Goal: Task Accomplishment & Management: Manage account settings

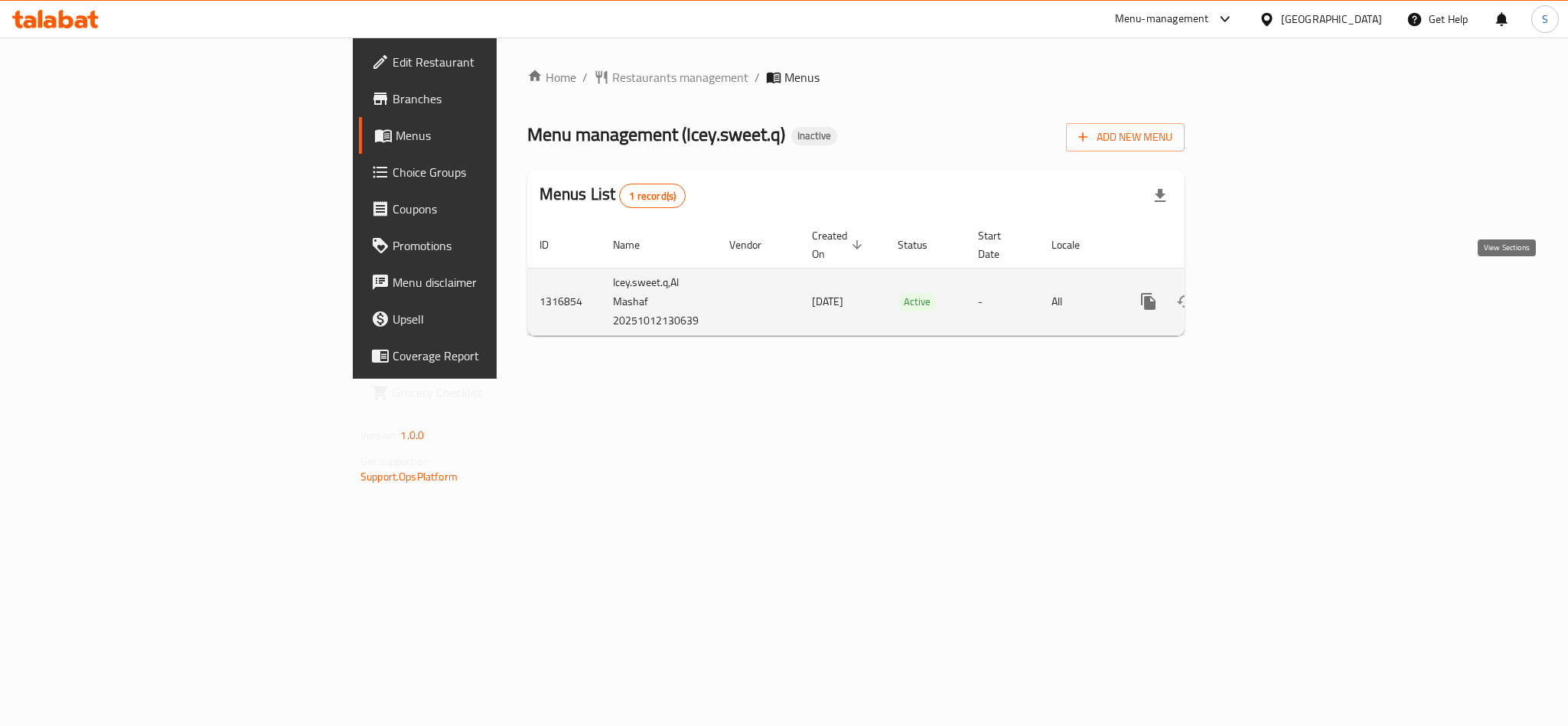
click at [1268, 292] on icon "enhanced table" at bounding box center [1259, 301] width 19 height 18
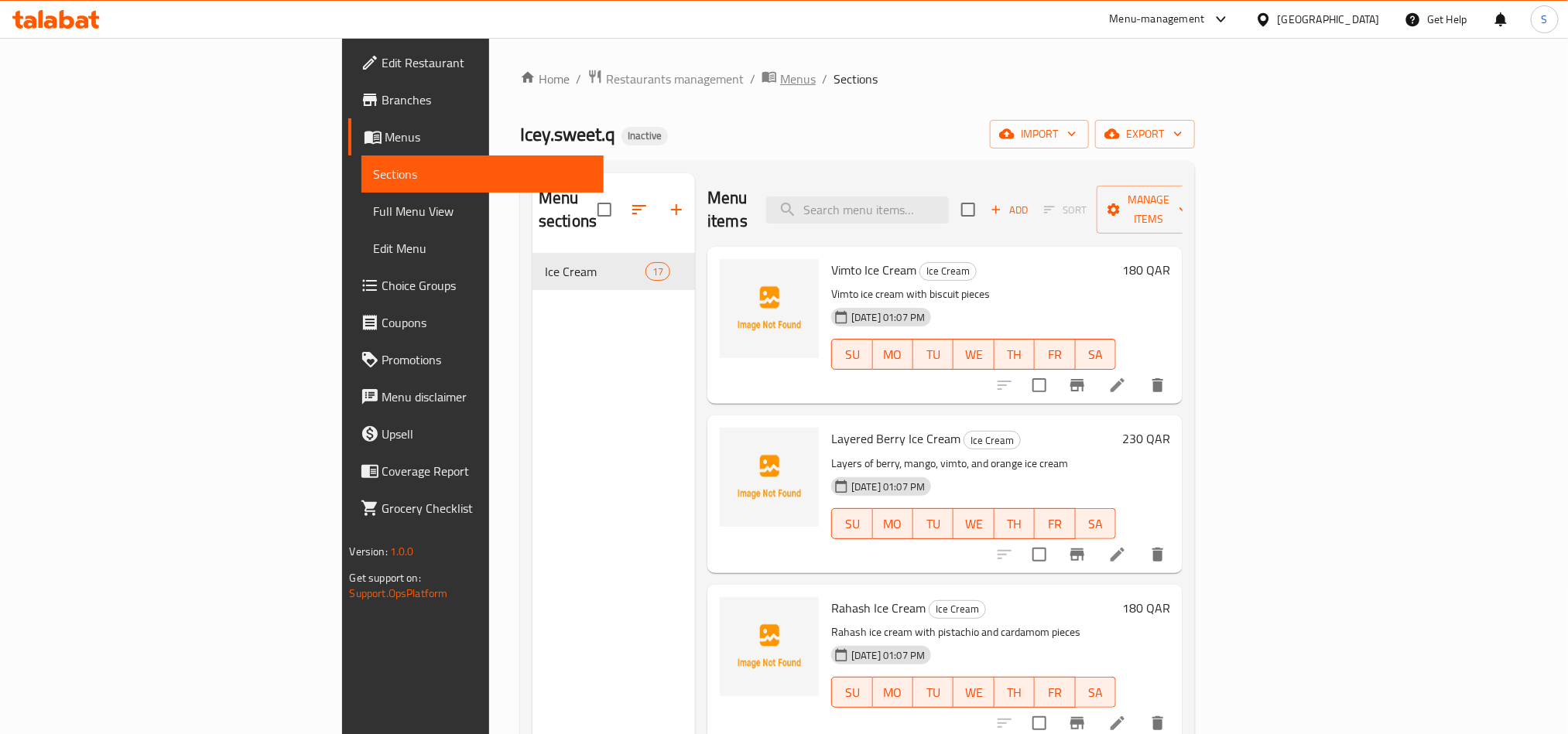
click at [780, 82] on span "Menus" at bounding box center [798, 79] width 36 height 19
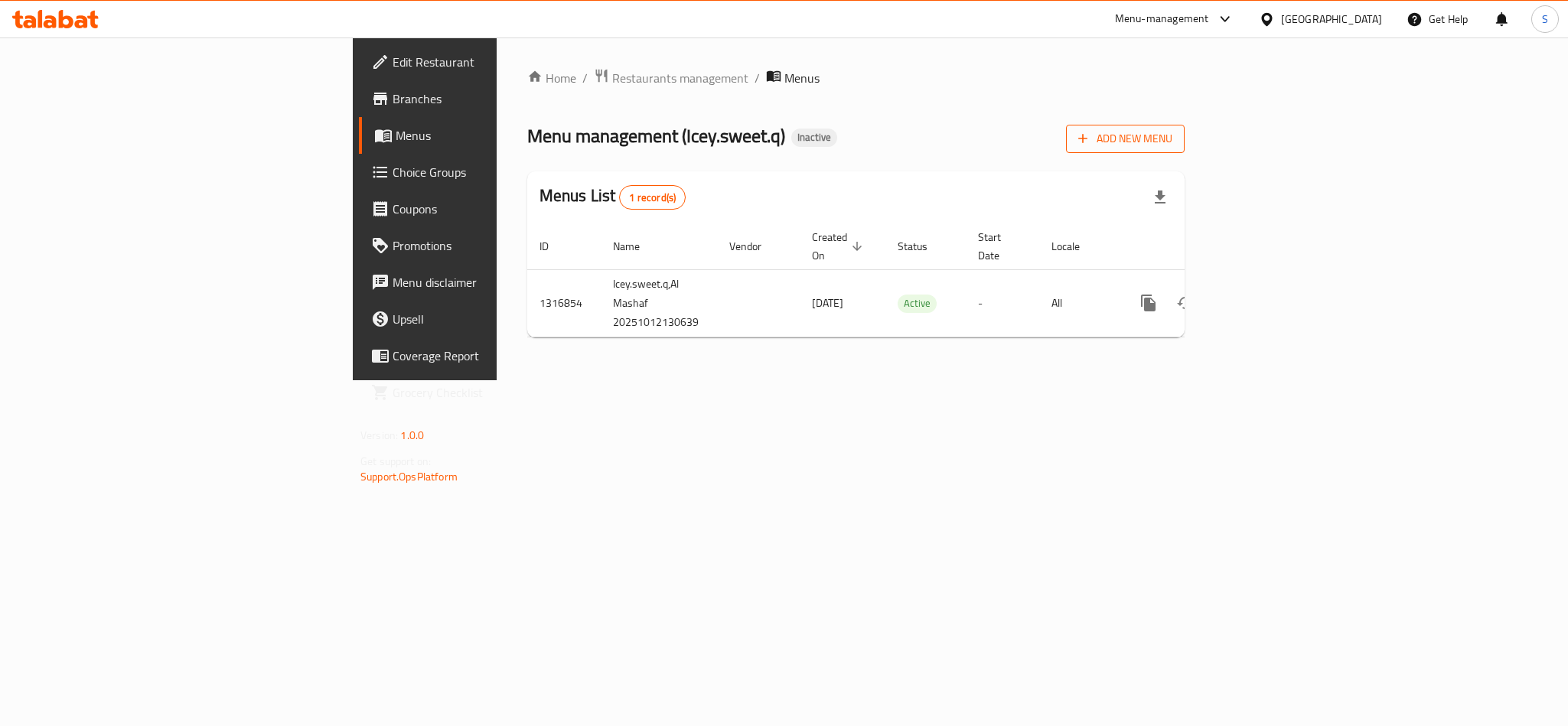
click at [1173, 145] on span "Add New Menu" at bounding box center [1126, 139] width 94 height 19
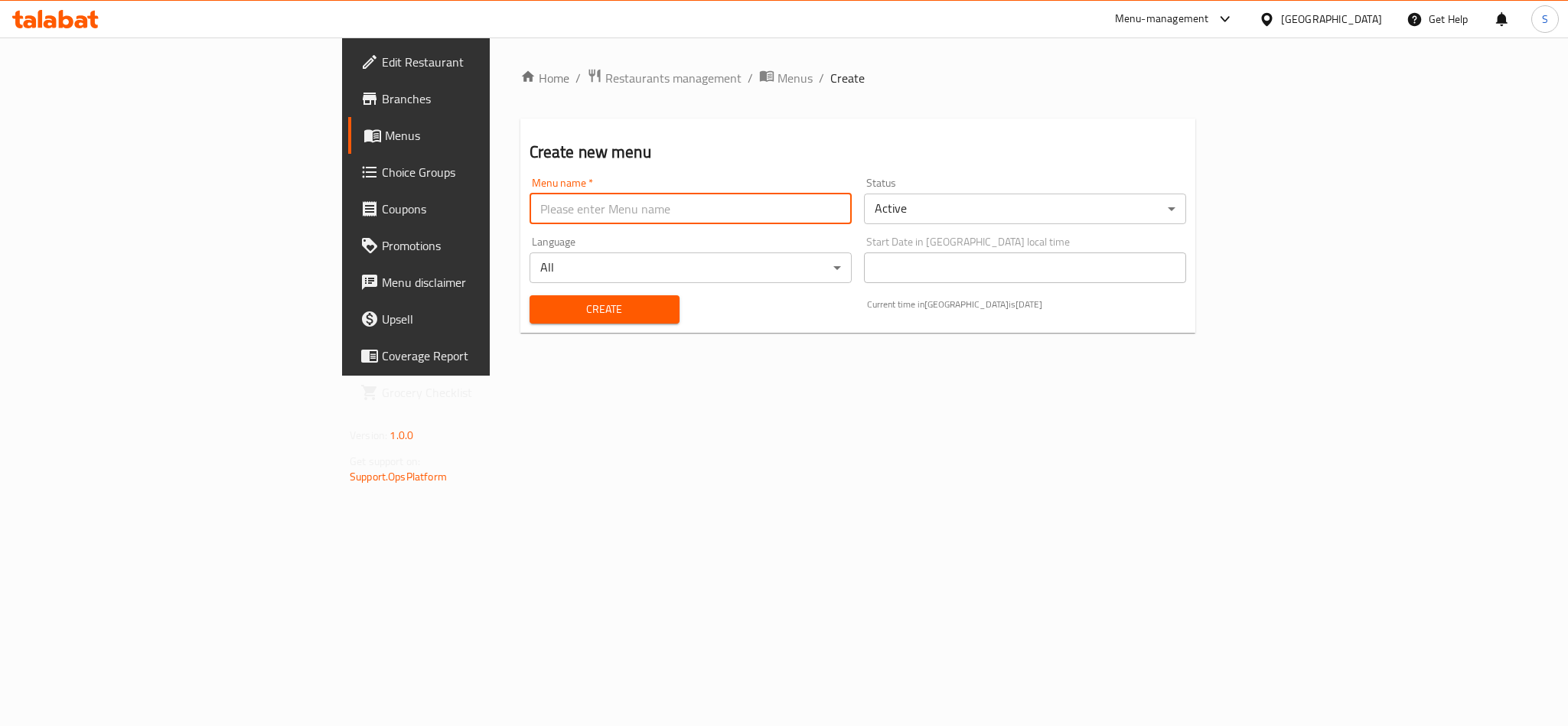
click at [786, 207] on input "text" at bounding box center [691, 209] width 322 height 31
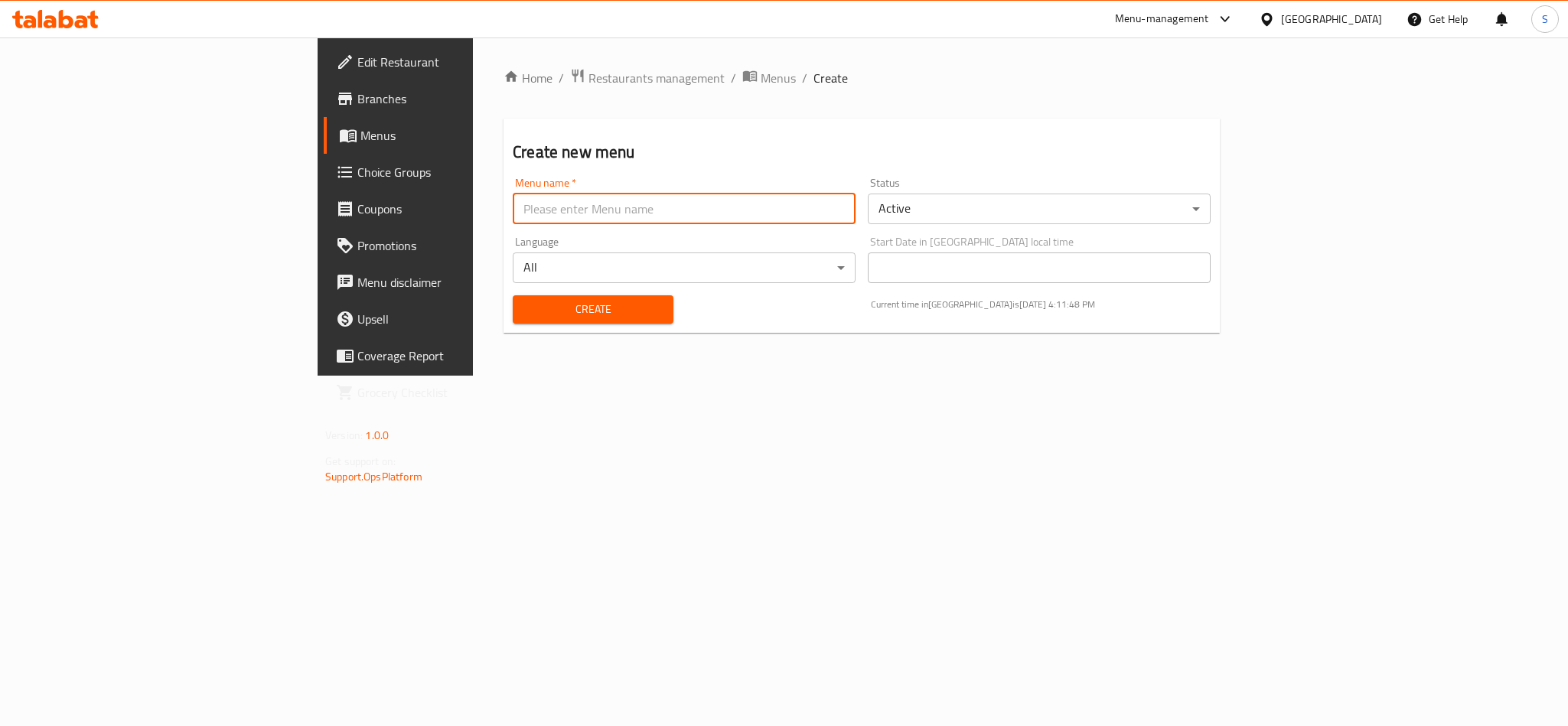
type input "New Menu"
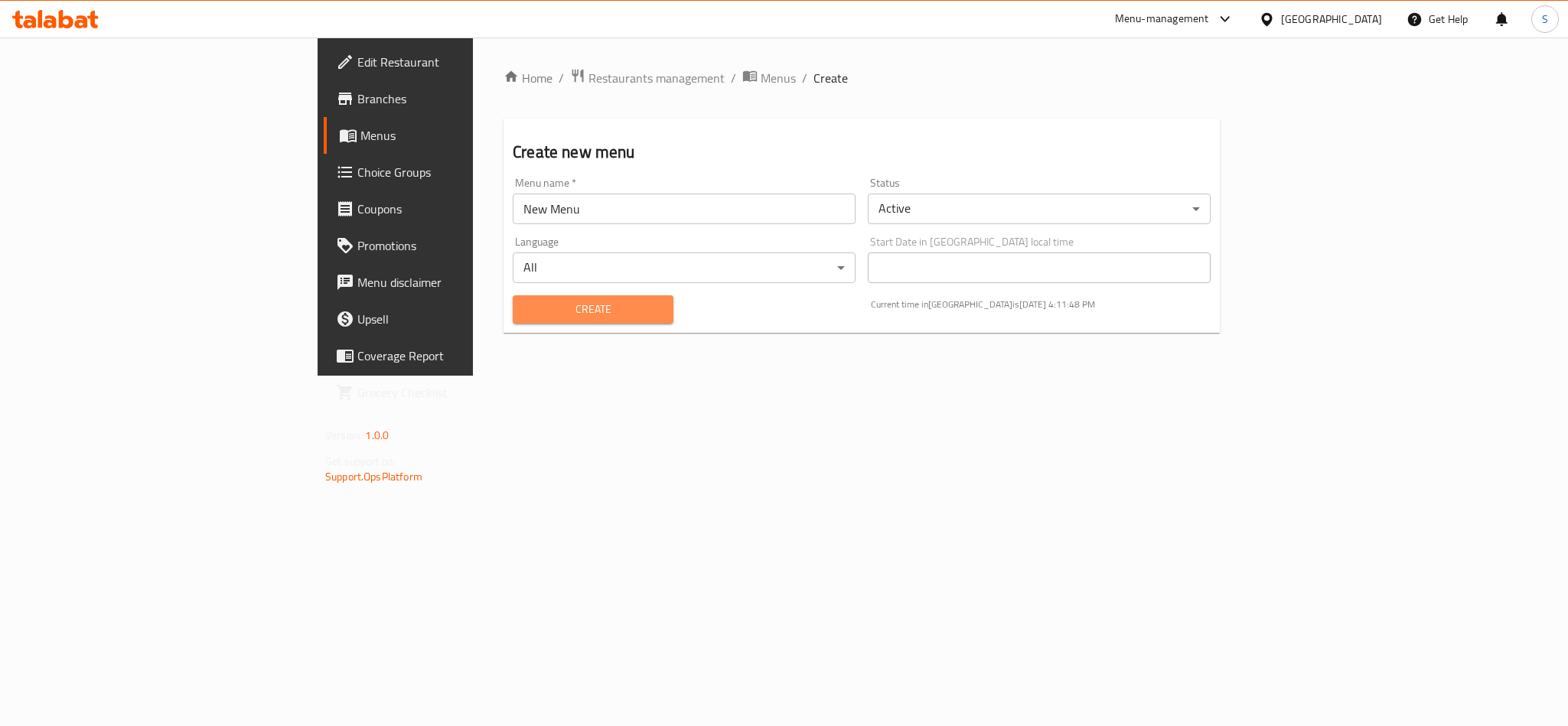
click at [525, 310] on span "Create" at bounding box center [593, 309] width 136 height 19
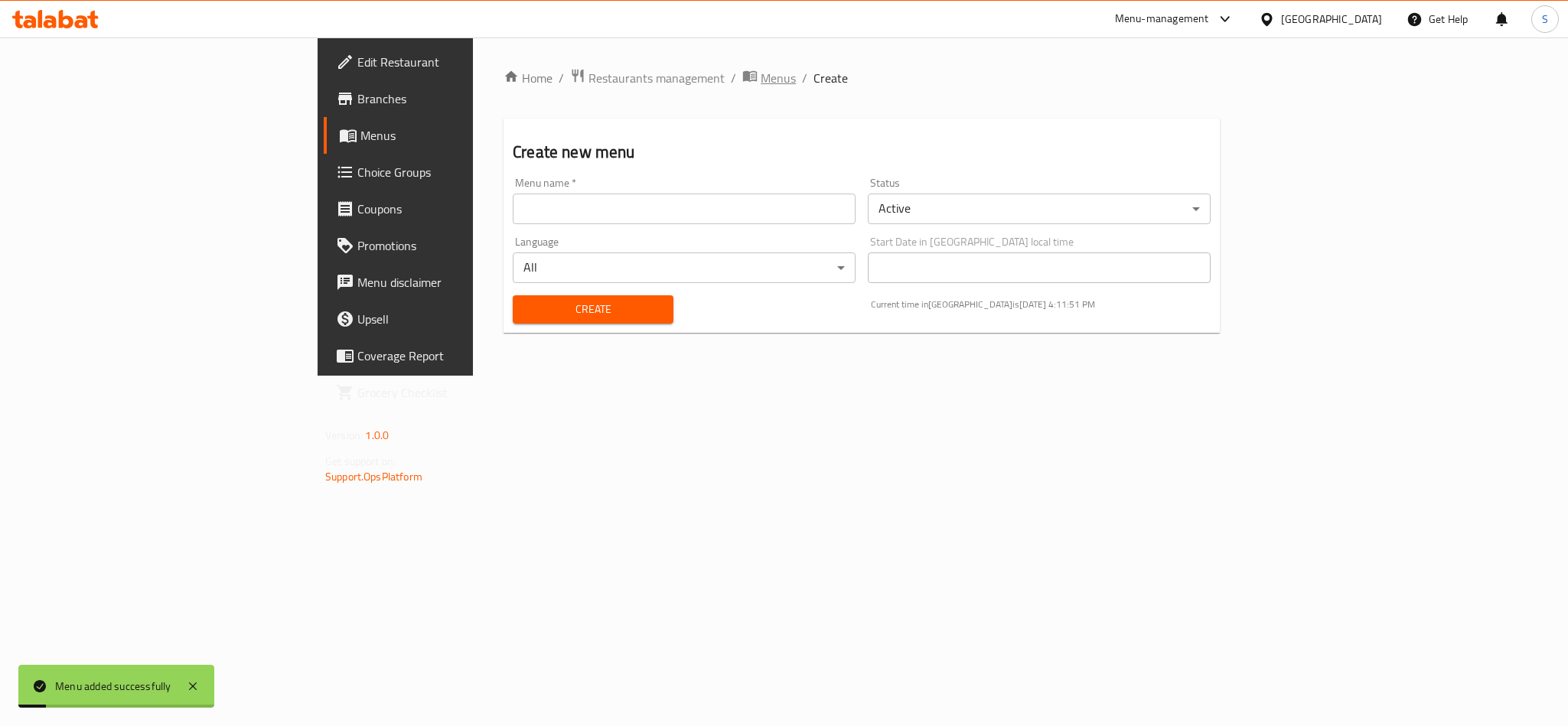
click at [761, 80] on span "Menus" at bounding box center [779, 78] width 35 height 18
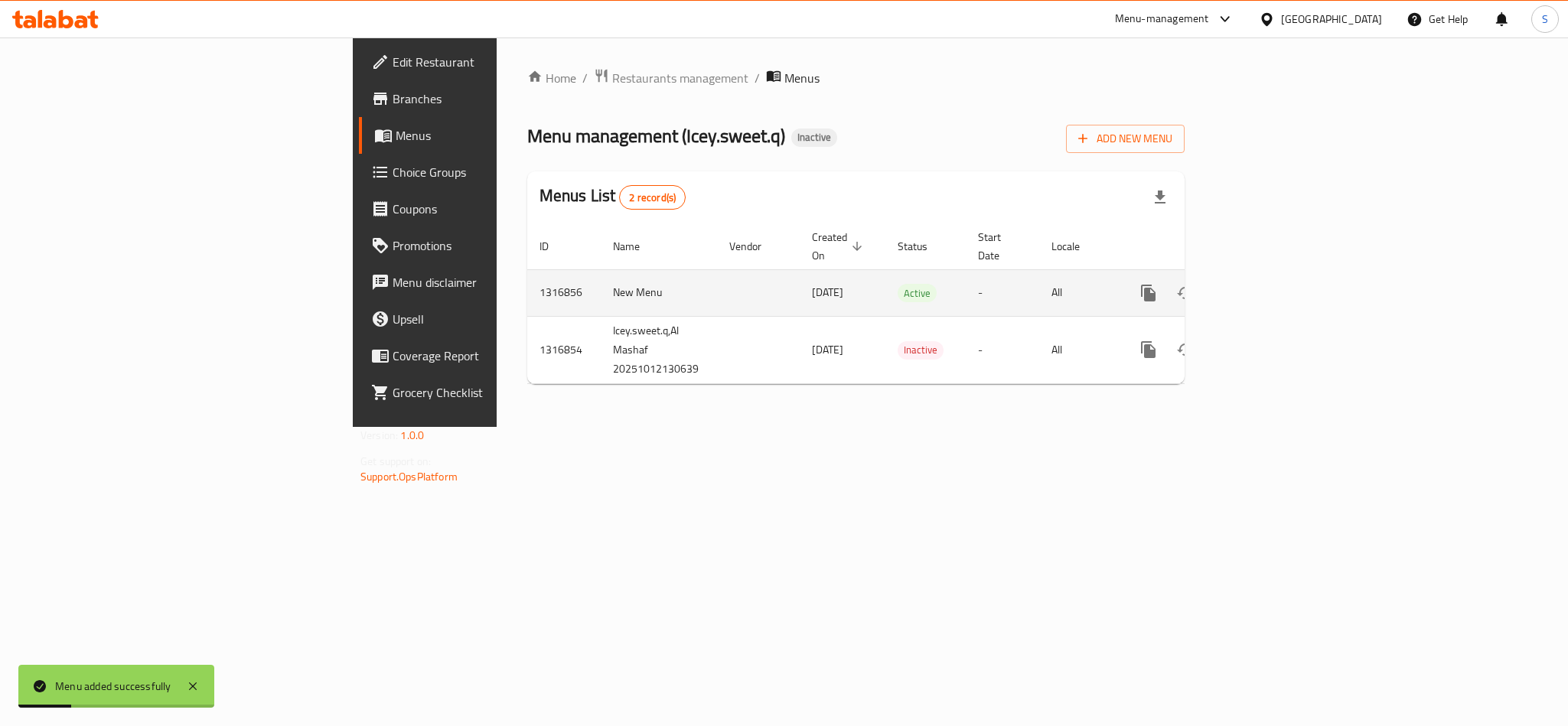
click at [1268, 284] on icon "enhanced table" at bounding box center [1259, 293] width 19 height 18
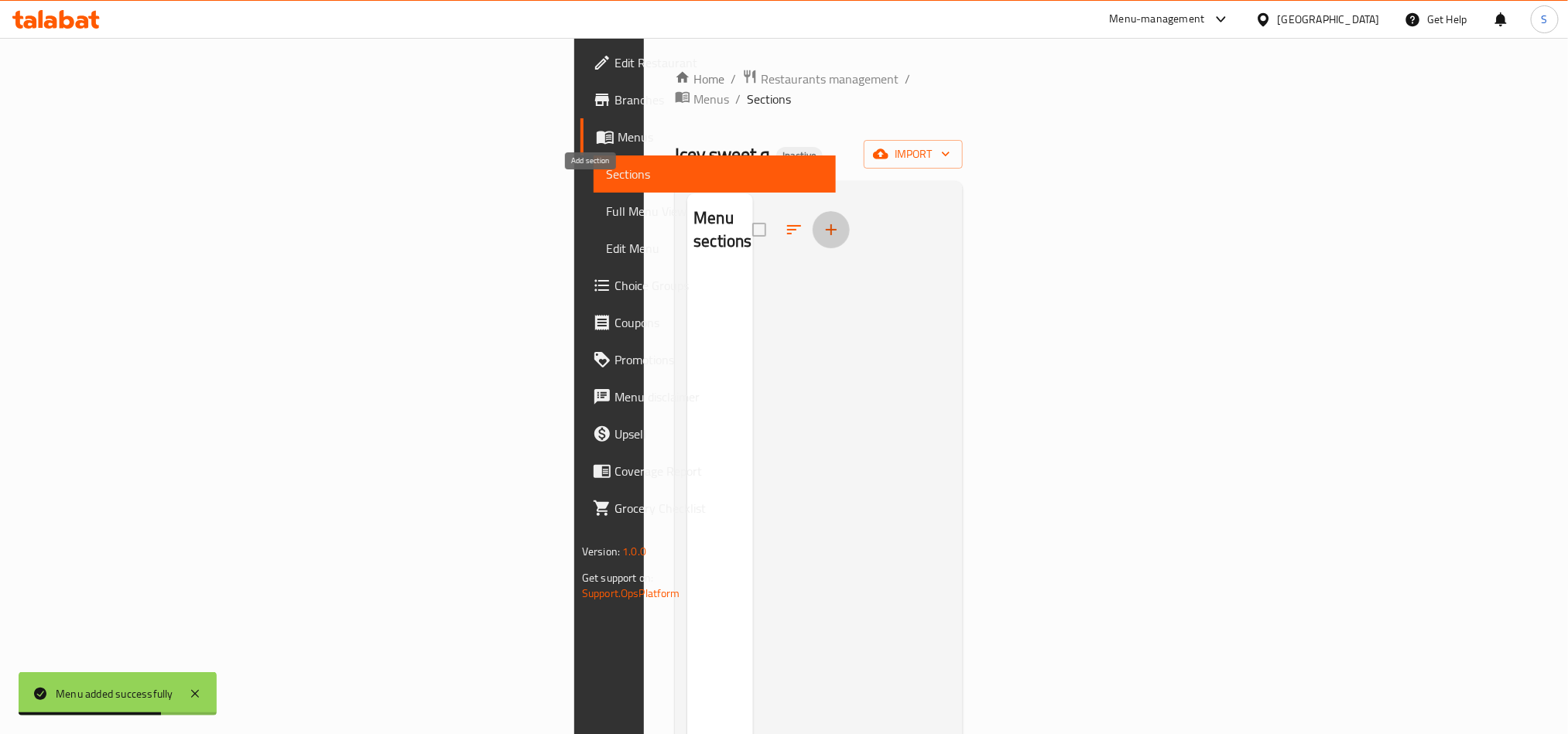
click at [822, 221] on icon "button" at bounding box center [831, 230] width 19 height 19
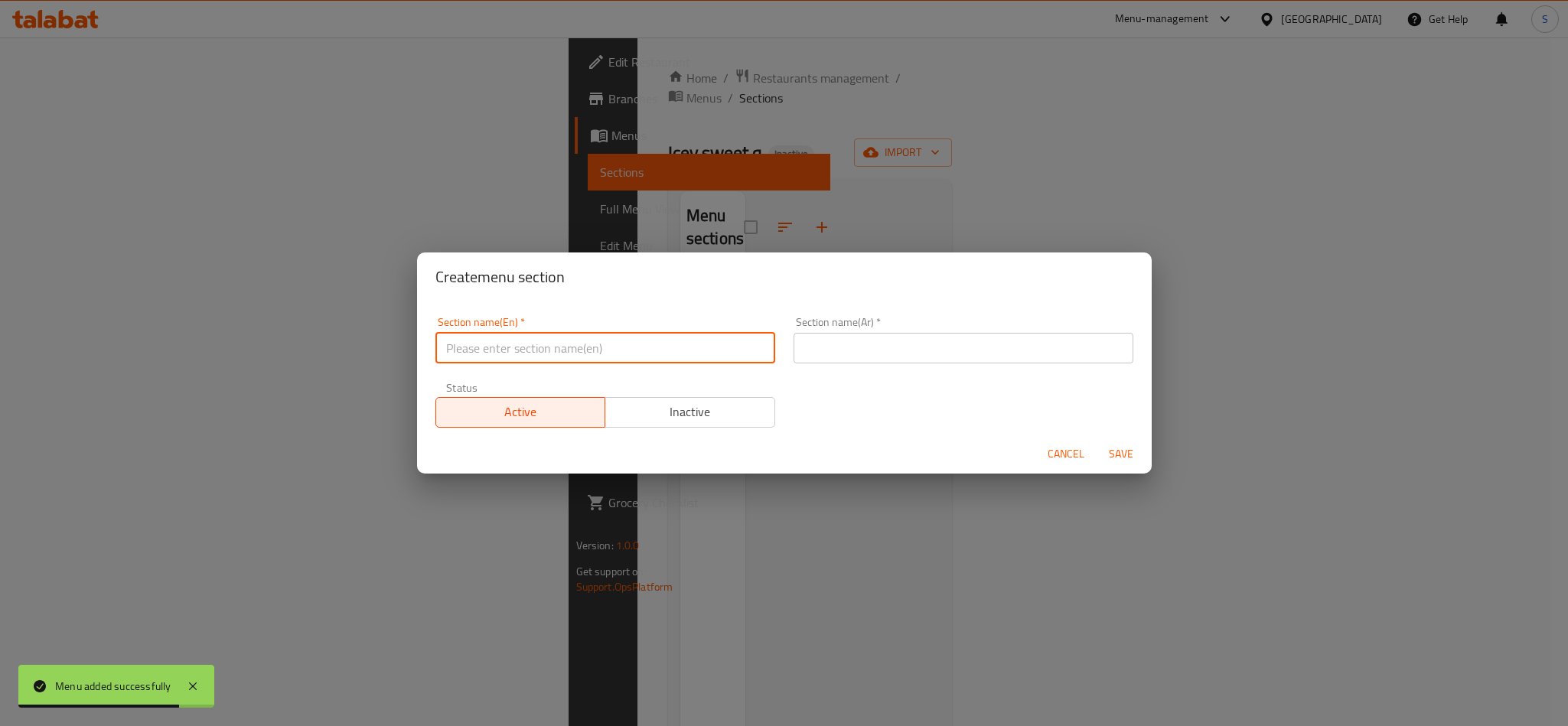
click at [584, 340] on input "text" at bounding box center [605, 348] width 340 height 31
type input "÷"
type input "Ice Cream"
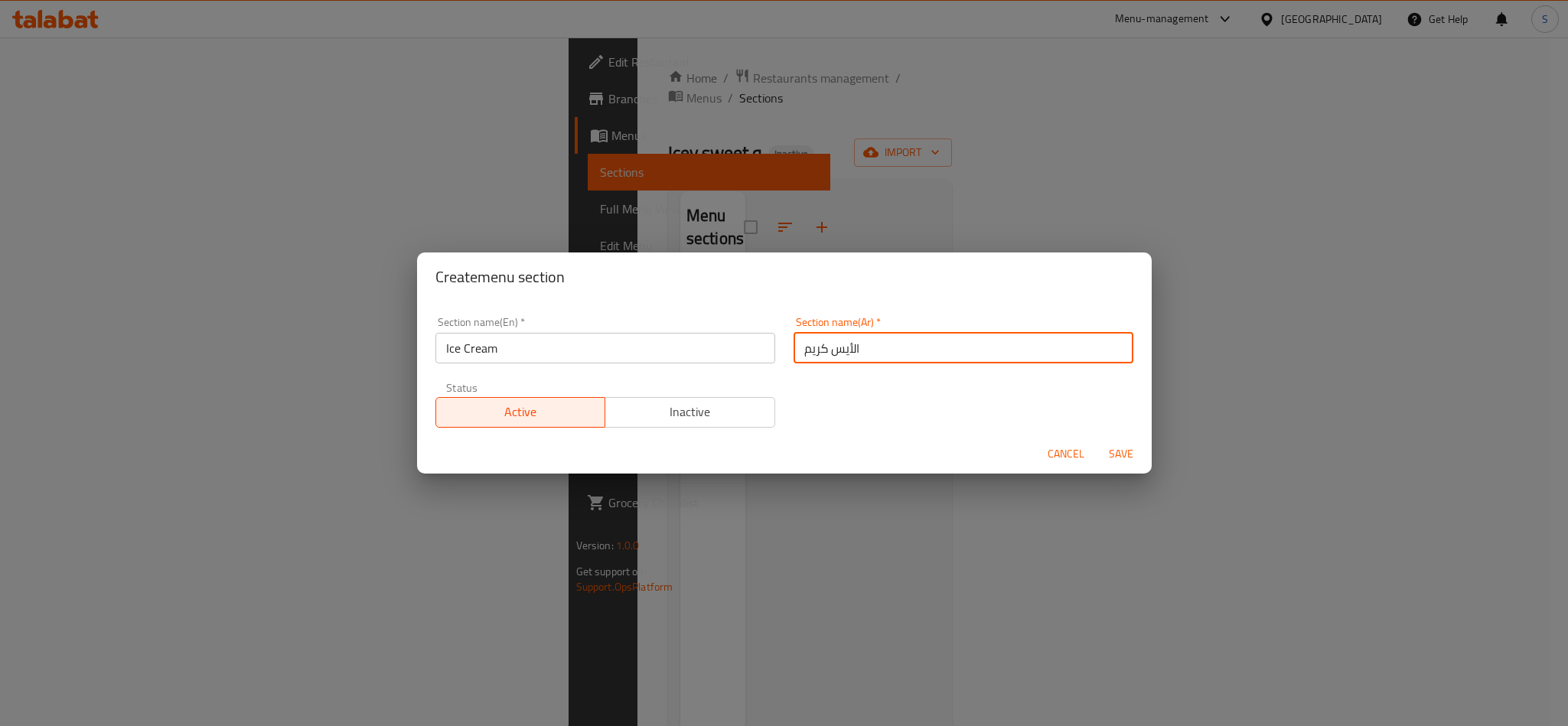
type input "الأيس كريم"
click at [1096, 440] on button "Save" at bounding box center [1121, 454] width 49 height 29
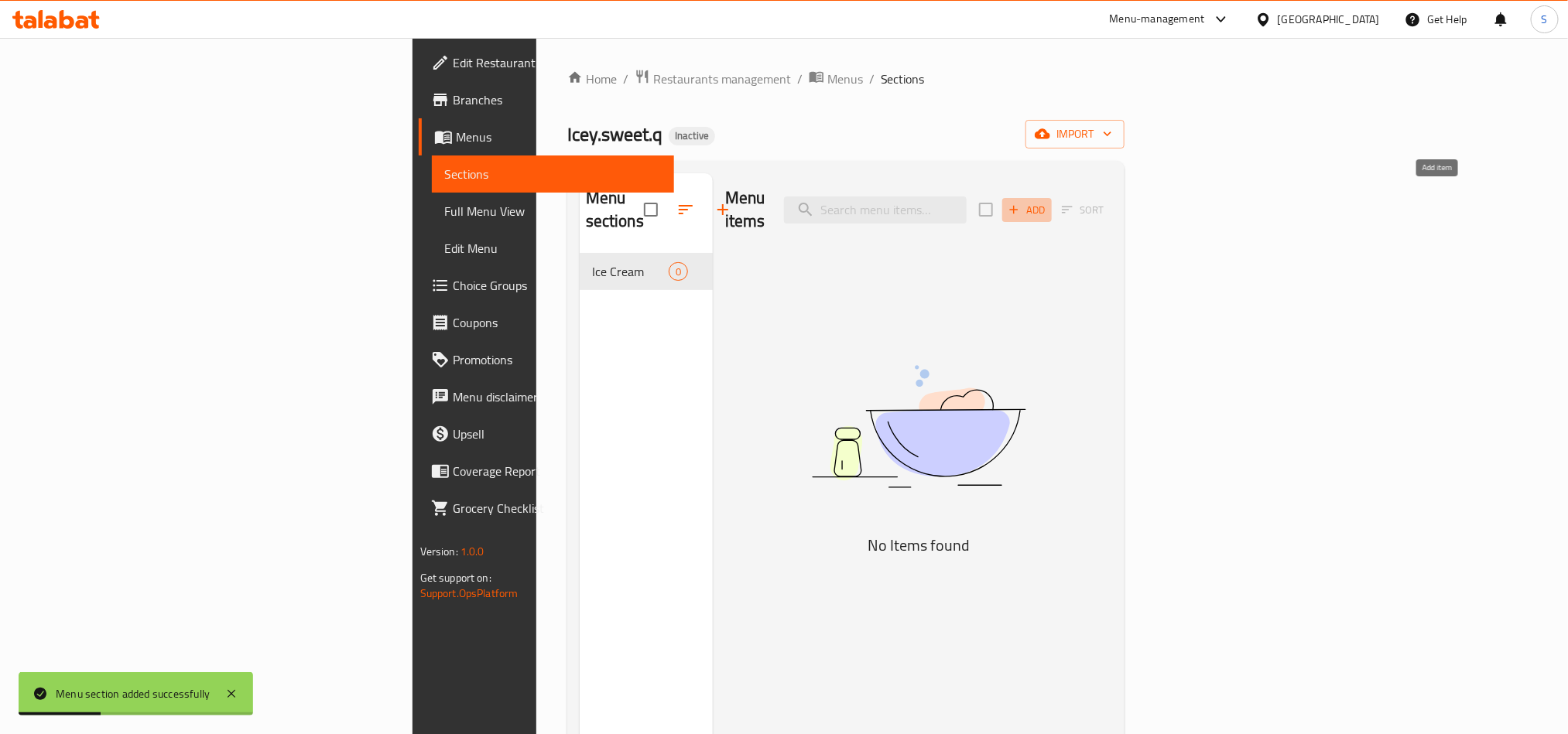
click at [1021, 203] on icon "button" at bounding box center [1014, 210] width 14 height 14
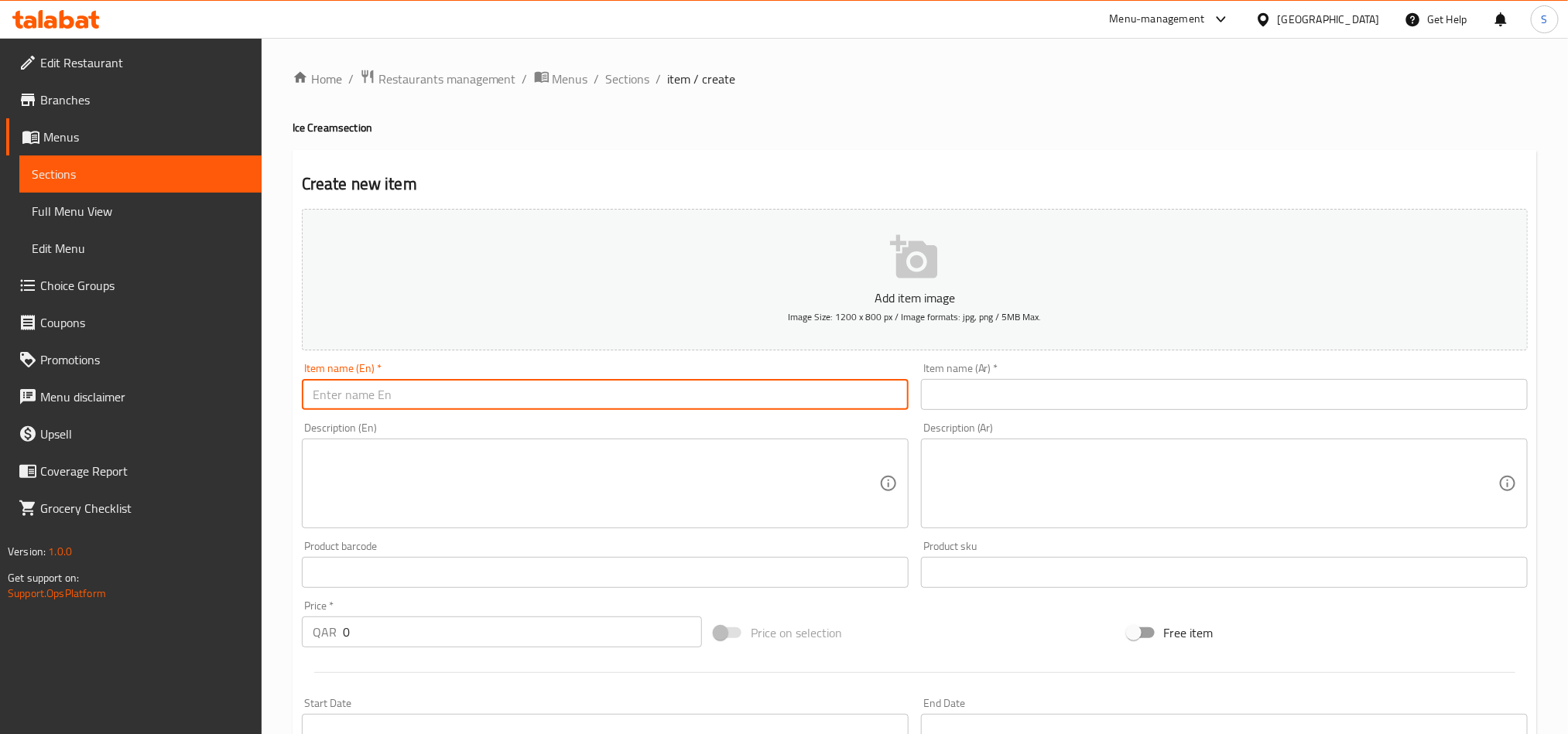
click at [794, 394] on input "text" at bounding box center [605, 394] width 607 height 31
paste input "Mango Ice Cream"
type input "Mango Ice Cream"
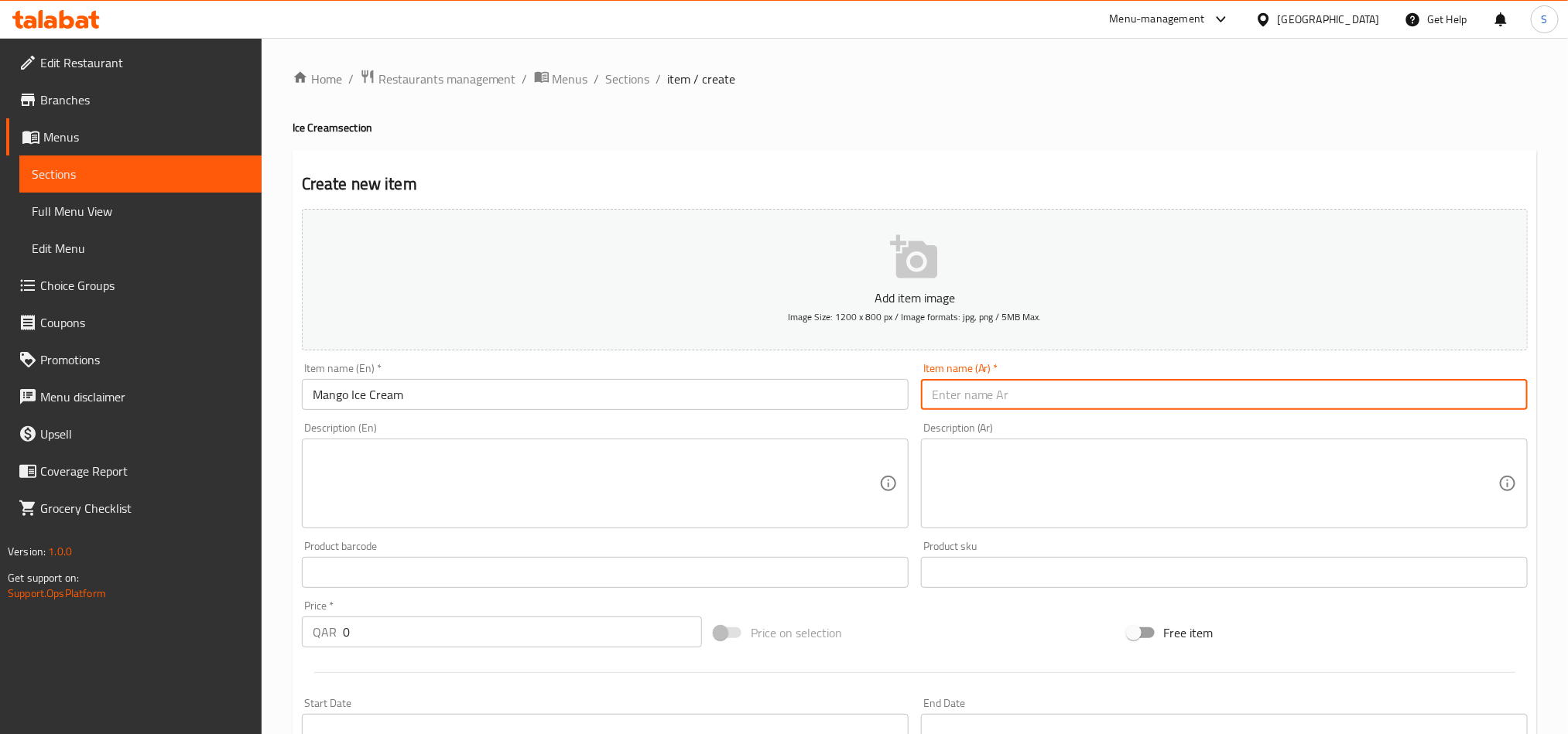
click at [1028, 392] on input "text" at bounding box center [1224, 394] width 607 height 31
paste input "آيس كريم مانجو"
type input "آيس كريم مانجو"
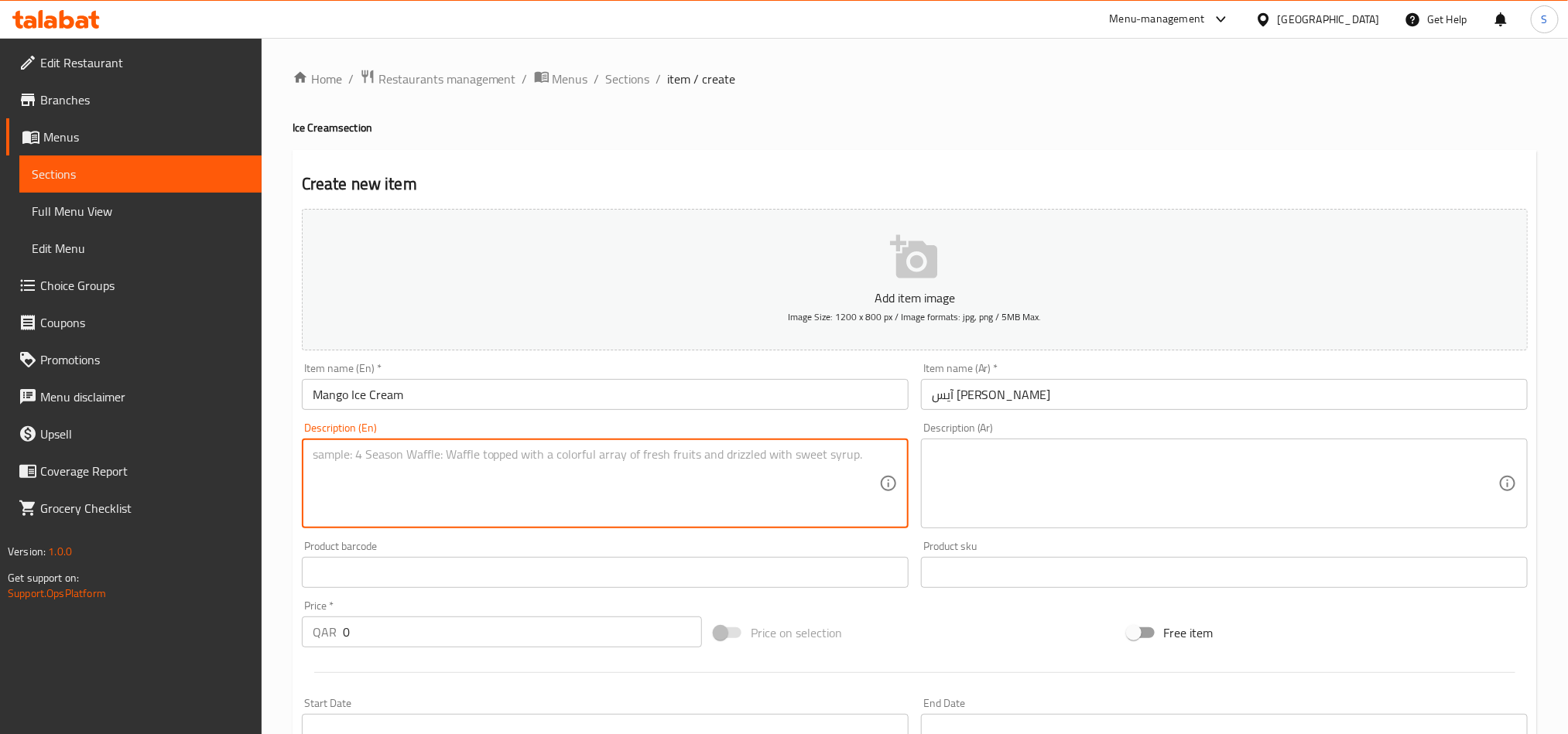
click at [771, 490] on textarea at bounding box center [596, 484] width 567 height 73
click at [1011, 481] on textarea at bounding box center [1215, 484] width 567 height 73
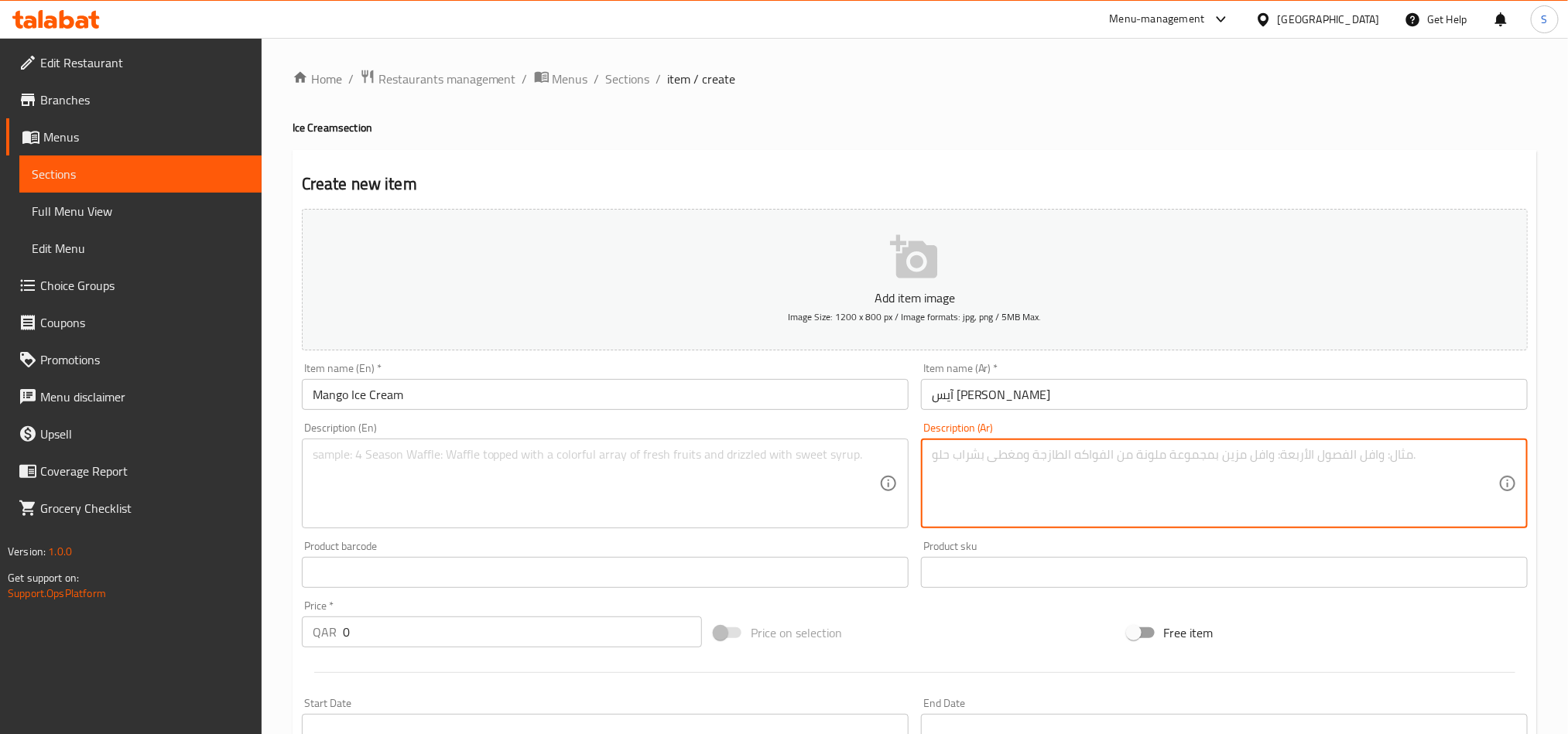
paste textarea "آيس كريم مانجو مع قطع بسكويت مانجو"
type textarea "آيس كريم مانجو مع قطع بسكويت مانجو"
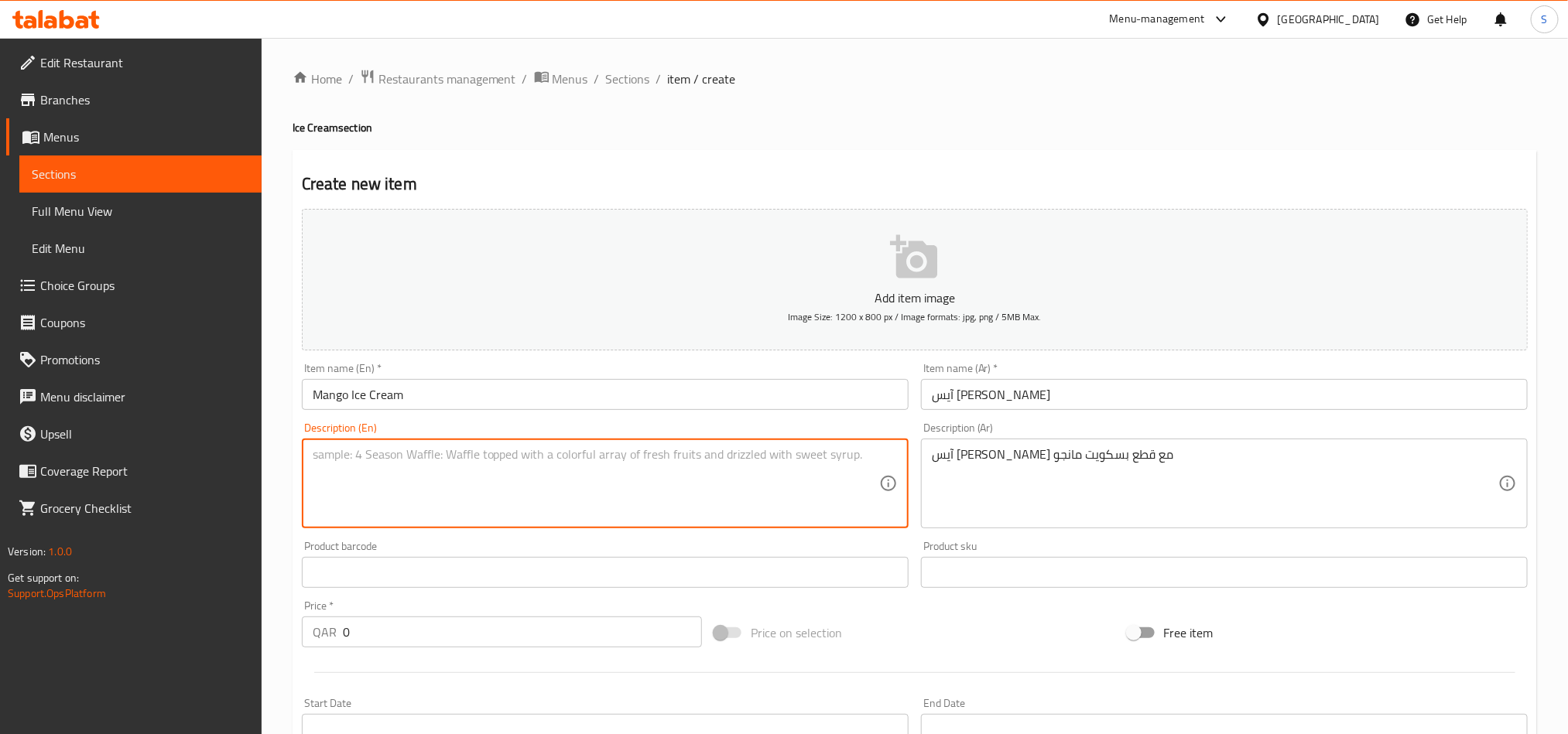
click at [743, 509] on textarea at bounding box center [596, 484] width 567 height 73
paste textarea "Mango ice cream with mango biscuits and pieces"
type textarea "Mango ice cream with mango biscuits and pieces"
click at [420, 623] on input "0" at bounding box center [522, 632] width 359 height 31
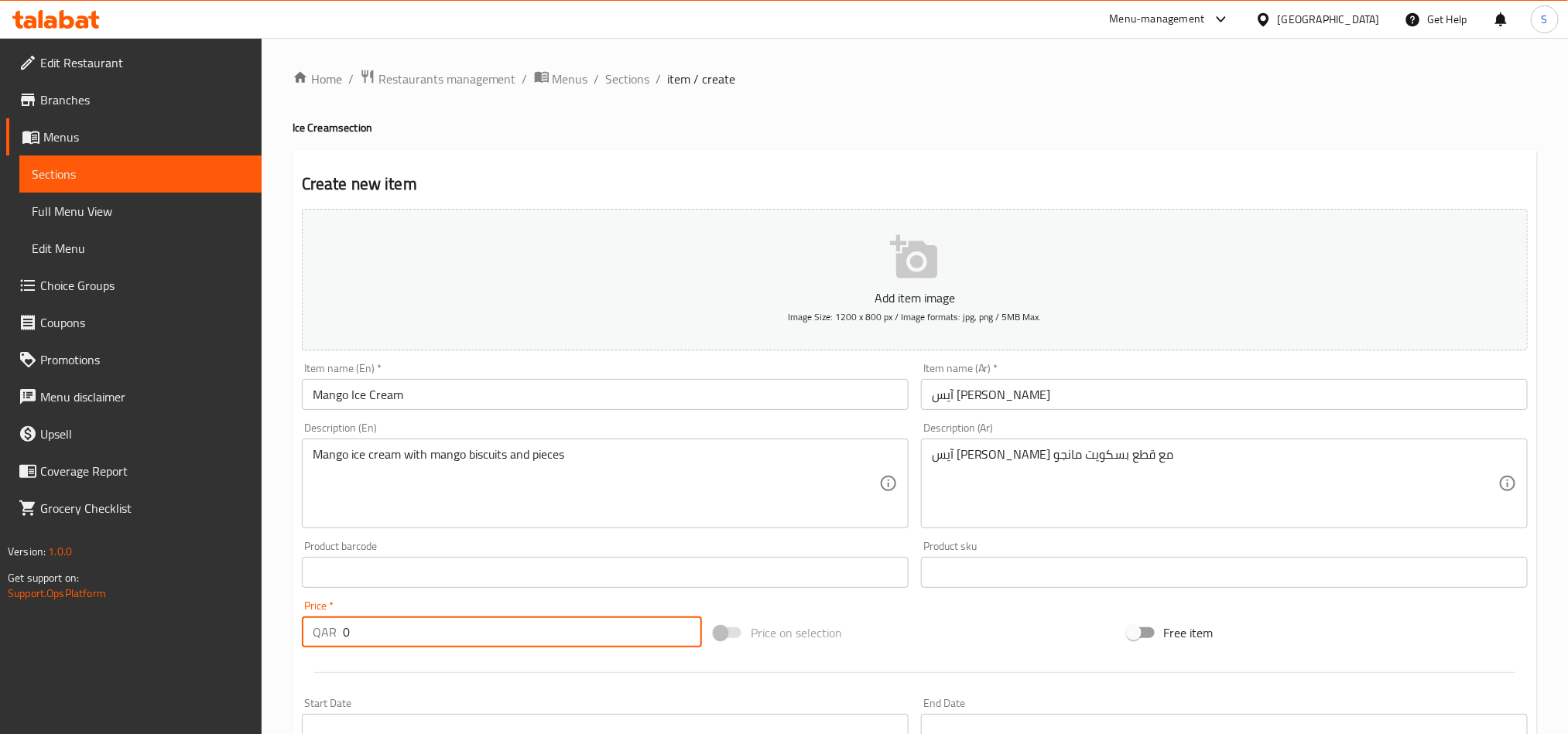
paste input "18"
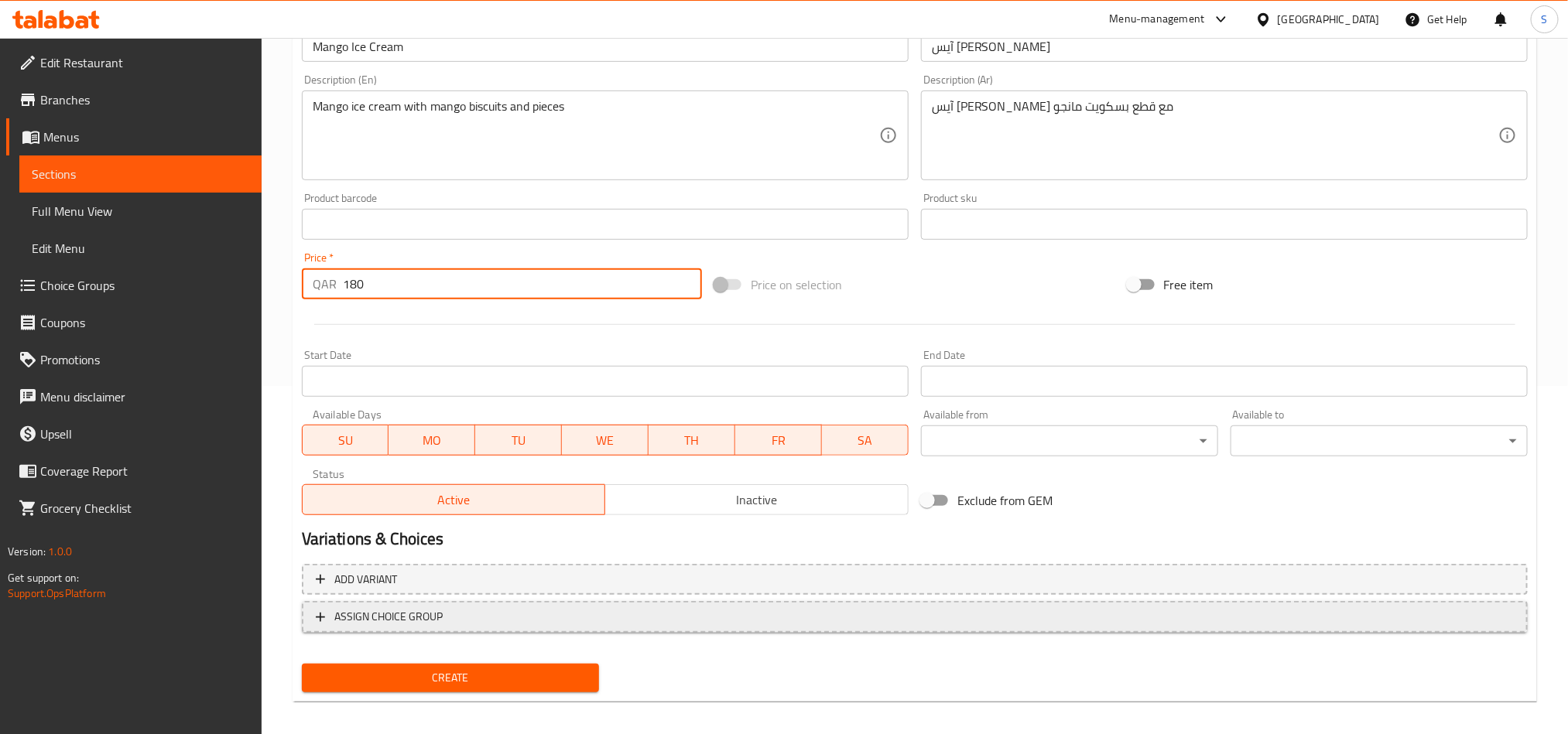
scroll to position [358, 0]
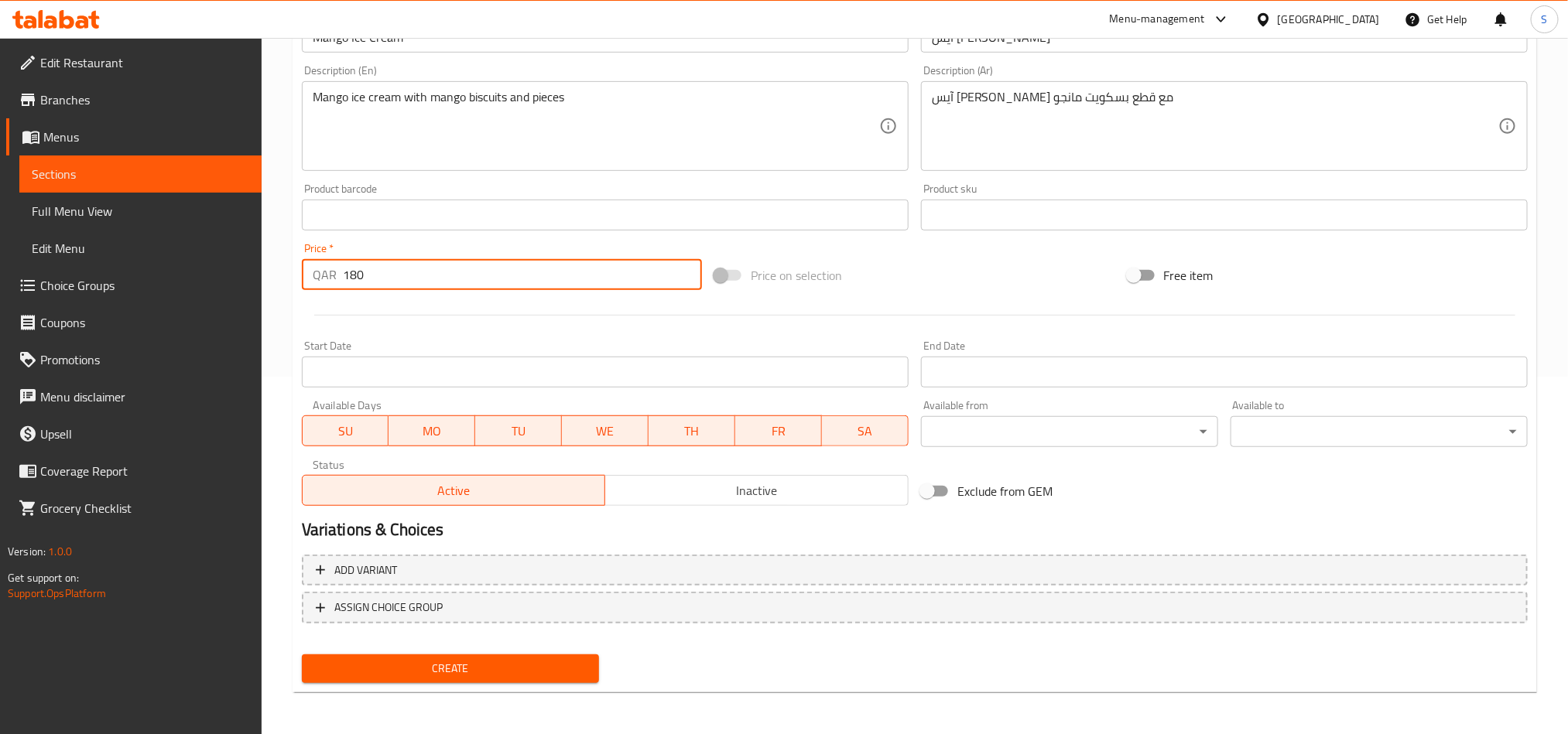
type input "180"
click at [470, 674] on span "Create" at bounding box center [450, 669] width 272 height 19
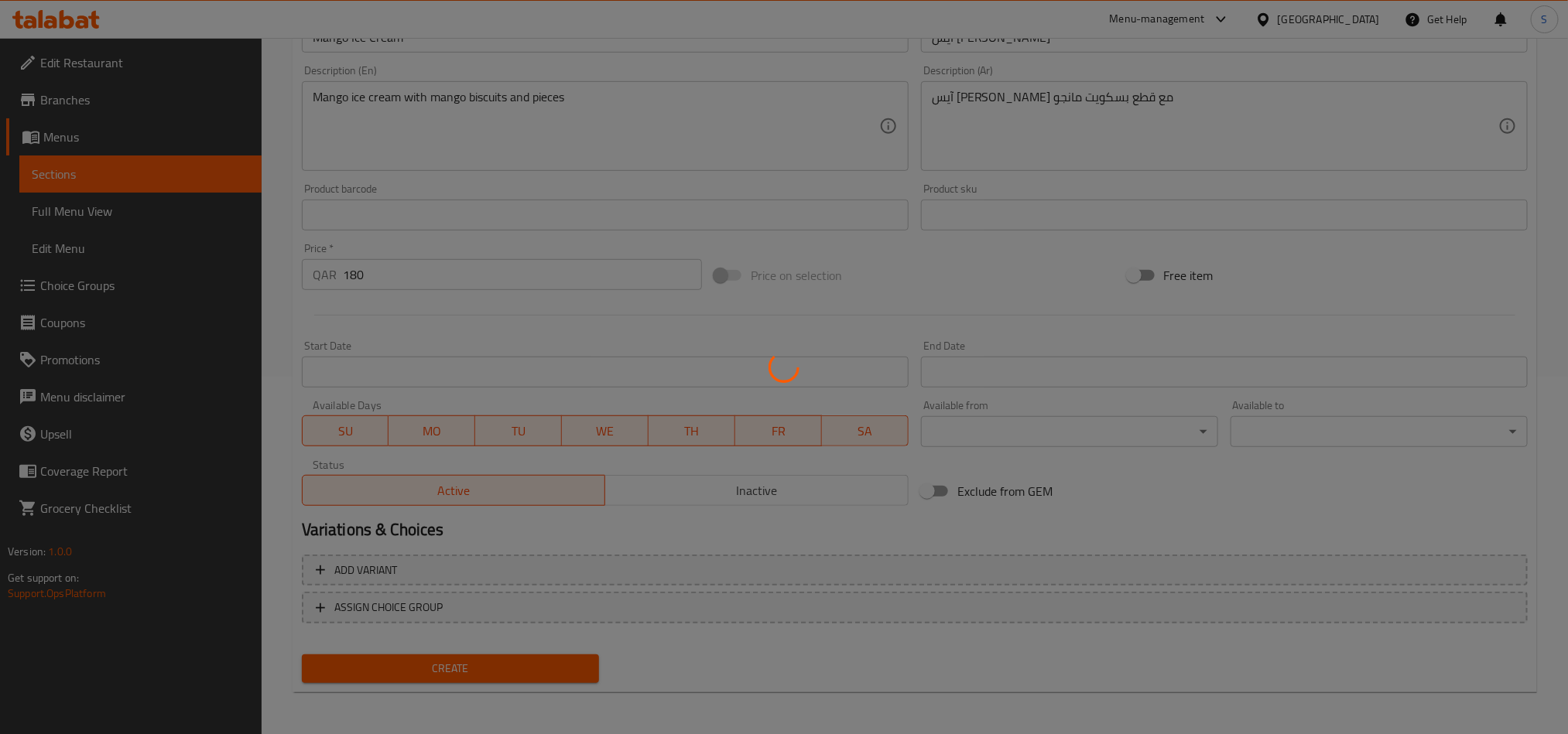
type input "0"
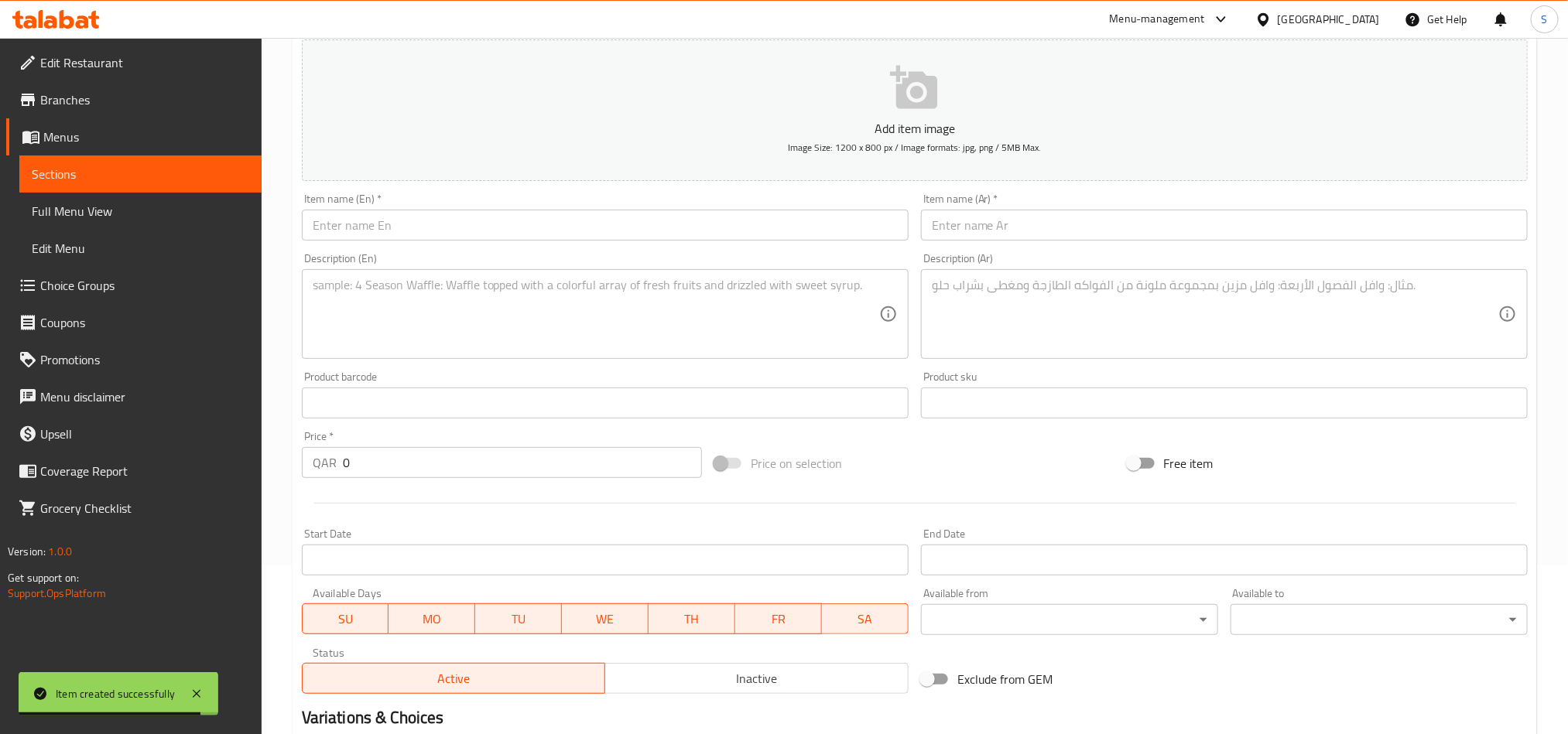
scroll to position [0, 0]
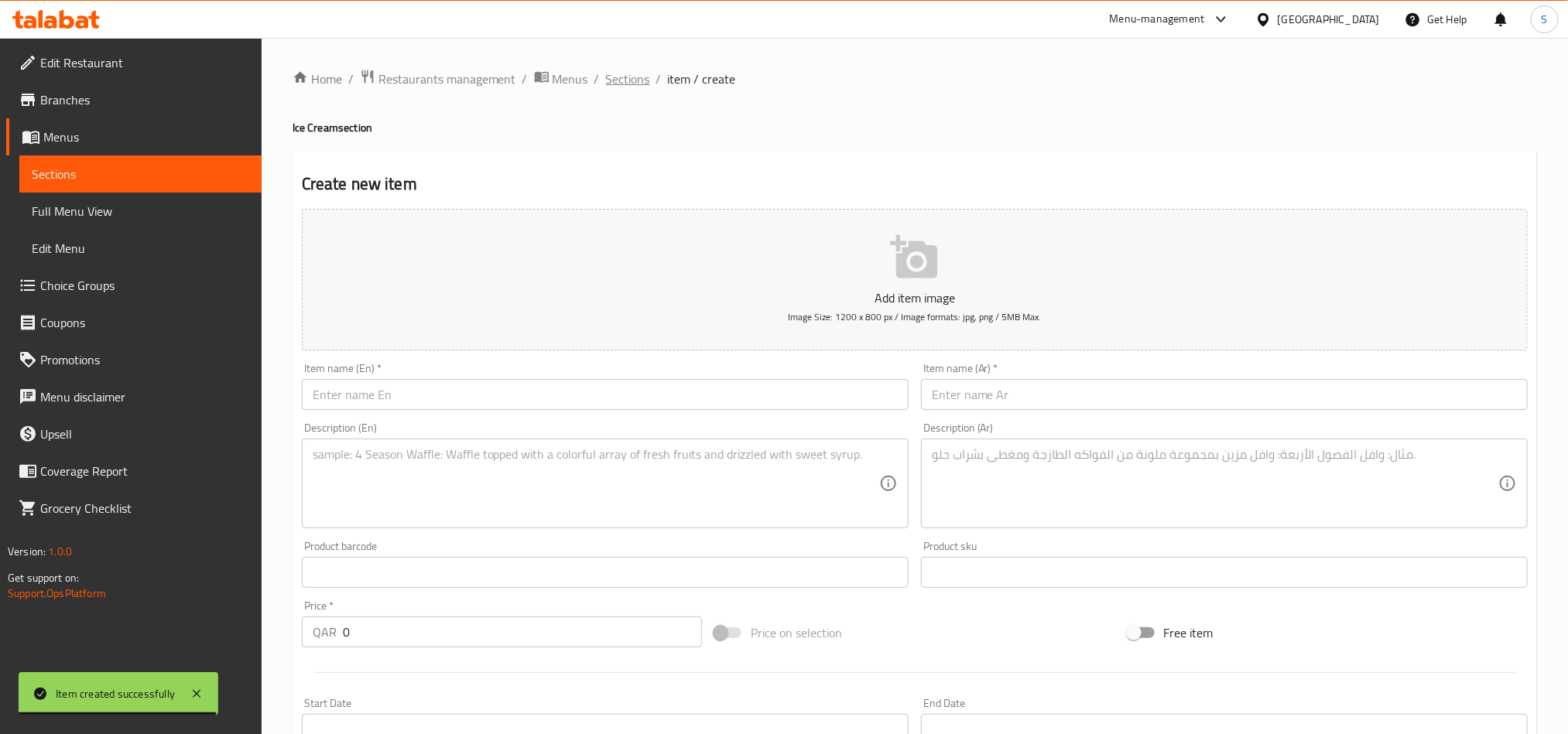
click at [613, 72] on span "Sections" at bounding box center [628, 79] width 44 height 19
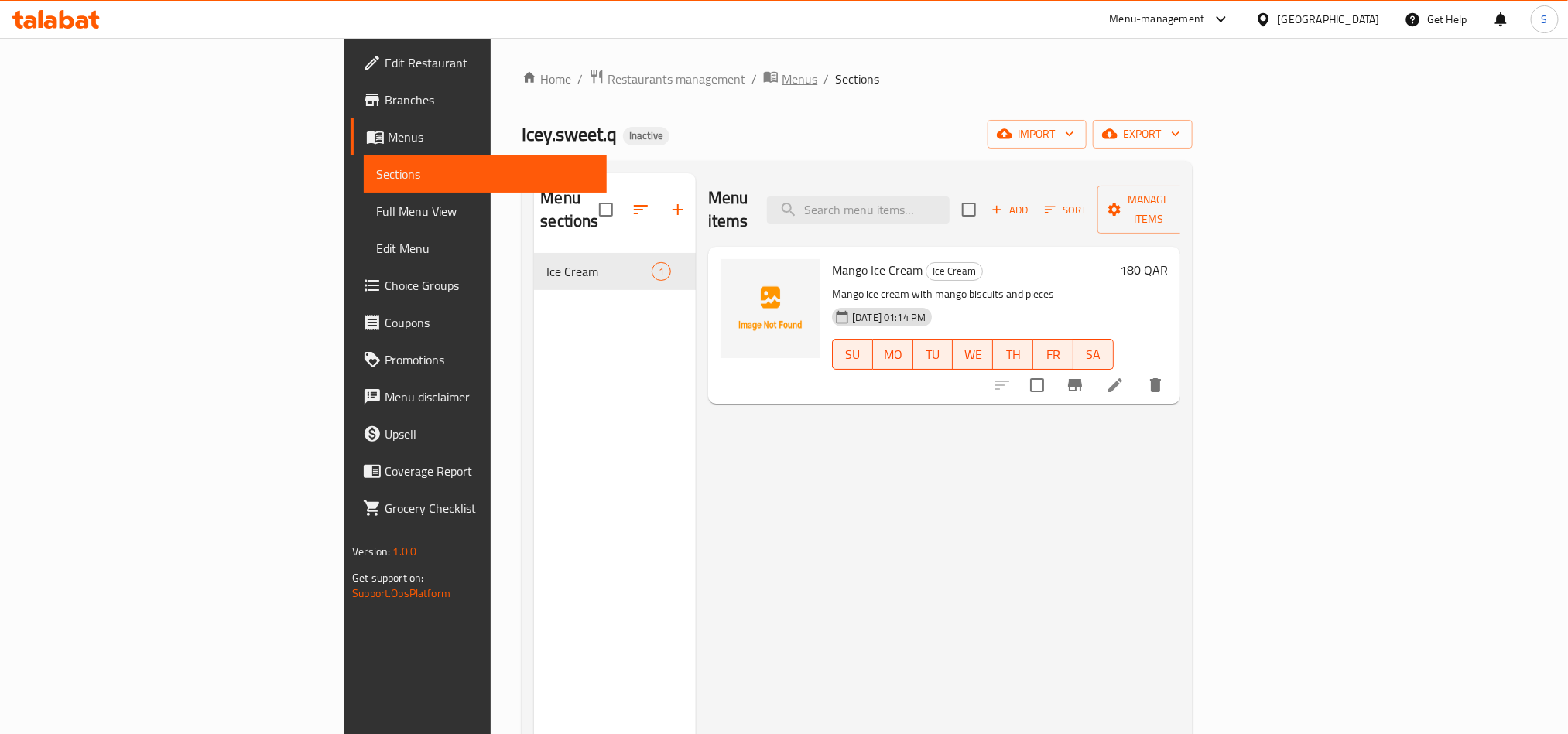
click at [782, 77] on span "Menus" at bounding box center [800, 79] width 36 height 19
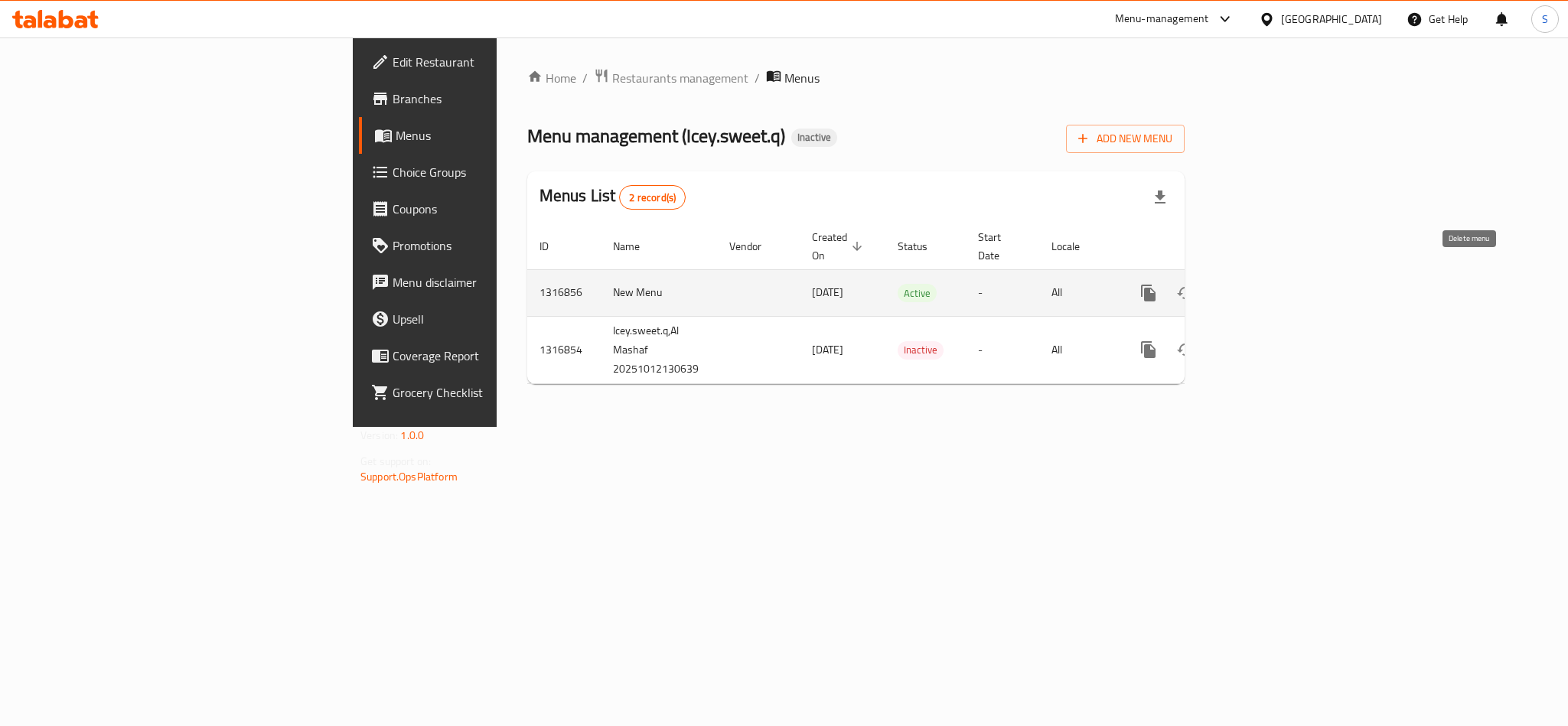
click at [1240, 275] on button "enhanced table" at bounding box center [1222, 293] width 37 height 37
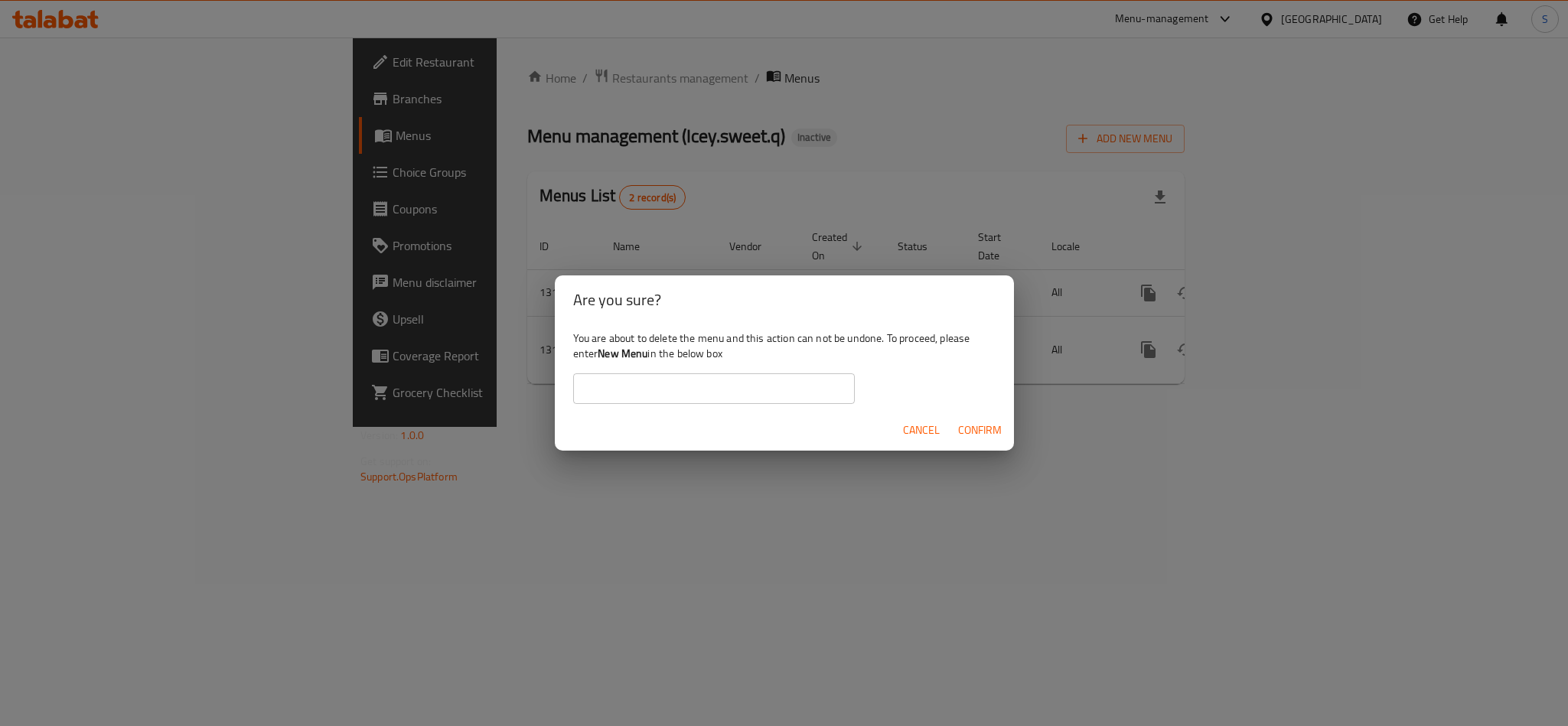
click at [779, 381] on input "text" at bounding box center [714, 388] width 281 height 31
type input "New Menu"
click at [985, 418] on button "Confirm" at bounding box center [980, 430] width 56 height 29
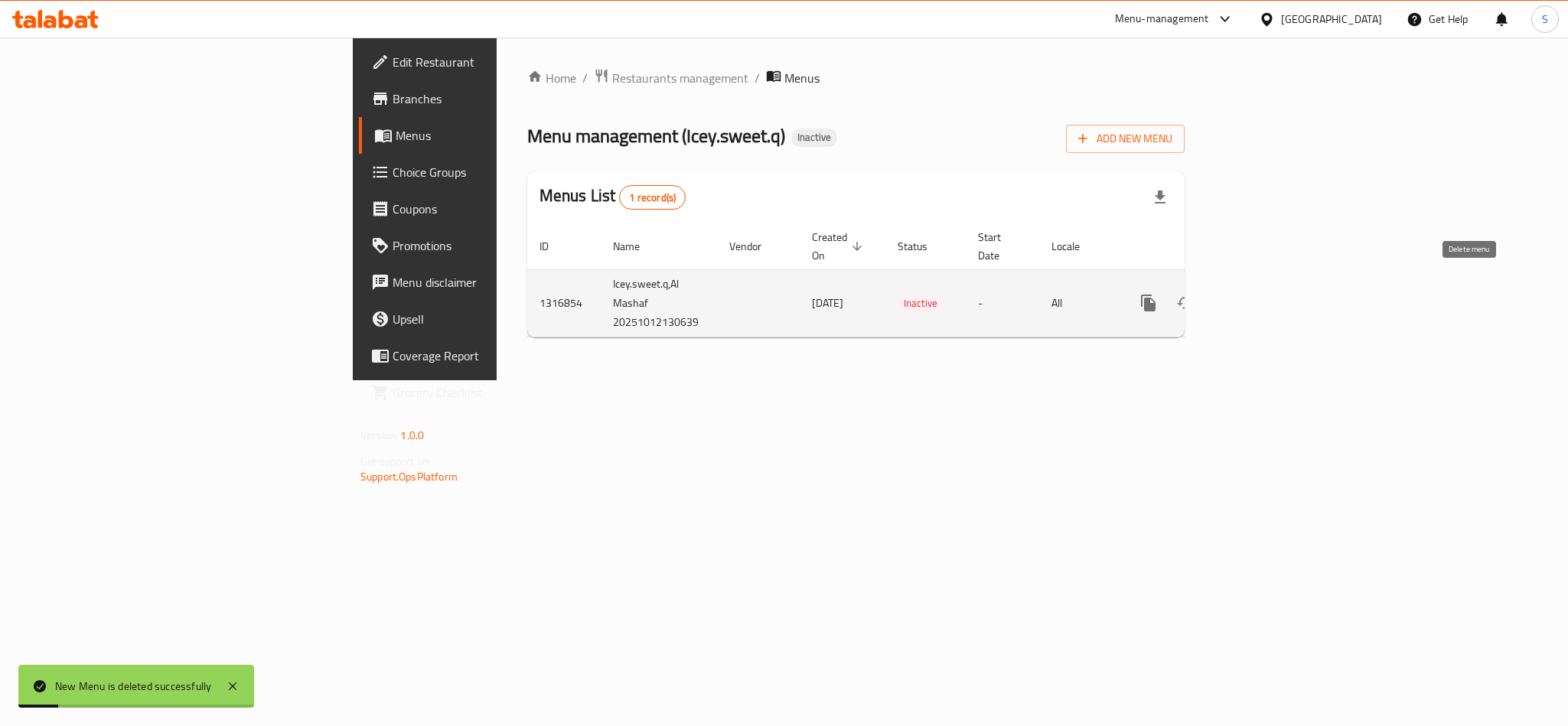
click at [1227, 296] on icon "enhanced table" at bounding box center [1222, 303] width 11 height 14
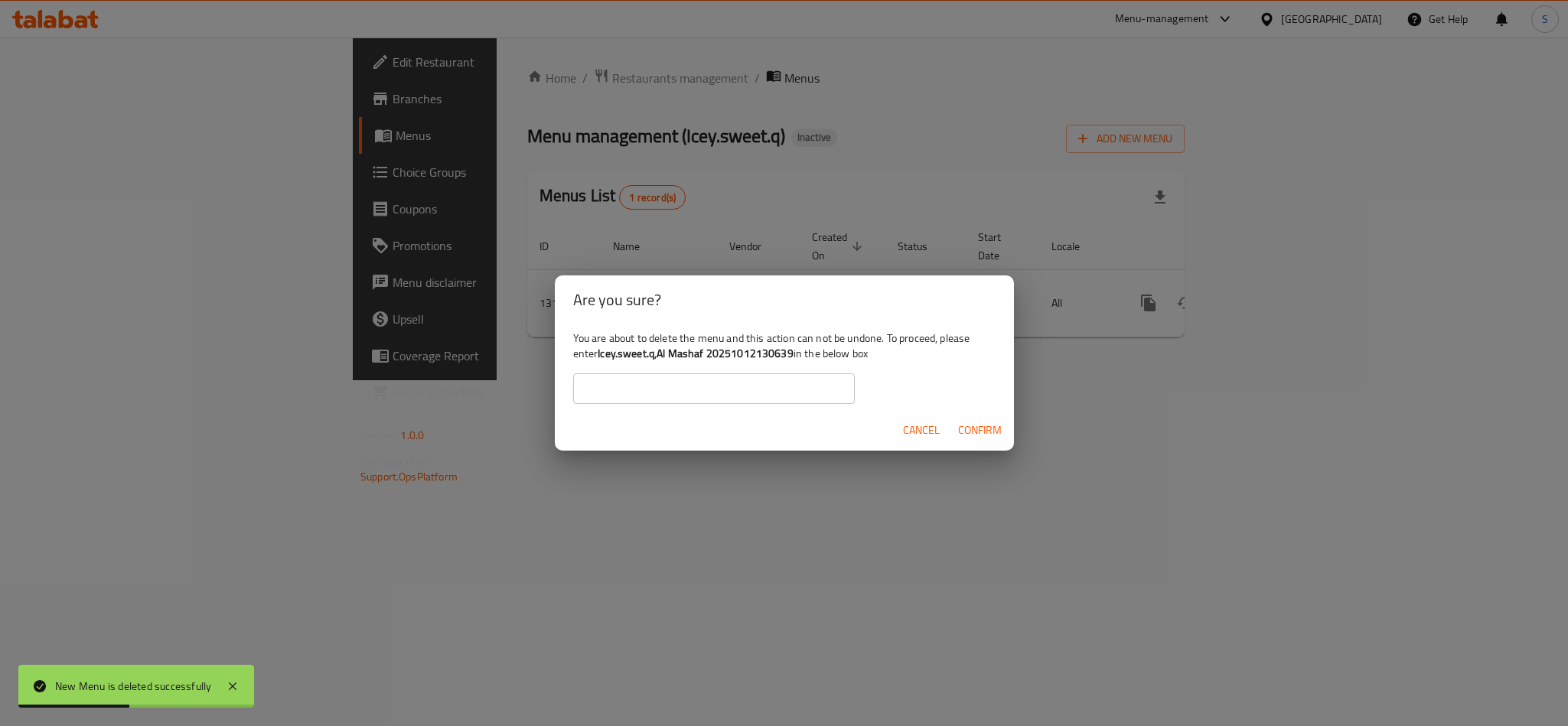
click at [935, 432] on span "Cancel" at bounding box center [921, 430] width 37 height 19
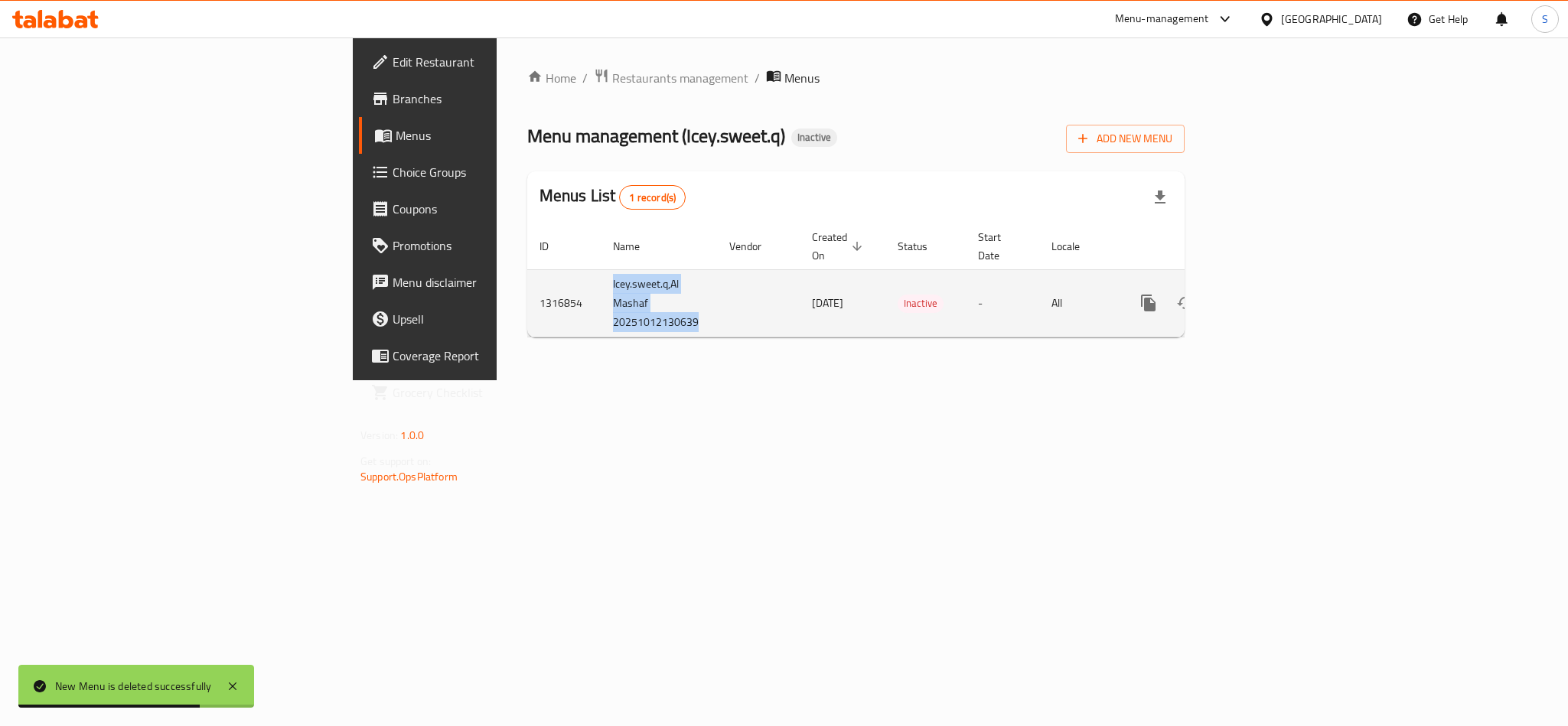
drag, startPoint x: 375, startPoint y: 267, endPoint x: 486, endPoint y: 315, distance: 120.9
click at [527, 315] on tr "1316854 Icey.sweet.q,Al Mashaf 20251012130639 12/10/2025 Inactive - All" at bounding box center [908, 302] width 762 height 67
copy td "Icey.sweet.q,Al Mashaf 20251012130639"
click at [1231, 294] on icon "enhanced table" at bounding box center [1222, 303] width 19 height 18
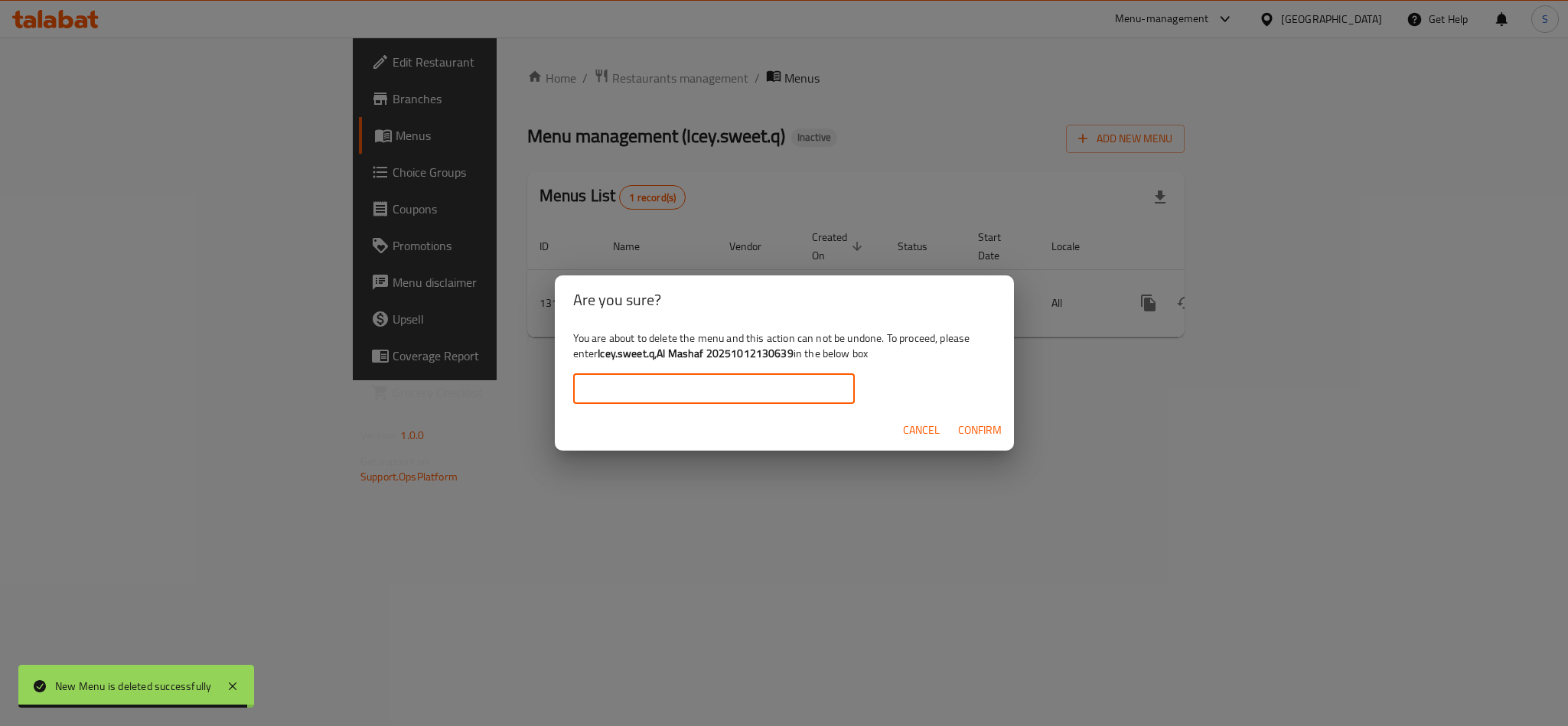
click at [738, 395] on input "text" at bounding box center [714, 388] width 281 height 31
paste input "Icey.sweet.q,Al Mashaf 20251012130639"
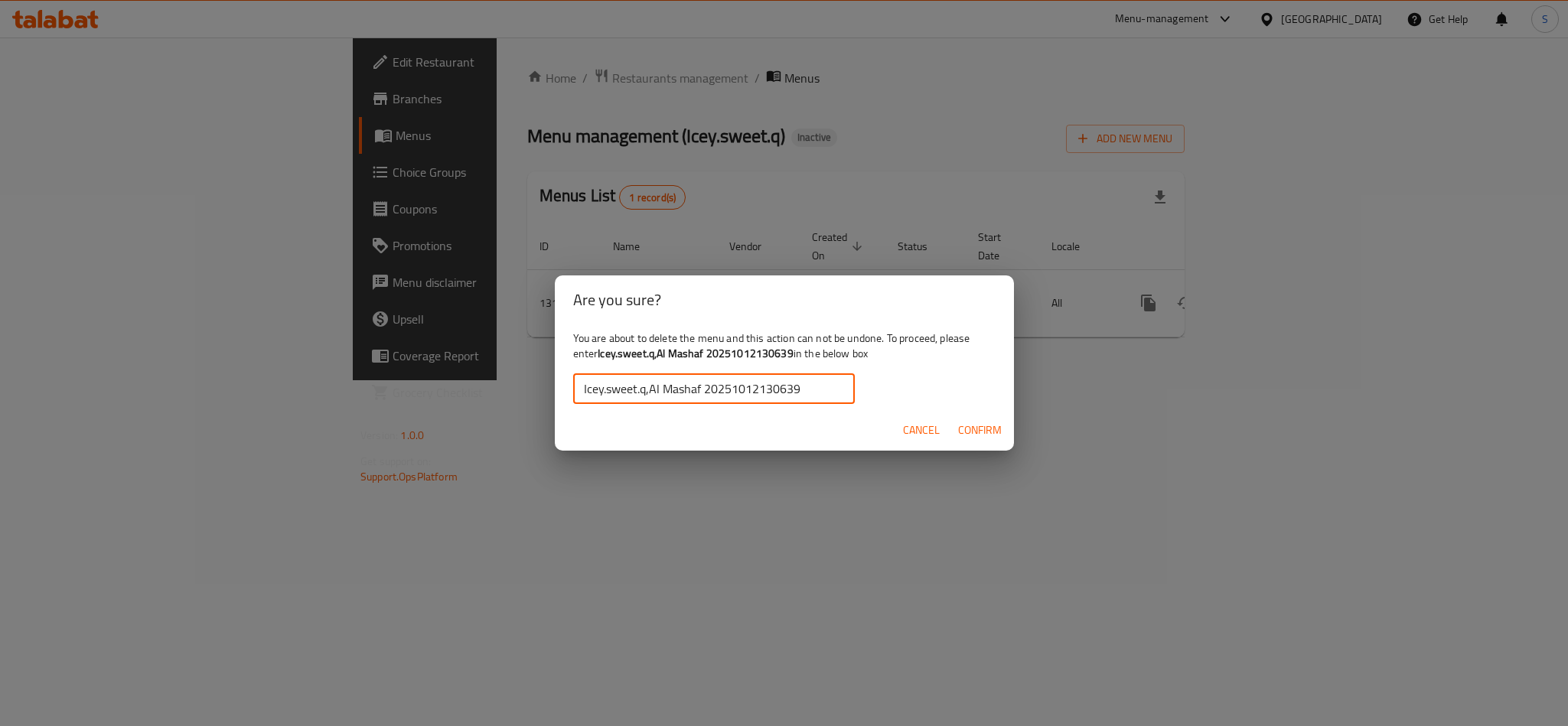
click at [974, 427] on span "Confirm" at bounding box center [980, 430] width 44 height 19
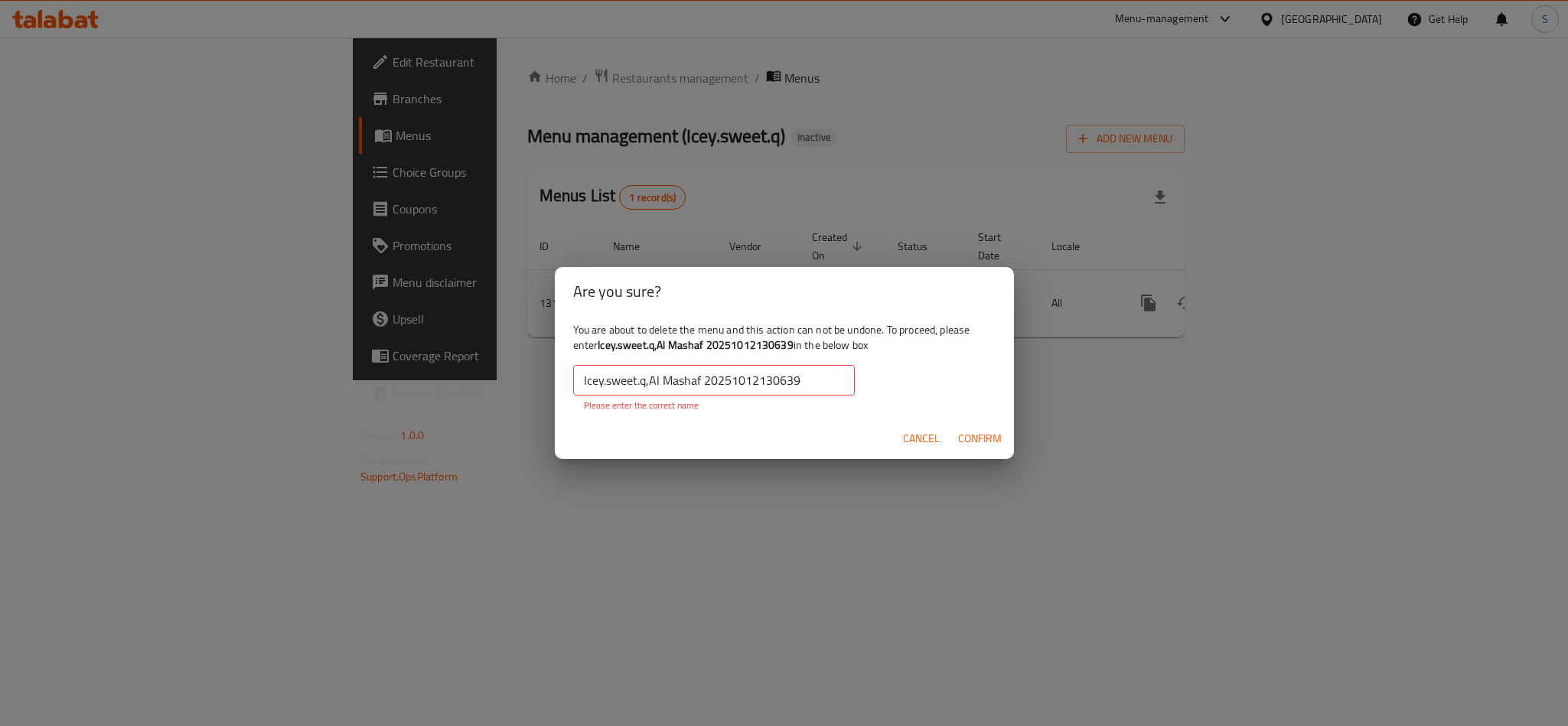
click at [816, 378] on input "Icey.sweet.q,Al Mashaf 20251012130639" at bounding box center [714, 381] width 281 height 31
drag, startPoint x: 581, startPoint y: 378, endPoint x: 530, endPoint y: 367, distance: 52.2
click at [530, 367] on div "Are you sure? You are about to delete the menu and this action can not be undon…" at bounding box center [784, 363] width 1568 height 726
click at [801, 379] on input "Icey.sweet.q,Al Mashaf 20251012130639" at bounding box center [714, 381] width 281 height 31
click at [967, 429] on span "Confirm" at bounding box center [980, 439] width 44 height 19
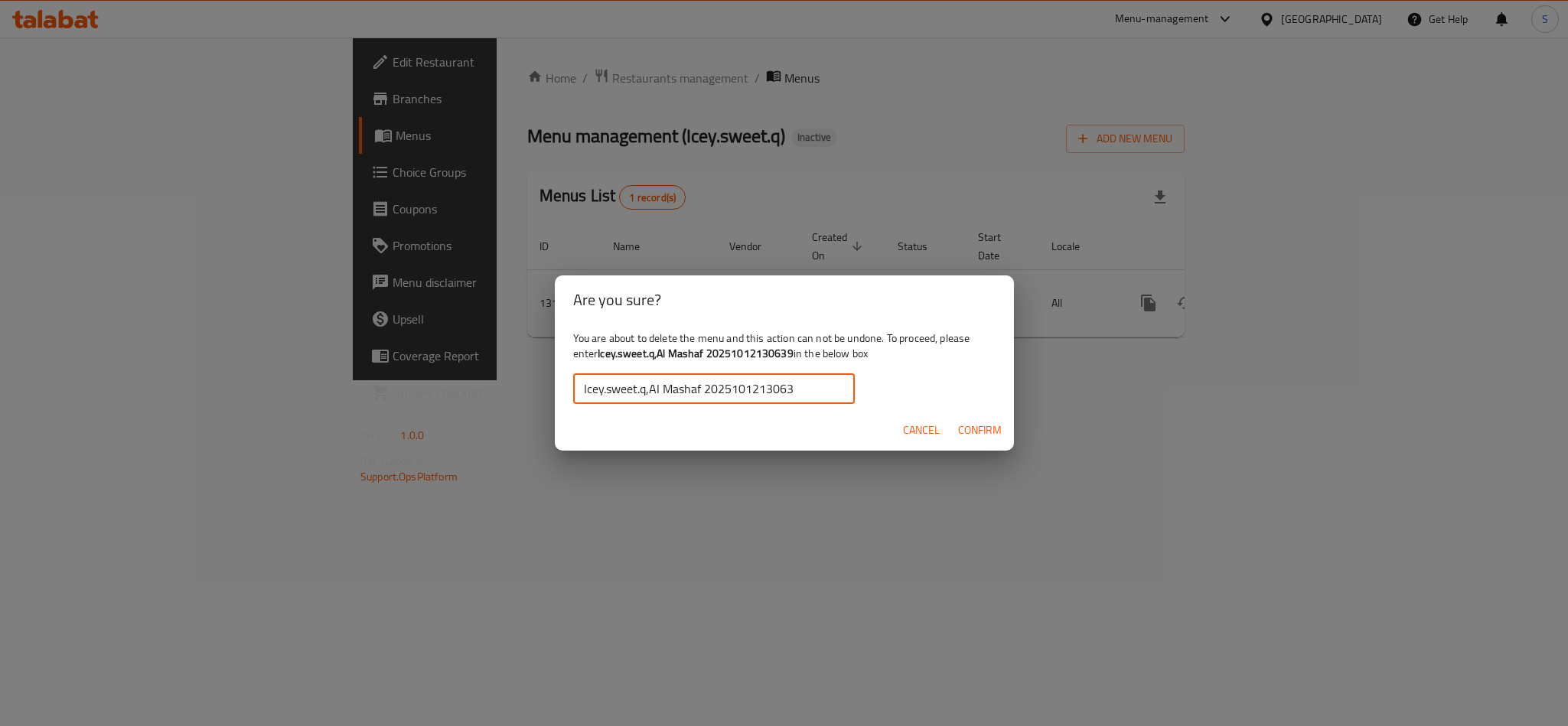
drag, startPoint x: 806, startPoint y: 372, endPoint x: 854, endPoint y: 378, distance: 48.4
click at [854, 378] on input "Icey.sweet.q,Al Mashaf 2025101213063" at bounding box center [714, 388] width 281 height 31
drag, startPoint x: 790, startPoint y: 383, endPoint x: 636, endPoint y: 365, distance: 155.0
click at [636, 365] on div "You are about to delete the menu and this action can not be undone. To proceed,…" at bounding box center [785, 367] width 459 height 86
drag, startPoint x: 599, startPoint y: 355, endPoint x: 792, endPoint y: 358, distance: 193.0
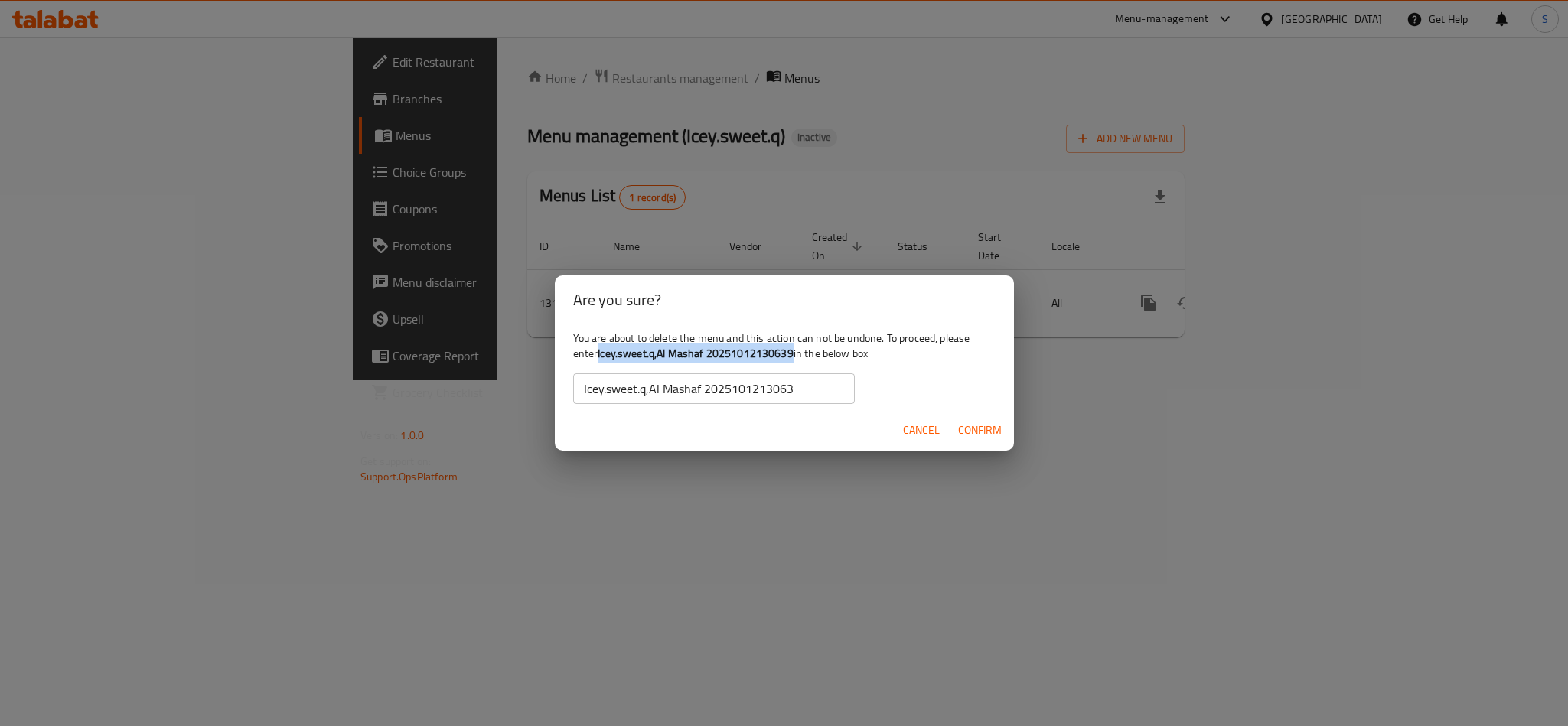
click at [792, 358] on b "Icey.sweet.q,Al Mashaf 20251012130639" at bounding box center [695, 354] width 196 height 20
copy b "Icey.sweet.q,Al Mashaf 20251012130639"
click at [724, 392] on input "Icey.sweet.q,Al Mashaf 2025101213063" at bounding box center [714, 388] width 281 height 31
paste input "9"
type input "Icey.sweet.q,Al Mashaf 20251012130639"
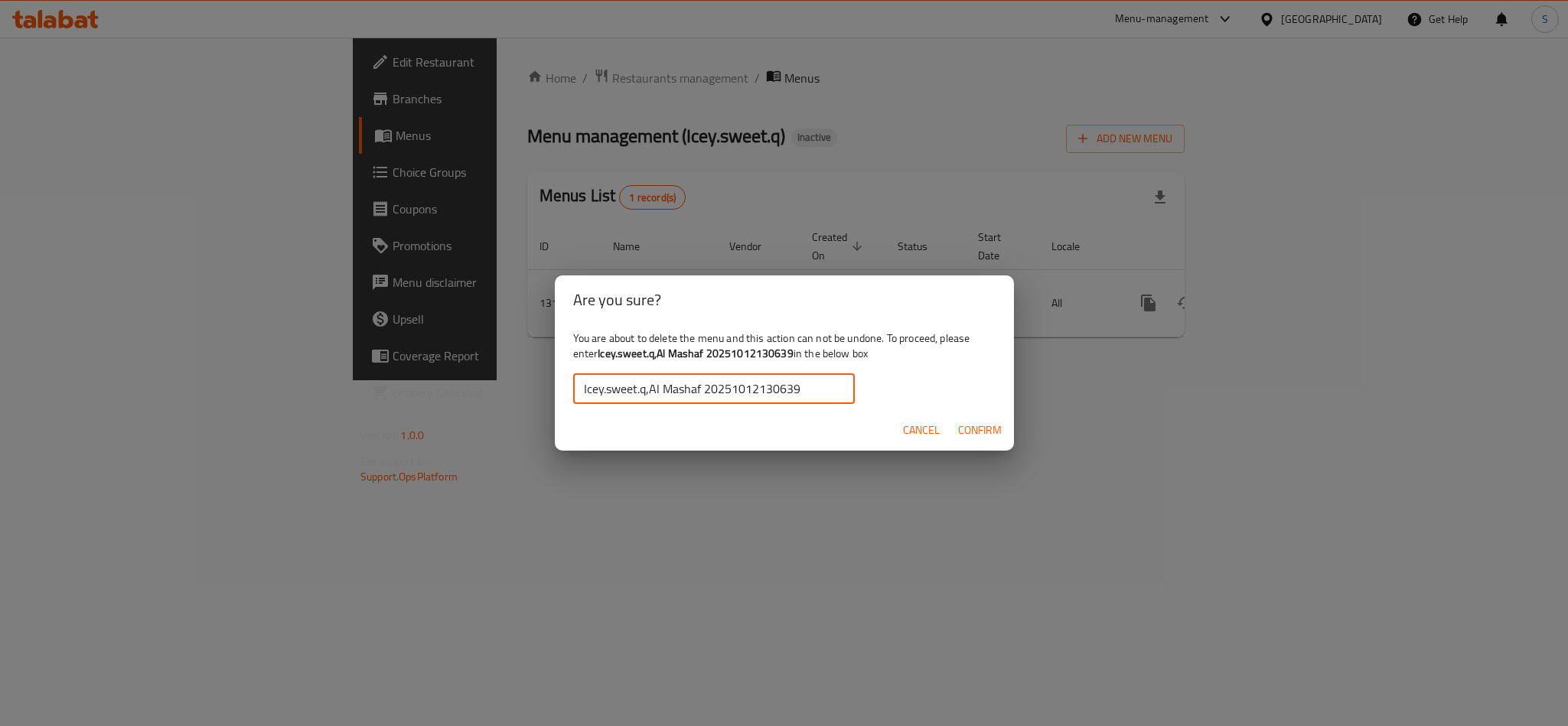
click at [964, 434] on span "Confirm" at bounding box center [980, 430] width 44 height 19
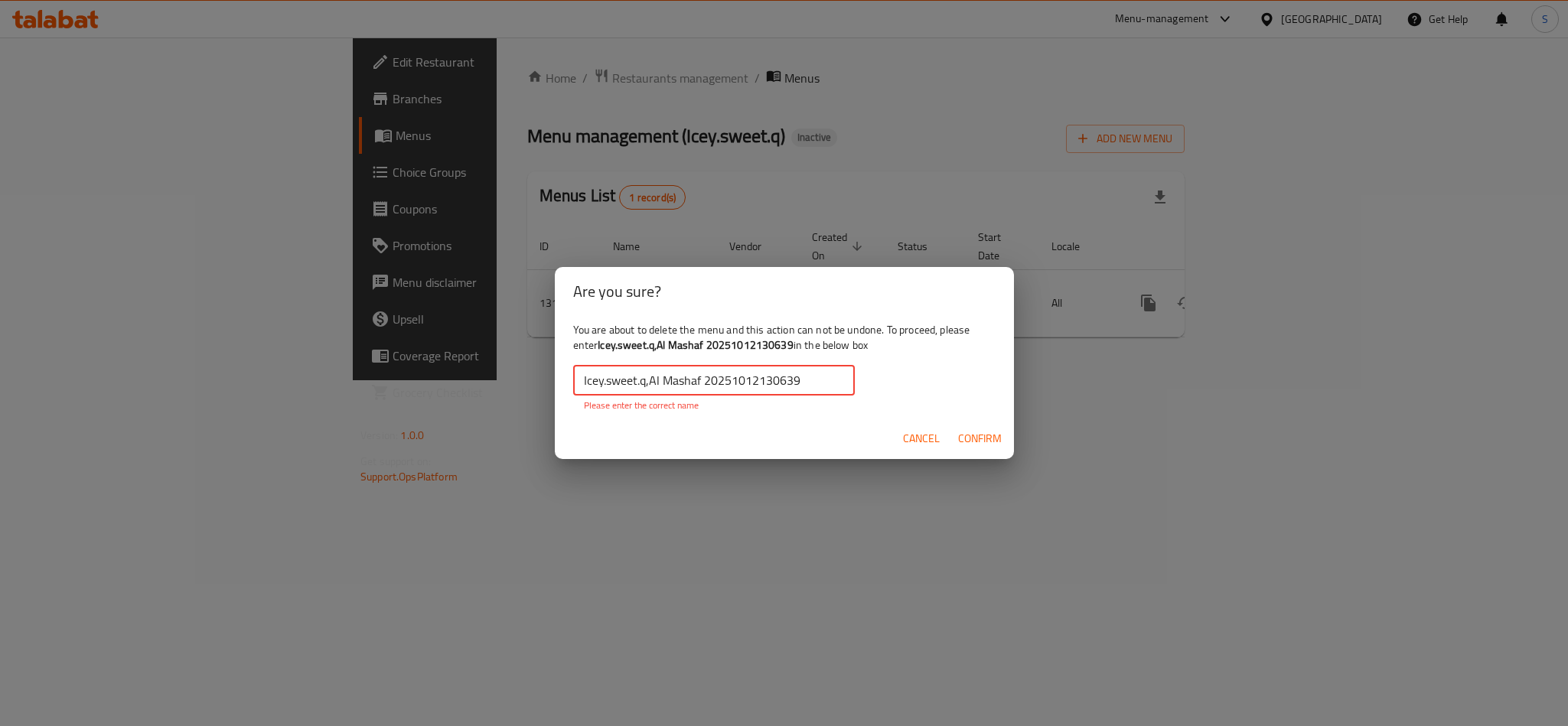
click at [627, 378] on input "Icey.sweet.q,Al Mashaf 20251012130639" at bounding box center [714, 381] width 281 height 31
click at [912, 432] on span "Cancel" at bounding box center [921, 439] width 37 height 19
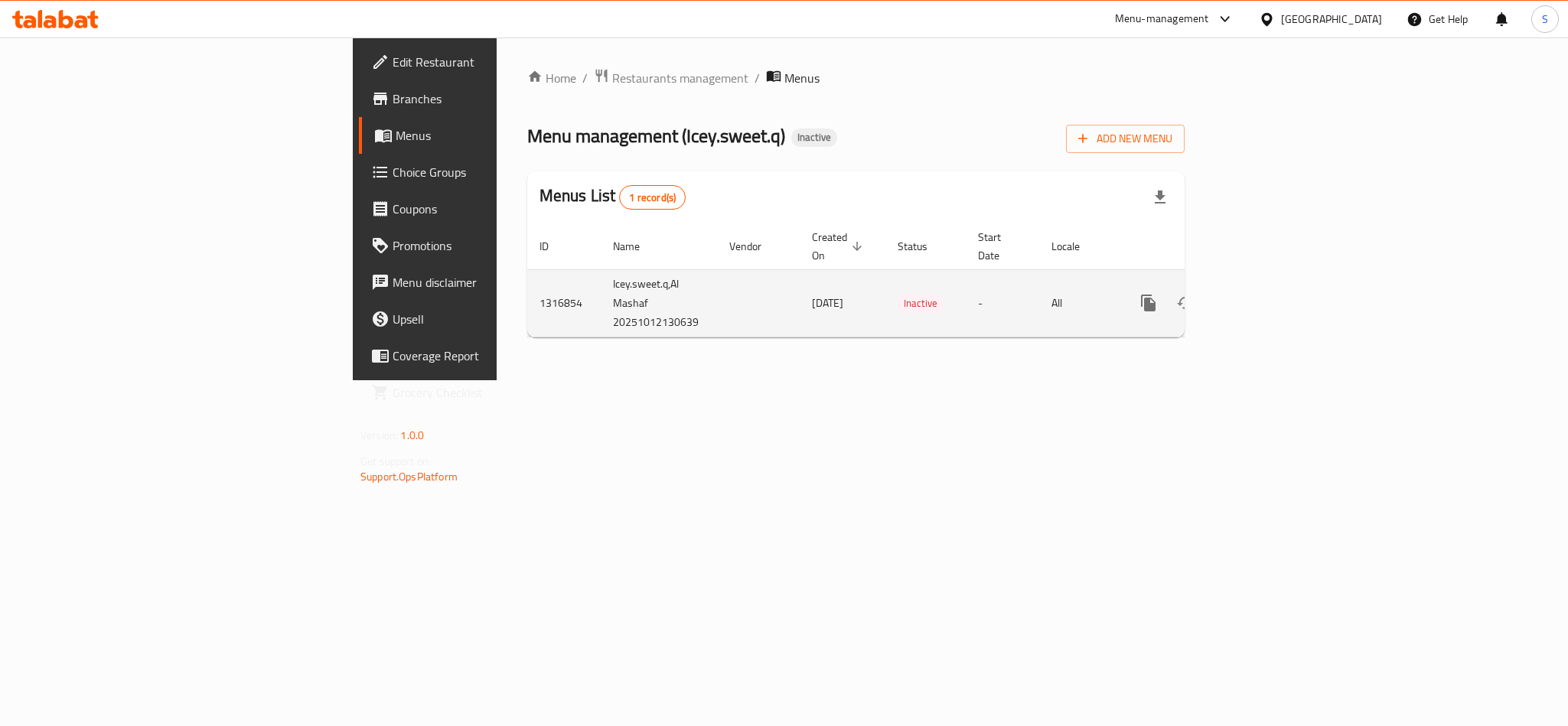
click at [1231, 294] on icon "enhanced table" at bounding box center [1222, 303] width 19 height 18
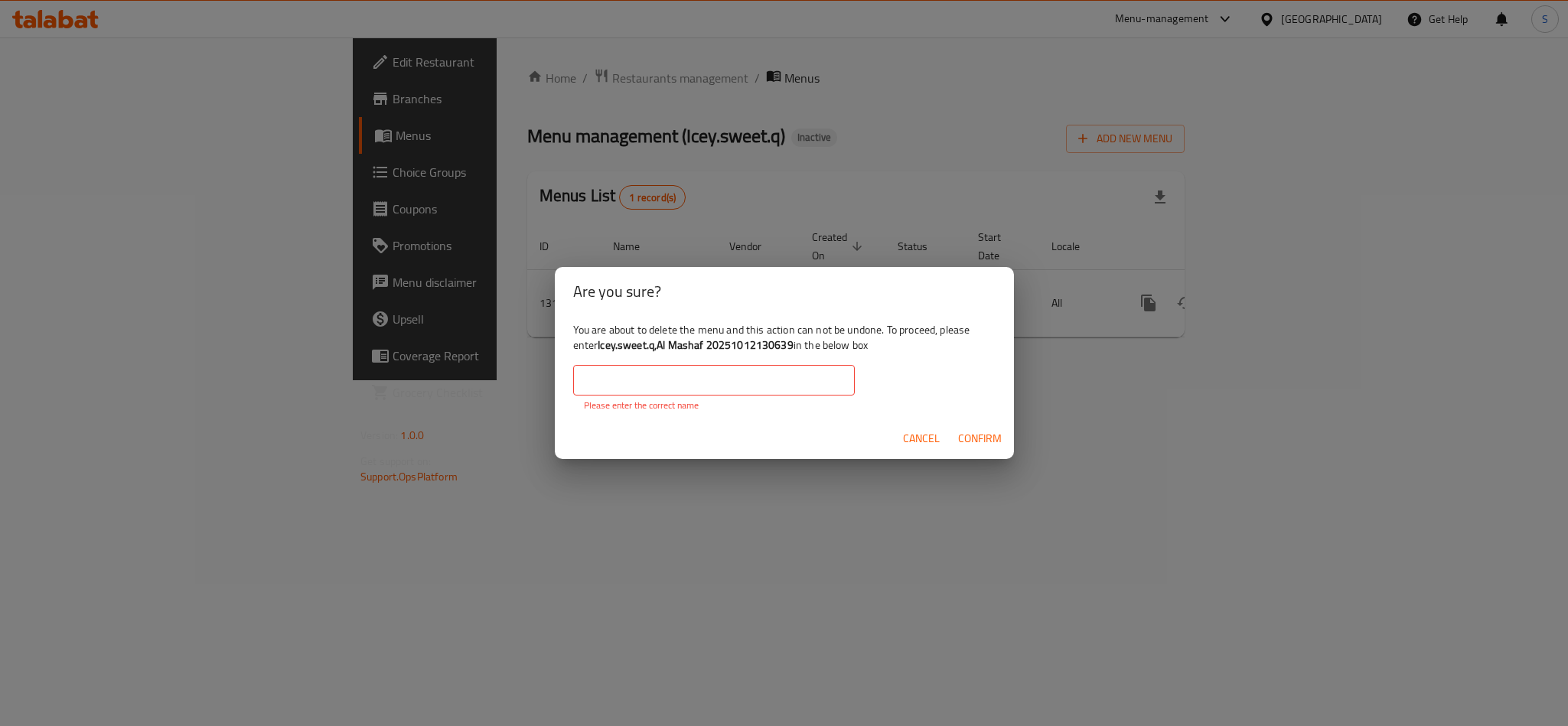
click at [963, 437] on span "Confirm" at bounding box center [980, 439] width 44 height 19
click at [698, 369] on input "text" at bounding box center [714, 381] width 281 height 31
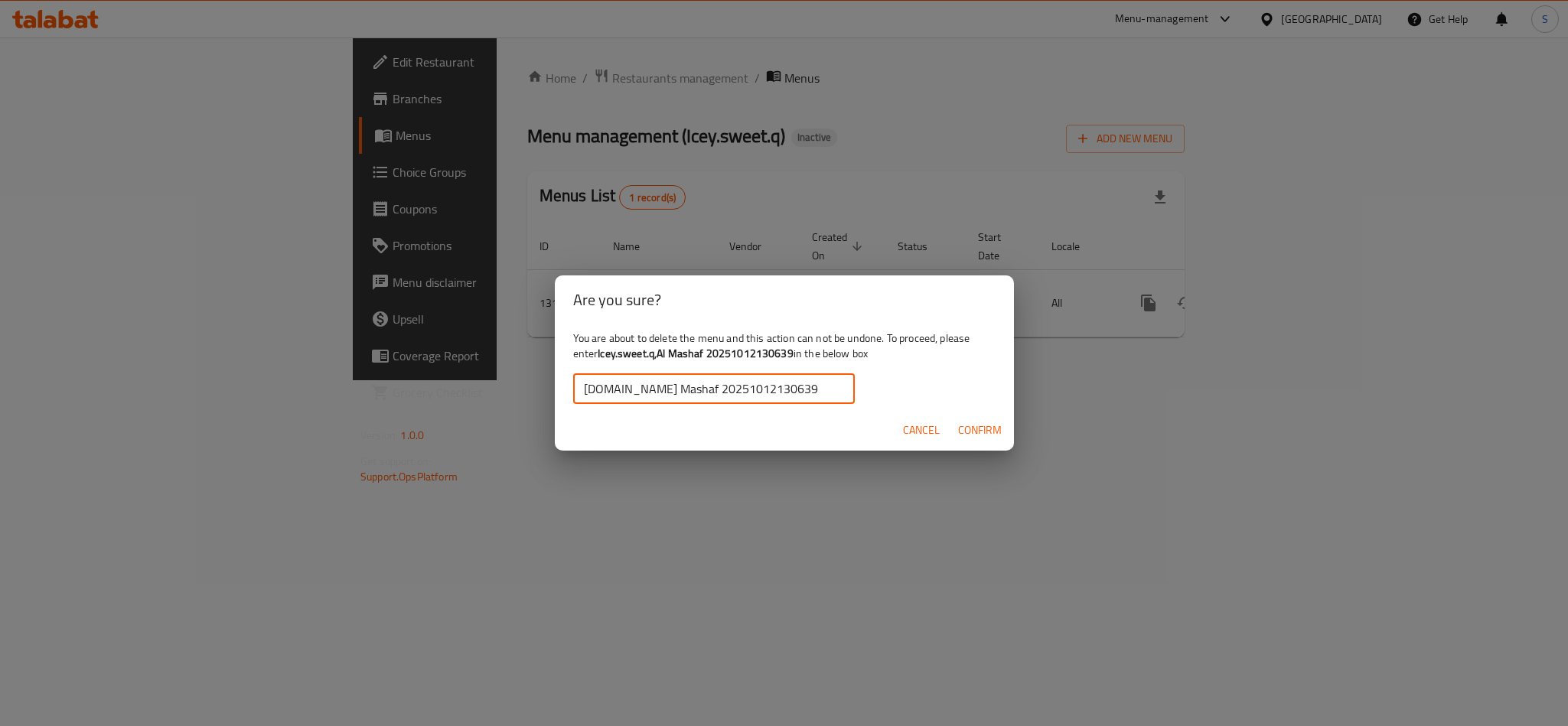
type input "lcey.sweet.q.Al Mashaf 20251012130639"
click at [999, 425] on span "Confirm" at bounding box center [980, 430] width 44 height 19
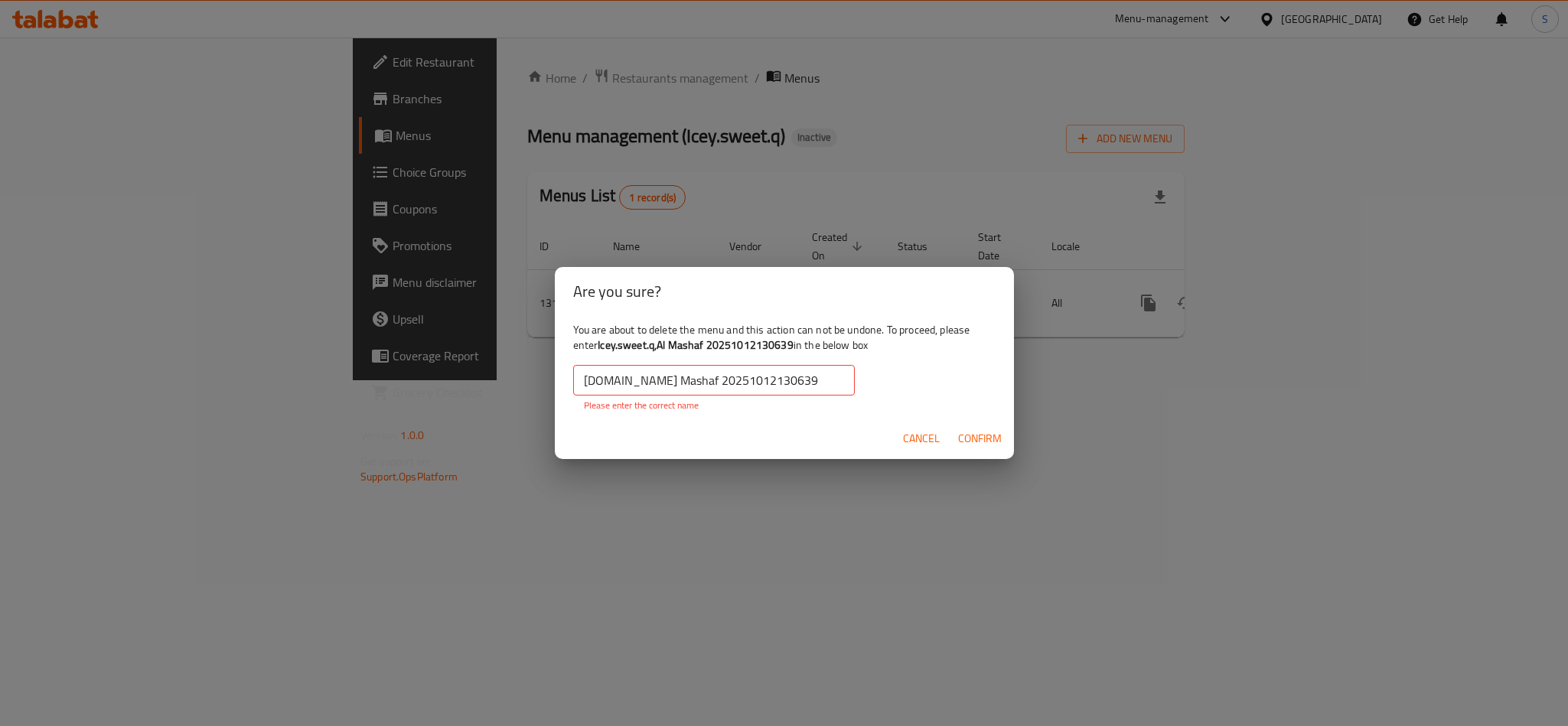
click at [735, 368] on input "lcey.sweet.q.Al Mashaf 20251012130639" at bounding box center [714, 381] width 281 height 31
click at [775, 370] on input "lcey.sweet.q.Al Mashaf 20251012130639" at bounding box center [714, 381] width 281 height 31
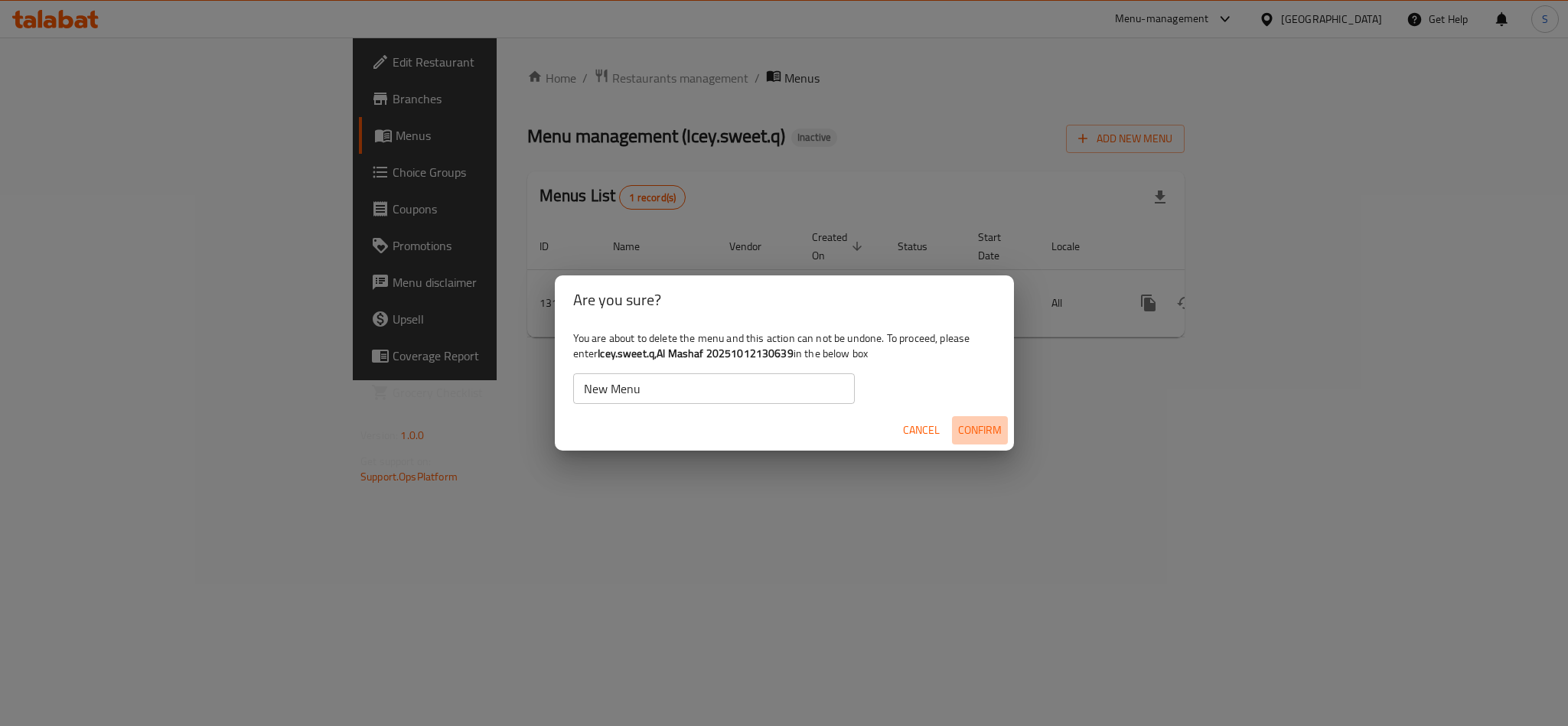
click at [984, 423] on span "Confirm" at bounding box center [980, 430] width 44 height 19
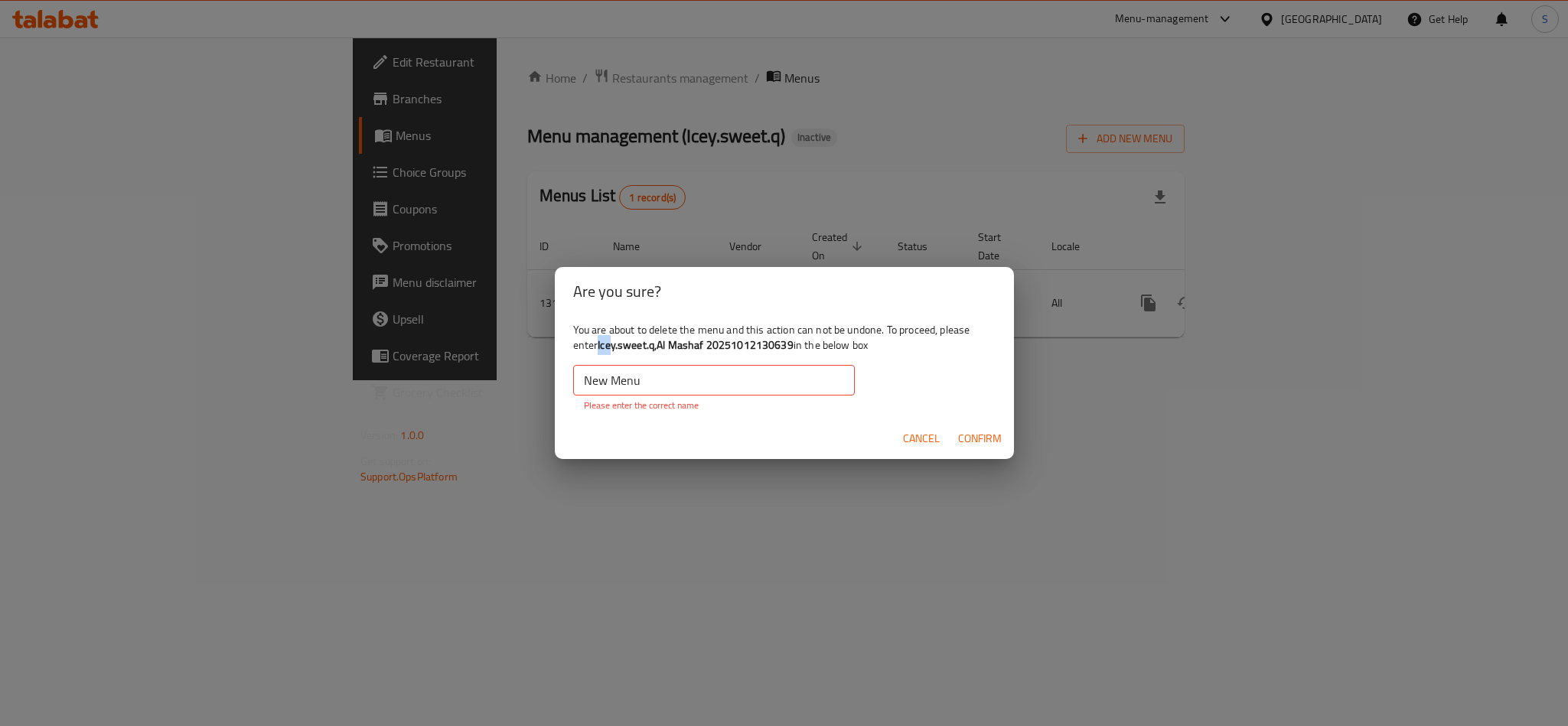
drag, startPoint x: 600, startPoint y: 345, endPoint x: 611, endPoint y: 345, distance: 11.0
click at [611, 345] on b "Icey.sweet.q,Al Mashaf 20251012130639" at bounding box center [695, 345] width 196 height 20
drag, startPoint x: 597, startPoint y: 345, endPoint x: 795, endPoint y: 343, distance: 198.0
click at [795, 343] on div "You are about to delete the menu and this action can not be undone. To proceed,…" at bounding box center [785, 367] width 459 height 103
copy div "Icey.sweet.q,Al Mashaf 20251012130639"
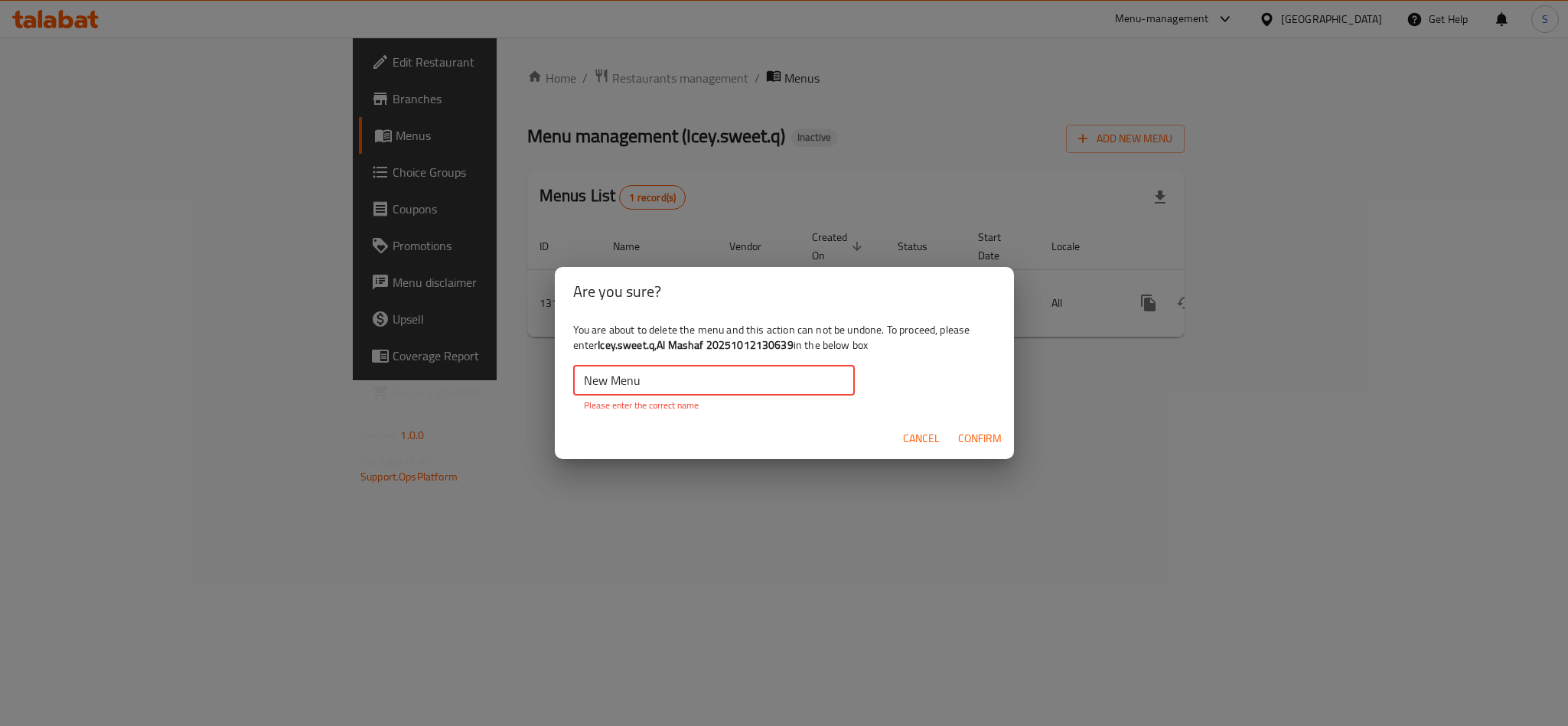
click at [788, 381] on input "New Menu" at bounding box center [714, 381] width 281 height 31
paste input "Icey.sweet.q,Al Mashaf 20251012130639"
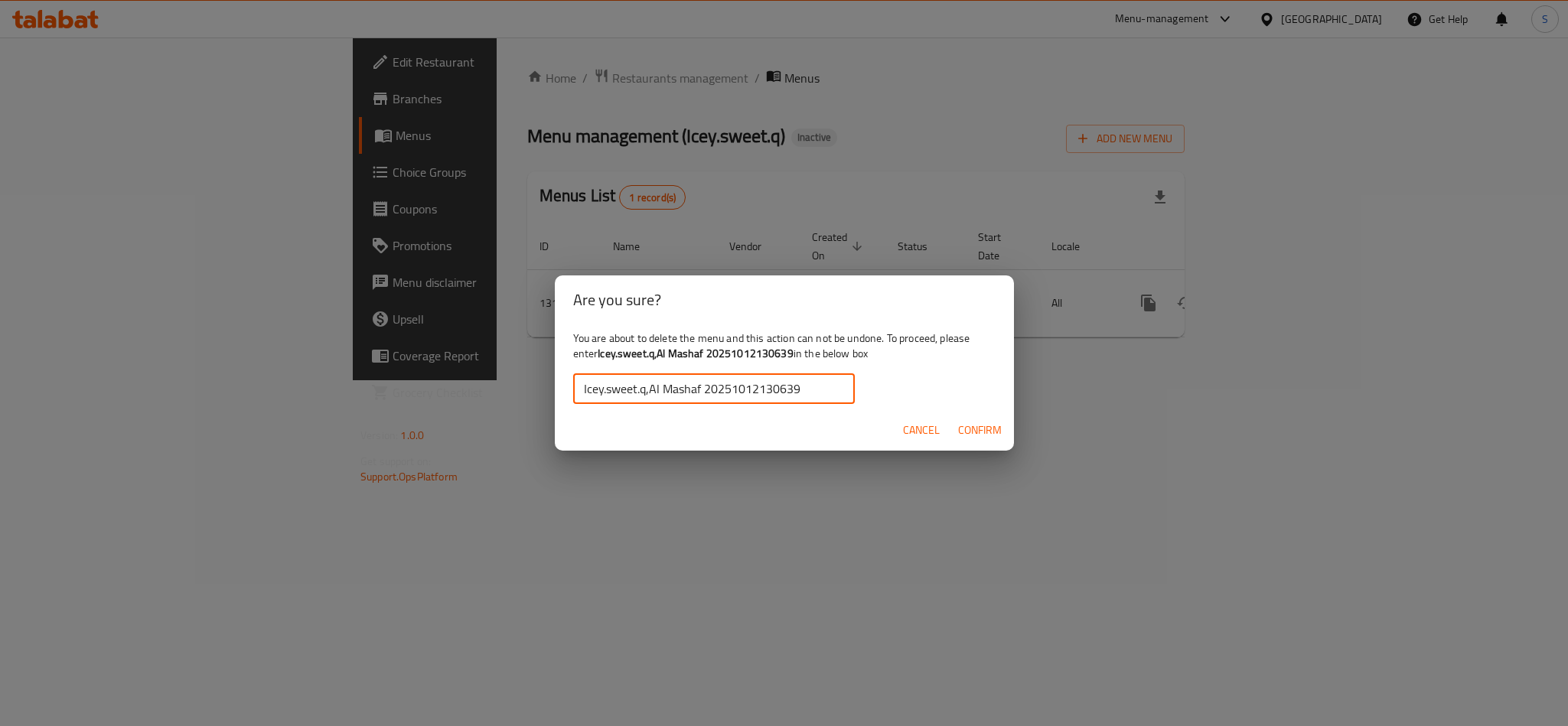
click at [958, 428] on span "Confirm" at bounding box center [980, 430] width 44 height 19
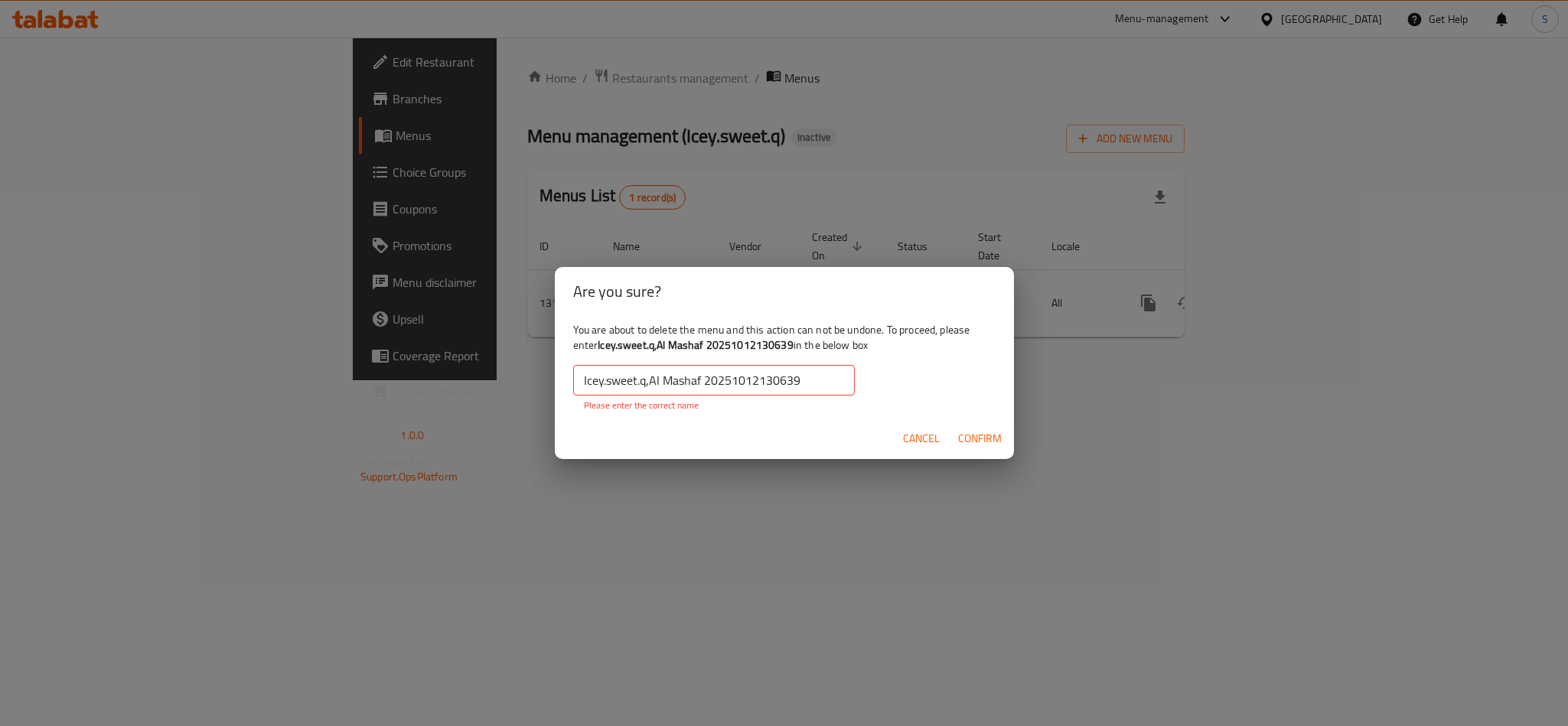
click at [829, 388] on input "Icey.sweet.q,Al Mashaf 20251012130639" at bounding box center [714, 381] width 281 height 31
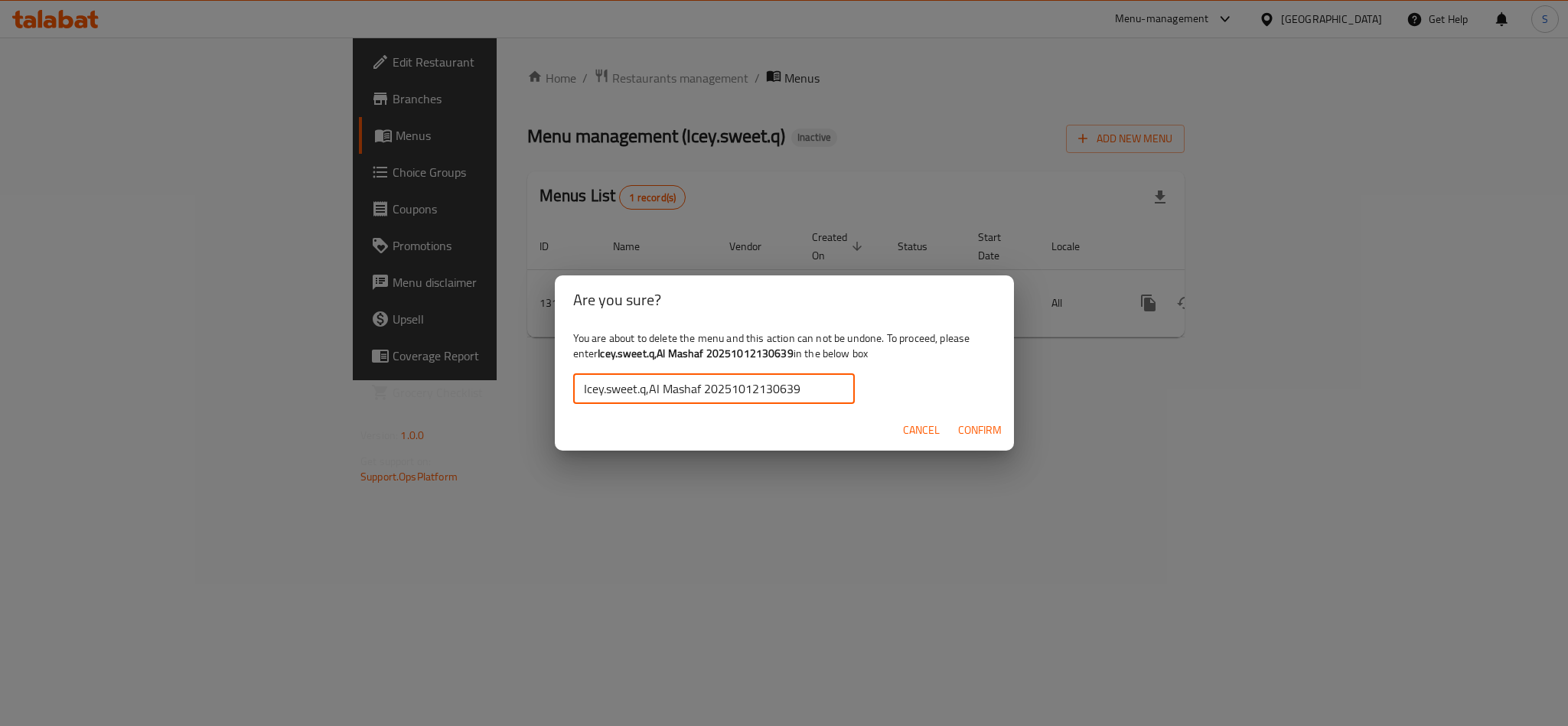
click at [962, 416] on button "Confirm" at bounding box center [980, 430] width 56 height 29
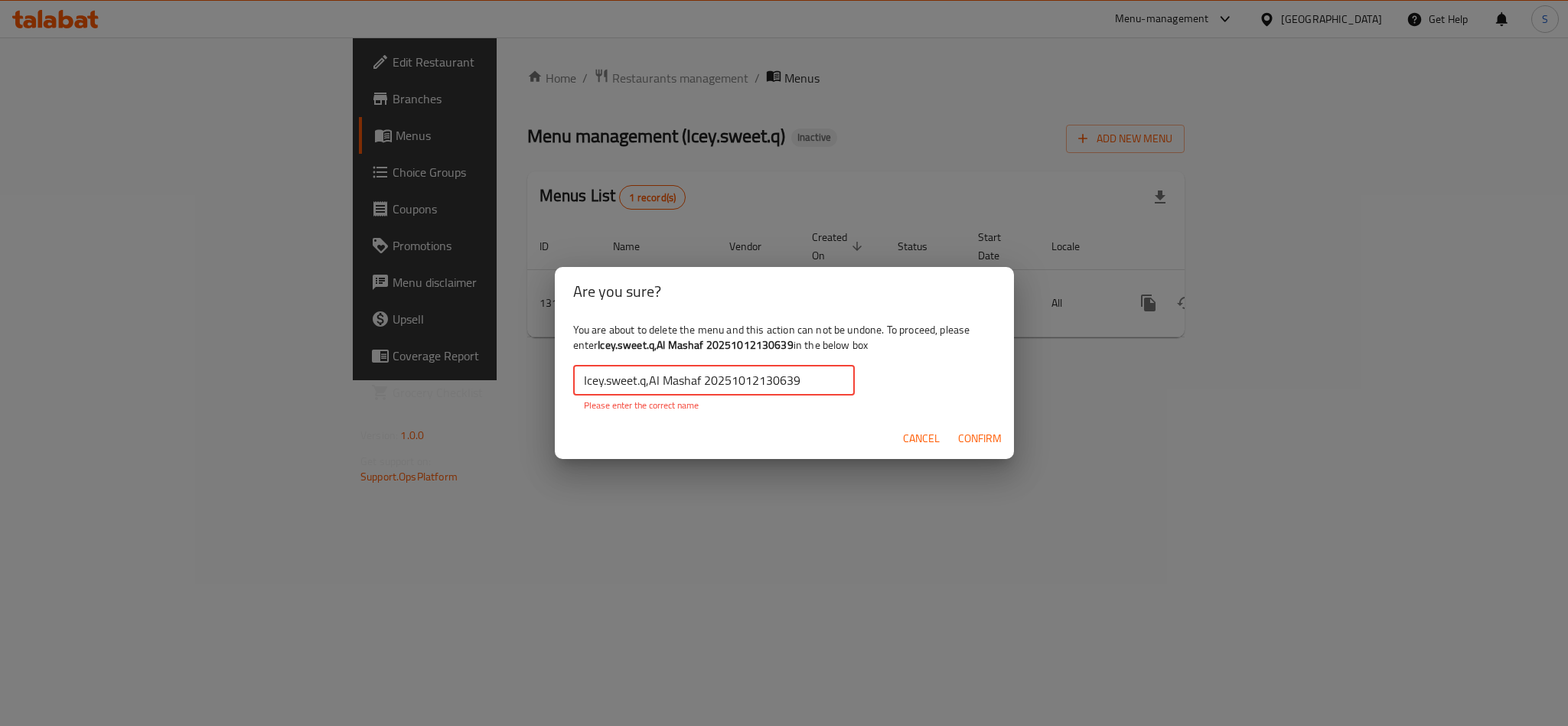
click at [586, 381] on input "Icey.sweet.q,Al Mashaf 20251012130639" at bounding box center [714, 381] width 281 height 31
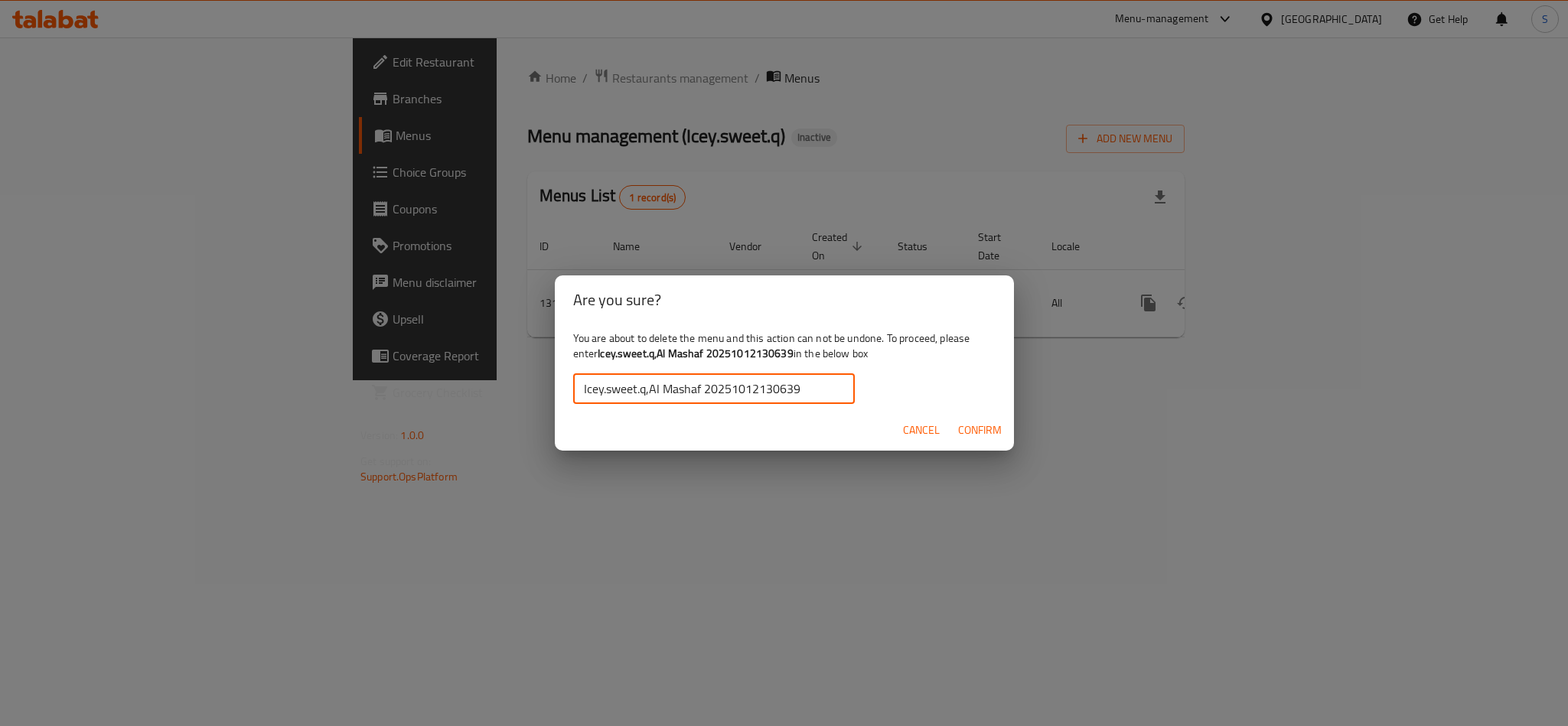
type input "Icey.sweet.q,Al Mashaf 20251012130639"
click at [977, 416] on button "Confirm" at bounding box center [980, 430] width 56 height 29
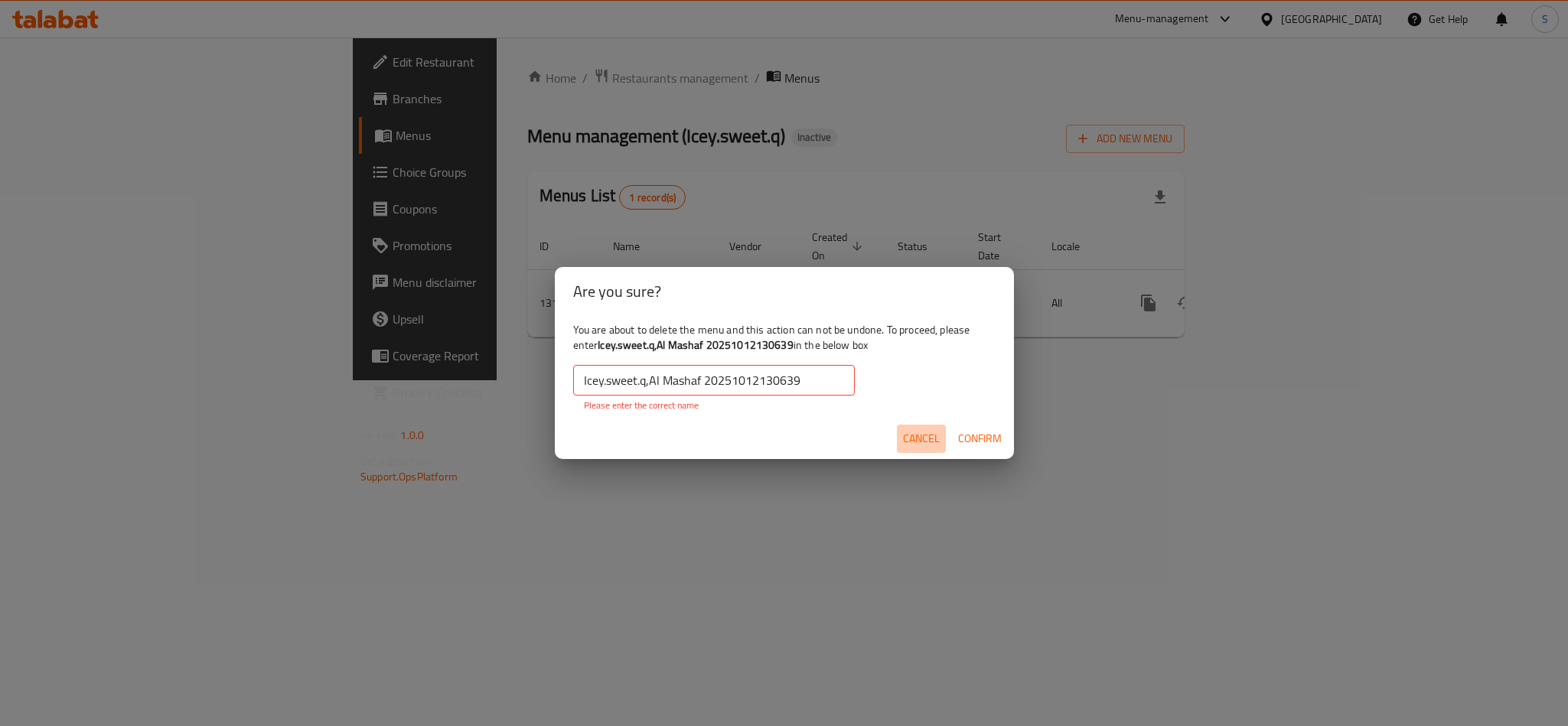
click at [930, 436] on span "Cancel" at bounding box center [921, 439] width 37 height 19
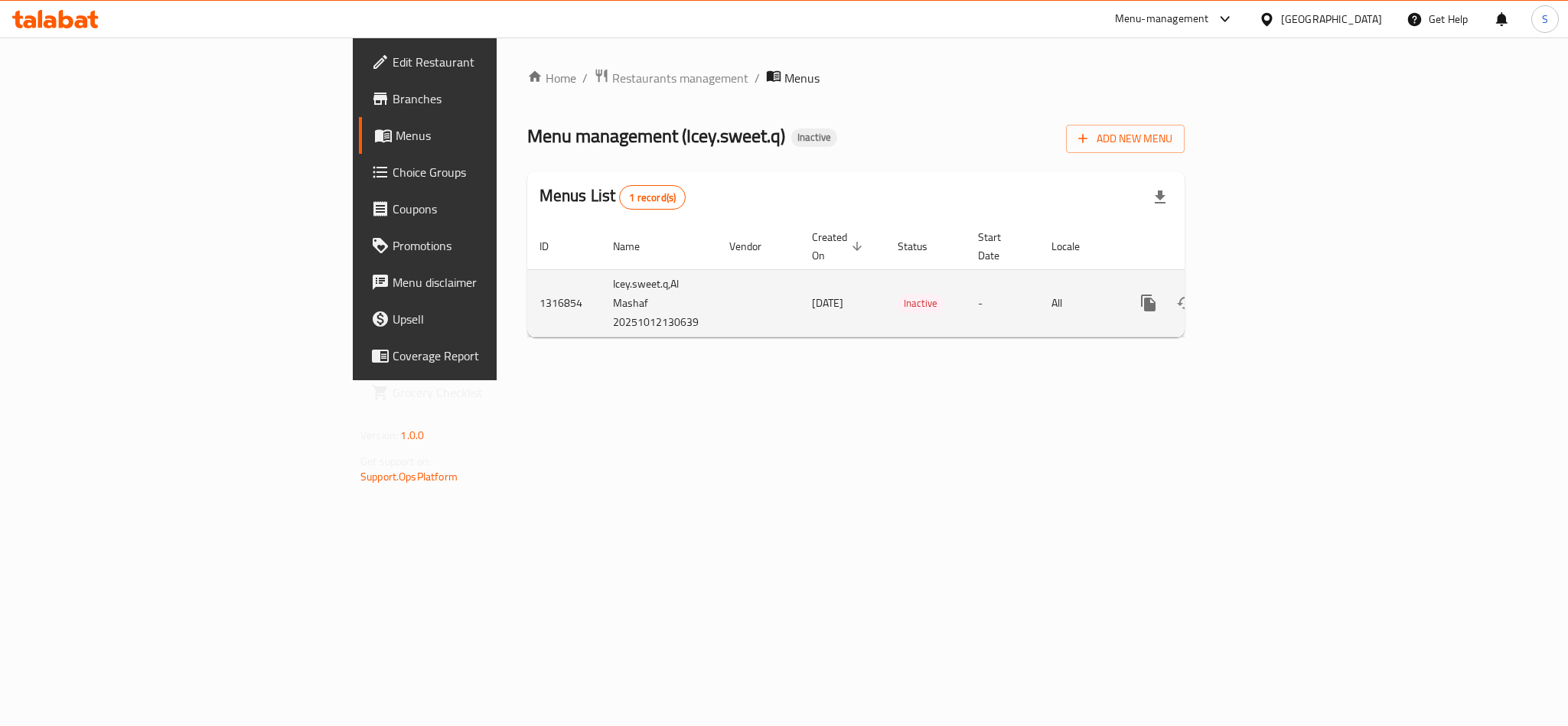
drag, startPoint x: 1164, startPoint y: 167, endPoint x: 1504, endPoint y: 258, distance: 352.0
click at [1166, 167] on div "Home / Restaurants management / Menus Menu management ( Icey.sweet.q ) Inactive…" at bounding box center [856, 208] width 658 height 281
click at [1268, 294] on icon "enhanced table" at bounding box center [1259, 303] width 19 height 18
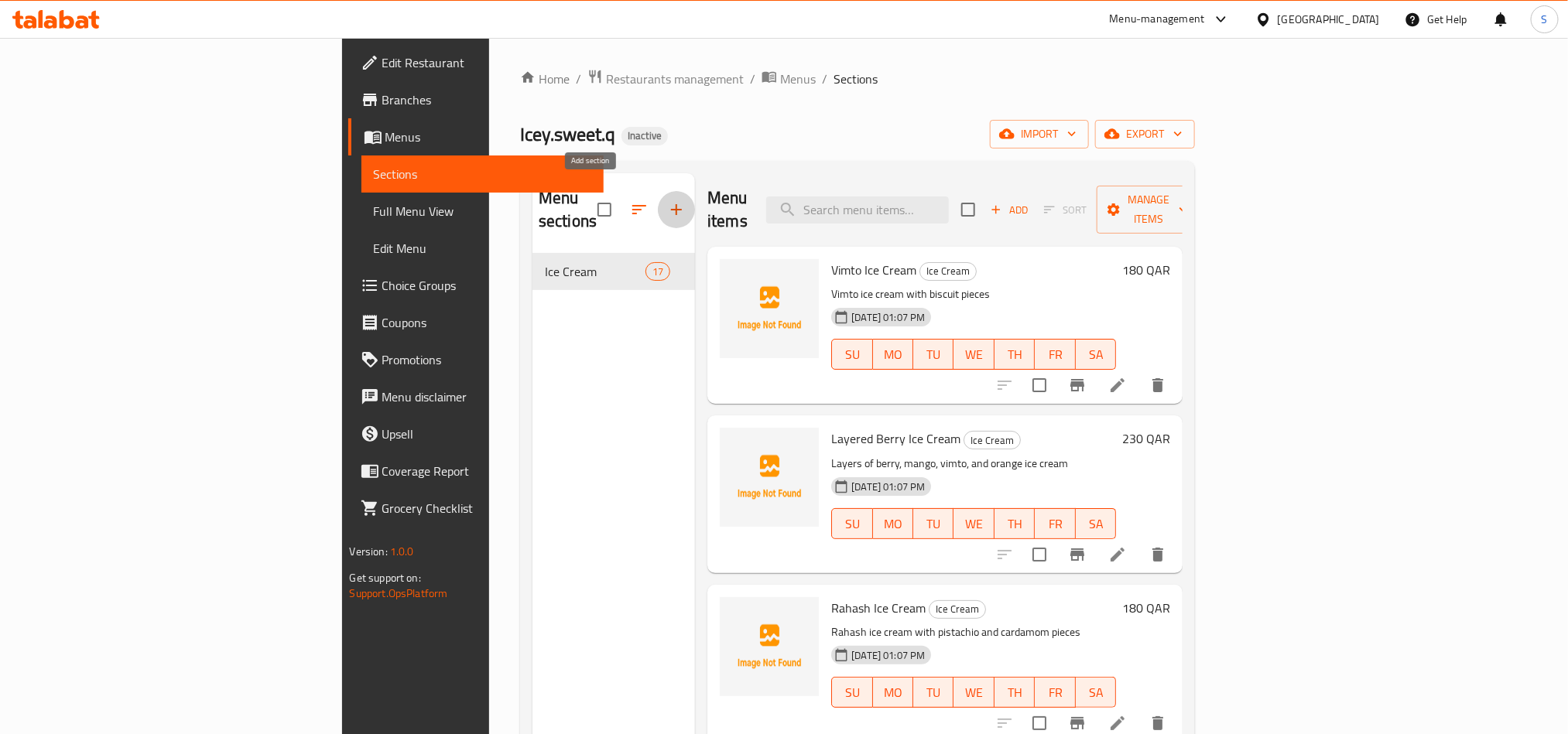
click at [658, 209] on button "button" at bounding box center [677, 210] width 37 height 37
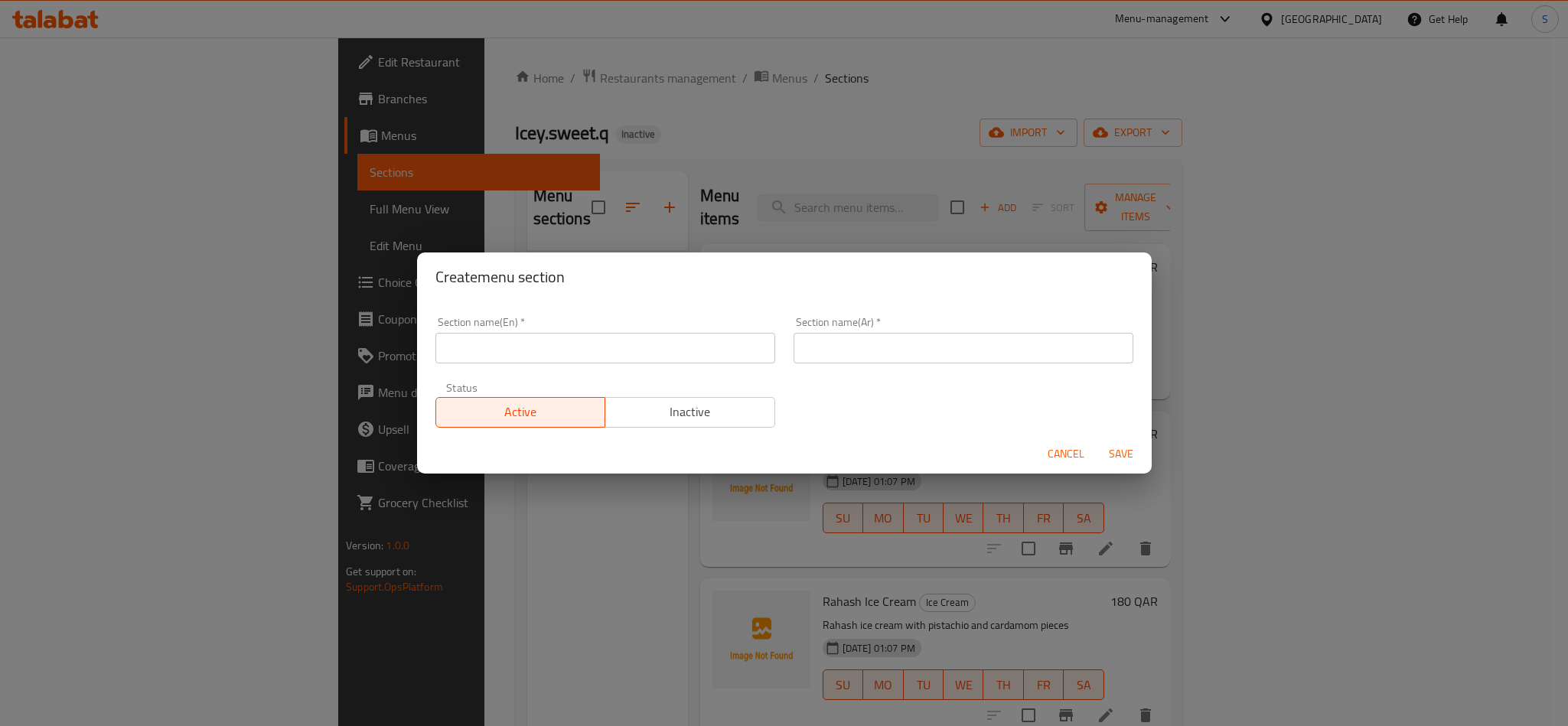
click at [1068, 450] on span "Cancel" at bounding box center [1066, 454] width 37 height 19
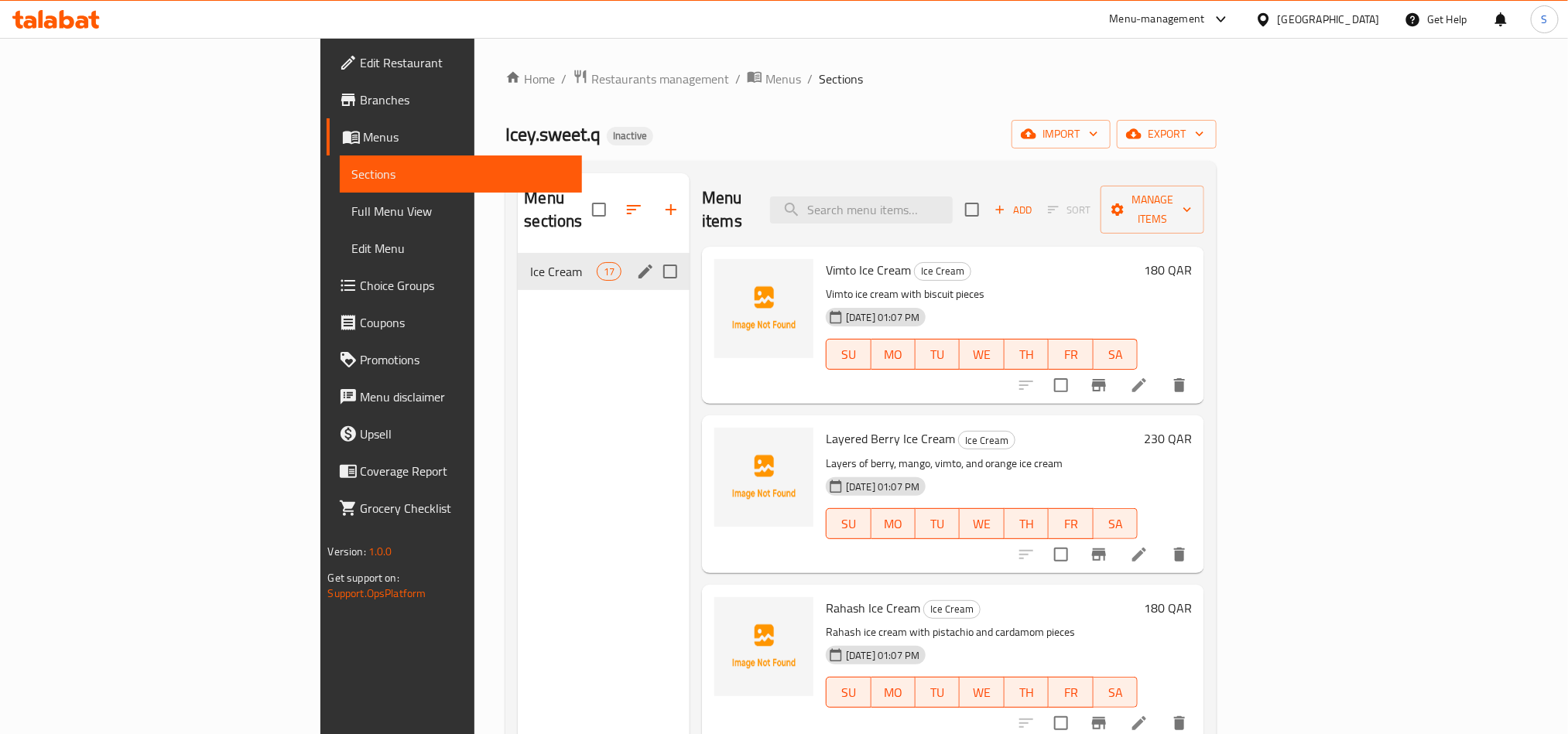
drag, startPoint x: 589, startPoint y: 253, endPoint x: 579, endPoint y: 247, distance: 11.7
click at [654, 256] on input "Menu sections" at bounding box center [671, 272] width 33 height 33
checkbox input "true"
click at [615, 200] on icon "button" at bounding box center [625, 210] width 19 height 19
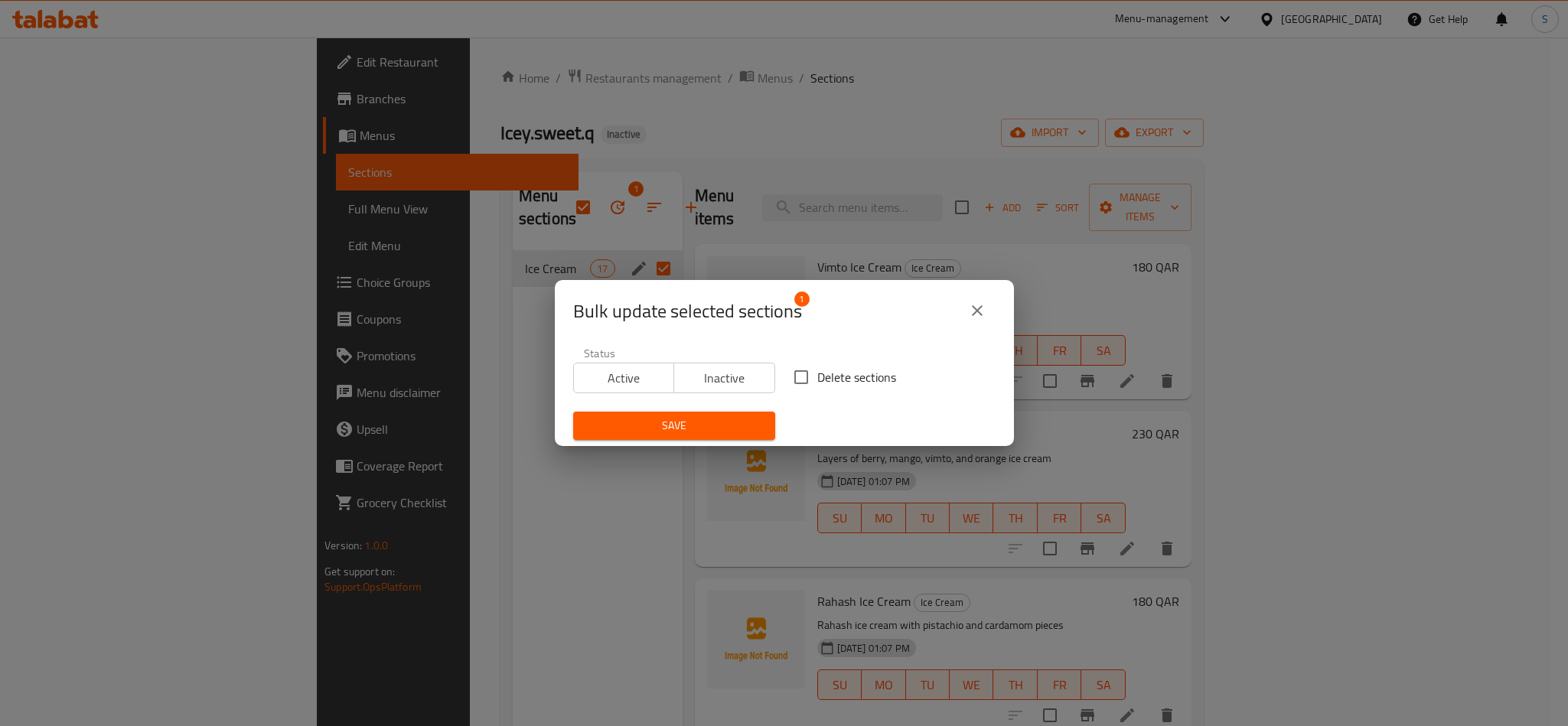
click at [787, 374] on input "Delete sections" at bounding box center [801, 378] width 32 height 32
checkbox input "true"
click at [698, 423] on span "Save" at bounding box center [674, 425] width 177 height 19
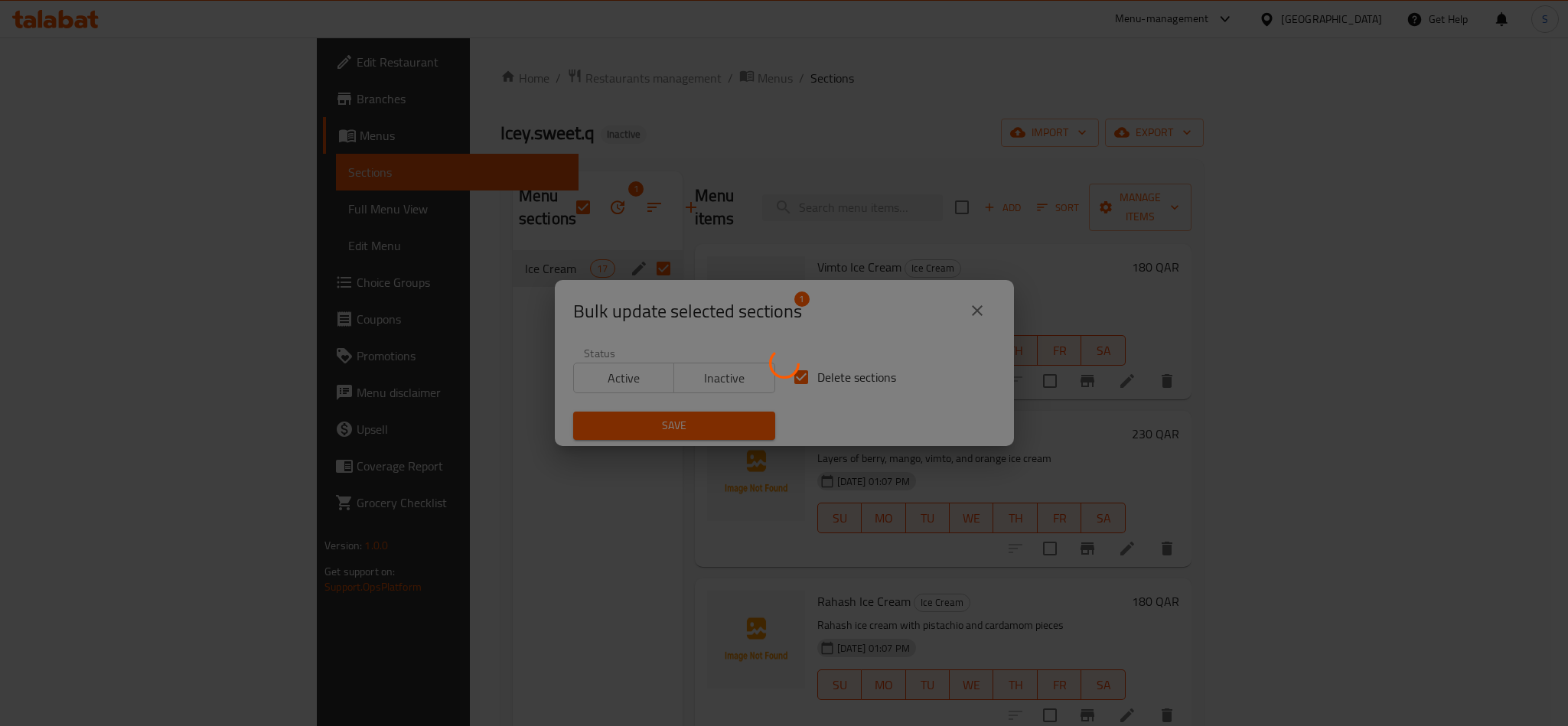
checkbox input "false"
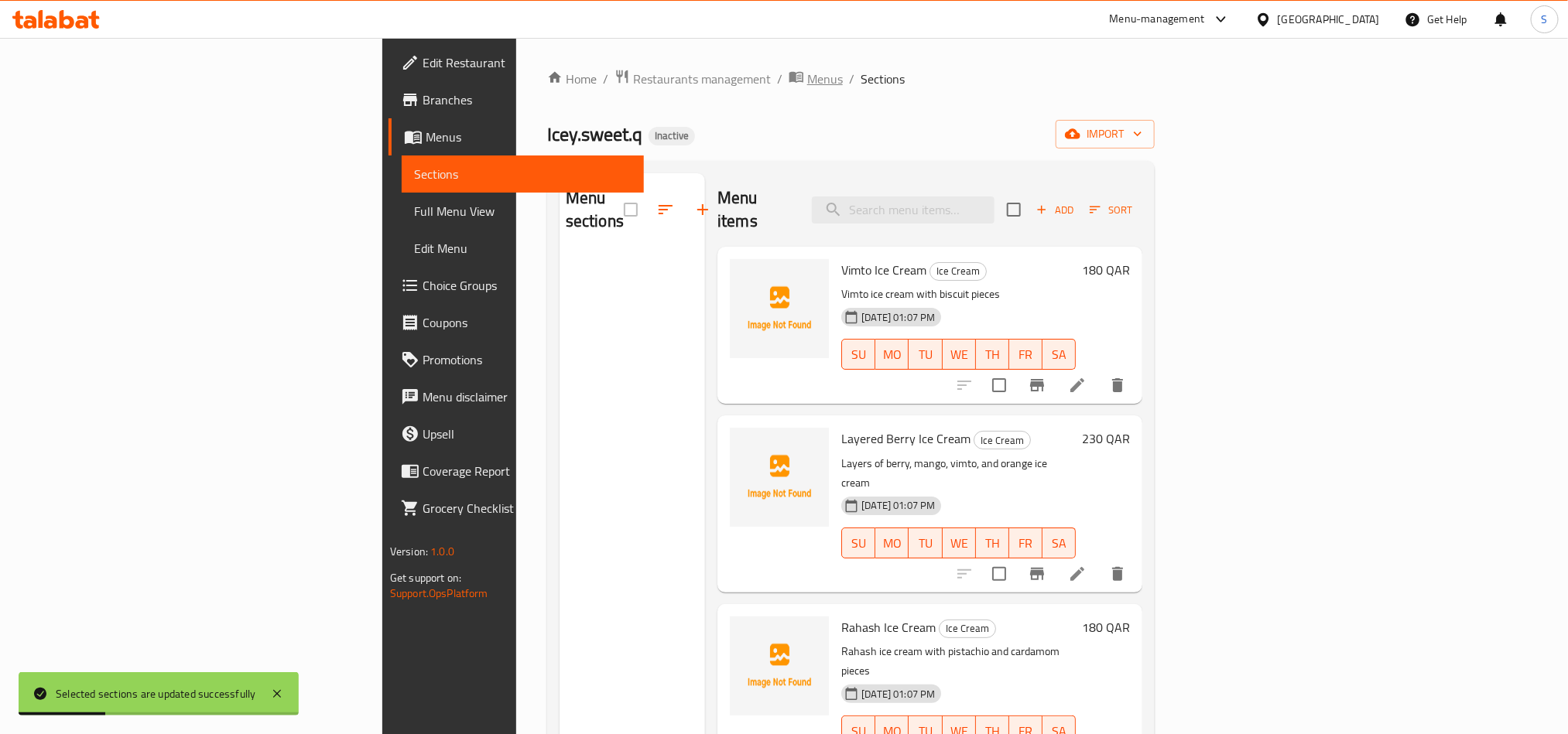
click at [807, 88] on span "Menus" at bounding box center [825, 79] width 36 height 19
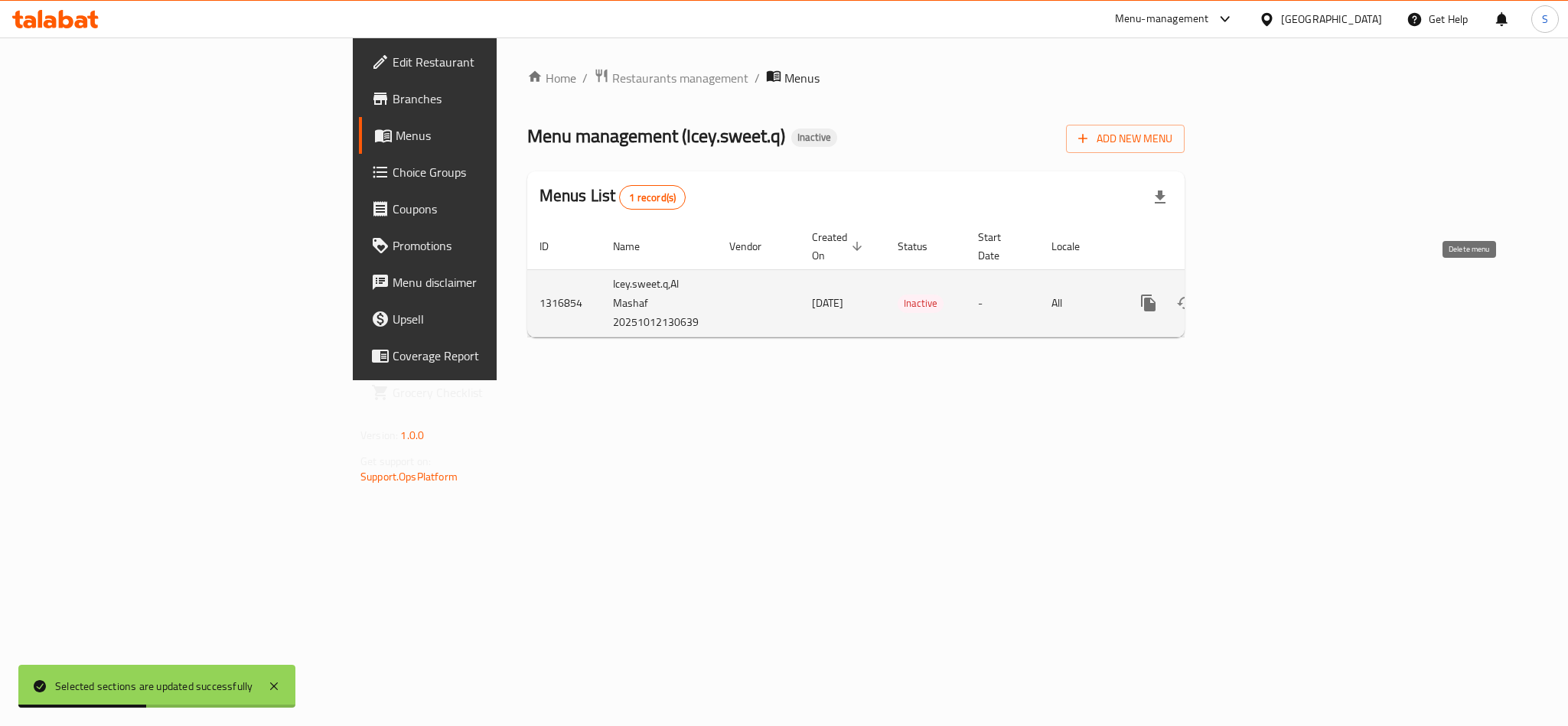
click at [1231, 294] on icon "enhanced table" at bounding box center [1222, 303] width 19 height 18
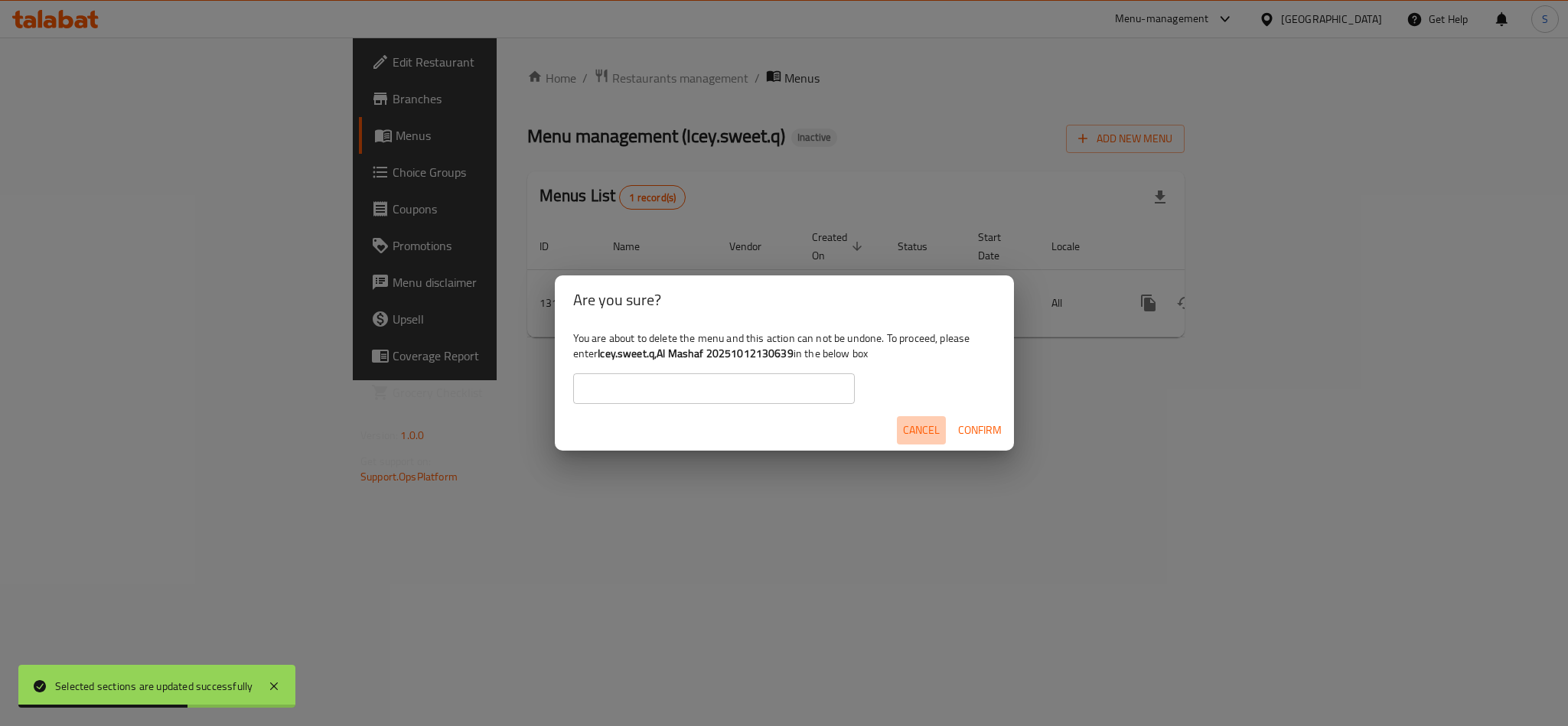
click at [917, 421] on span "Cancel" at bounding box center [921, 430] width 37 height 19
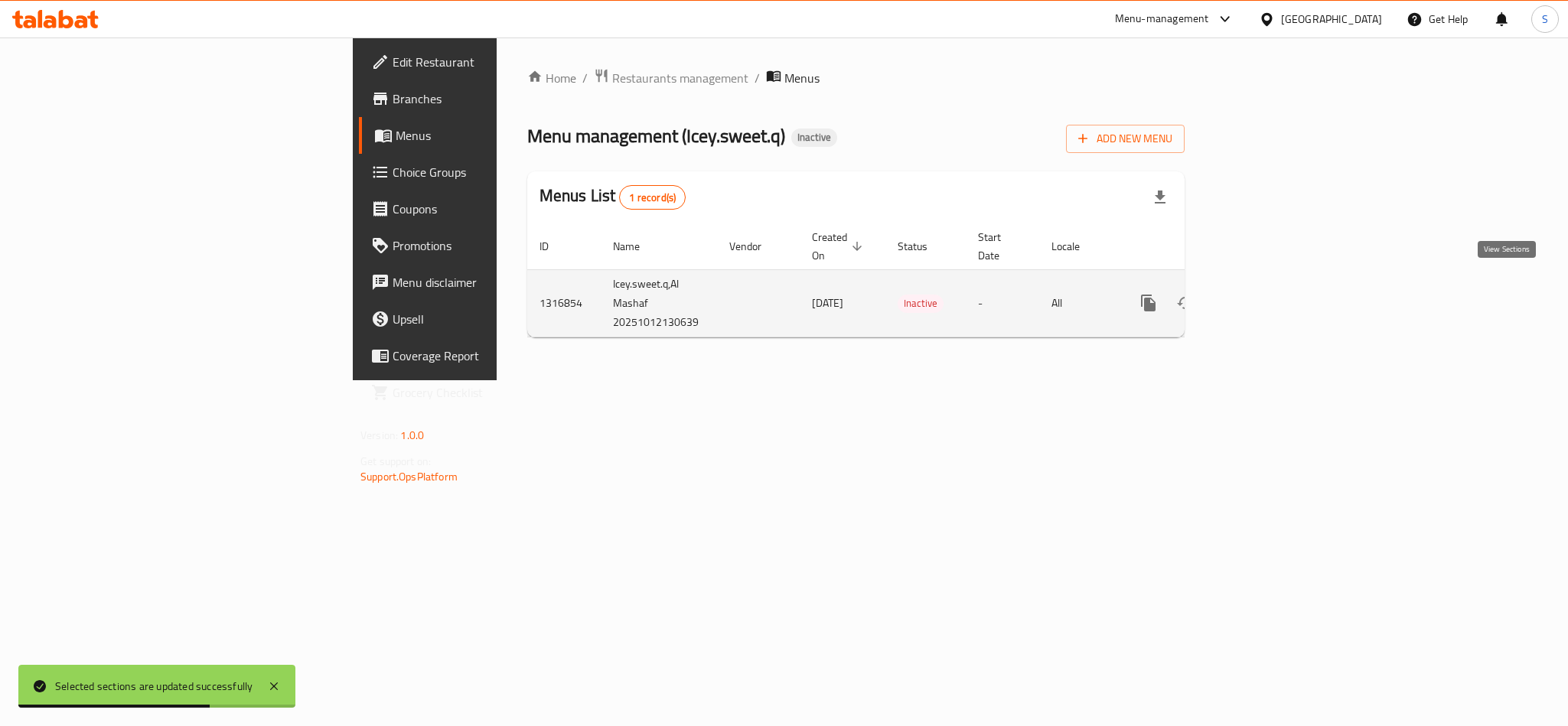
click at [1268, 294] on icon "enhanced table" at bounding box center [1259, 303] width 19 height 18
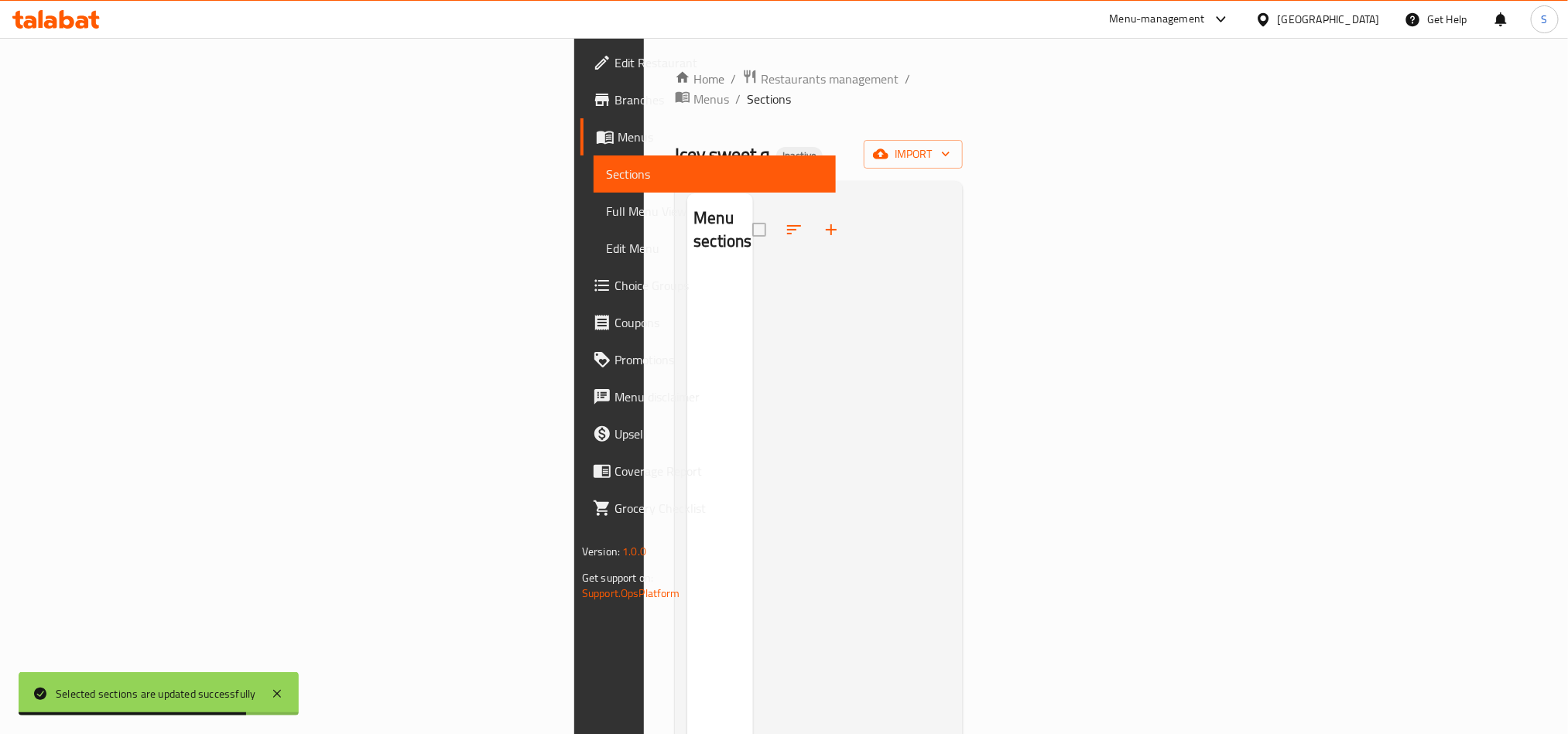
drag, startPoint x: 834, startPoint y: 130, endPoint x: 865, endPoint y: 174, distance: 53.8
click at [834, 140] on div "Icey.sweet.q Inactive import" at bounding box center [819, 154] width 288 height 29
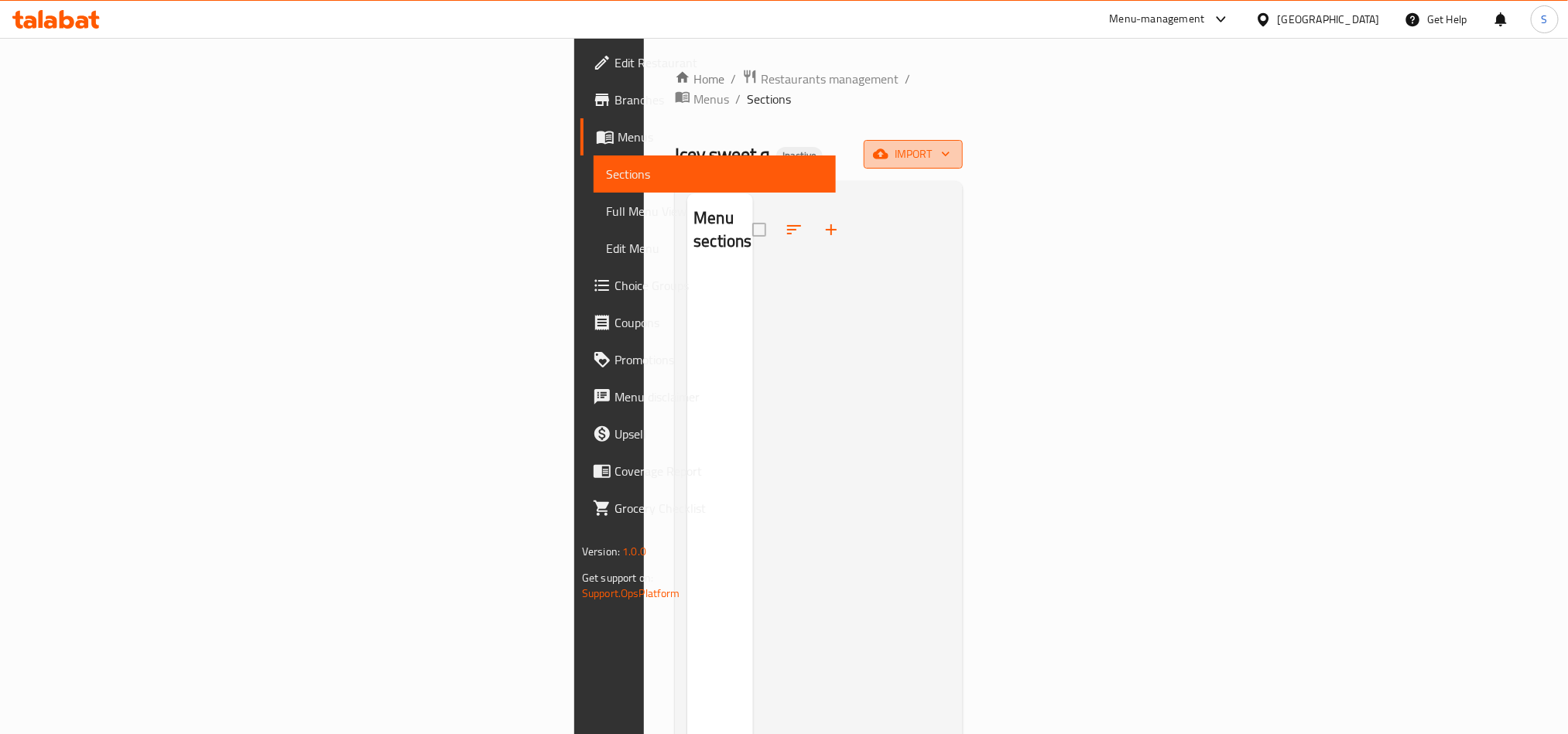
click at [963, 140] on button "import" at bounding box center [913, 154] width 99 height 29
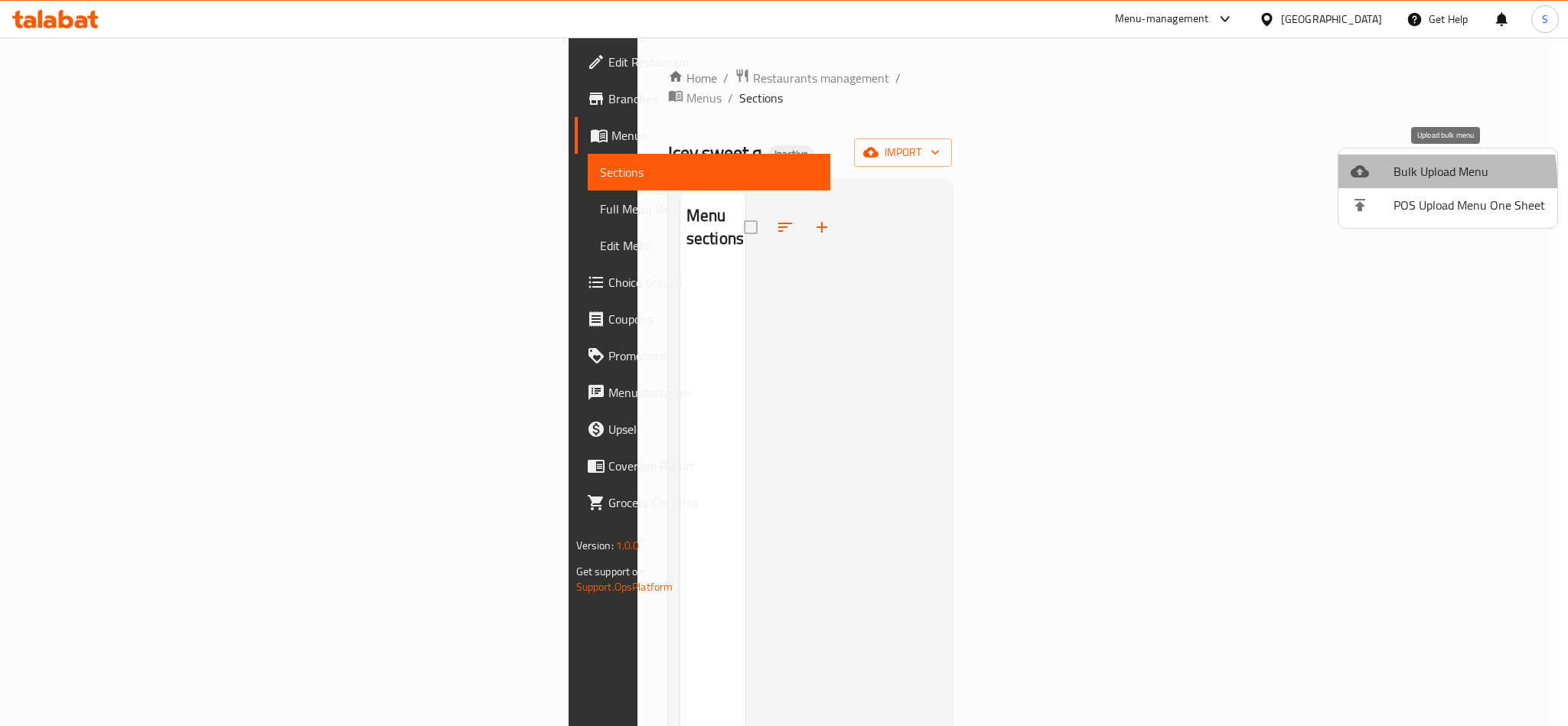
click at [1401, 180] on span "Bulk Upload Menu" at bounding box center [1469, 171] width 152 height 18
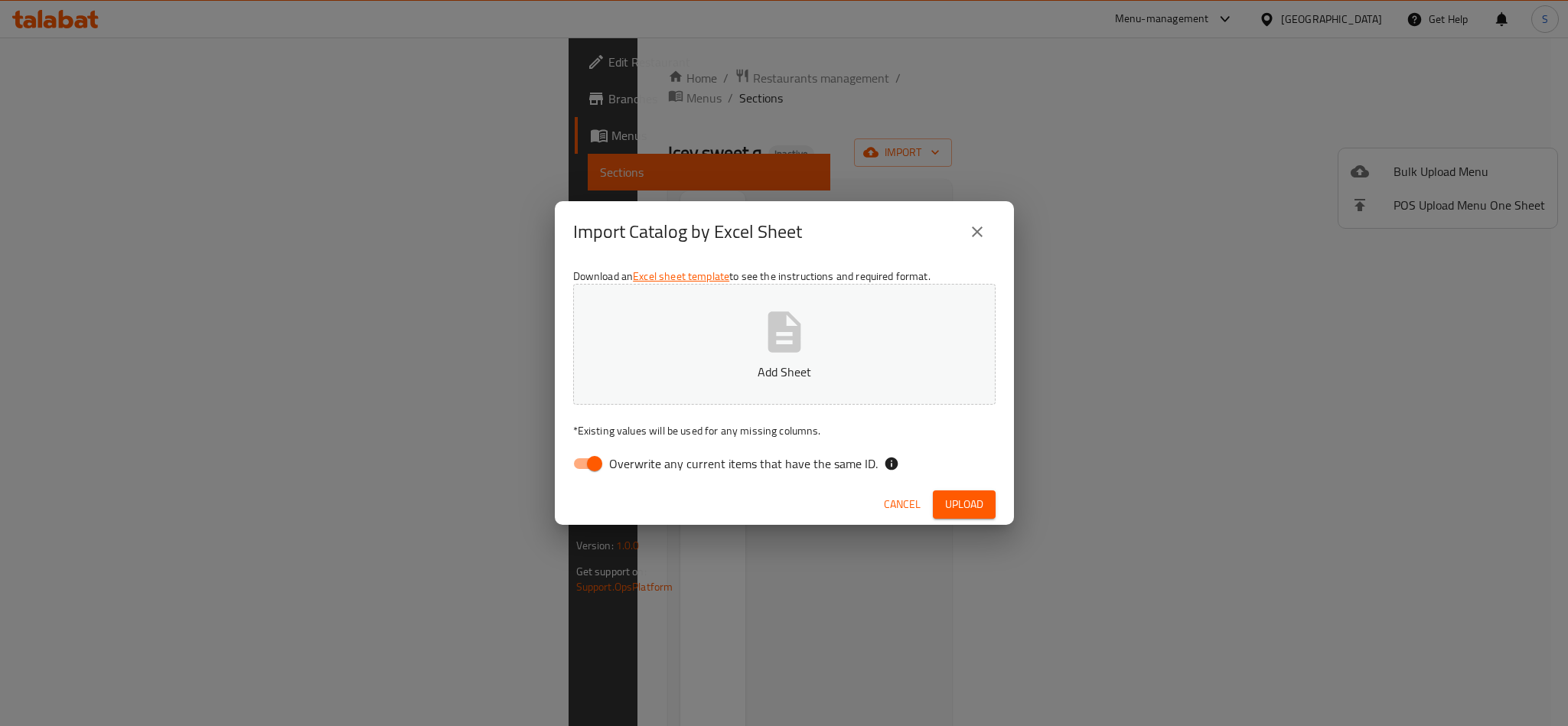
click at [760, 347] on icon "button" at bounding box center [785, 332] width 49 height 49
click at [948, 505] on span "Upload" at bounding box center [964, 504] width 39 height 19
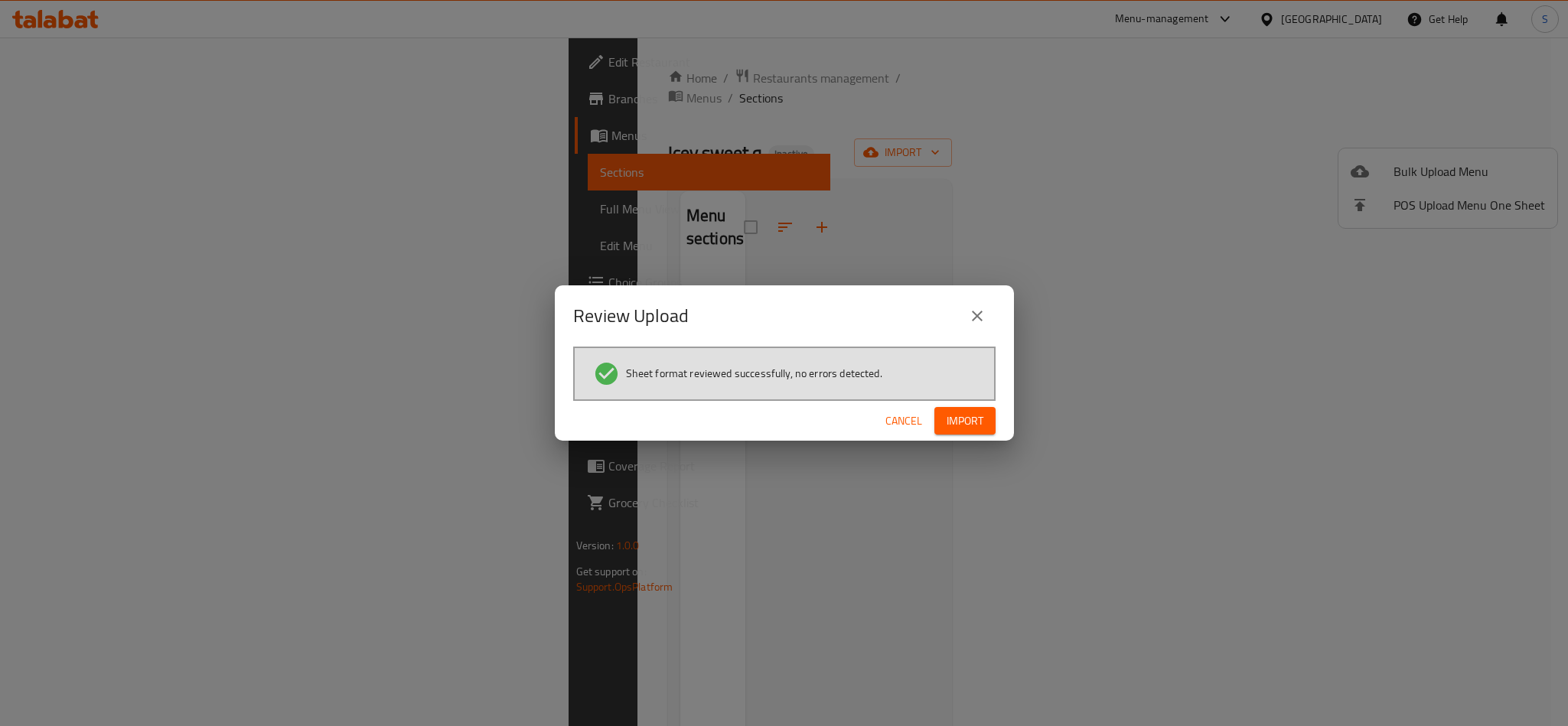
click at [954, 414] on span "Import" at bounding box center [965, 421] width 37 height 19
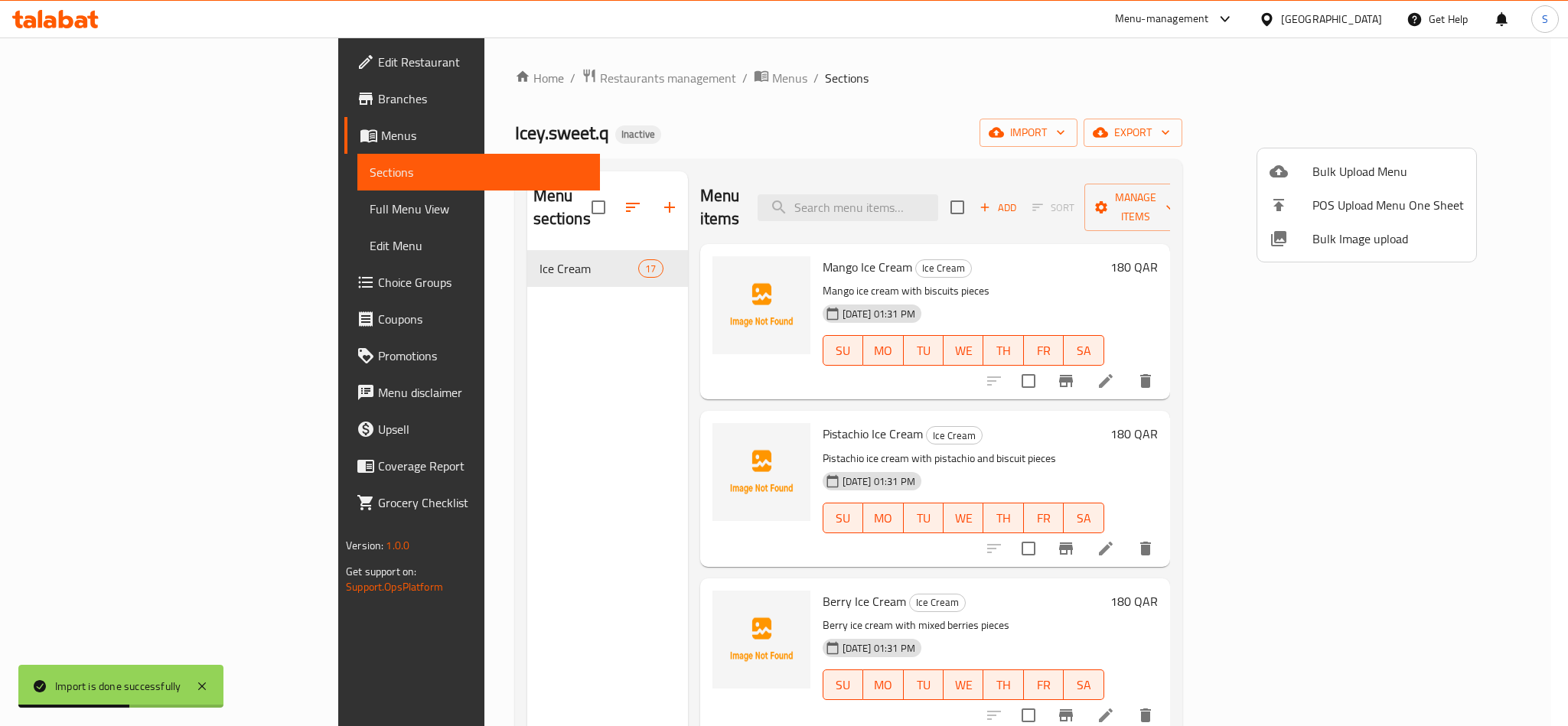
click at [564, 87] on div at bounding box center [784, 363] width 1568 height 726
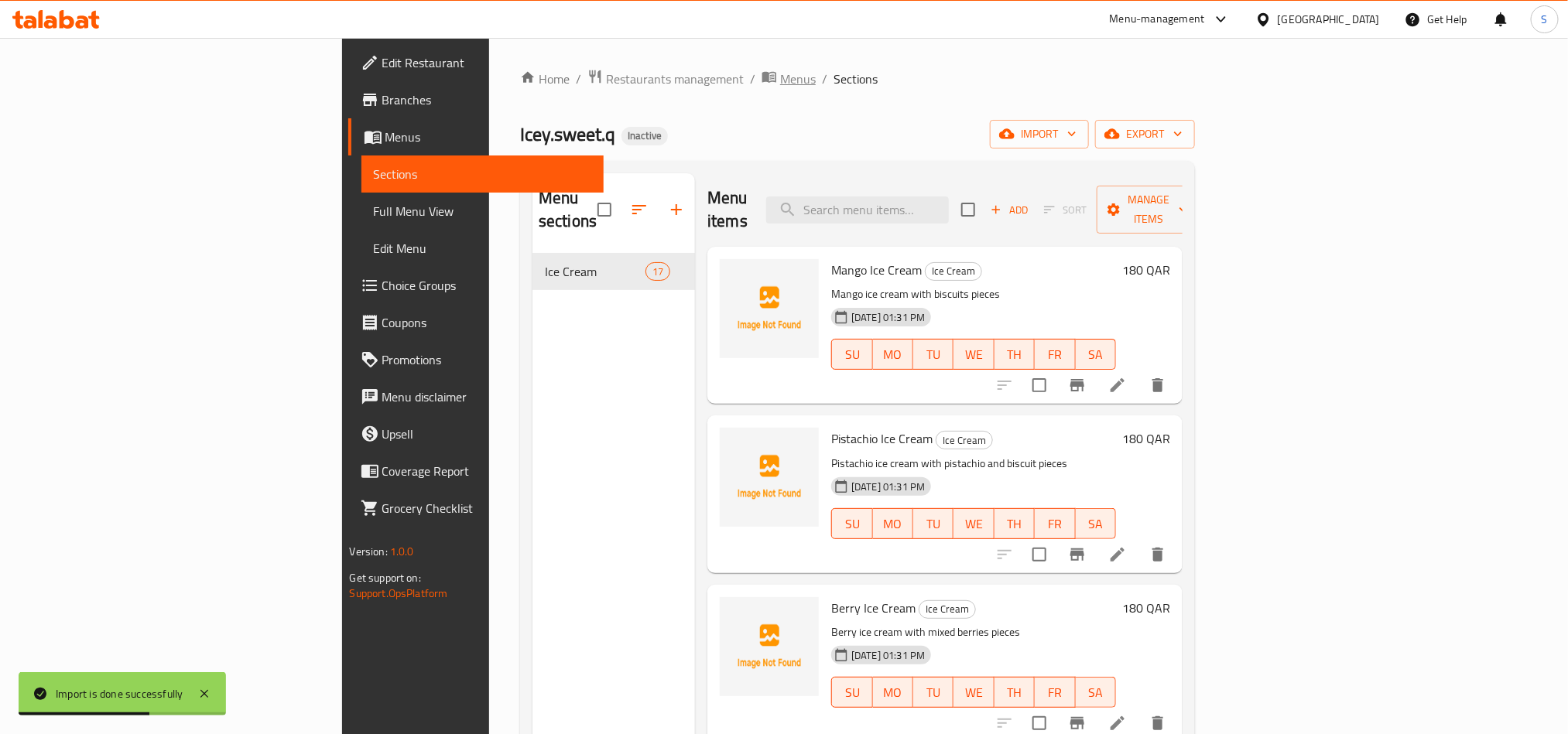
click at [780, 83] on span "Menus" at bounding box center [798, 79] width 36 height 19
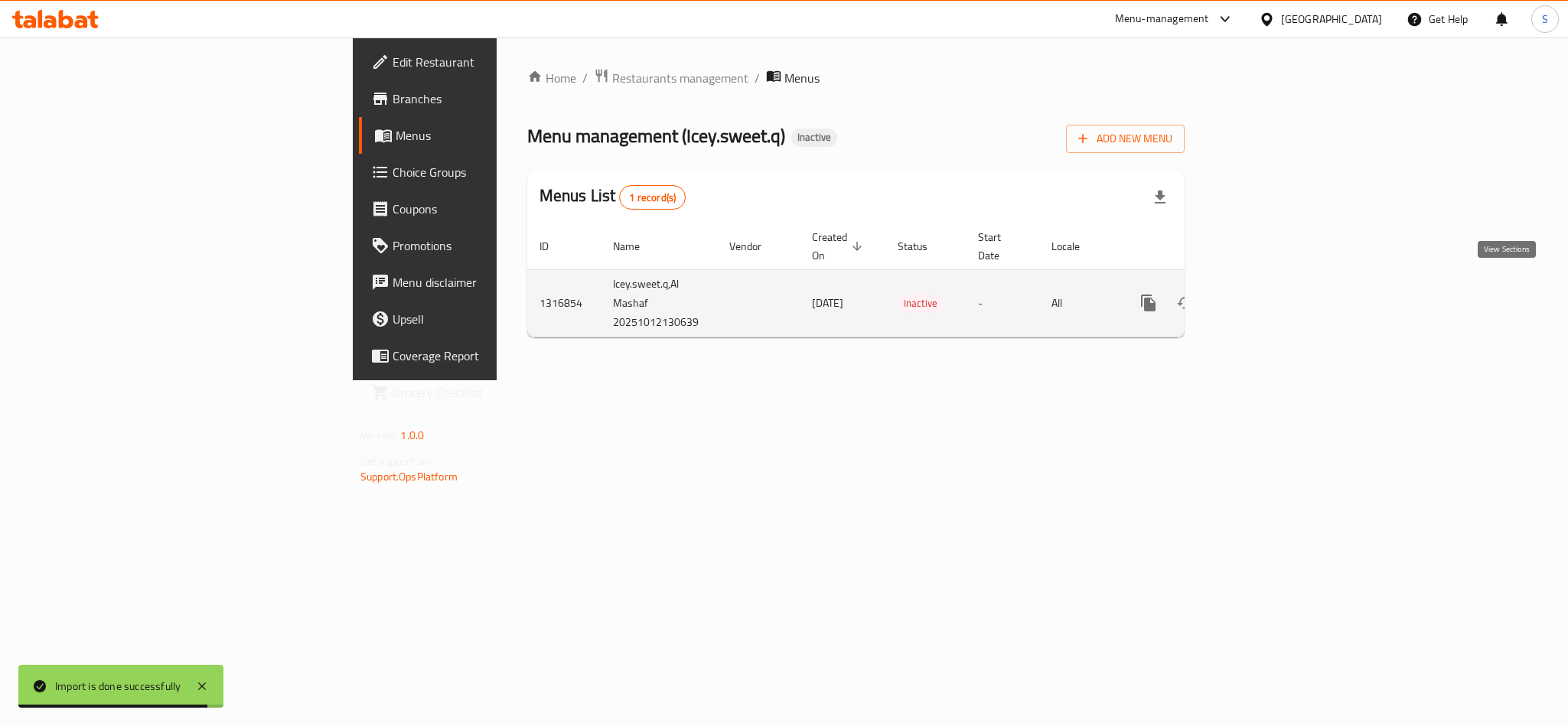
click at [1268, 294] on icon "enhanced table" at bounding box center [1259, 303] width 19 height 18
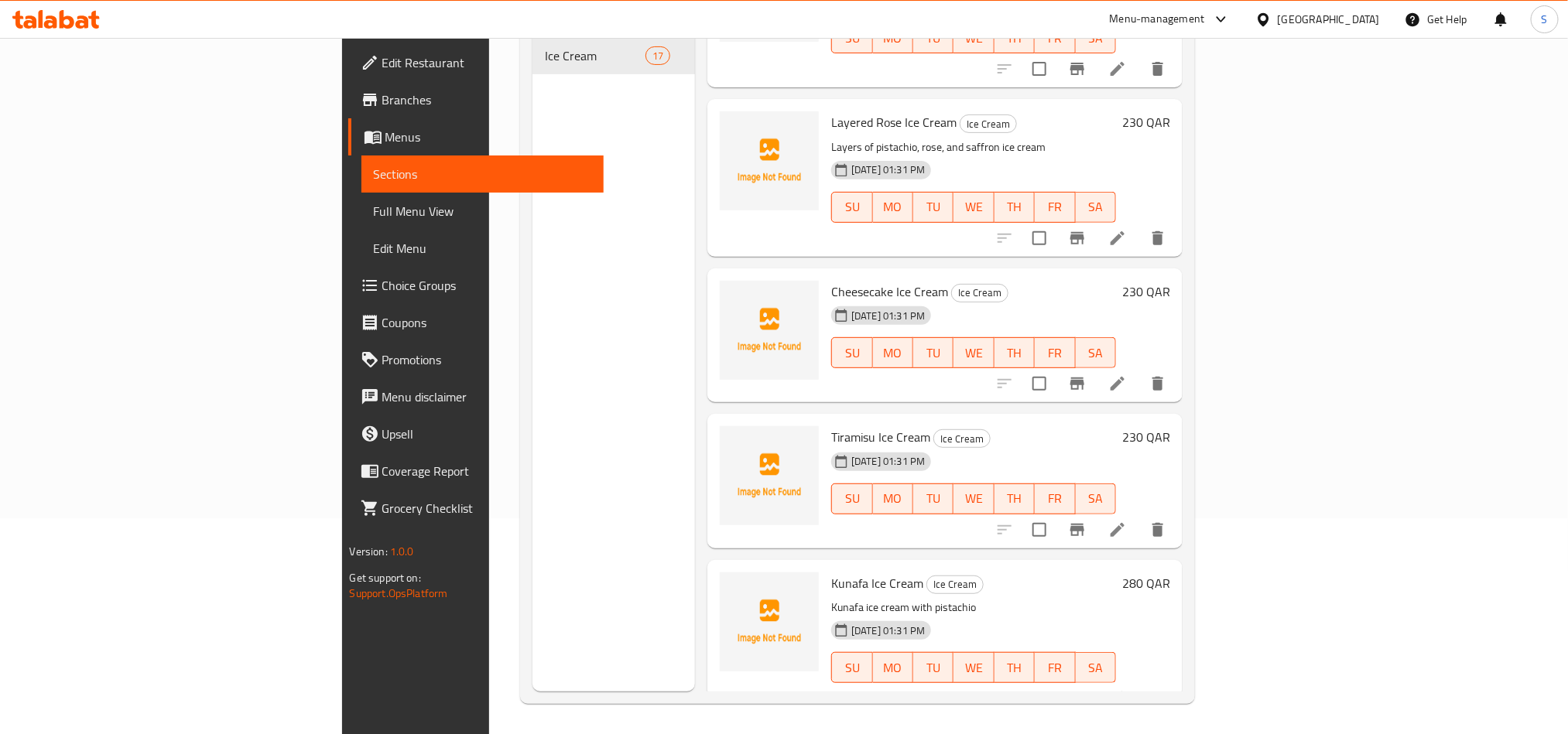
scroll to position [217, 0]
click at [831, 279] on span "Cheesecake Ice Cream" at bounding box center [890, 291] width 117 height 23
copy h6 "Cheesecake Ice Cream"
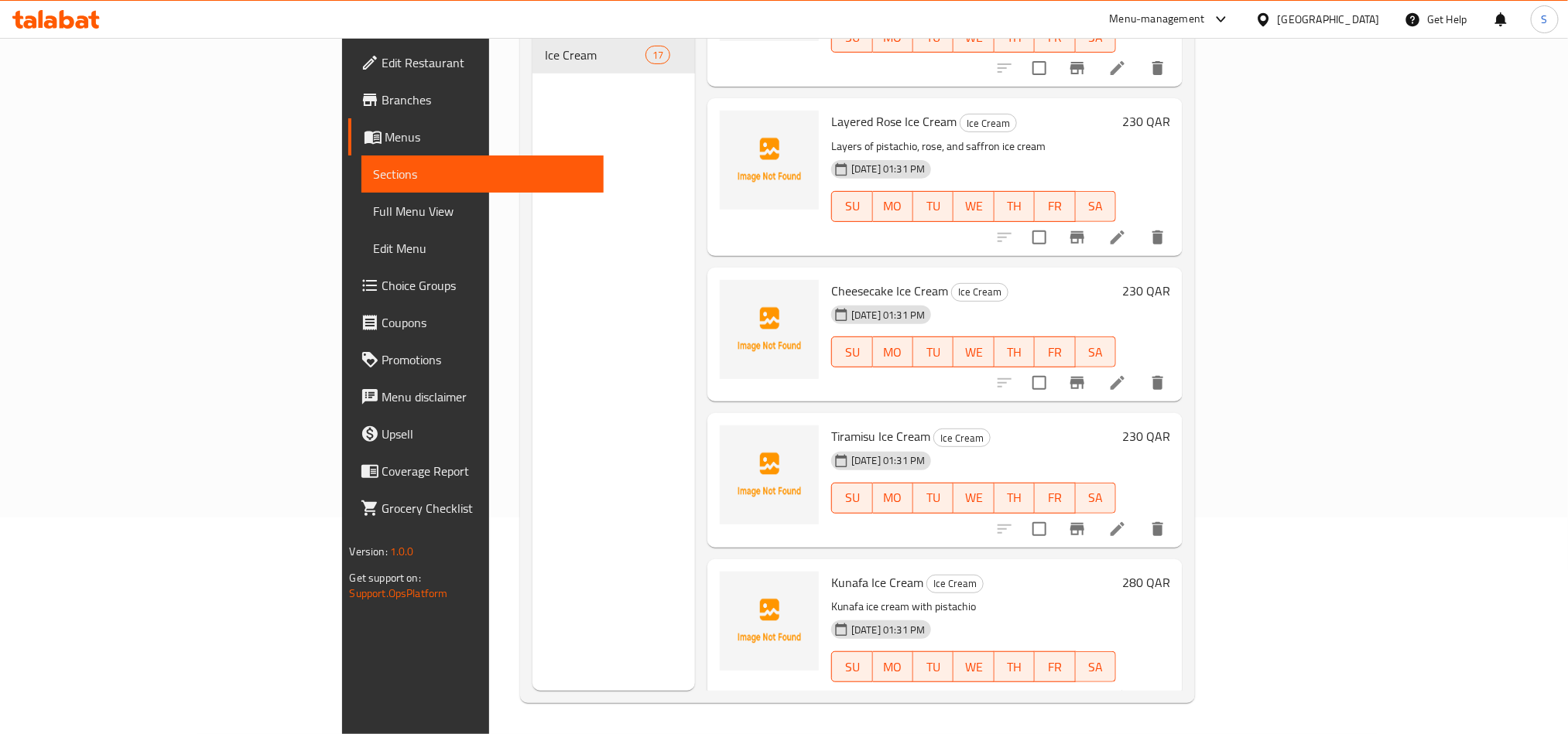
click at [831, 425] on span "Tiramisu Ice Cream" at bounding box center [880, 436] width 99 height 23
copy h6 "Tiramisu Ice Cream"
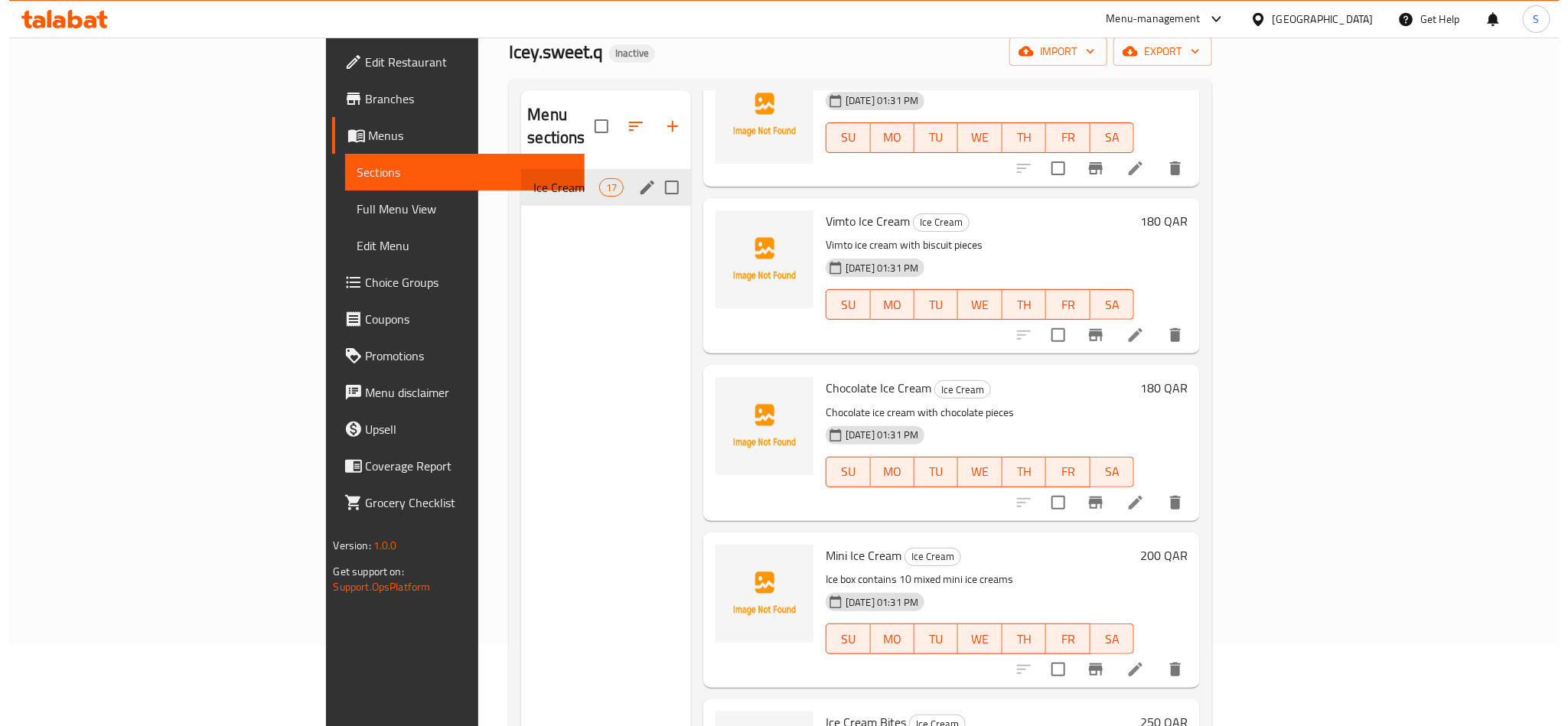
scroll to position [0, 0]
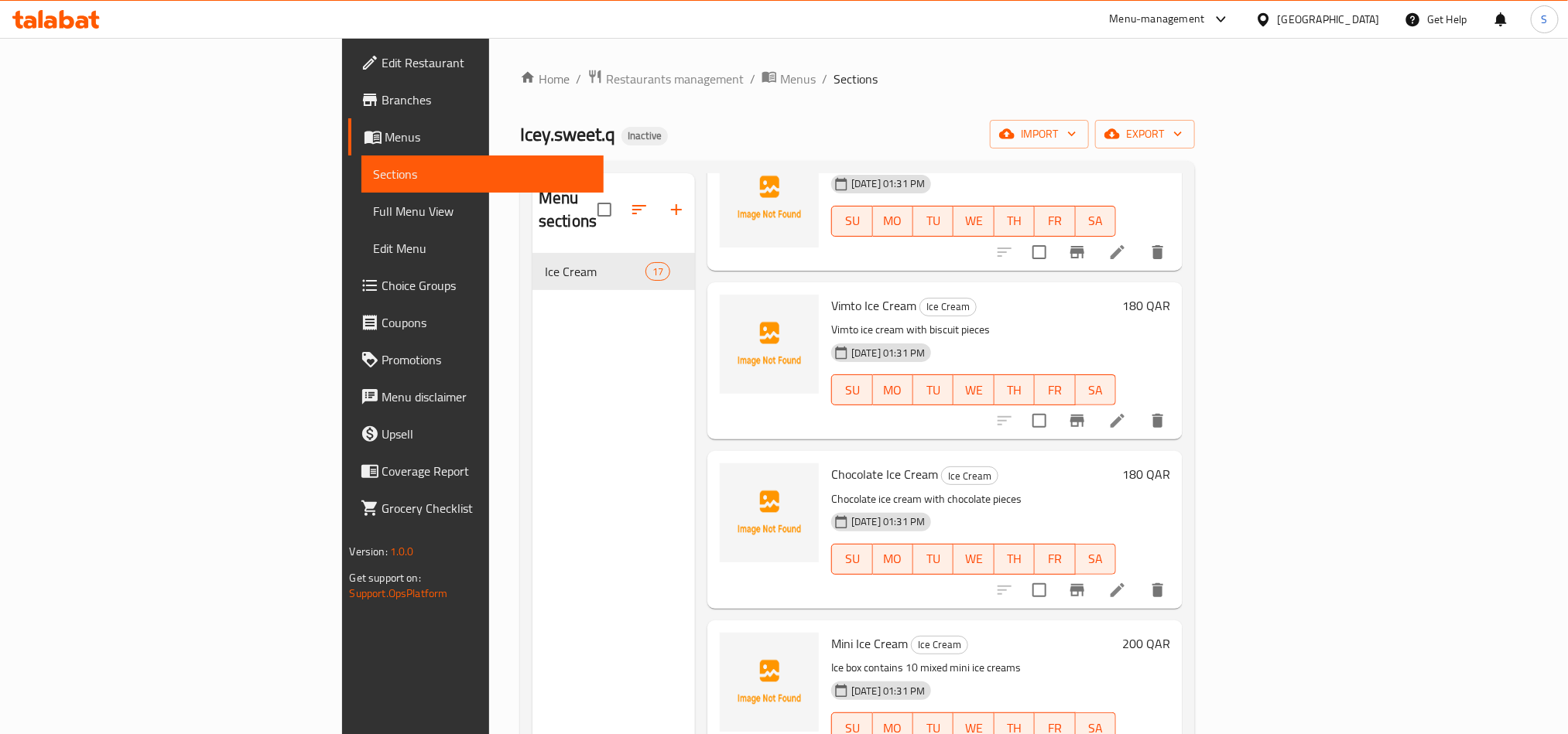
click at [555, 96] on div "Home / Restaurants management / Menus / Sections Icey.sweet.q Inactive import e…" at bounding box center [858, 494] width 675 height 851
click at [780, 88] on span "Menus" at bounding box center [798, 79] width 36 height 19
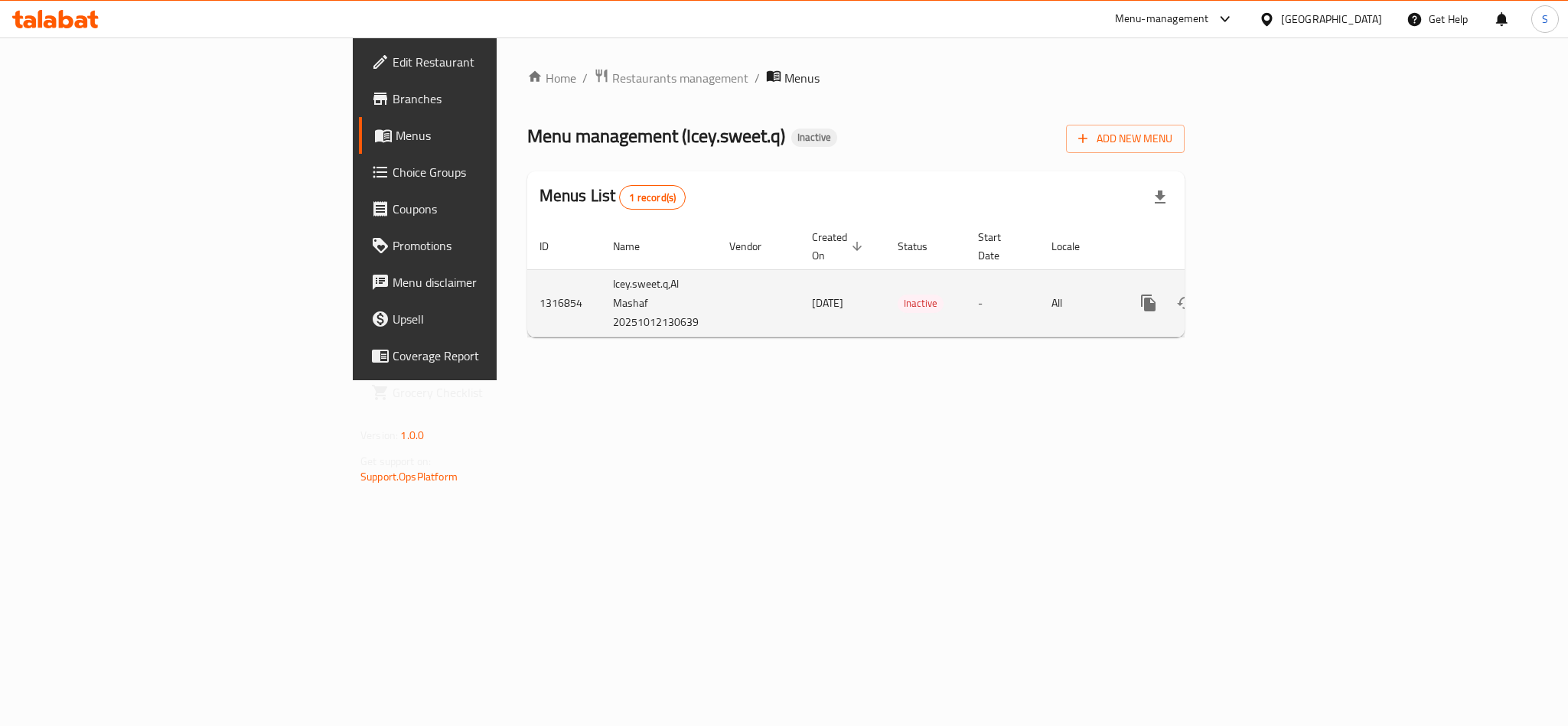
click at [527, 287] on td "1316854" at bounding box center [564, 302] width 73 height 67
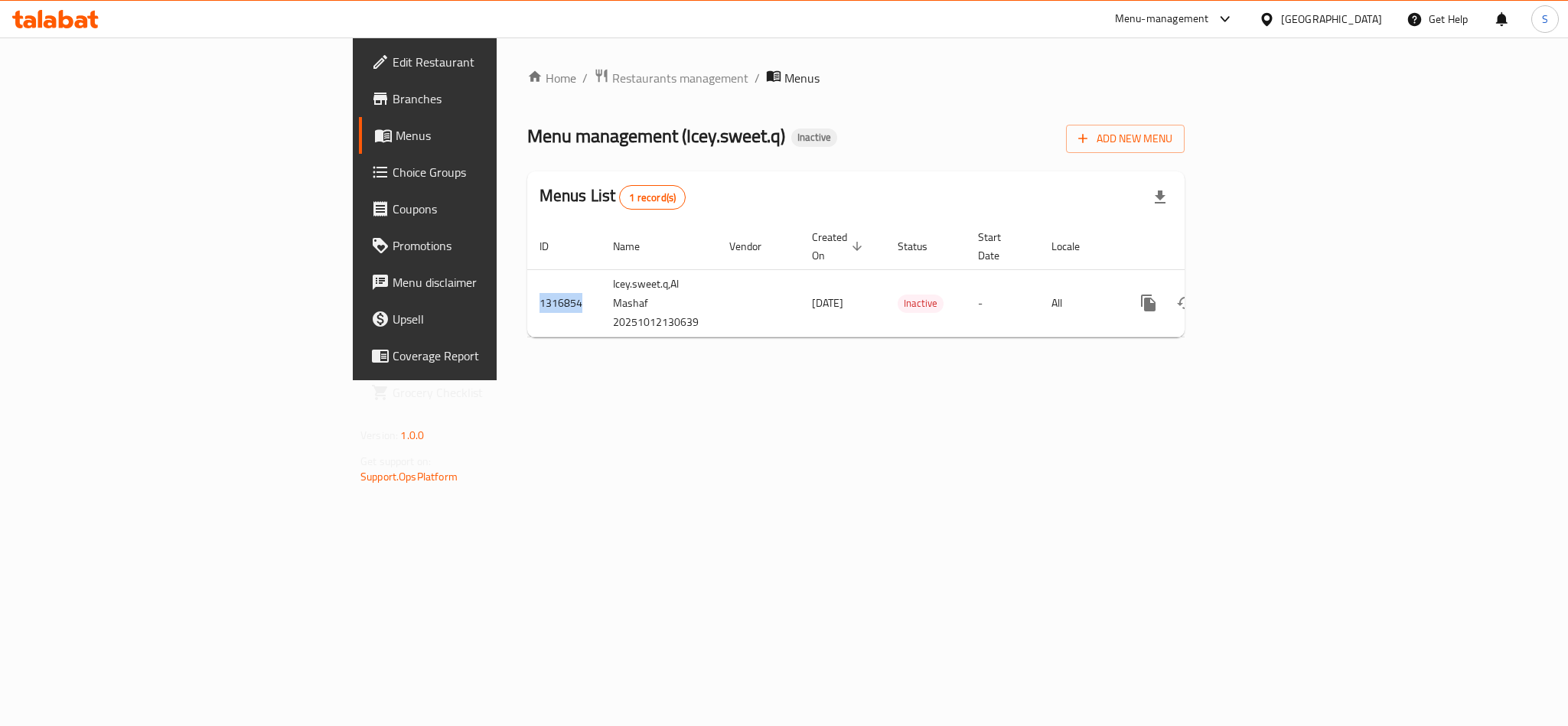
copy td "1316854"
click at [999, 375] on div "Home / Restaurants management / Menus Menu management ( Icey.sweet.q ) Inactive…" at bounding box center [856, 209] width 718 height 343
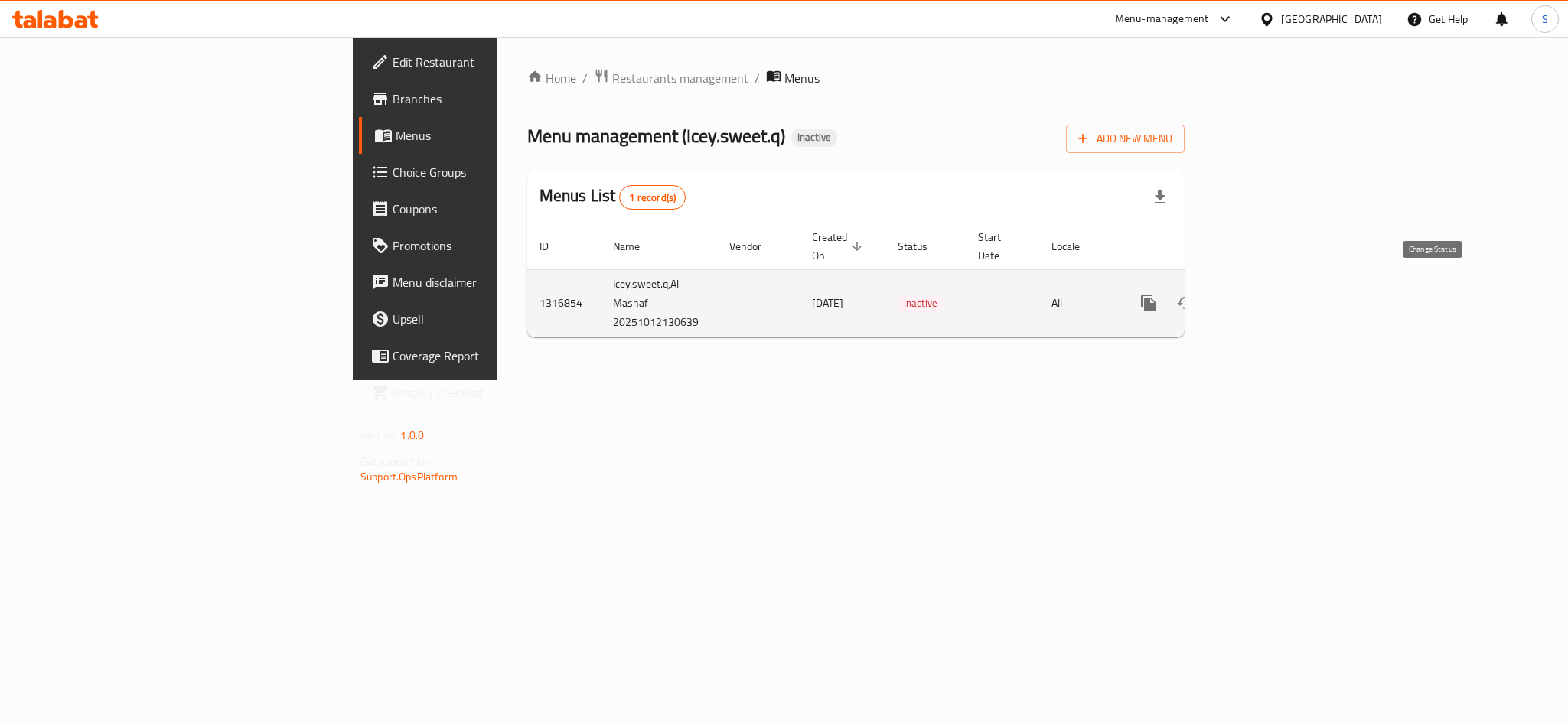
click at [1195, 294] on icon "enhanced table" at bounding box center [1186, 303] width 19 height 18
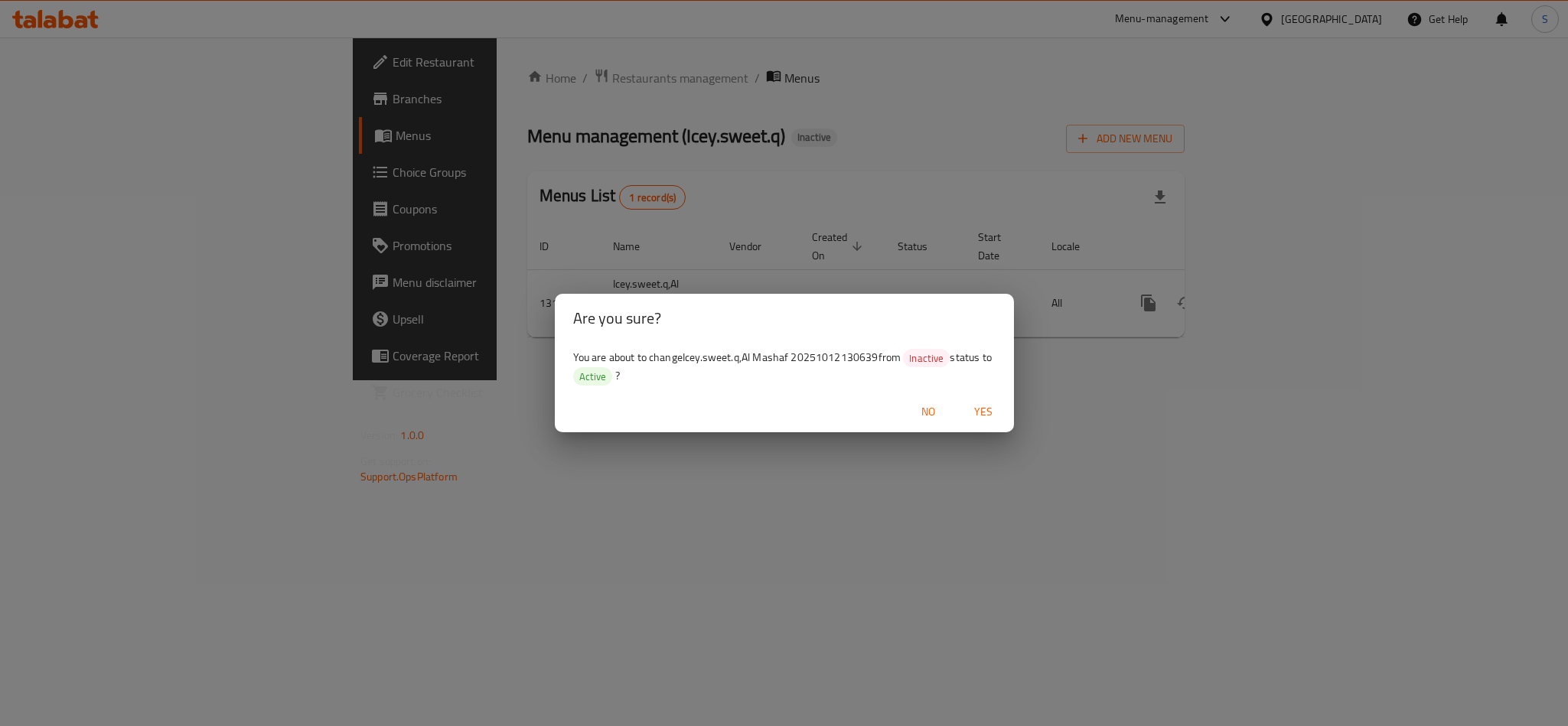
click at [983, 406] on span "Yes" at bounding box center [984, 412] width 37 height 19
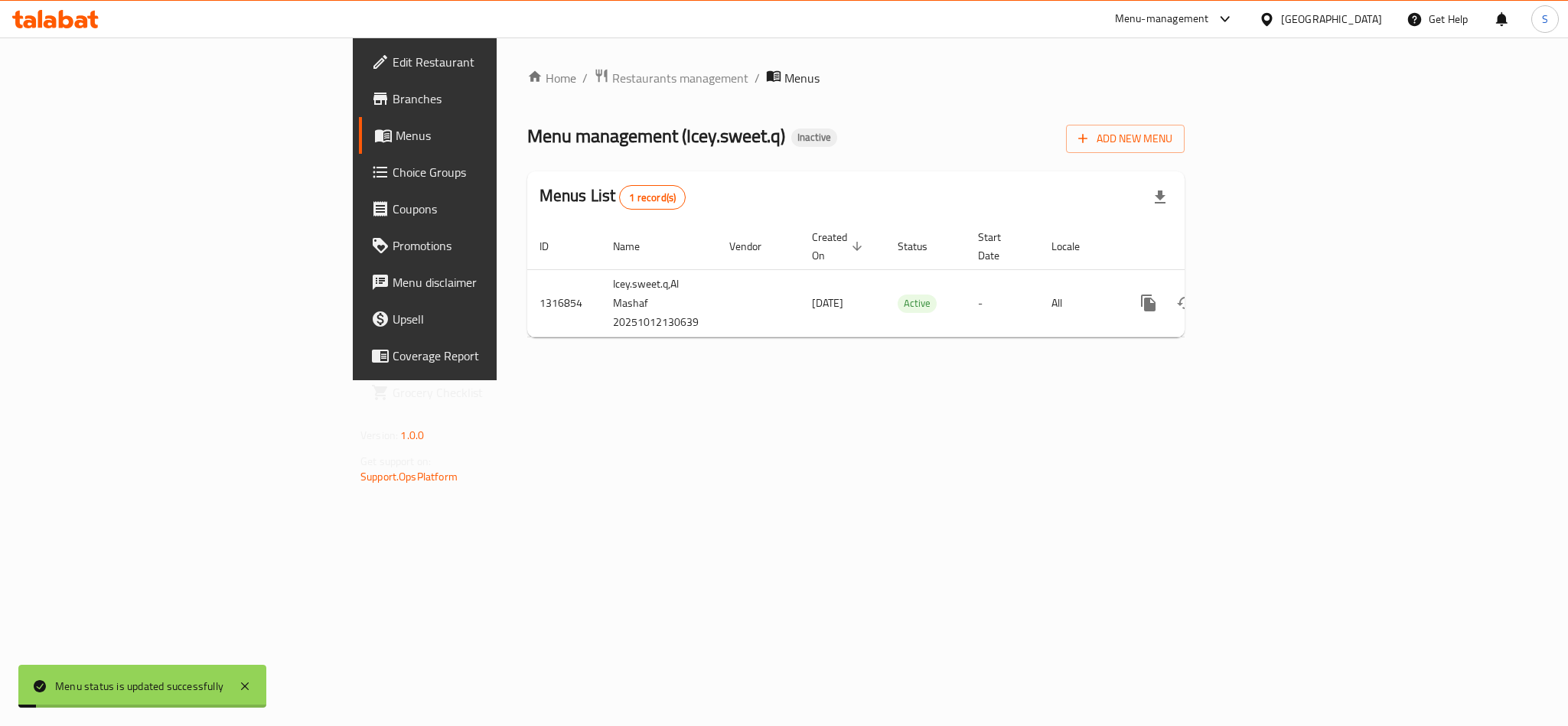
click at [1008, 380] on div "Home / Restaurants management / Menus Menu management ( Icey.sweet.q ) Inactive…" at bounding box center [856, 209] width 718 height 343
click at [1052, 380] on div "Home / Restaurants management / Menus Menu management ( Icey.sweet.q ) Inactive…" at bounding box center [856, 209] width 718 height 343
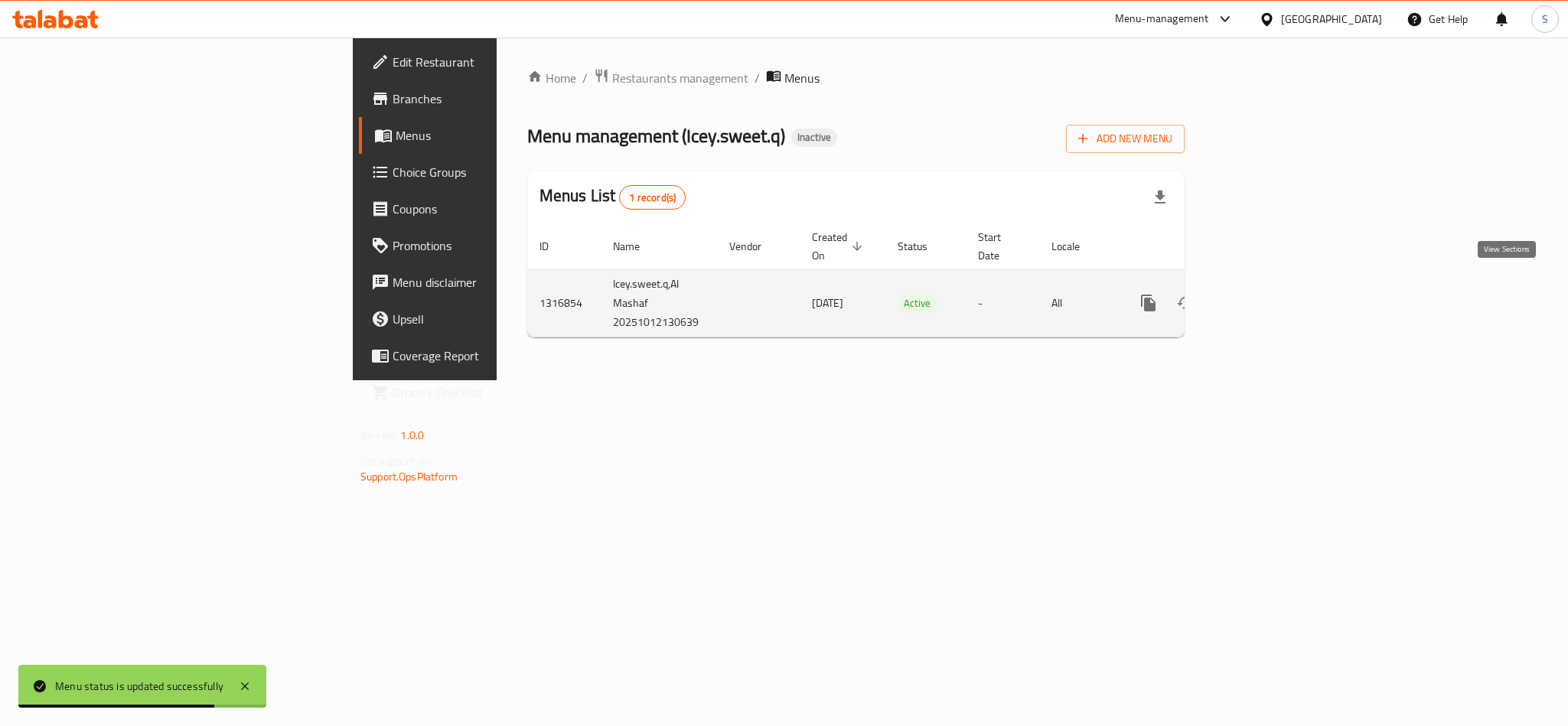
click at [1268, 294] on icon "enhanced table" at bounding box center [1259, 303] width 19 height 18
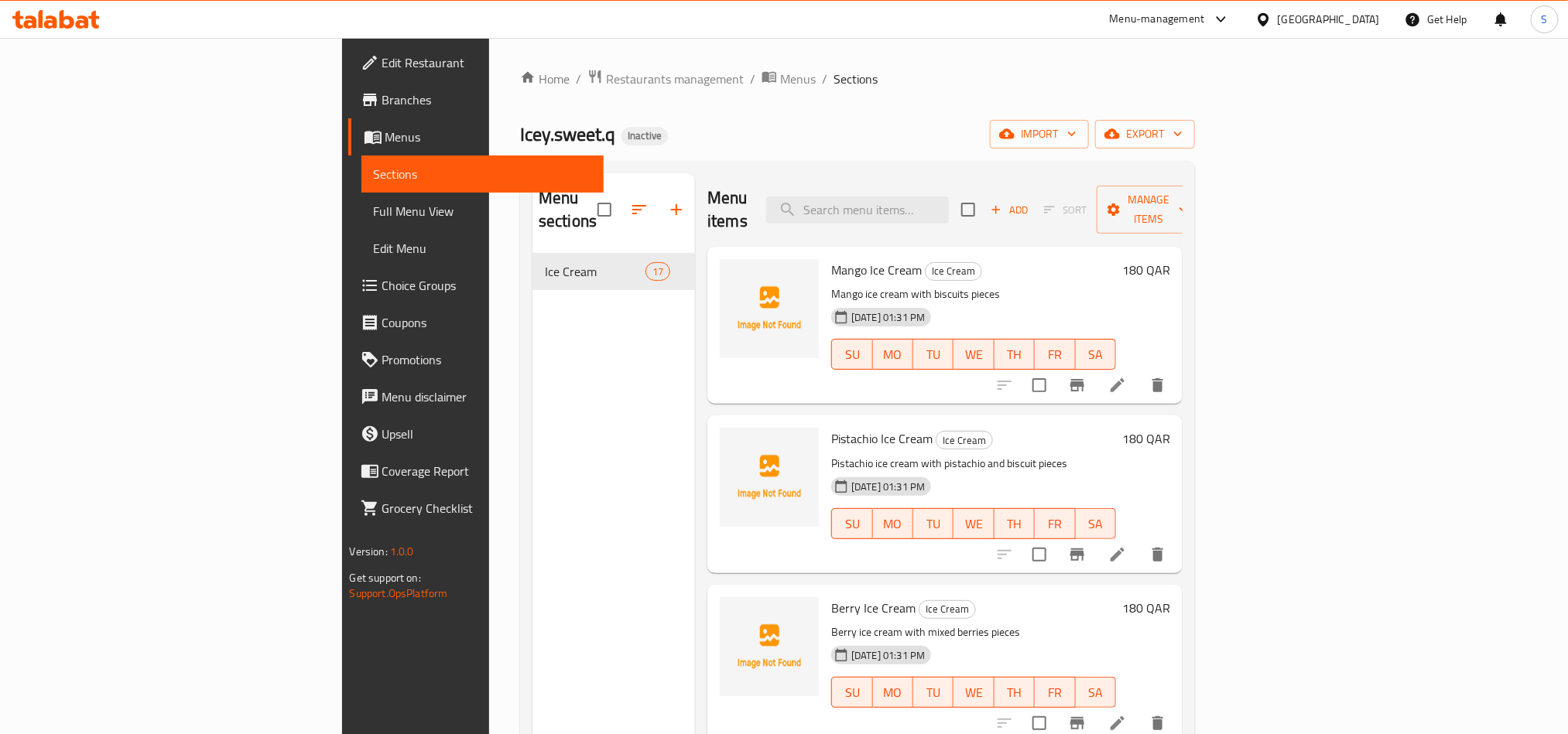
click at [373, 217] on span "Full Menu View" at bounding box center [482, 211] width 218 height 19
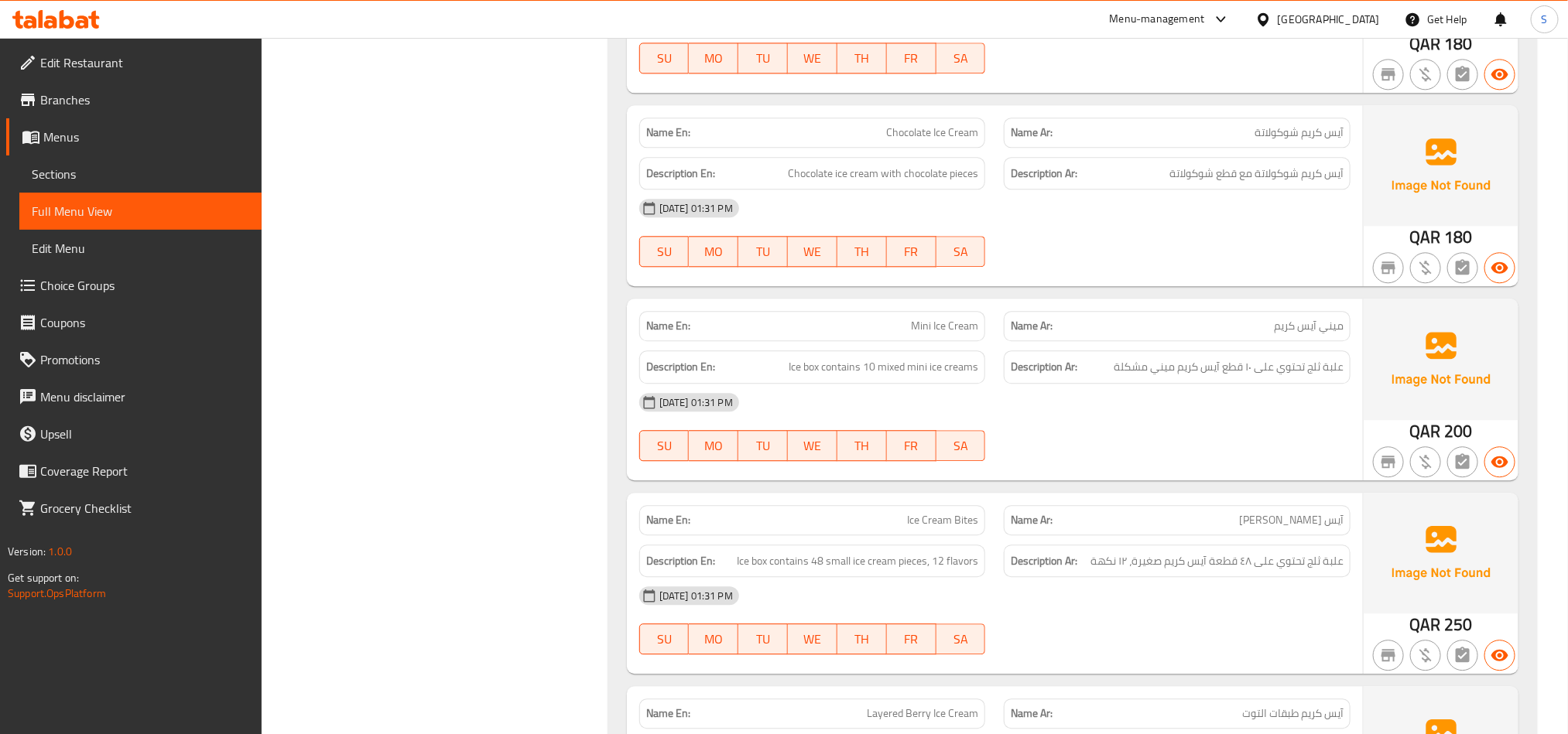
scroll to position [1747, 0]
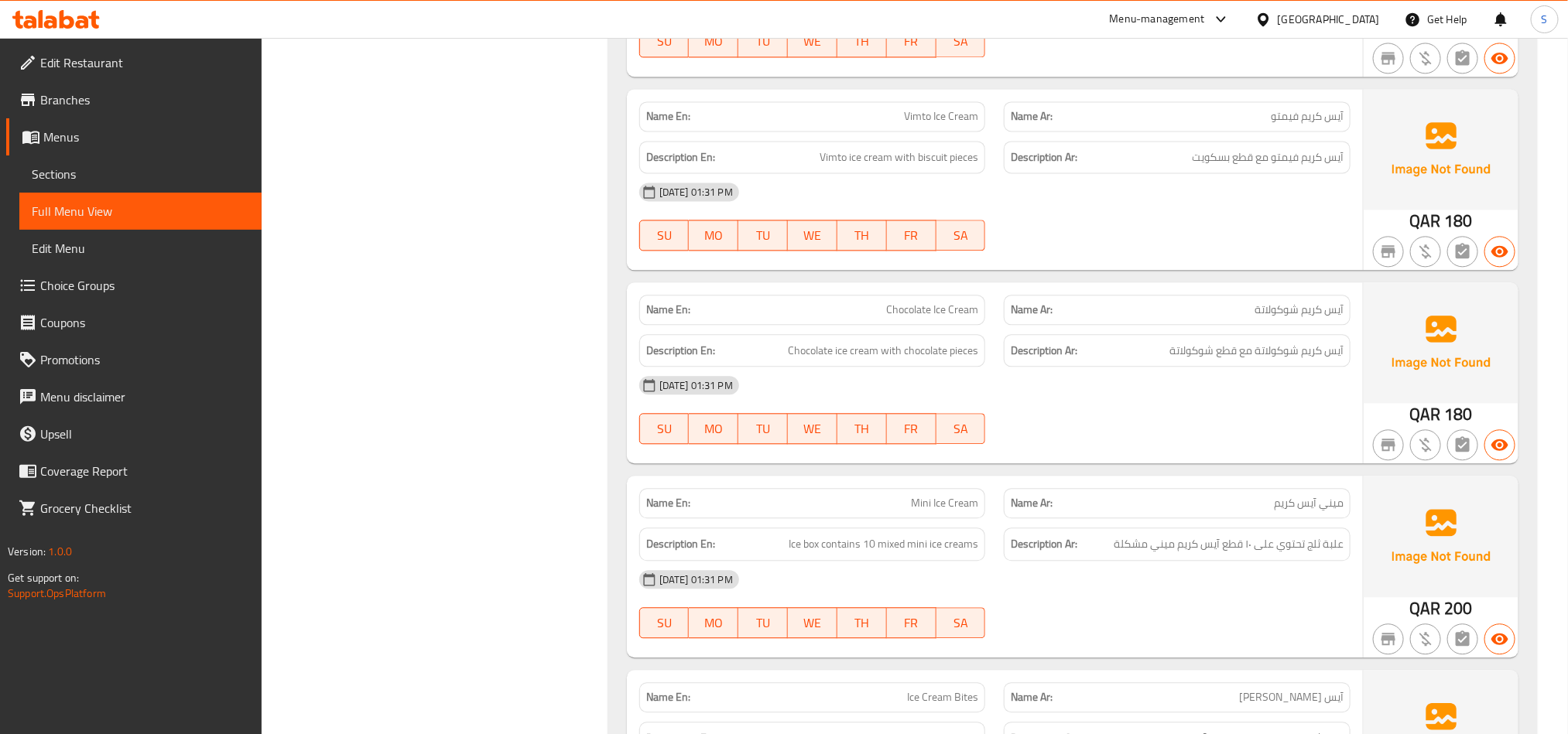
click at [51, 170] on span "Sections" at bounding box center [140, 174] width 218 height 19
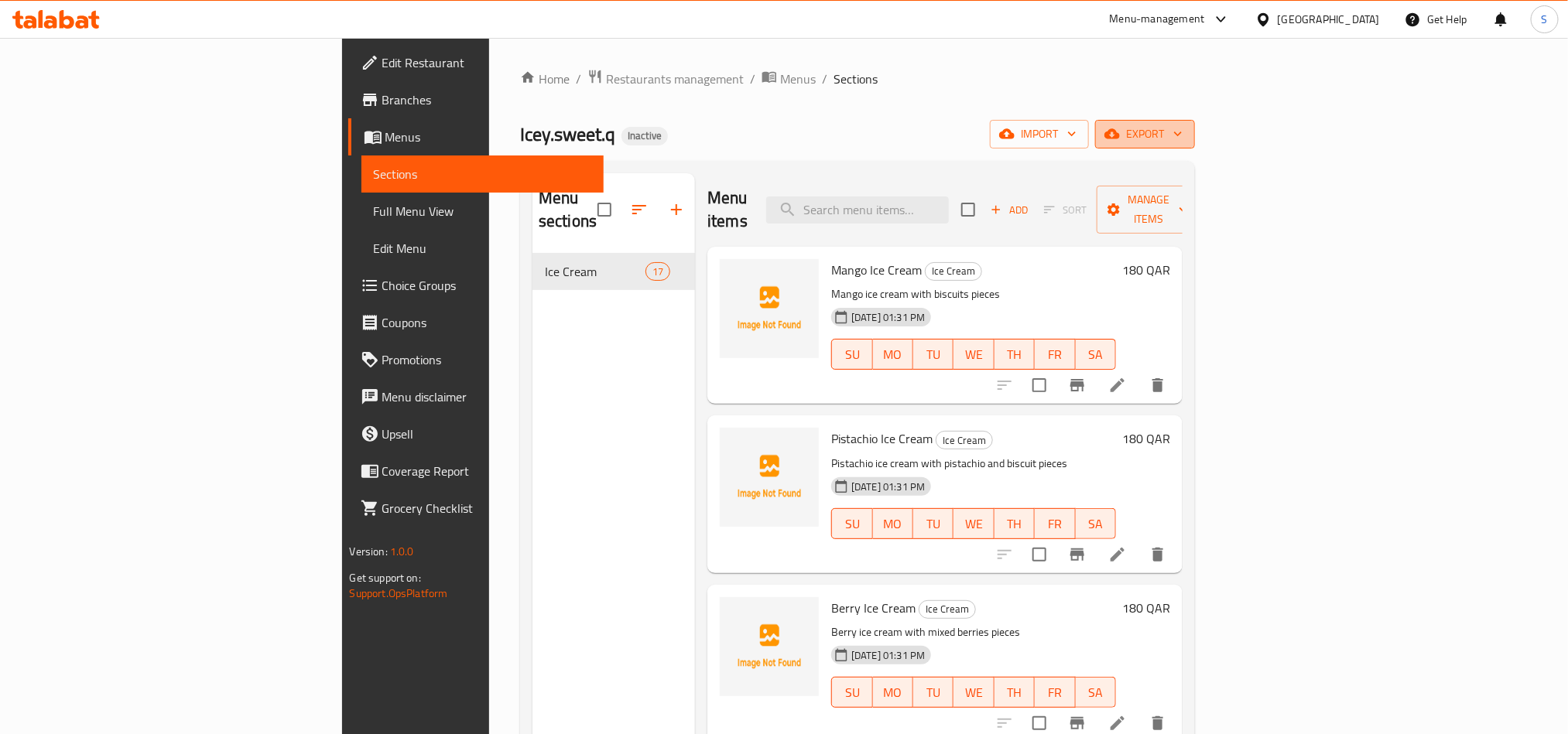
click at [1183, 129] on span "export" at bounding box center [1145, 134] width 75 height 19
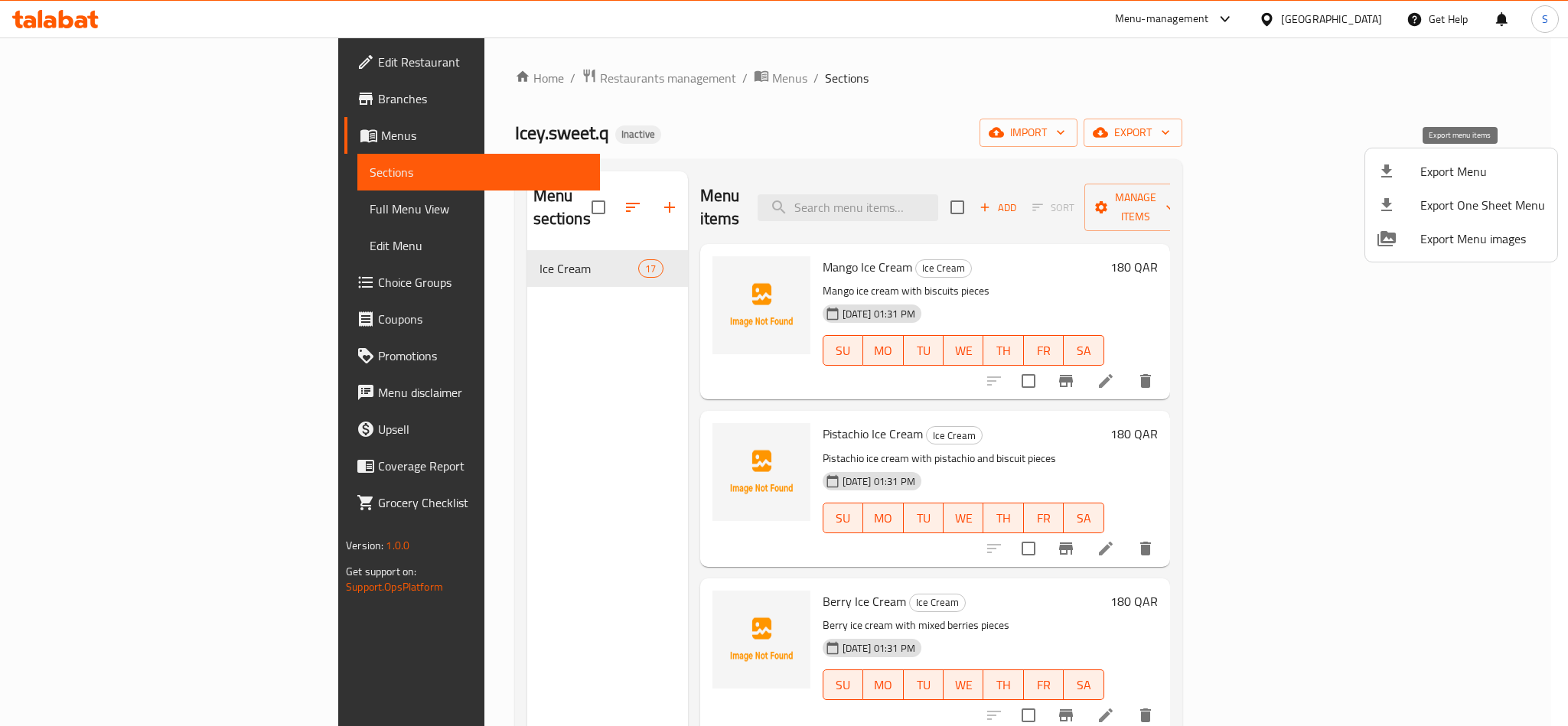
click at [1459, 175] on span "Export Menu" at bounding box center [1482, 171] width 125 height 18
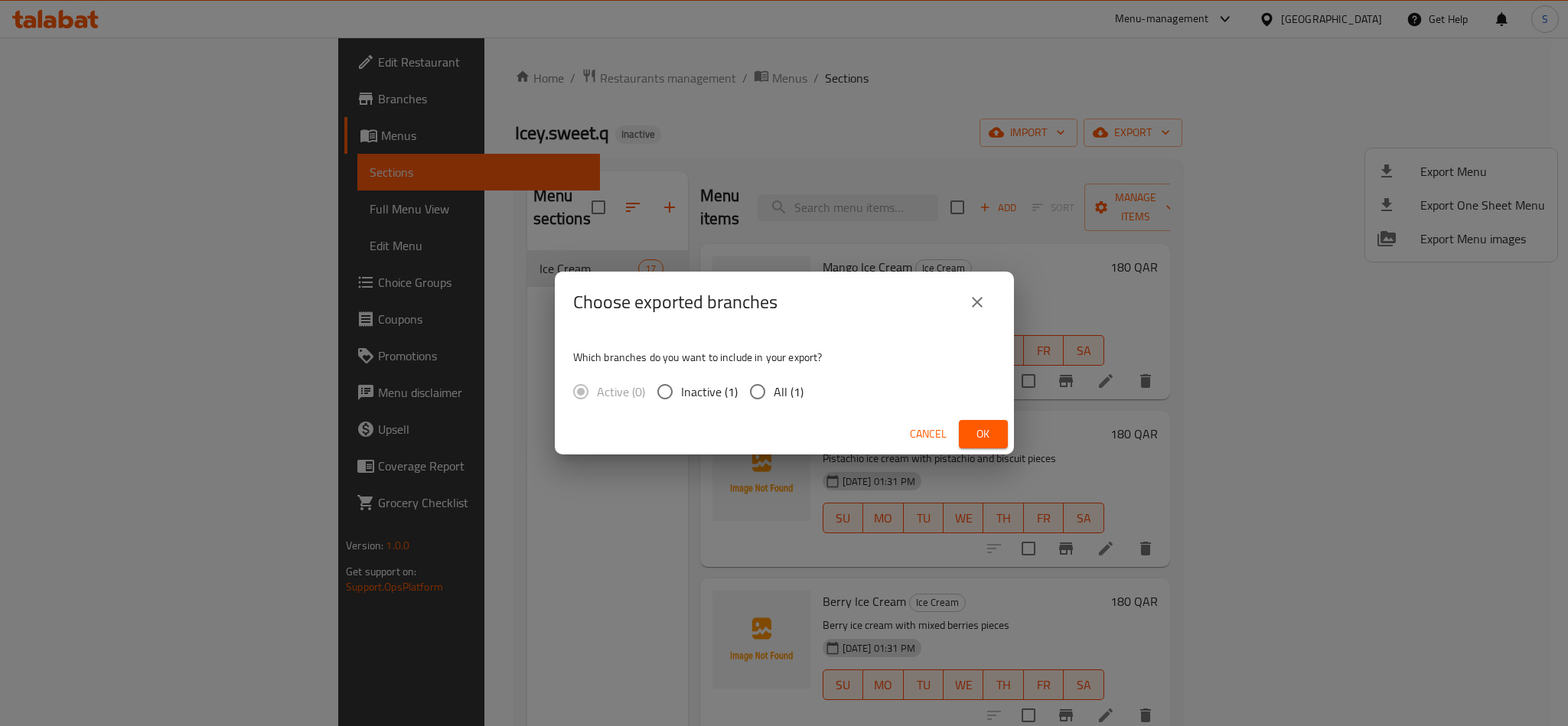
click at [786, 395] on span "All (1)" at bounding box center [789, 392] width 30 height 18
click at [774, 395] on input "All (1)" at bounding box center [758, 392] width 32 height 32
radio input "true"
click at [994, 435] on span "Ok" at bounding box center [984, 434] width 25 height 19
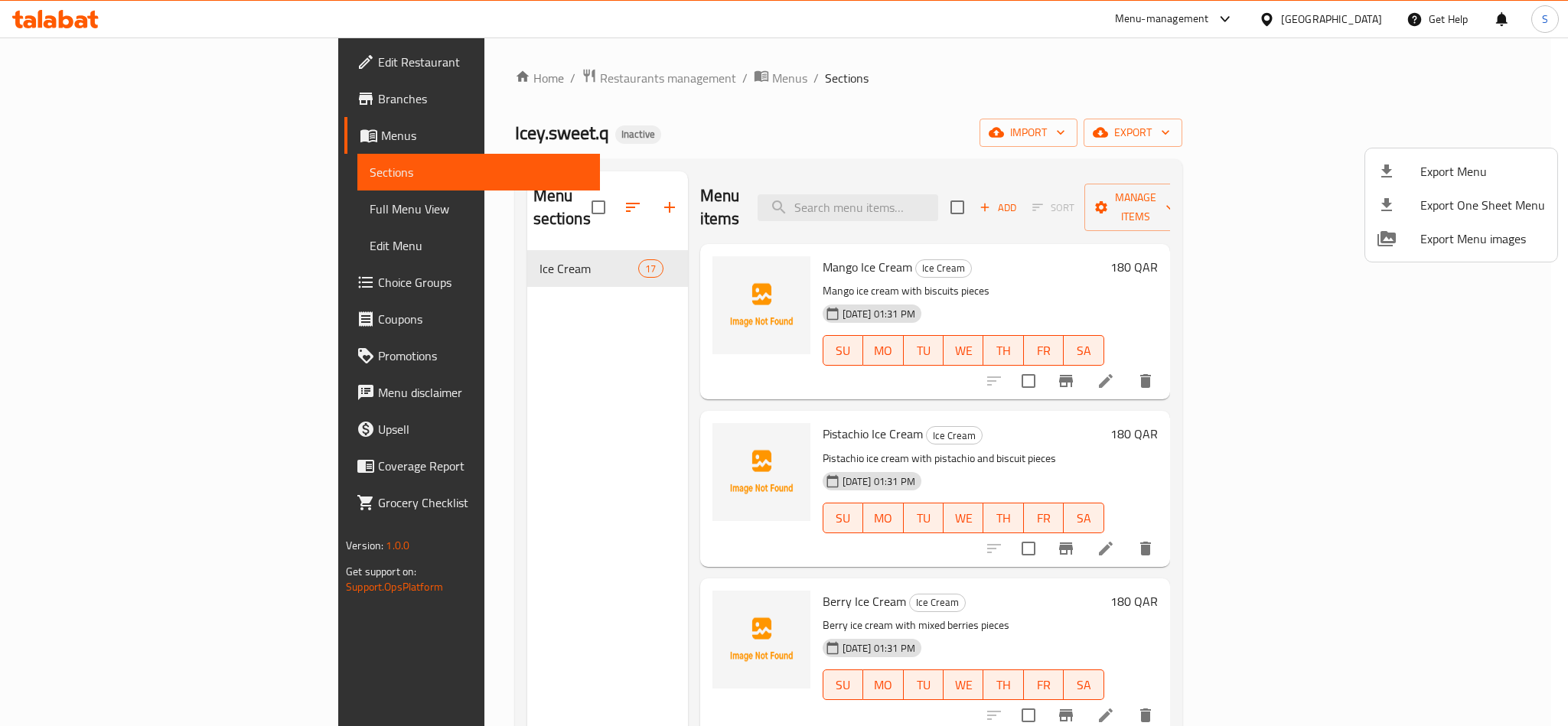
click at [824, 143] on div at bounding box center [784, 363] width 1568 height 726
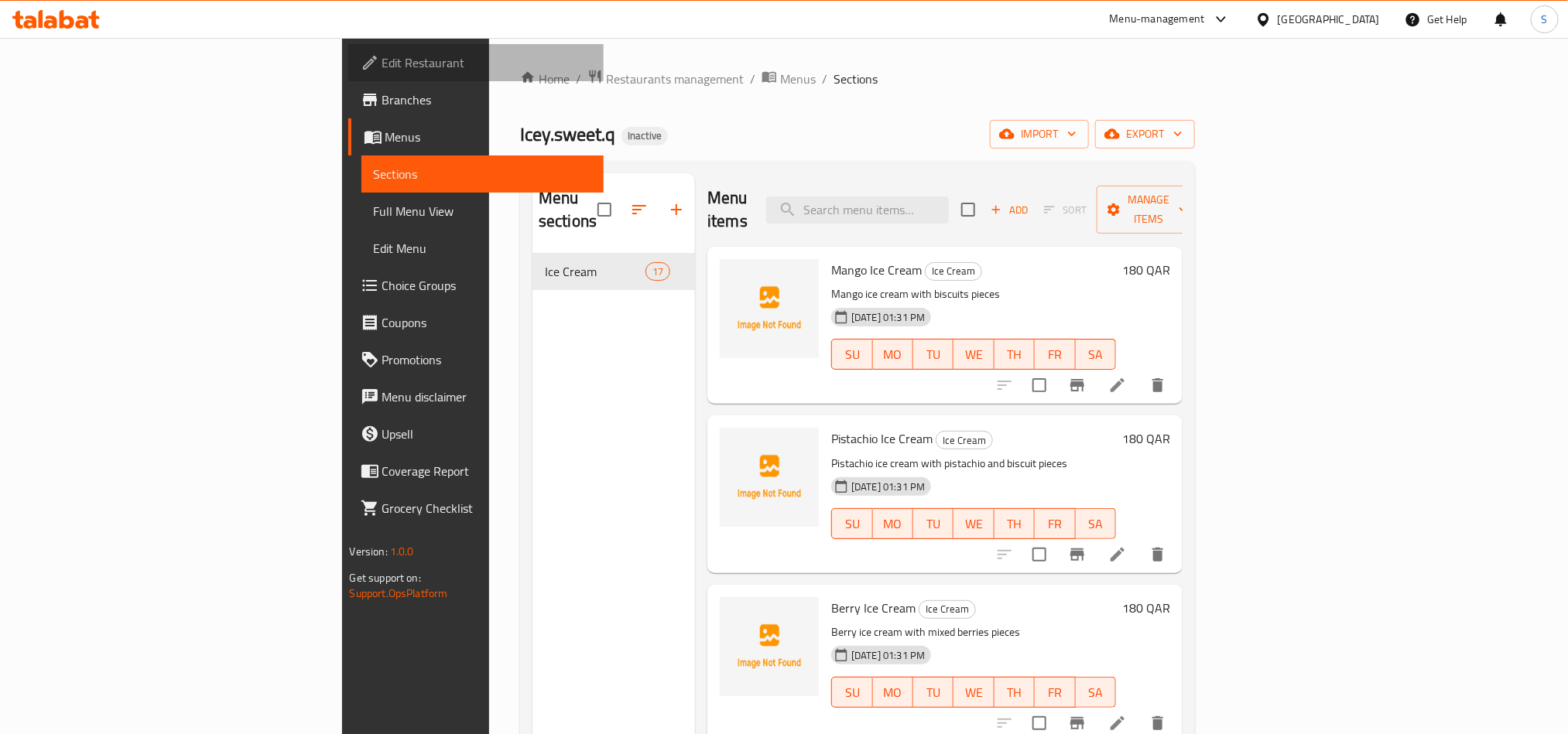
click at [382, 72] on span "Edit Restaurant" at bounding box center [487, 62] width 209 height 19
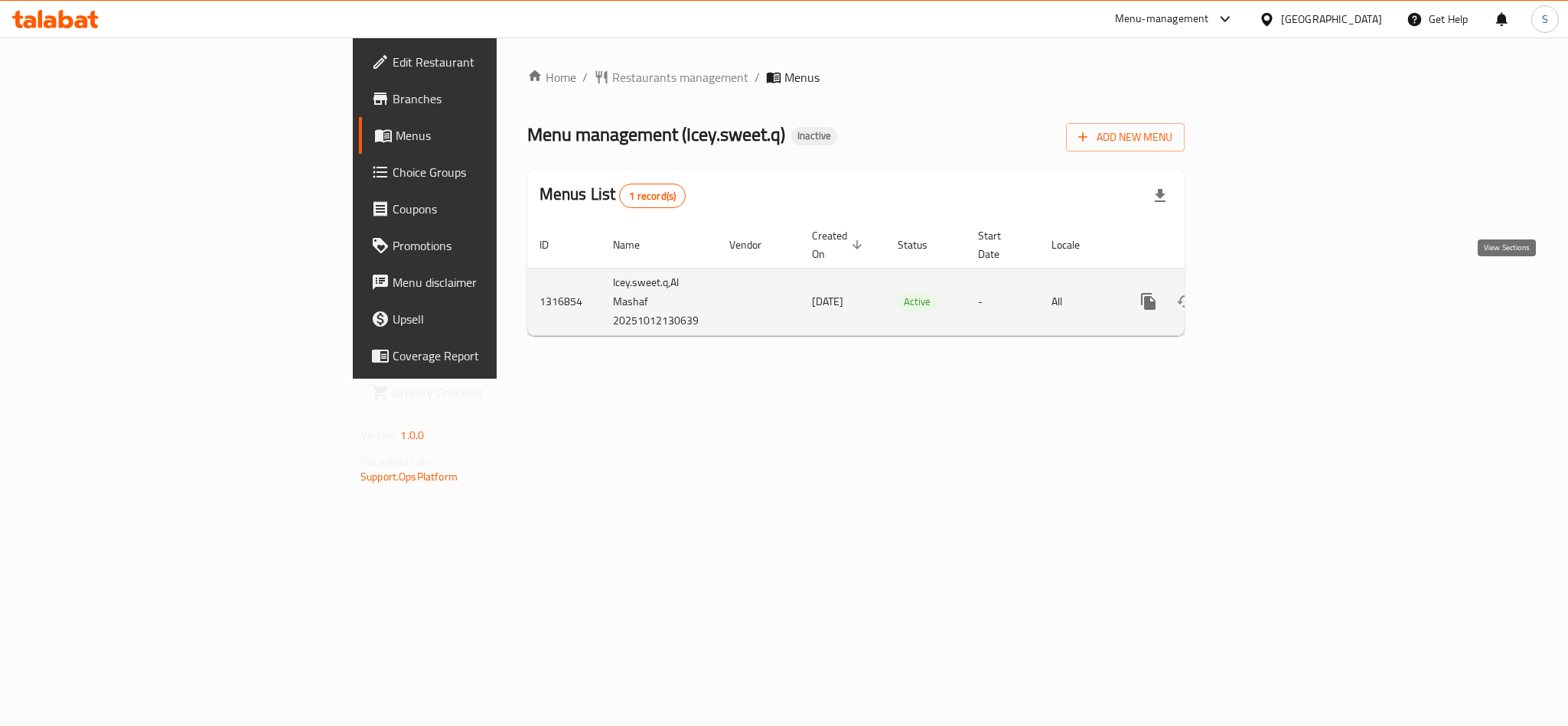
click at [1266, 294] on icon "enhanced table" at bounding box center [1259, 301] width 14 height 14
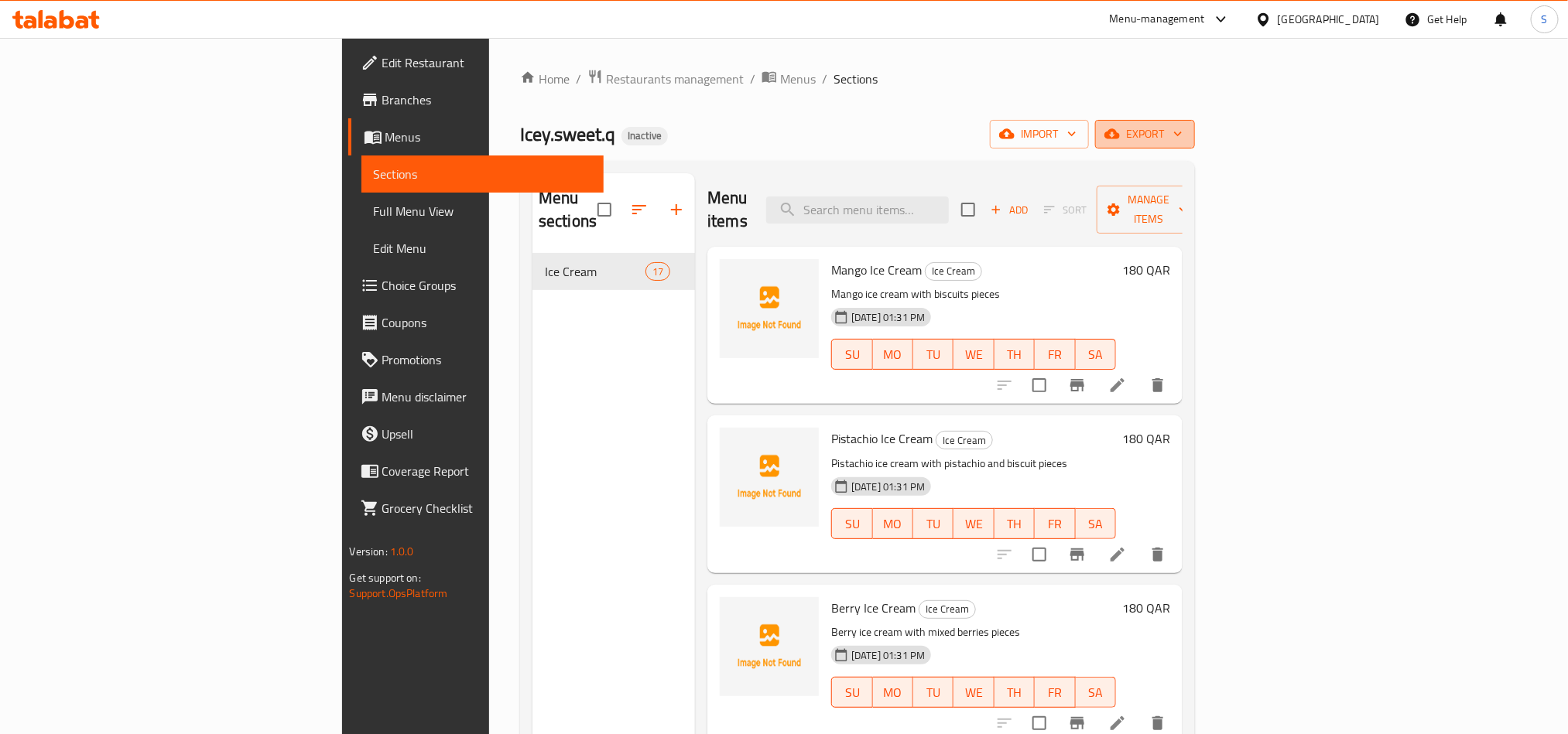
click at [1183, 130] on span "export" at bounding box center [1145, 134] width 75 height 19
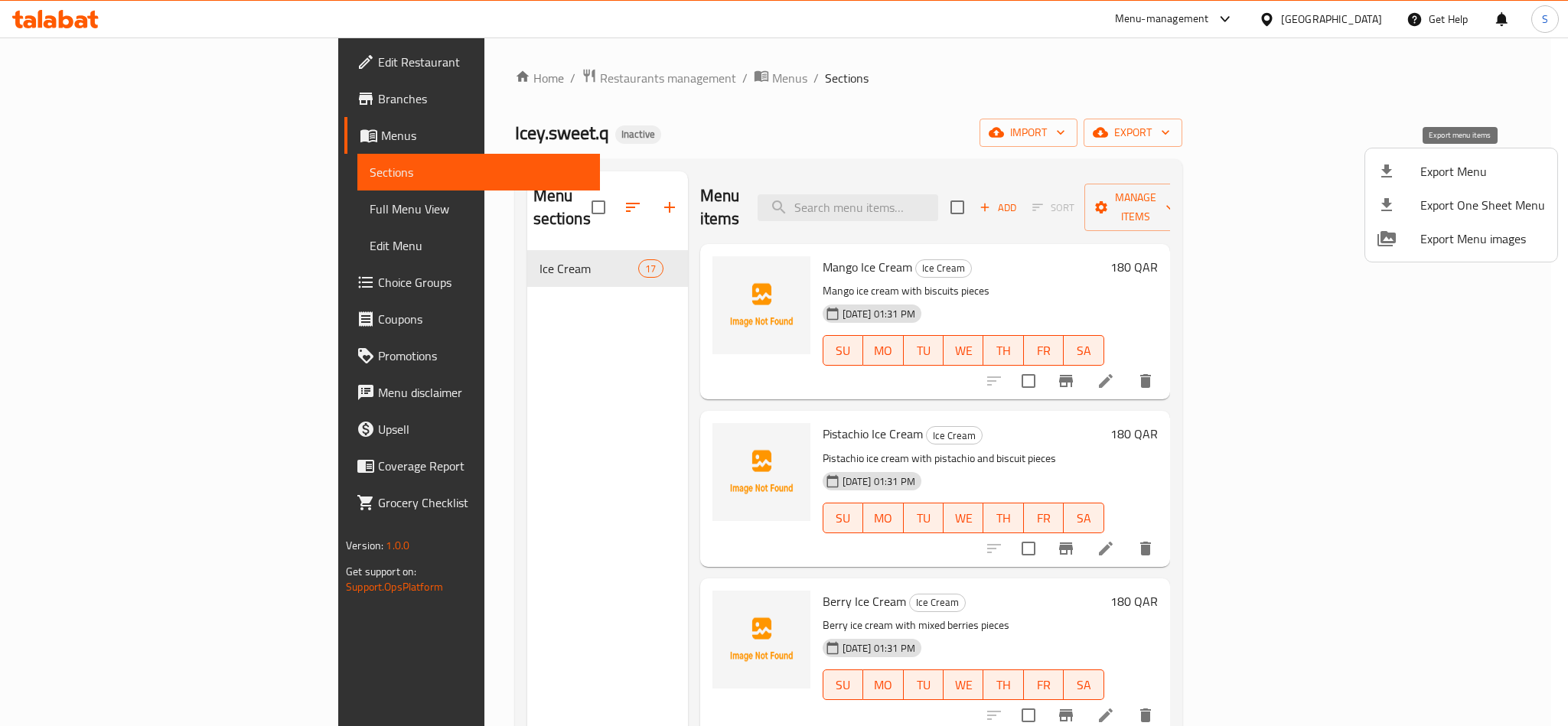
click at [1460, 158] on li "Export Menu" at bounding box center [1461, 172] width 192 height 34
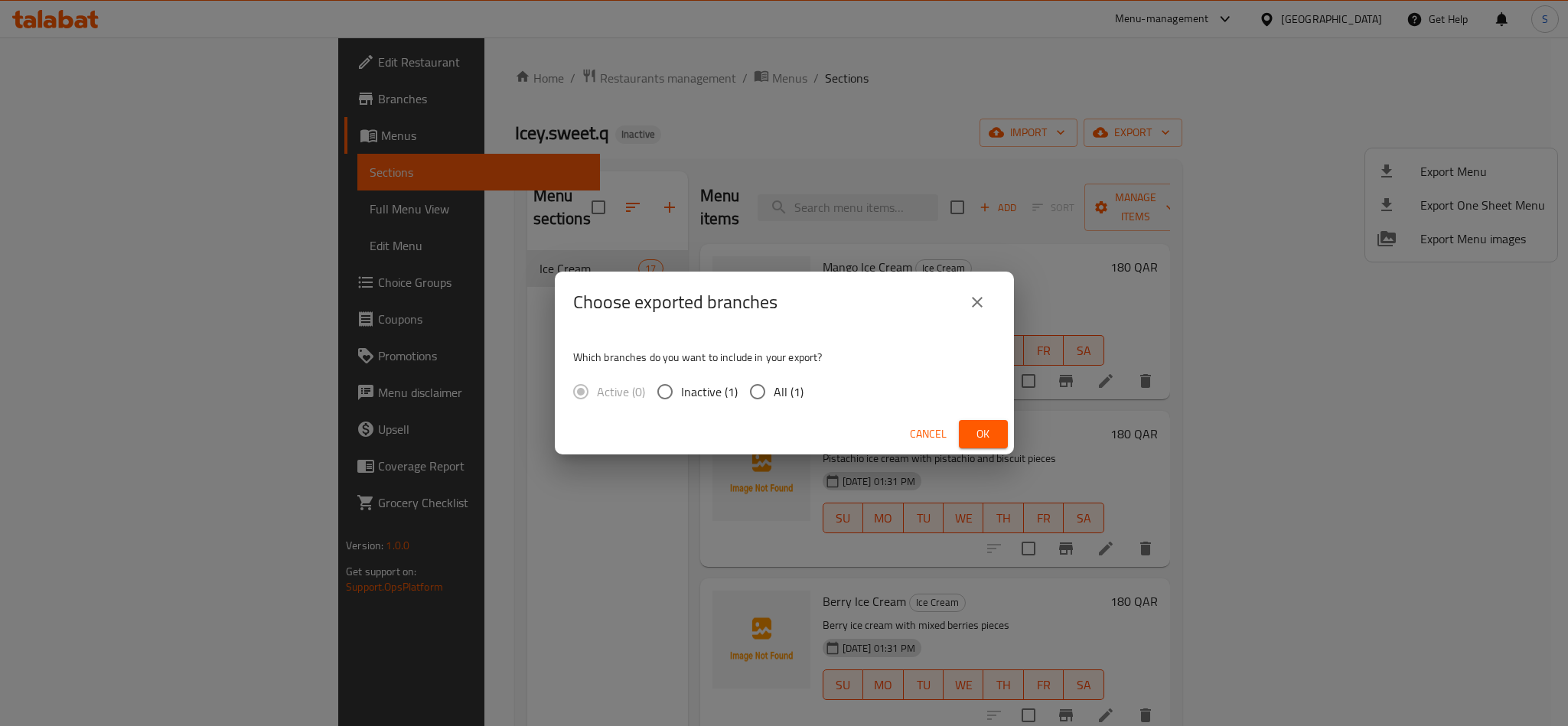
click at [797, 388] on span "All (1)" at bounding box center [789, 392] width 30 height 18
click at [762, 391] on input "All (1)" at bounding box center [758, 392] width 32 height 32
radio input "true"
click at [988, 432] on span "Ok" at bounding box center [984, 434] width 25 height 19
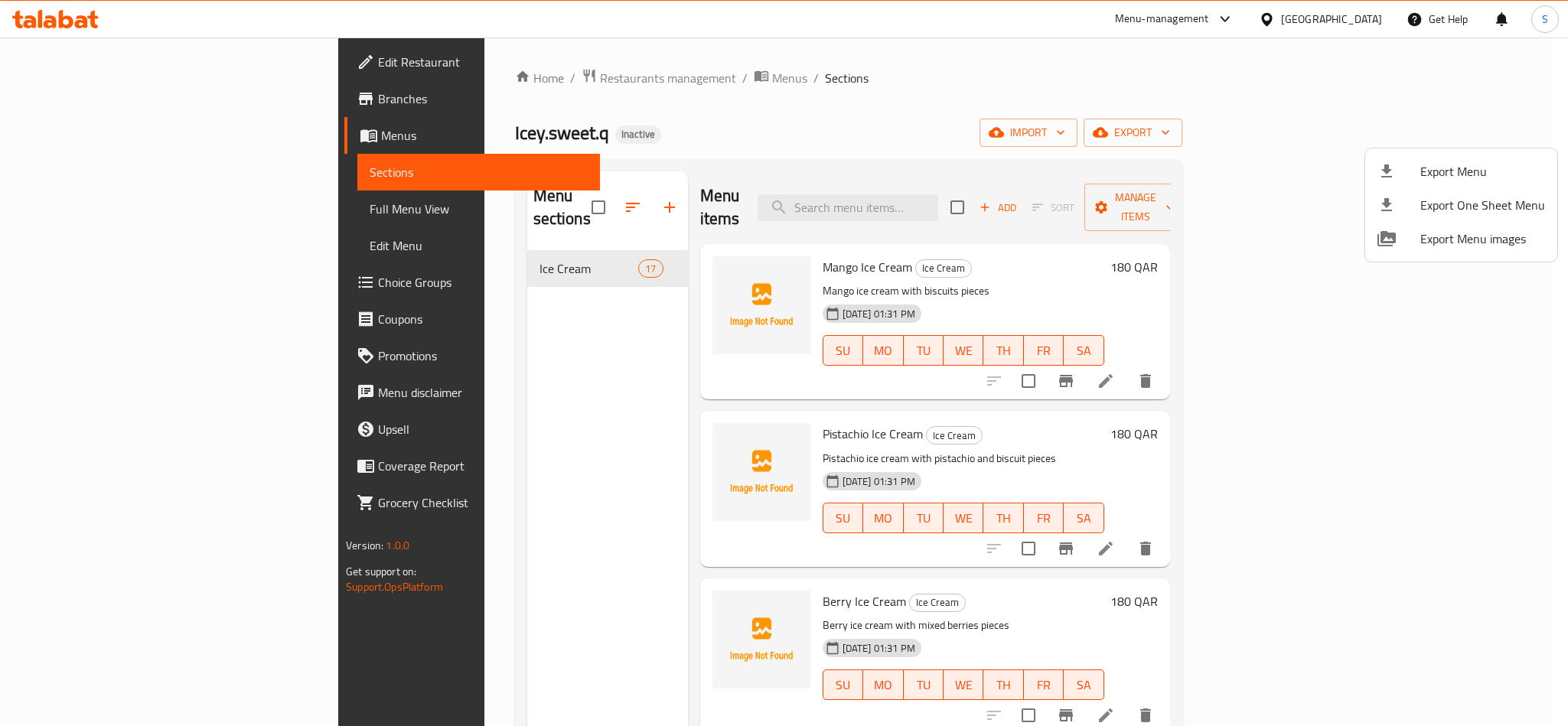
click at [1146, 88] on div at bounding box center [784, 363] width 1568 height 726
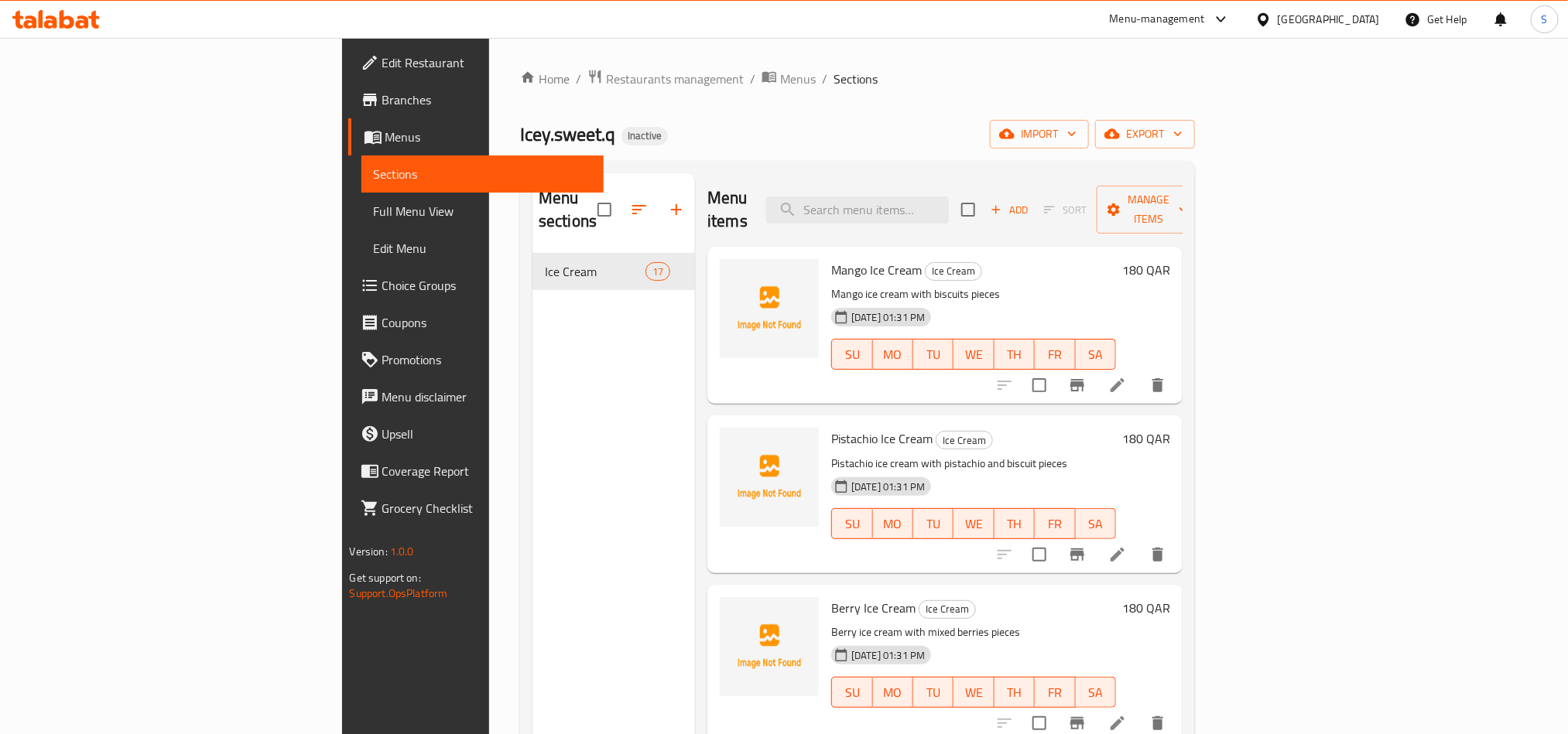
click at [382, 69] on span "Edit Restaurant" at bounding box center [487, 62] width 209 height 19
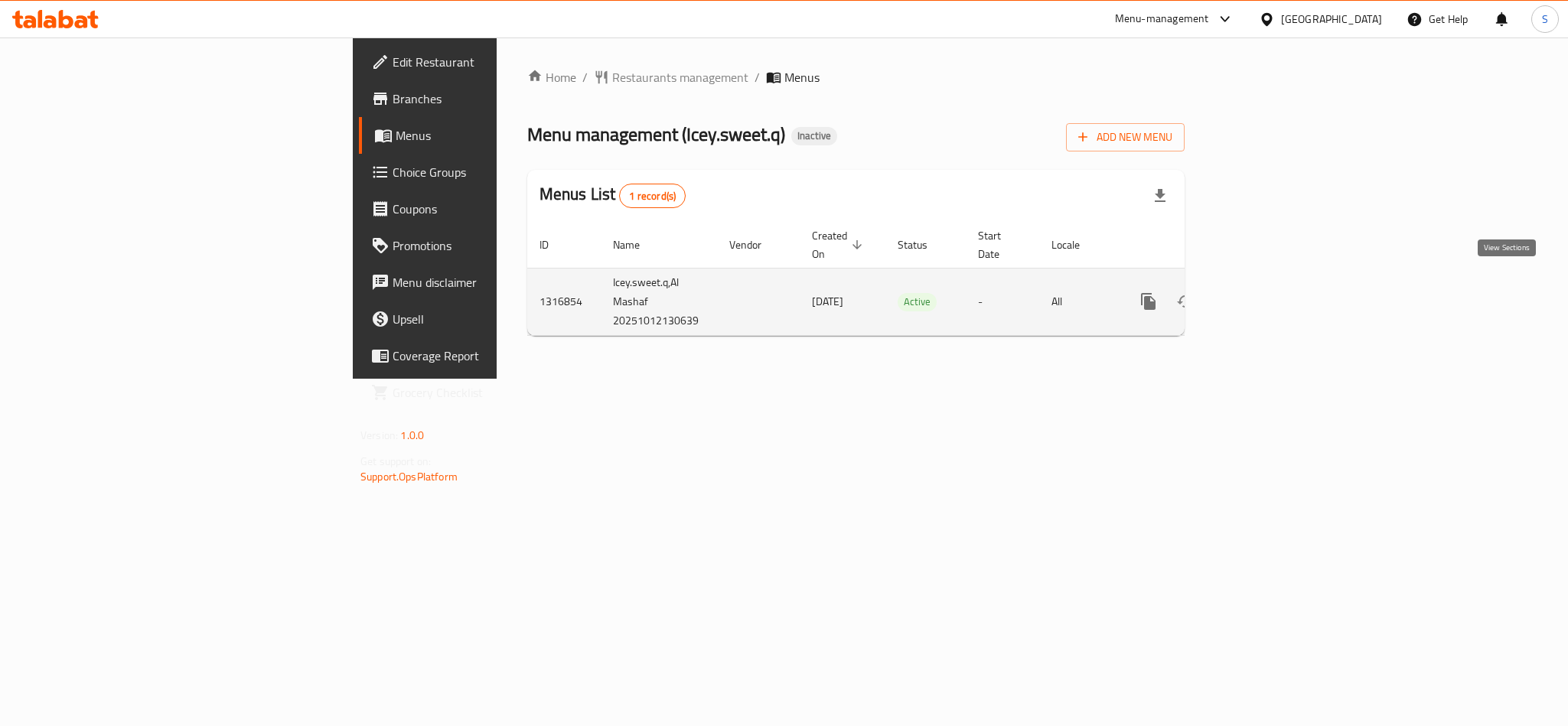
click at [1268, 292] on icon "enhanced table" at bounding box center [1259, 301] width 19 height 18
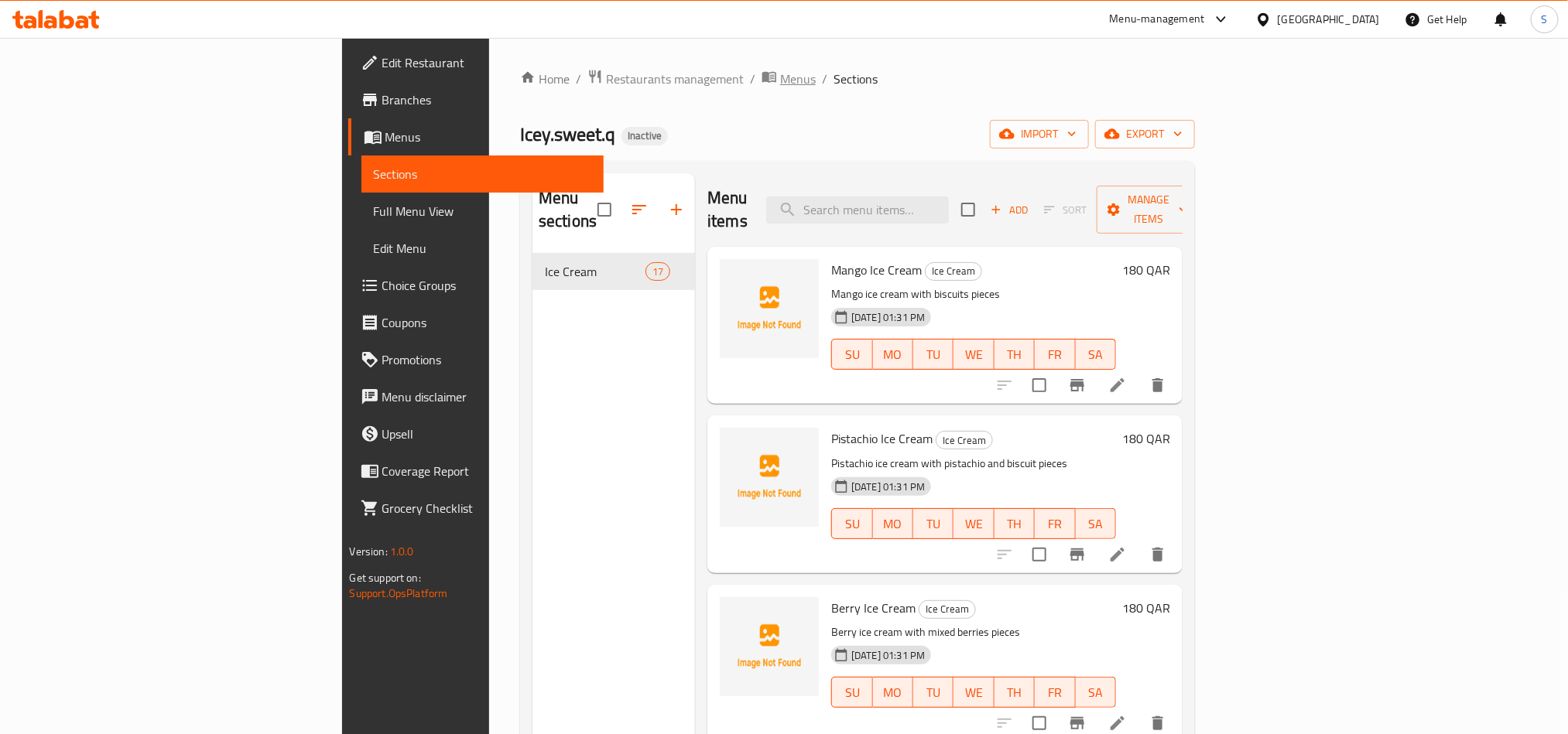
click at [780, 81] on span "Menus" at bounding box center [798, 79] width 36 height 19
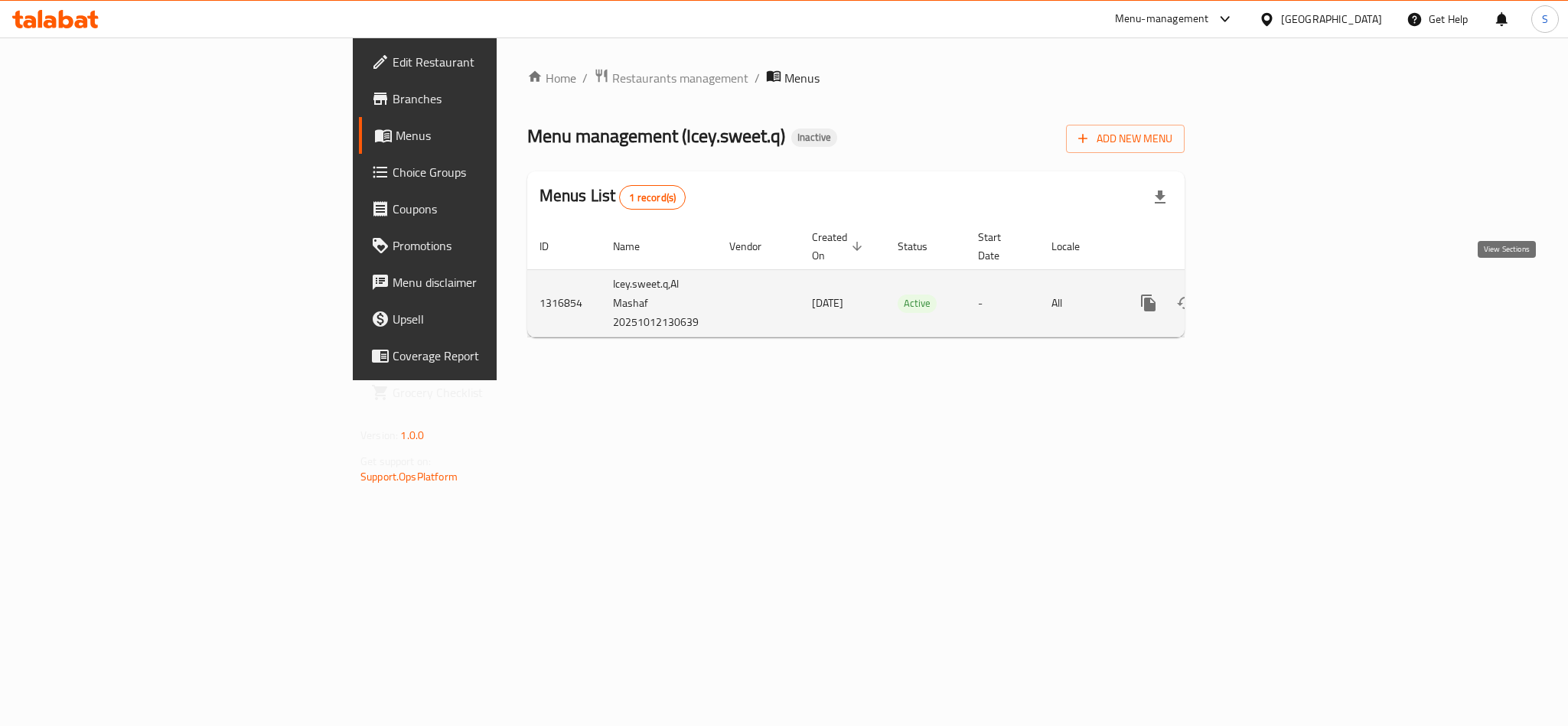
click at [1268, 294] on icon "enhanced table" at bounding box center [1259, 303] width 19 height 18
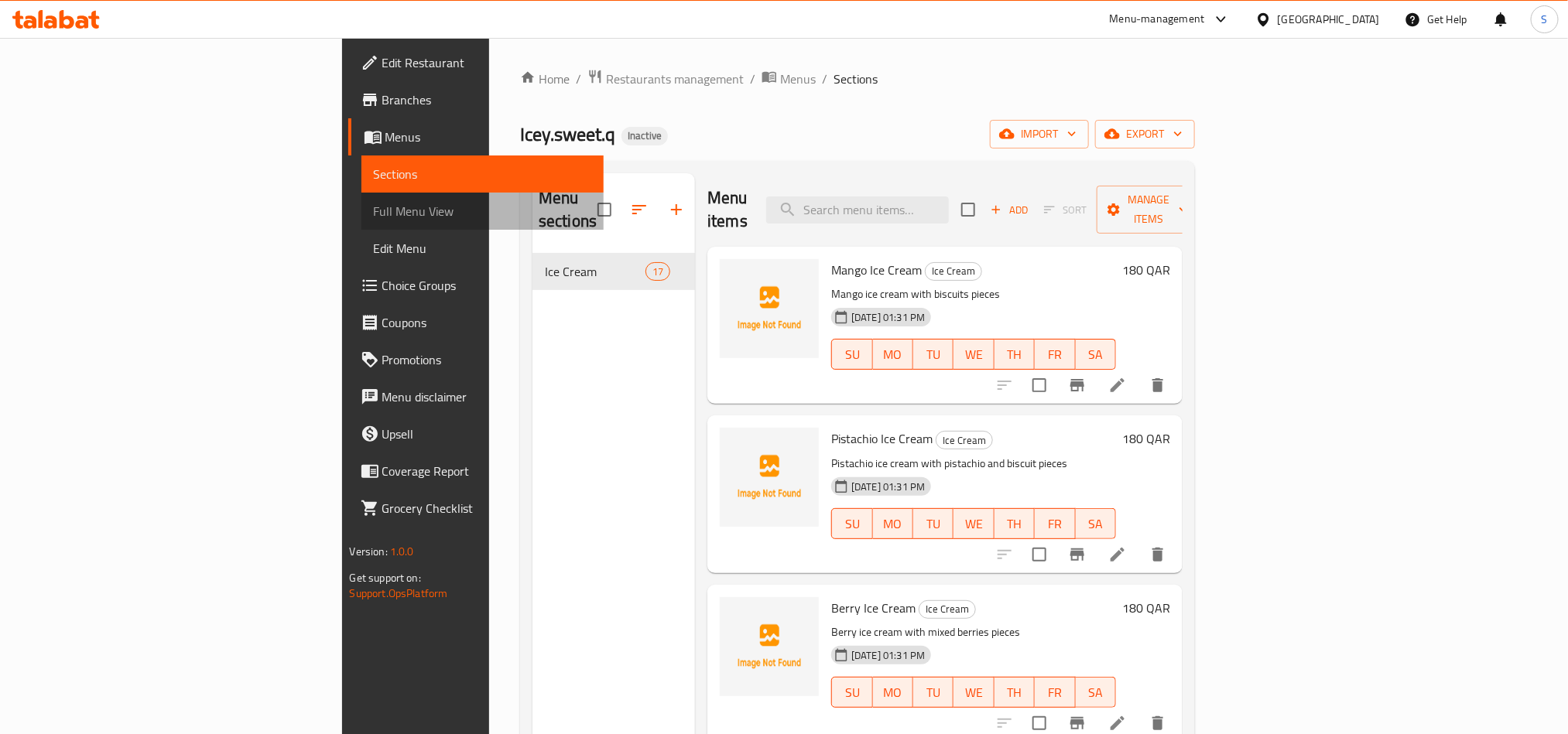
click at [373, 205] on span "Full Menu View" at bounding box center [482, 211] width 218 height 19
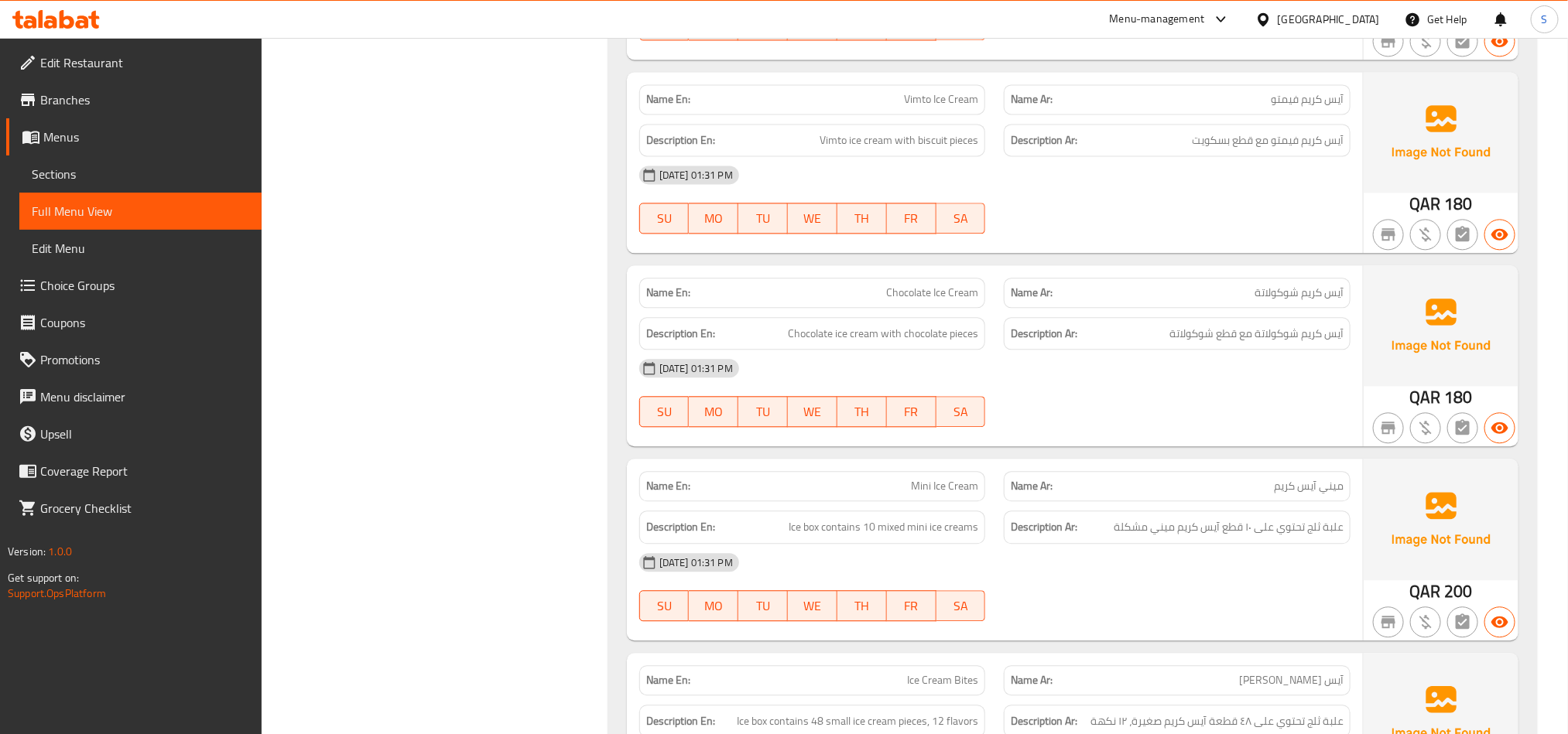
scroll to position [1747, 0]
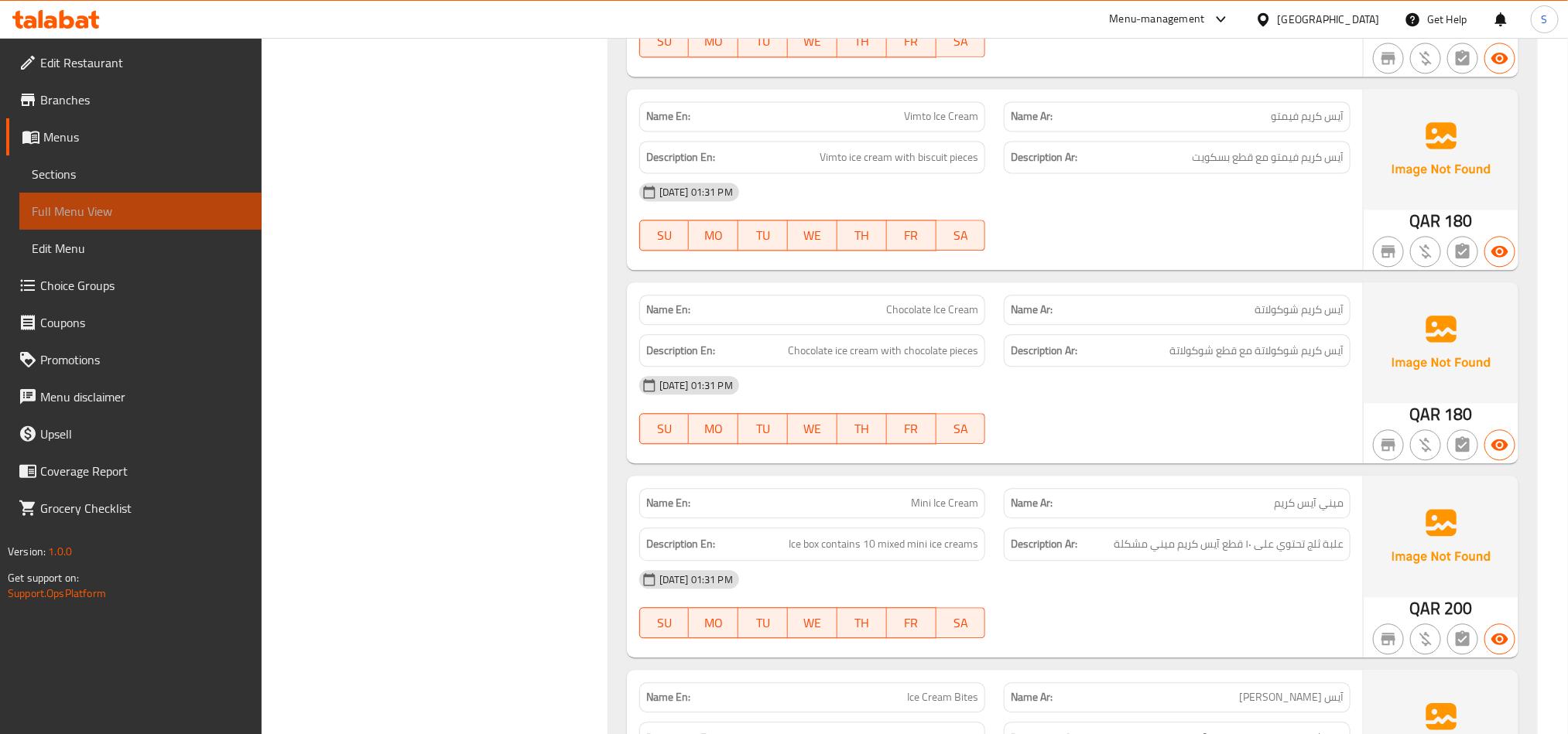
click at [76, 207] on span "Full Menu View" at bounding box center [140, 211] width 218 height 19
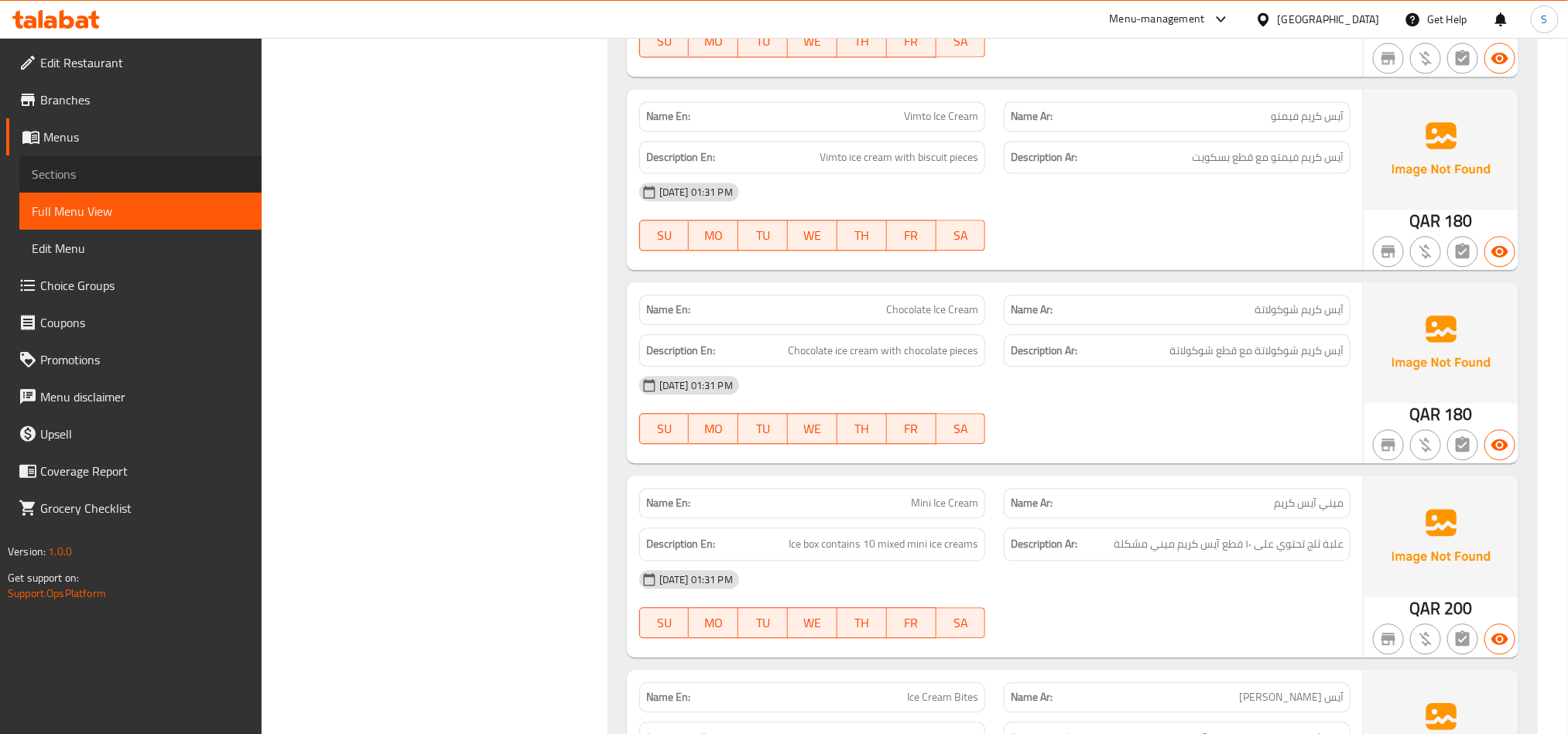
click at [83, 172] on span "Sections" at bounding box center [140, 174] width 218 height 19
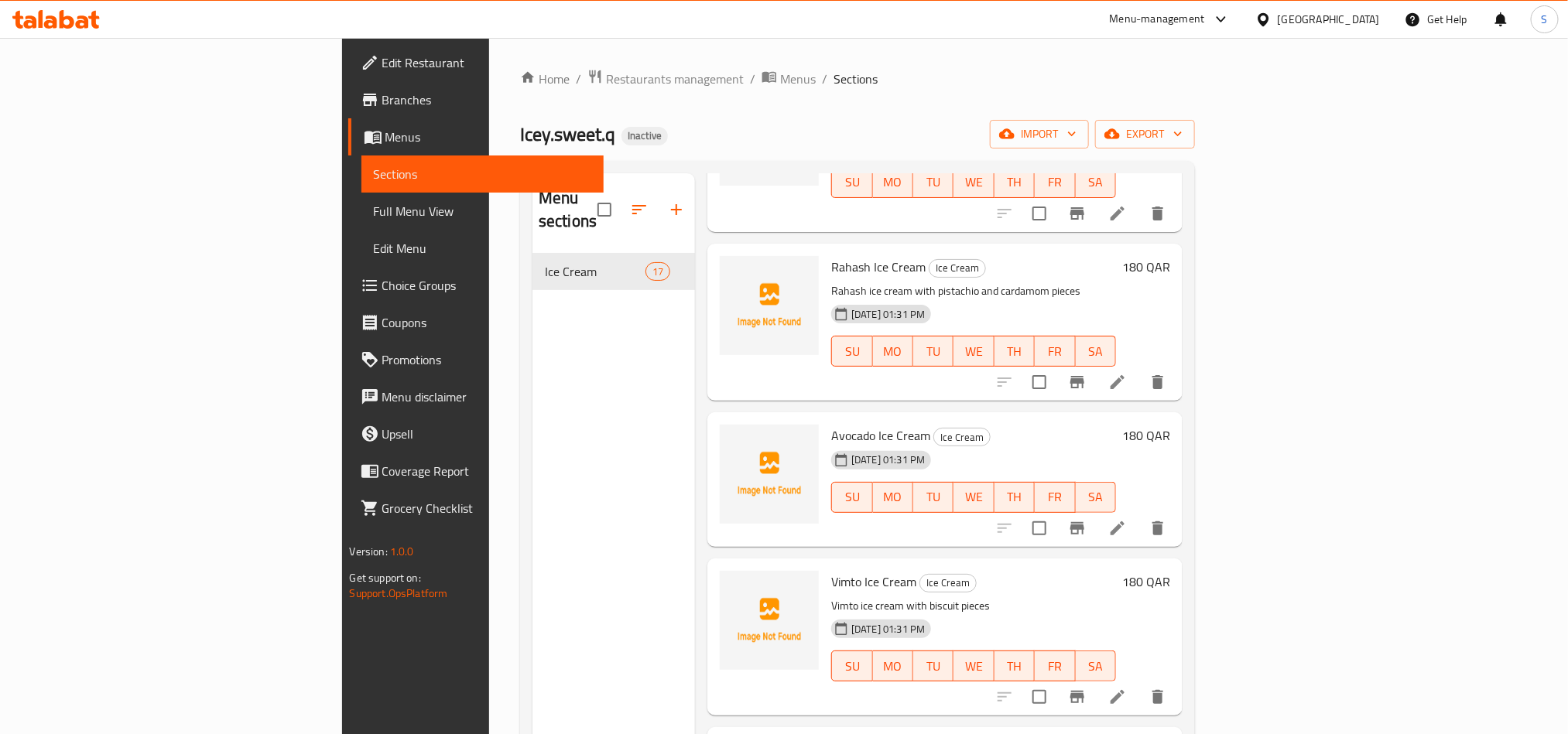
scroll to position [1044, 0]
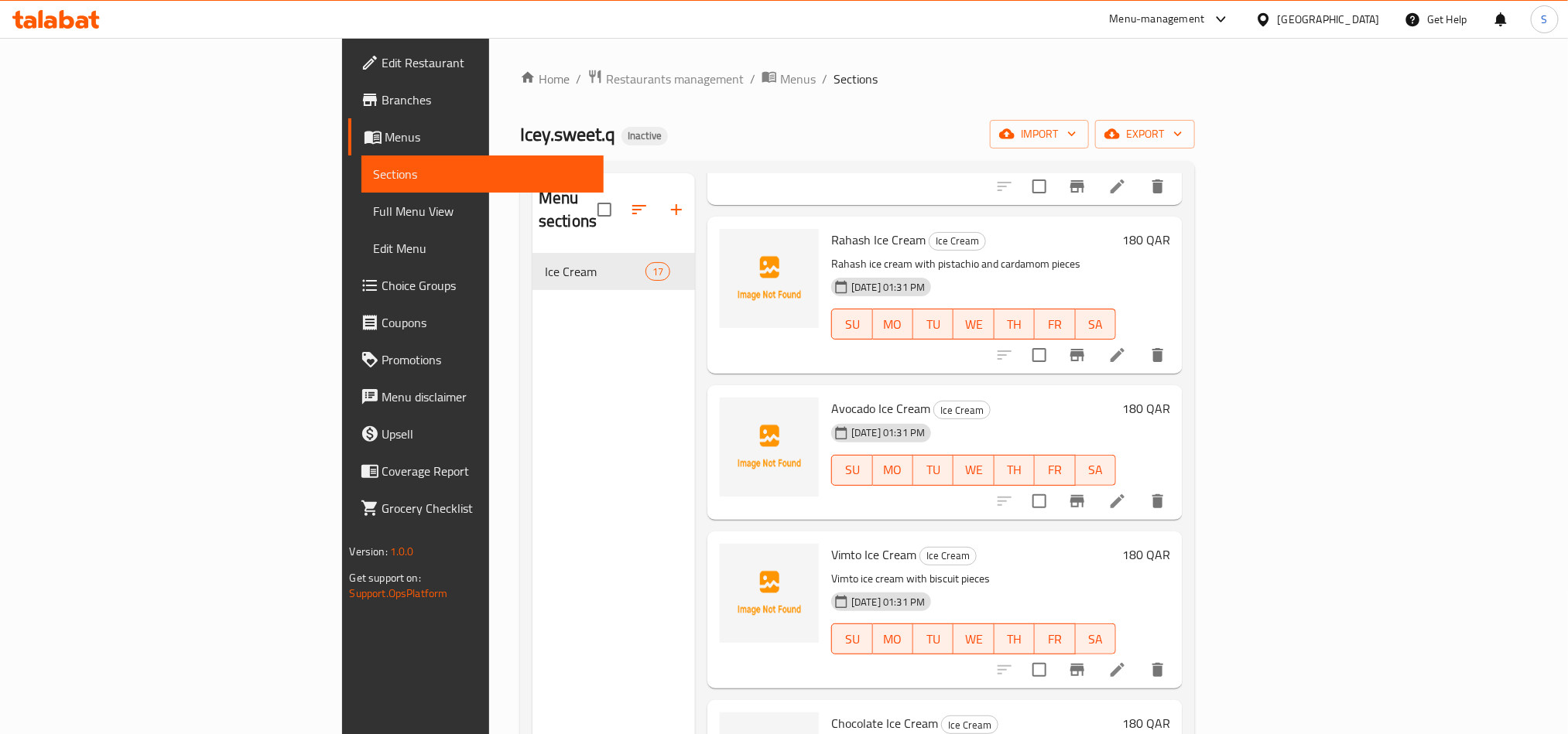
click at [831, 397] on span "Avocado Ice Cream" at bounding box center [880, 408] width 99 height 23
copy h6 "Avocado Ice Cream"
click at [1127, 492] on icon at bounding box center [1117, 501] width 19 height 19
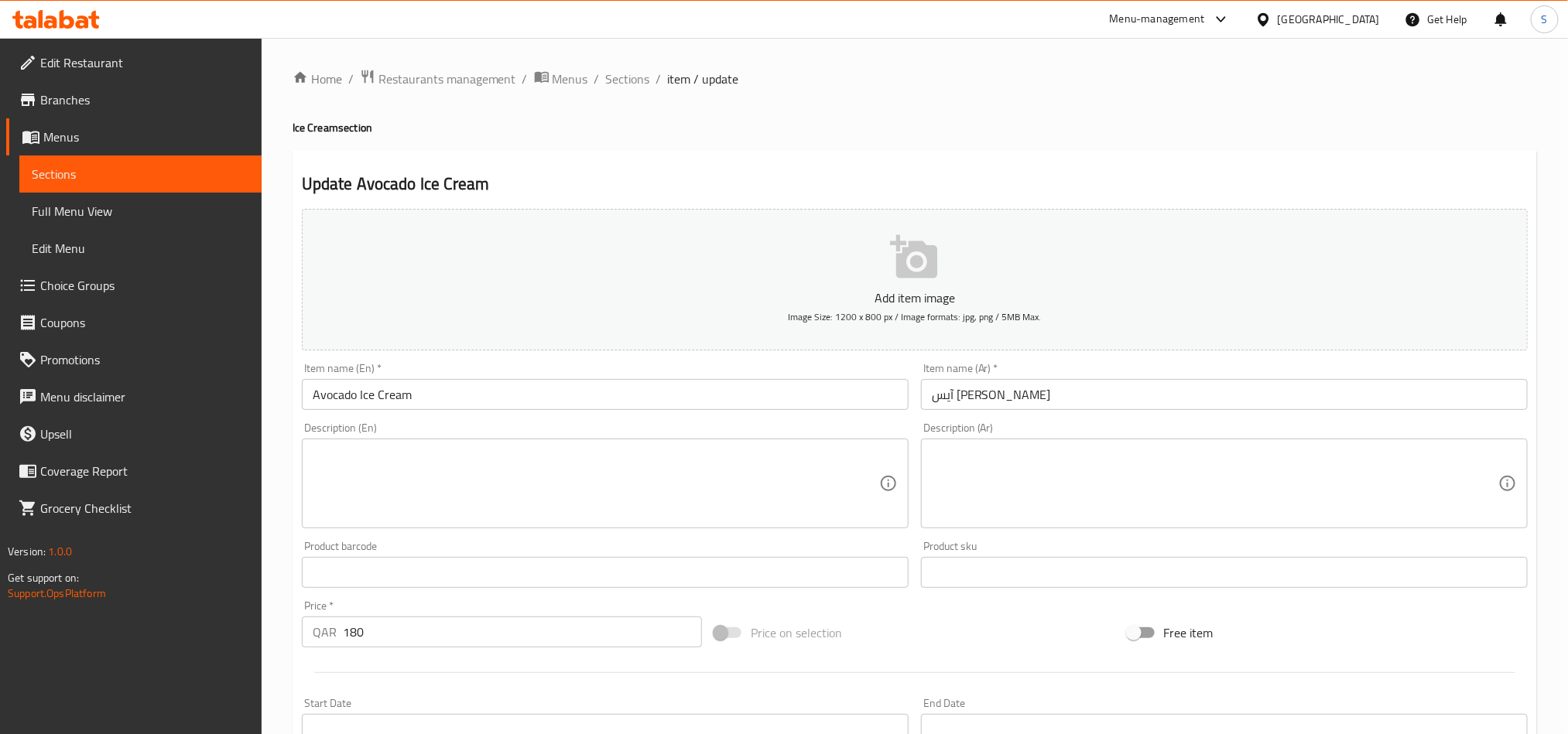
click at [643, 489] on textarea at bounding box center [596, 484] width 567 height 73
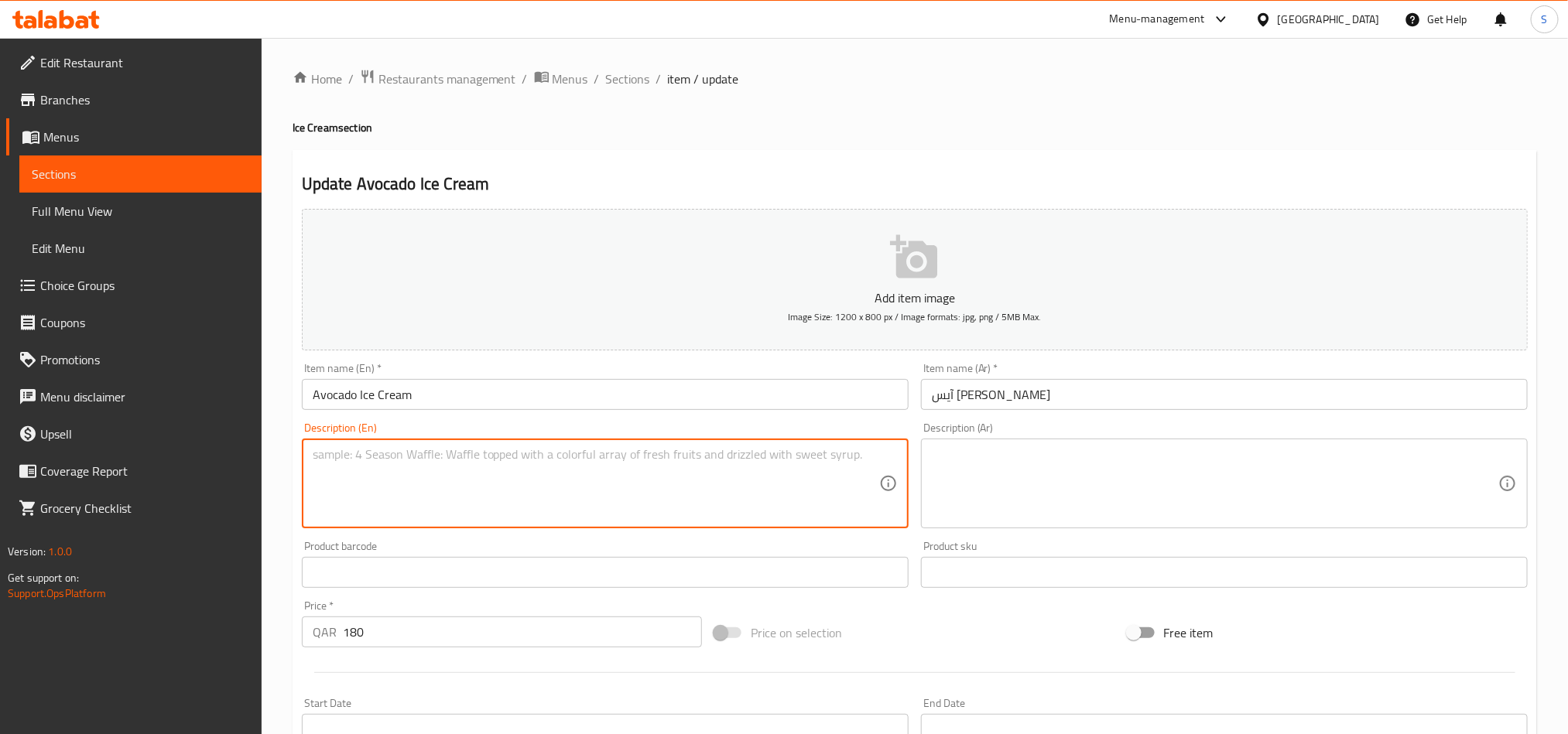
paste textarea "Avocados, Sweetened condensed milk, Heavy cream, Lime juice and vanilla extract"
type textarea "Avocados, Sweetened condensed milk, Heavy cream, Lime juice and vanilla extract"
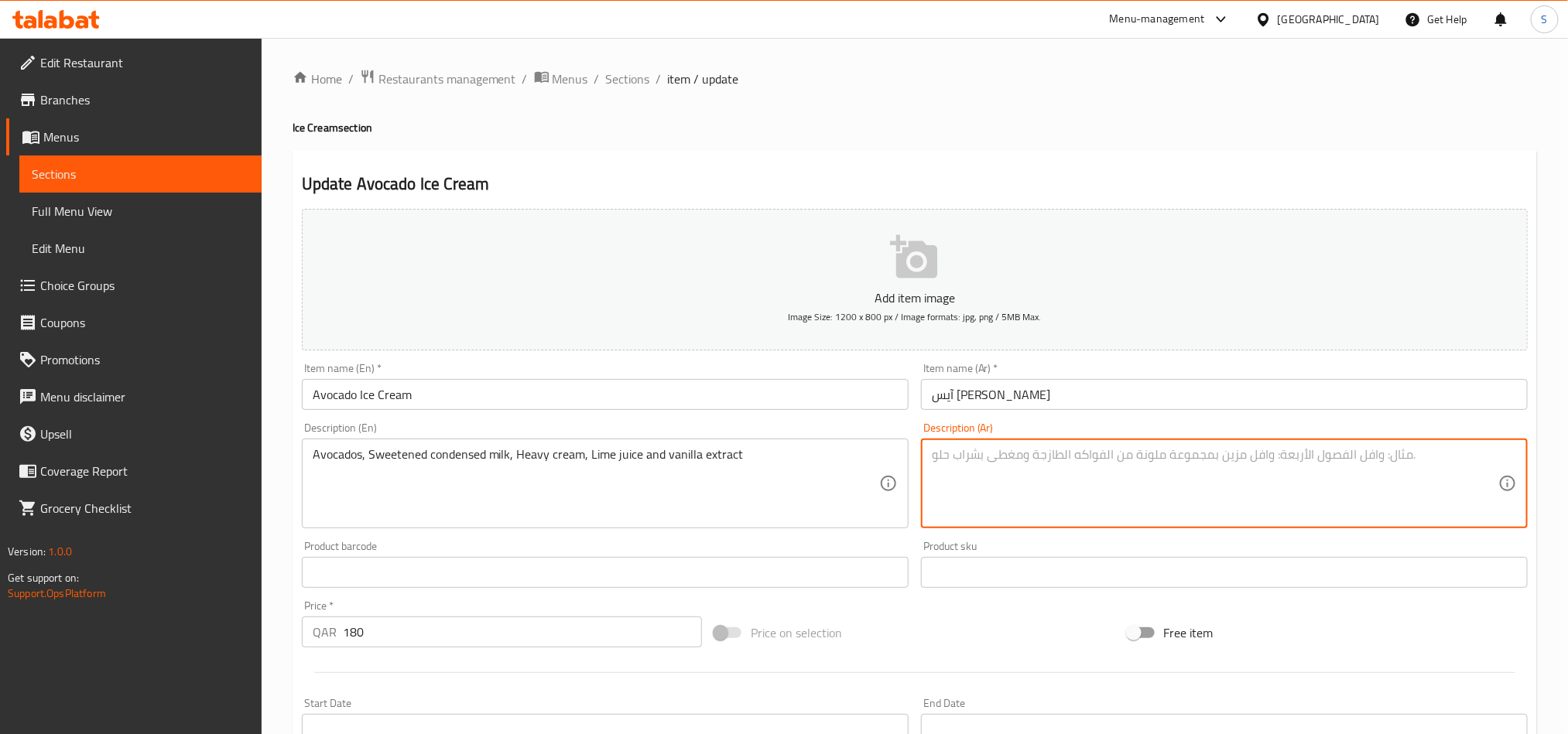
click at [1080, 472] on textarea at bounding box center [1215, 484] width 567 height 73
paste textarea "أفوكادو، حليب مكثف محلى، كريمة كثيفة، عصير ليمون وخلاصة الفانيليا"
type textarea "أفوكادو، حليب مكثف محلى، كريمة كثيفة، عصير ليمون وخلاصة الفانيليا"
click at [785, 397] on input "Avocado Ice Cream" at bounding box center [605, 394] width 607 height 31
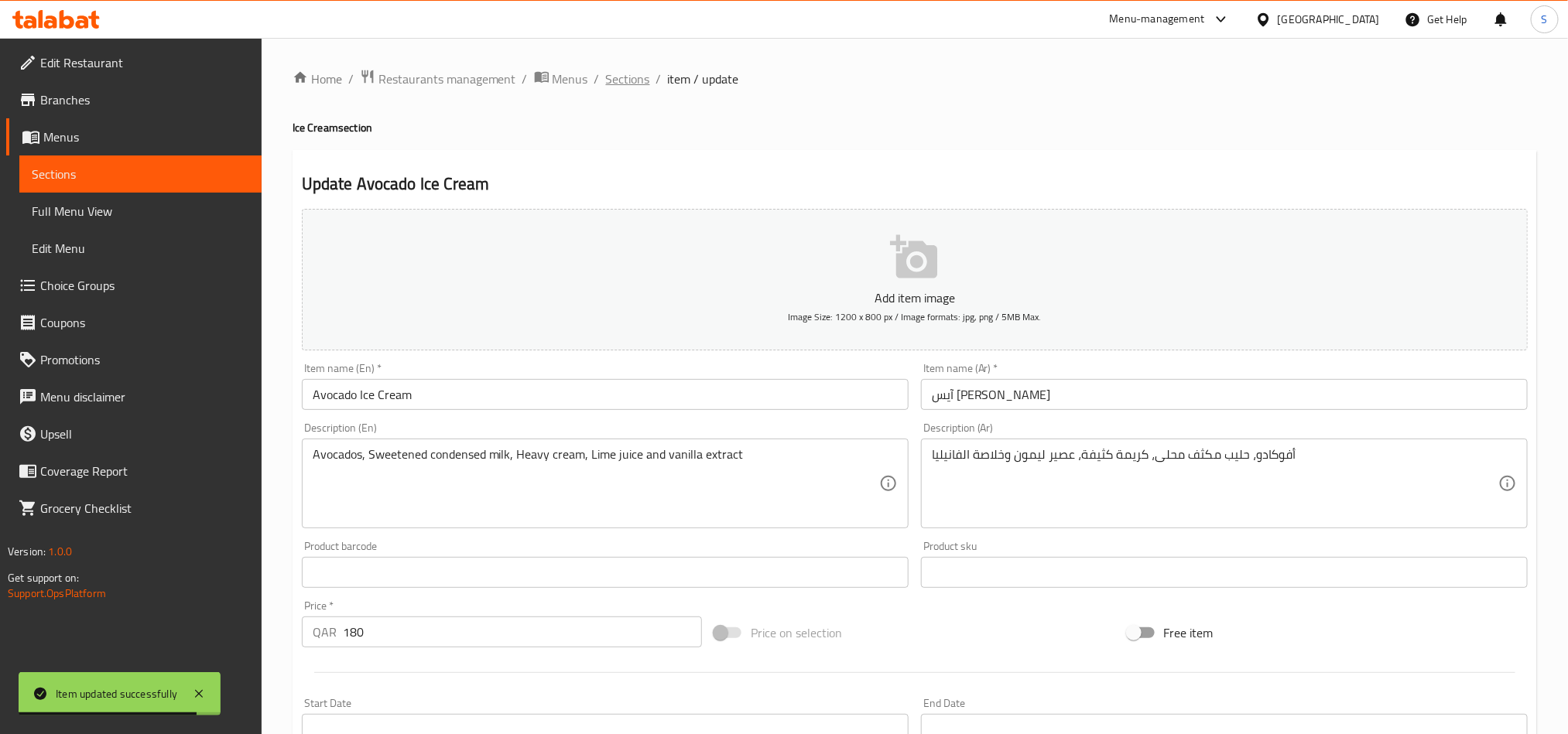
click at [629, 86] on span "Sections" at bounding box center [628, 79] width 44 height 19
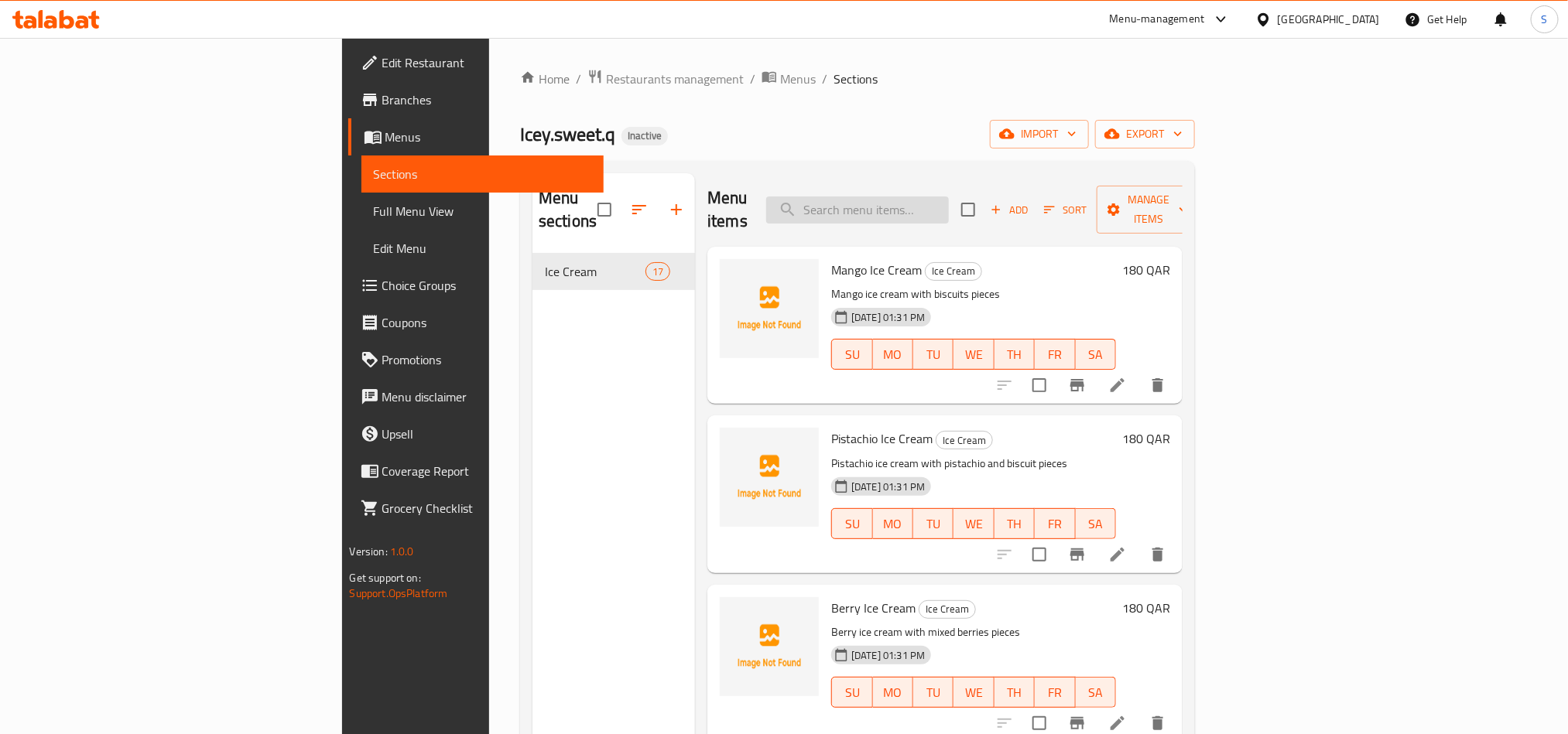
click at [925, 197] on input "search" at bounding box center [858, 210] width 182 height 27
paste input "أفوكادو، حليب مكثف محلى، كريمة كثيفة، عصير ليمون وخلاصة الفانيليا"
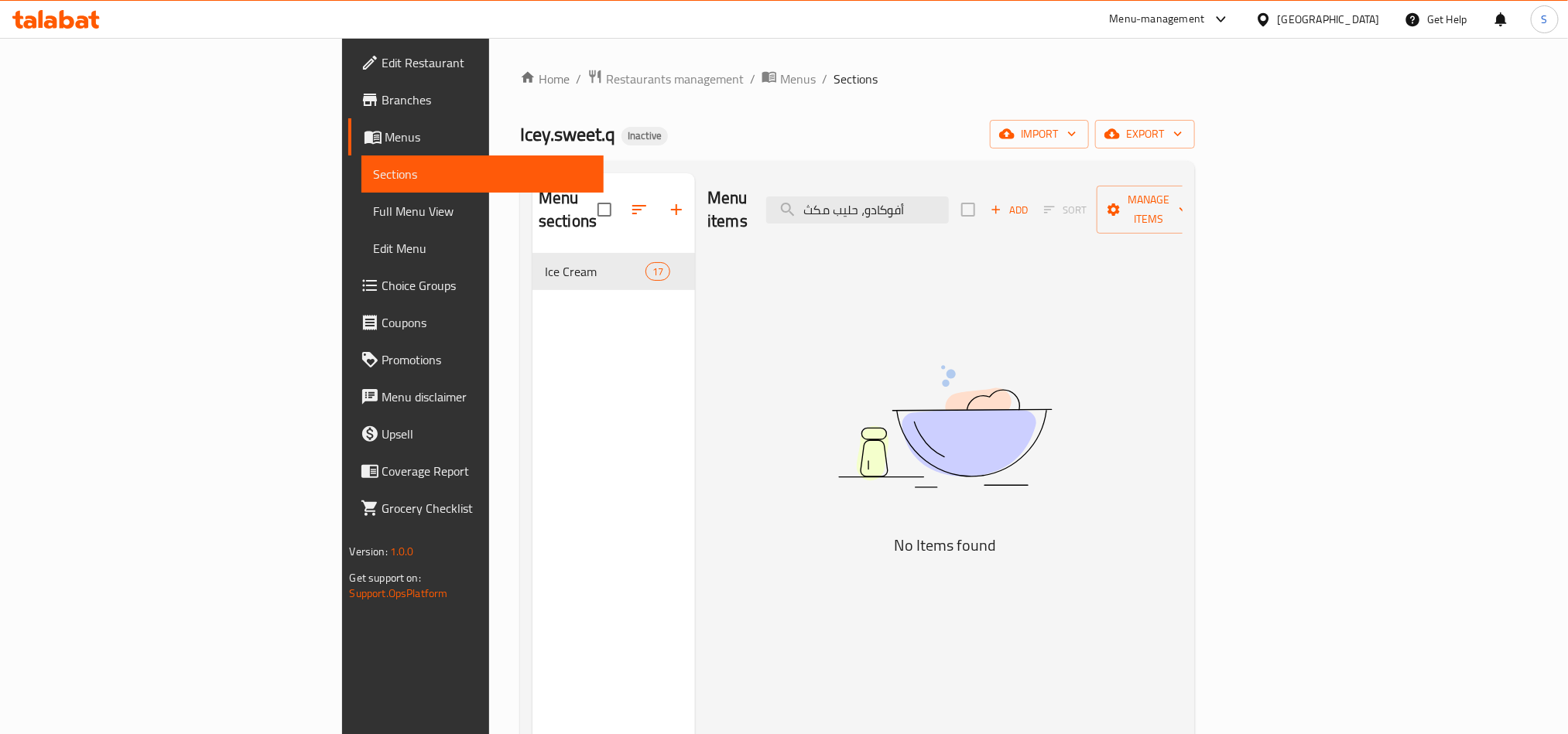
type input "أفوكادو، حليب مك"
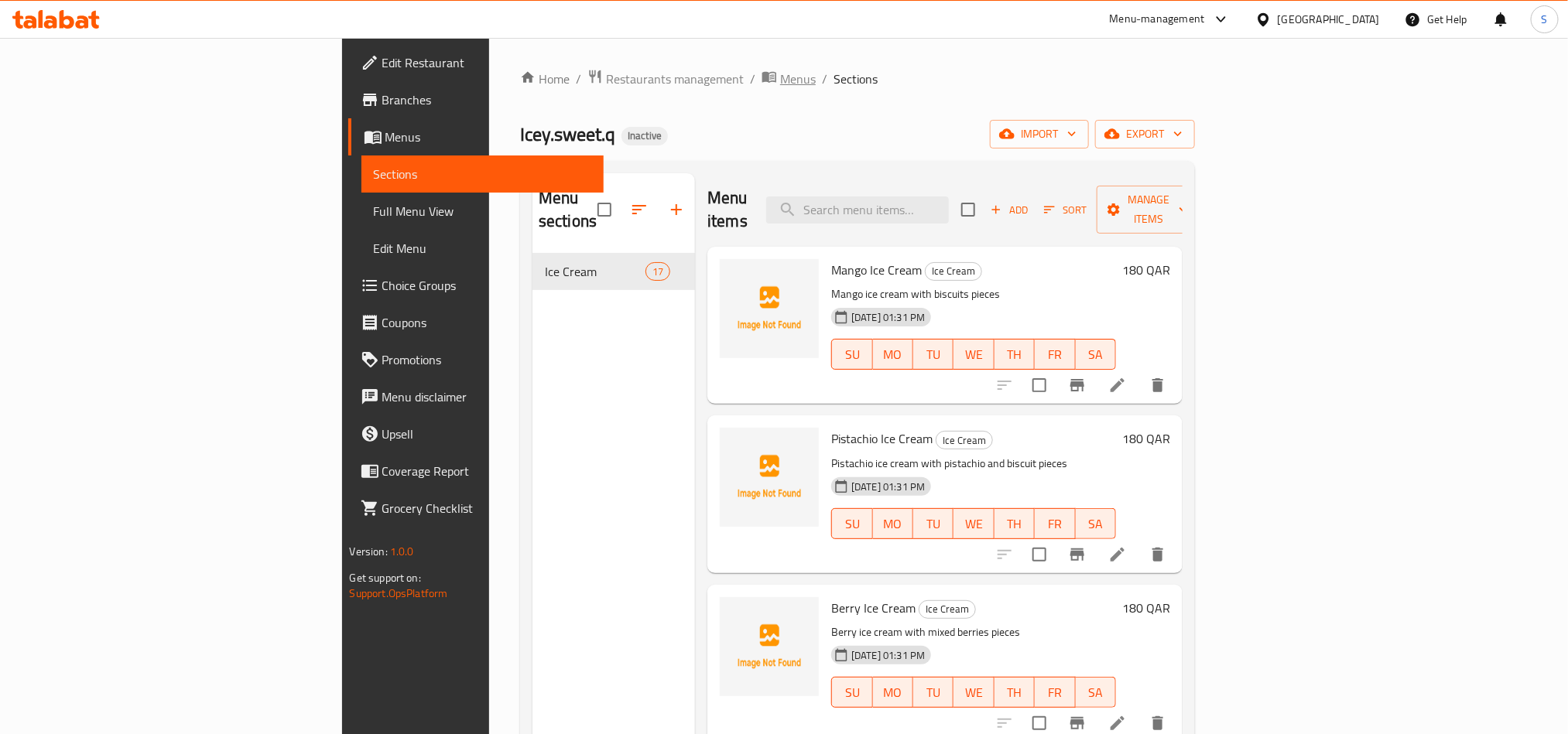
click at [780, 86] on span "Menus" at bounding box center [798, 79] width 36 height 19
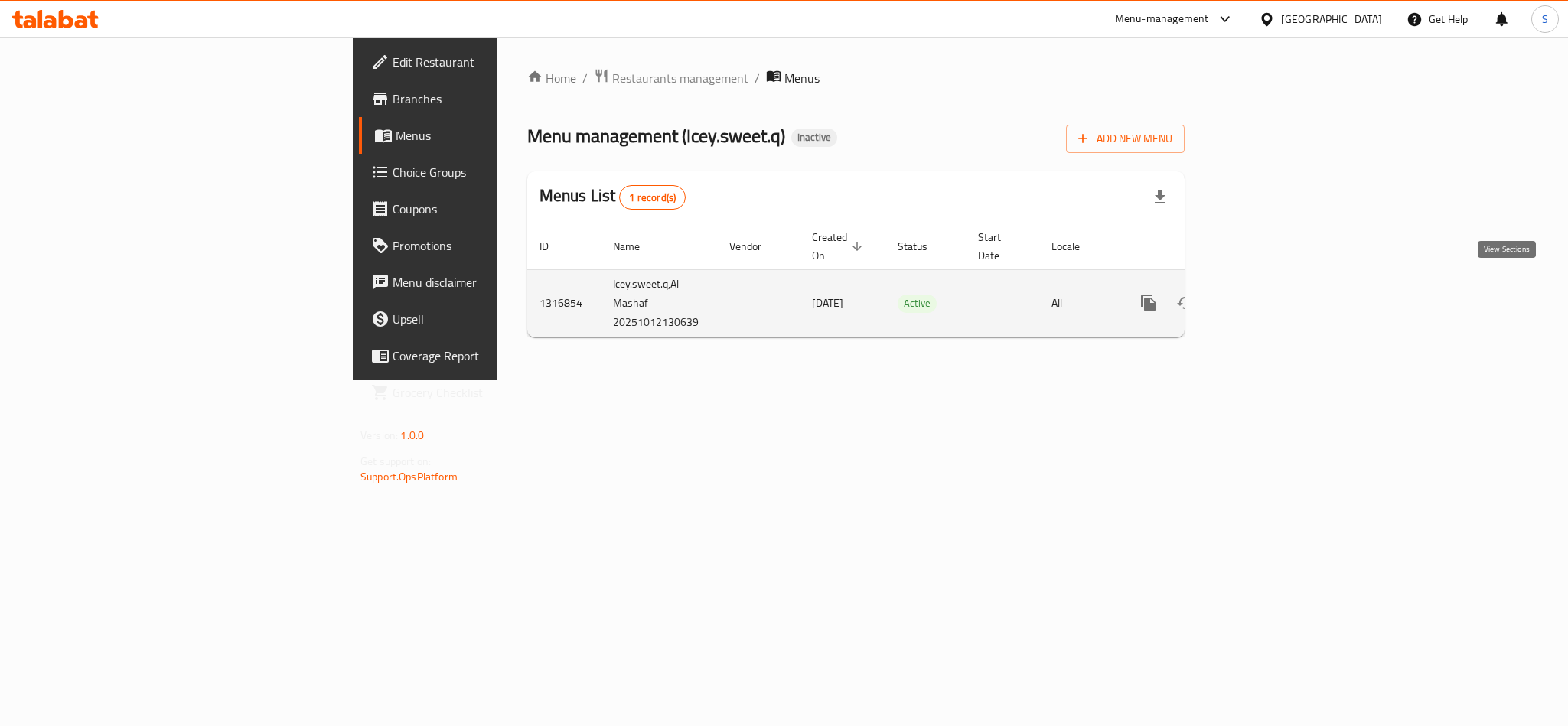
click at [1277, 284] on link "enhanced table" at bounding box center [1259, 303] width 37 height 37
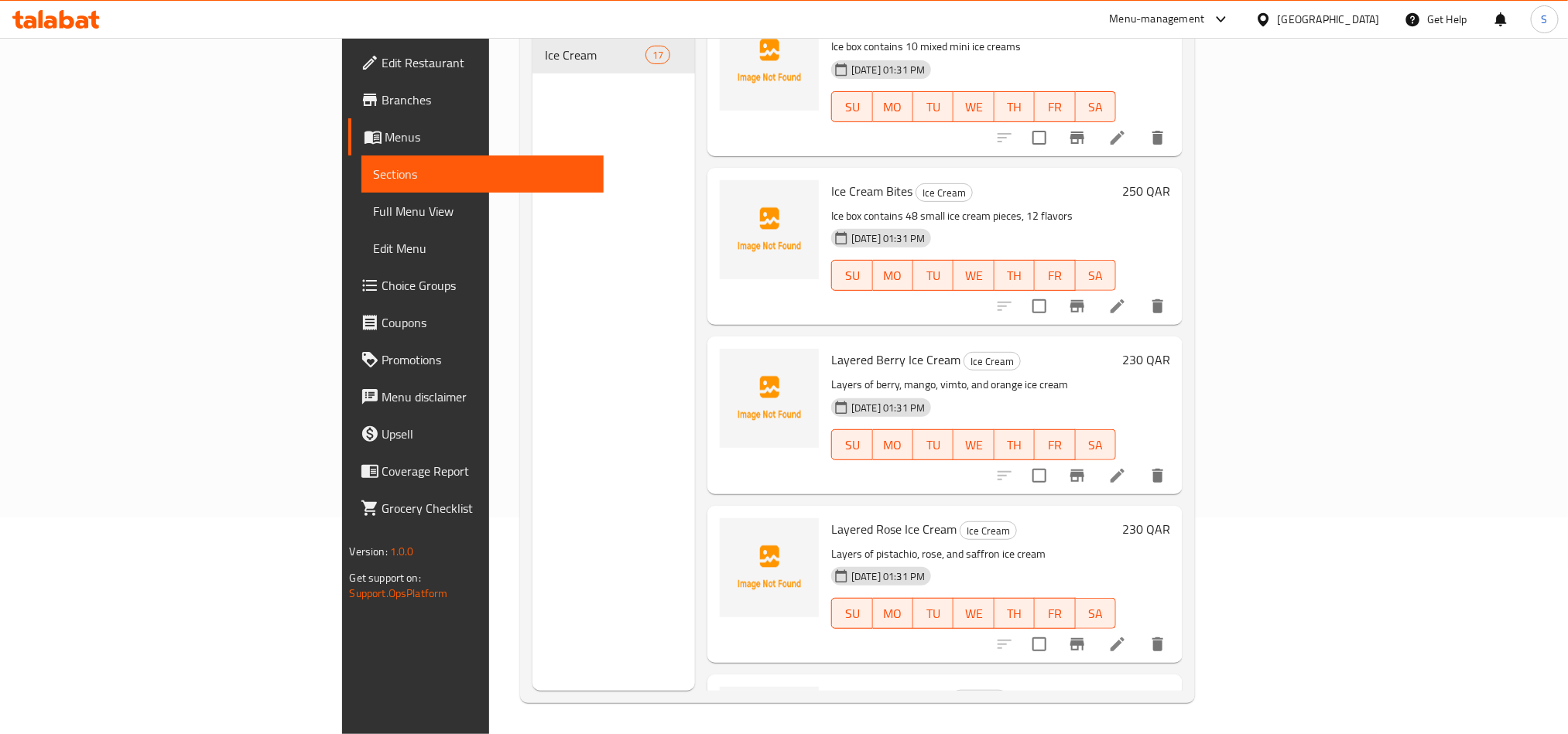
scroll to position [2129, 0]
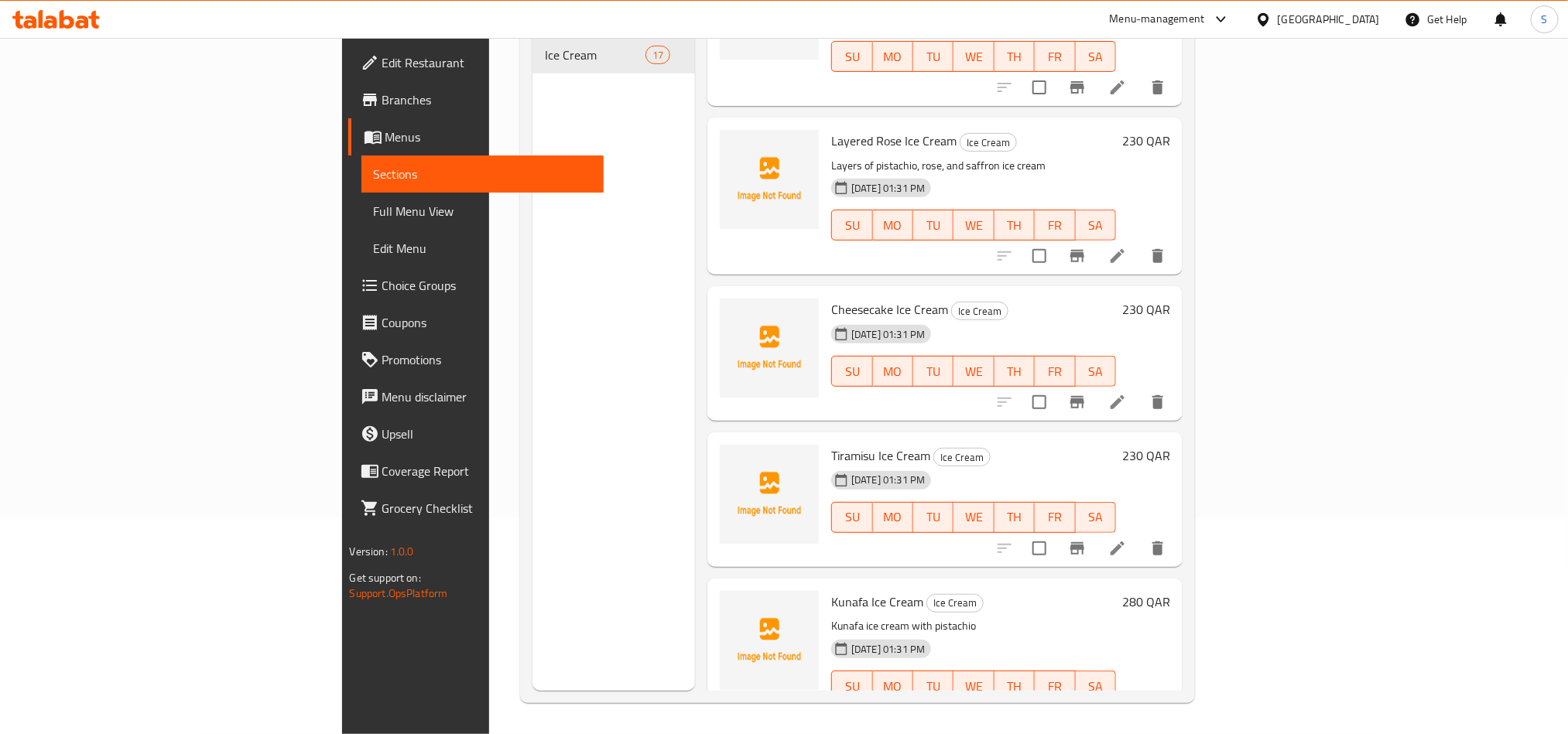
click at [831, 298] on span "Cheesecake Ice Cream" at bounding box center [890, 309] width 117 height 23
copy h6 "Cheesecake Ice Cream"
click at [1124, 395] on icon at bounding box center [1117, 402] width 14 height 14
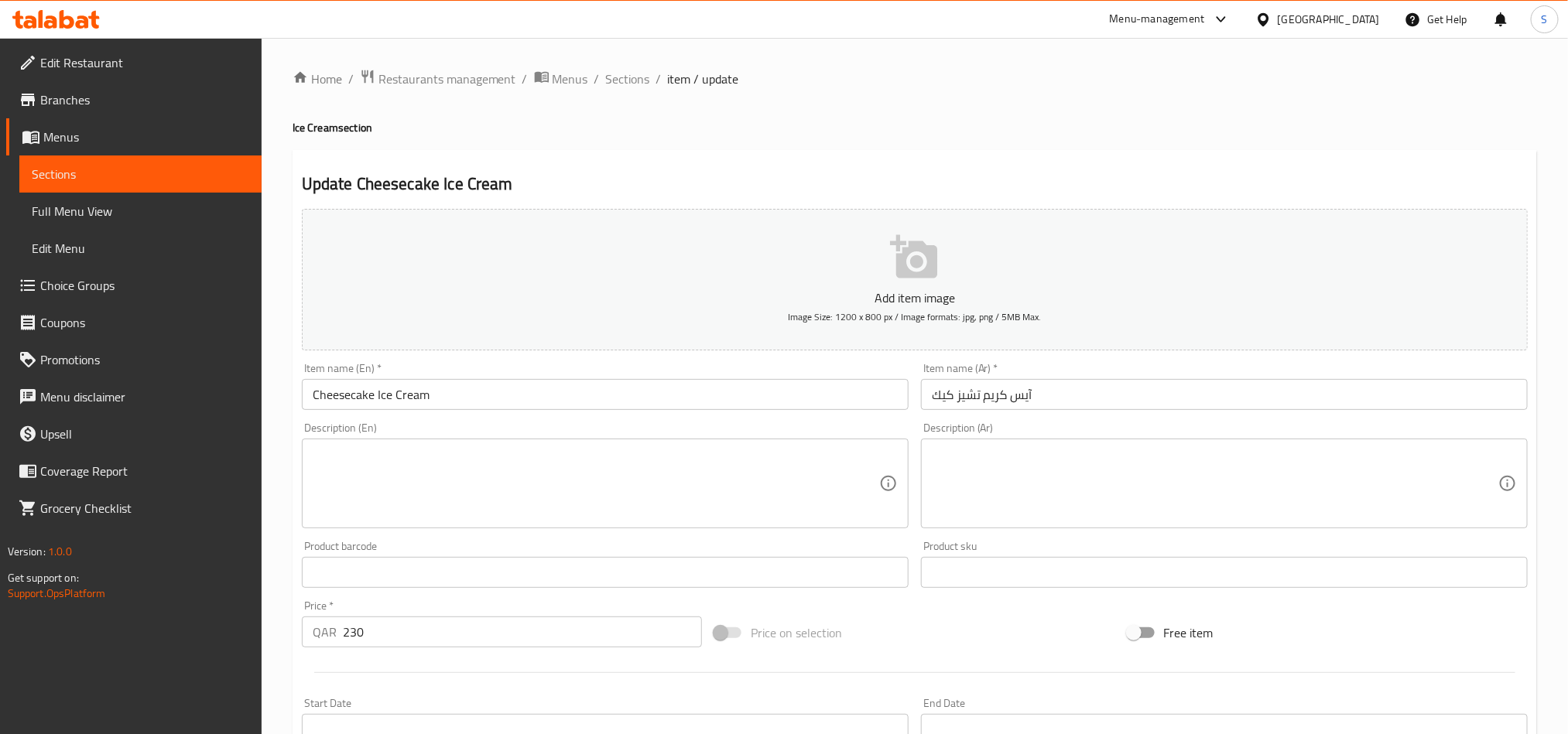
click at [644, 497] on textarea at bounding box center [596, 484] width 567 height 73
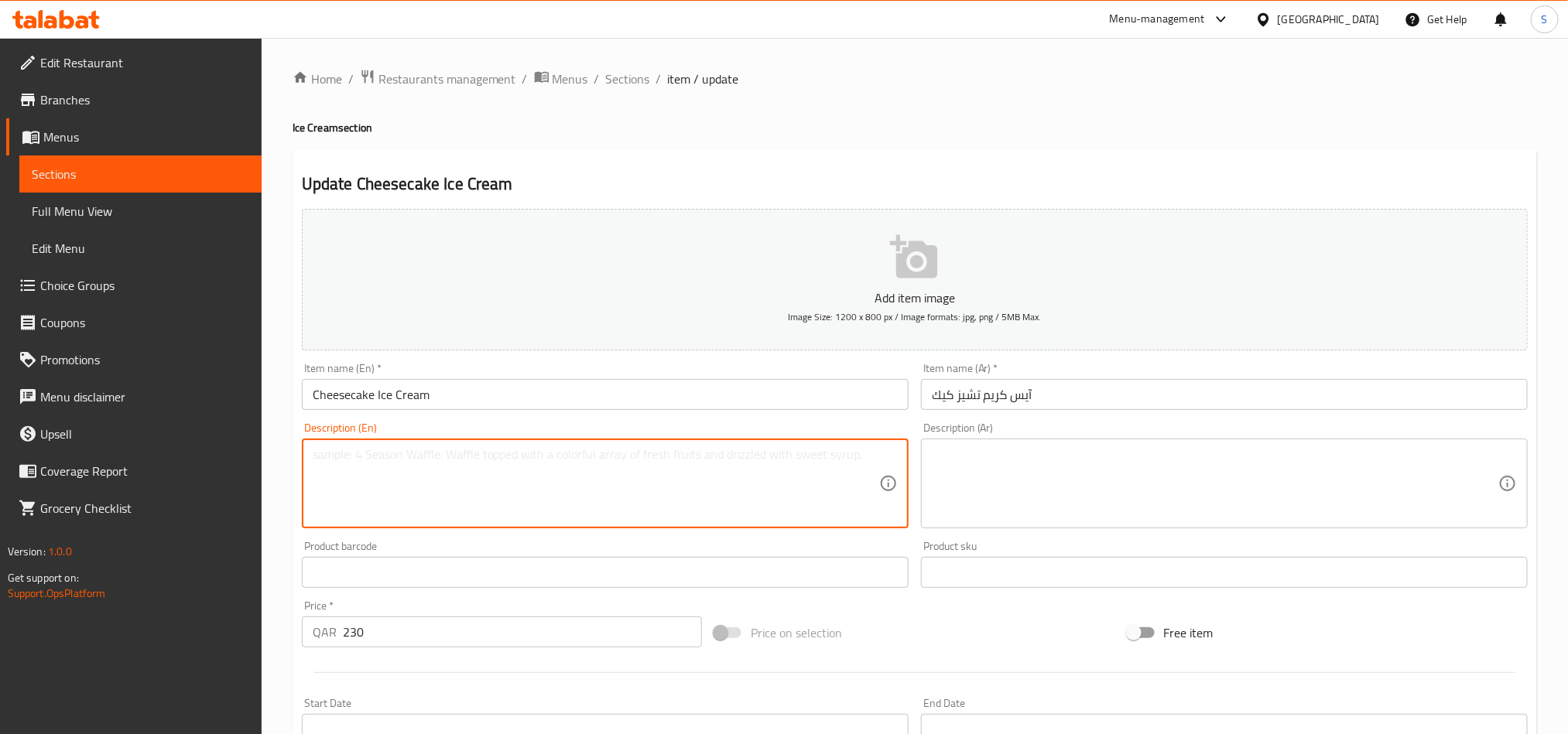
paste textarea "Creamy dessert that is made with cream cheese, milk, sugar, eggs, and vanilla e…"
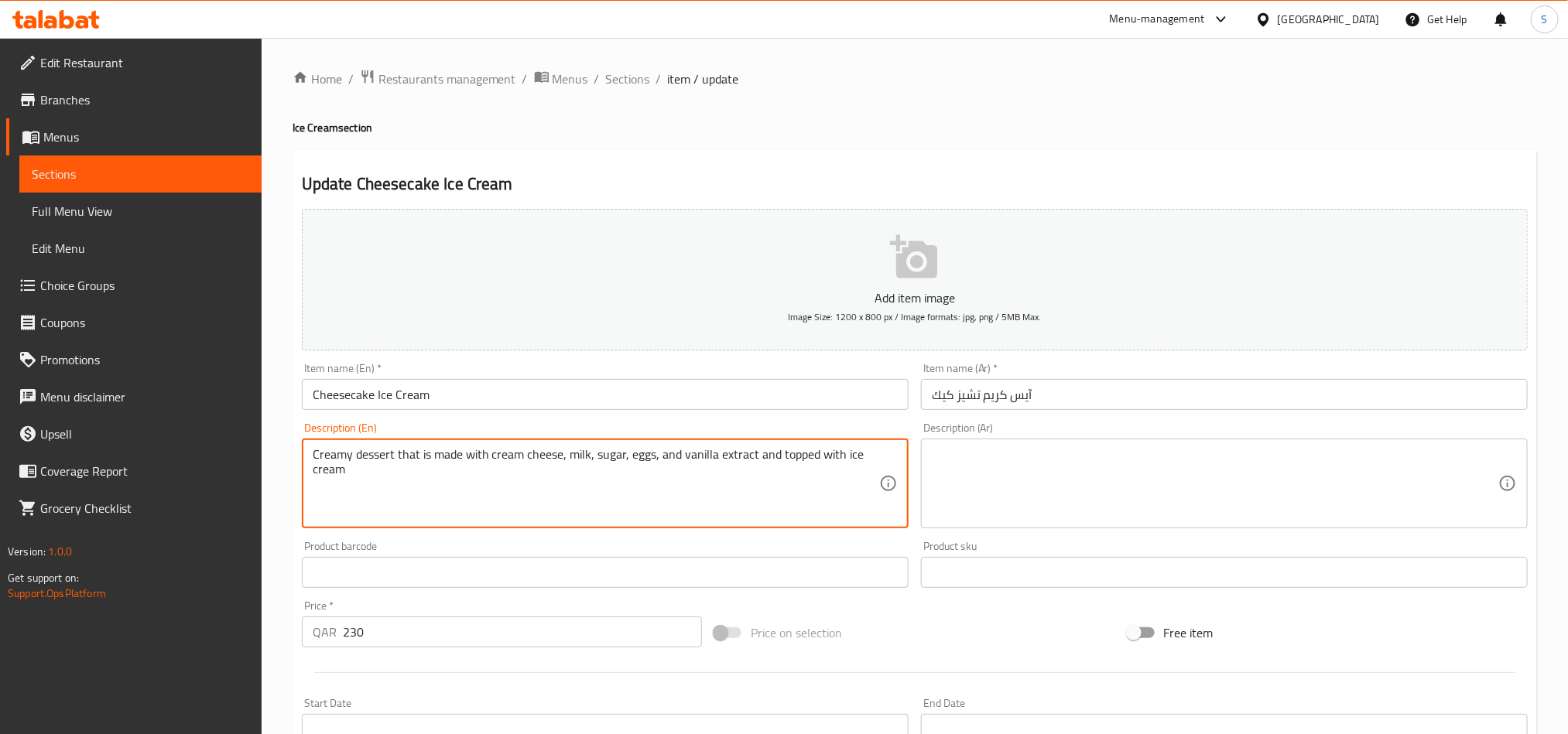
type textarea "Creamy dessert that is made with cream cheese, milk, sugar, eggs, and vanilla e…"
click at [1057, 475] on textarea at bounding box center [1215, 484] width 567 height 73
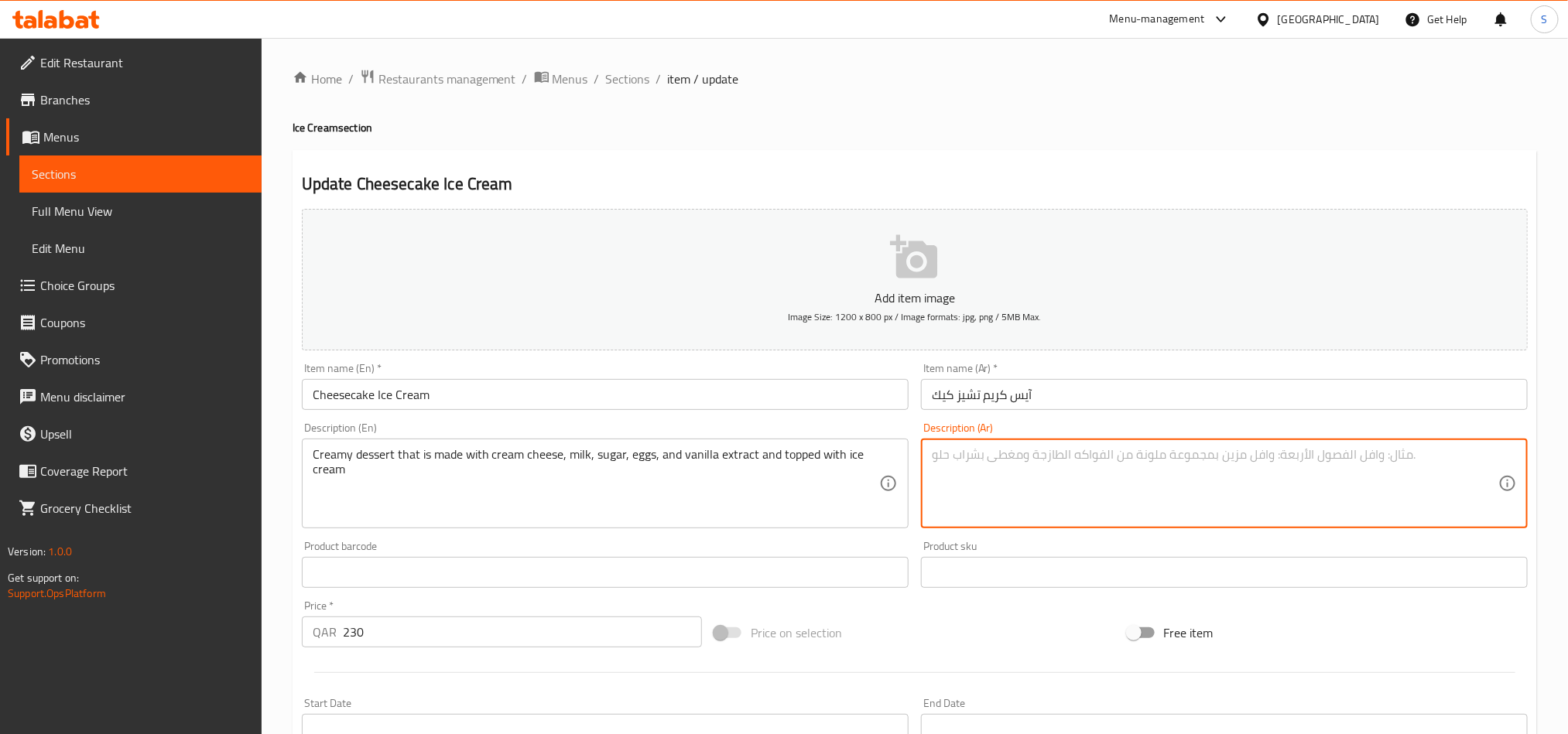
paste textarea "حلوى كريمية مصنوعة من الجبن والحليب والسكر والبيض وخلاصة الفانيليا ومغطاة بالآي…"
type textarea "حلوى كريمية مصنوعة من الجبن والحليب والسكر والبيض وخلاصة الفانيليا ومغطاة بالآي…"
click at [777, 386] on input "Cheesecake Ice Cream" at bounding box center [605, 394] width 607 height 31
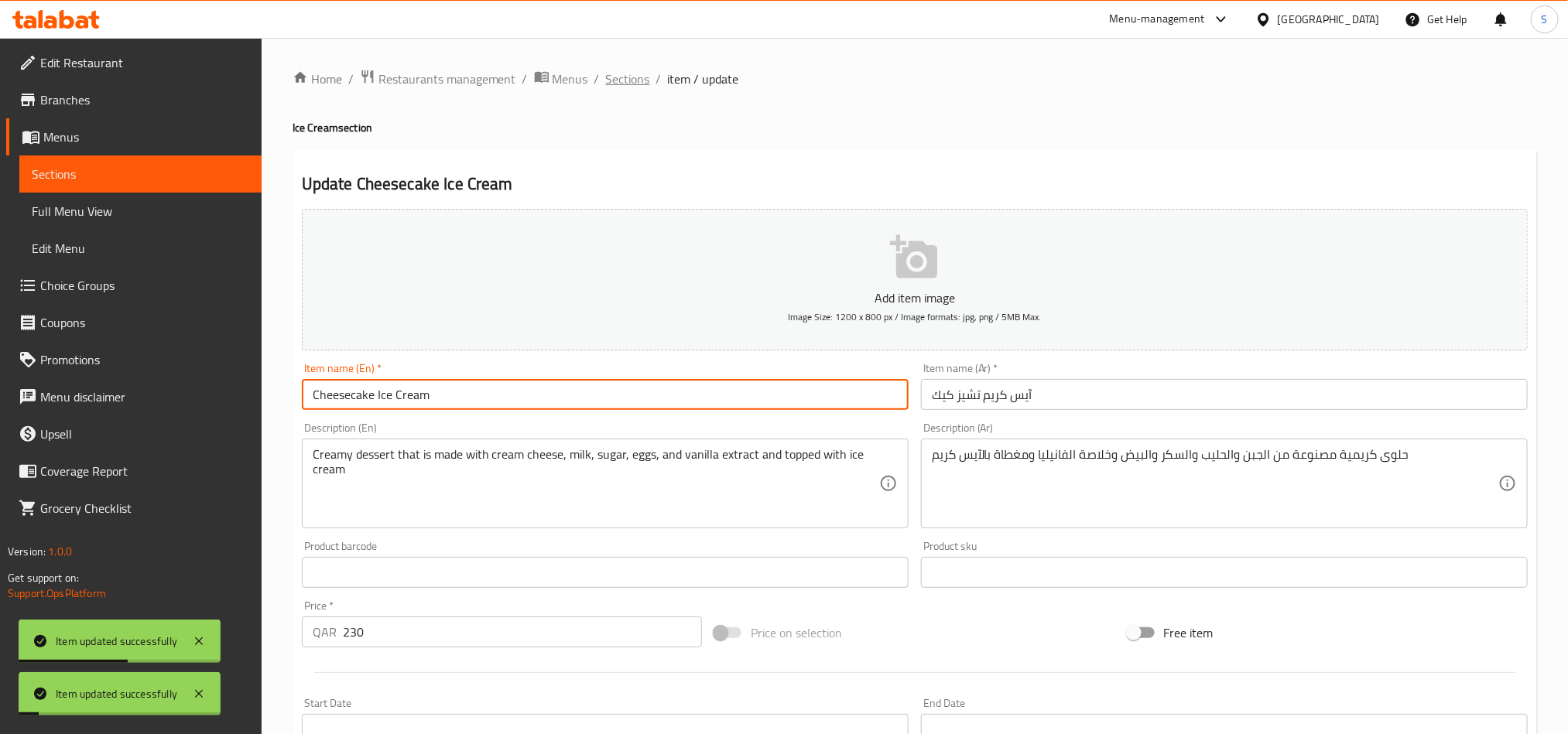
click at [618, 84] on span "Sections" at bounding box center [628, 79] width 44 height 19
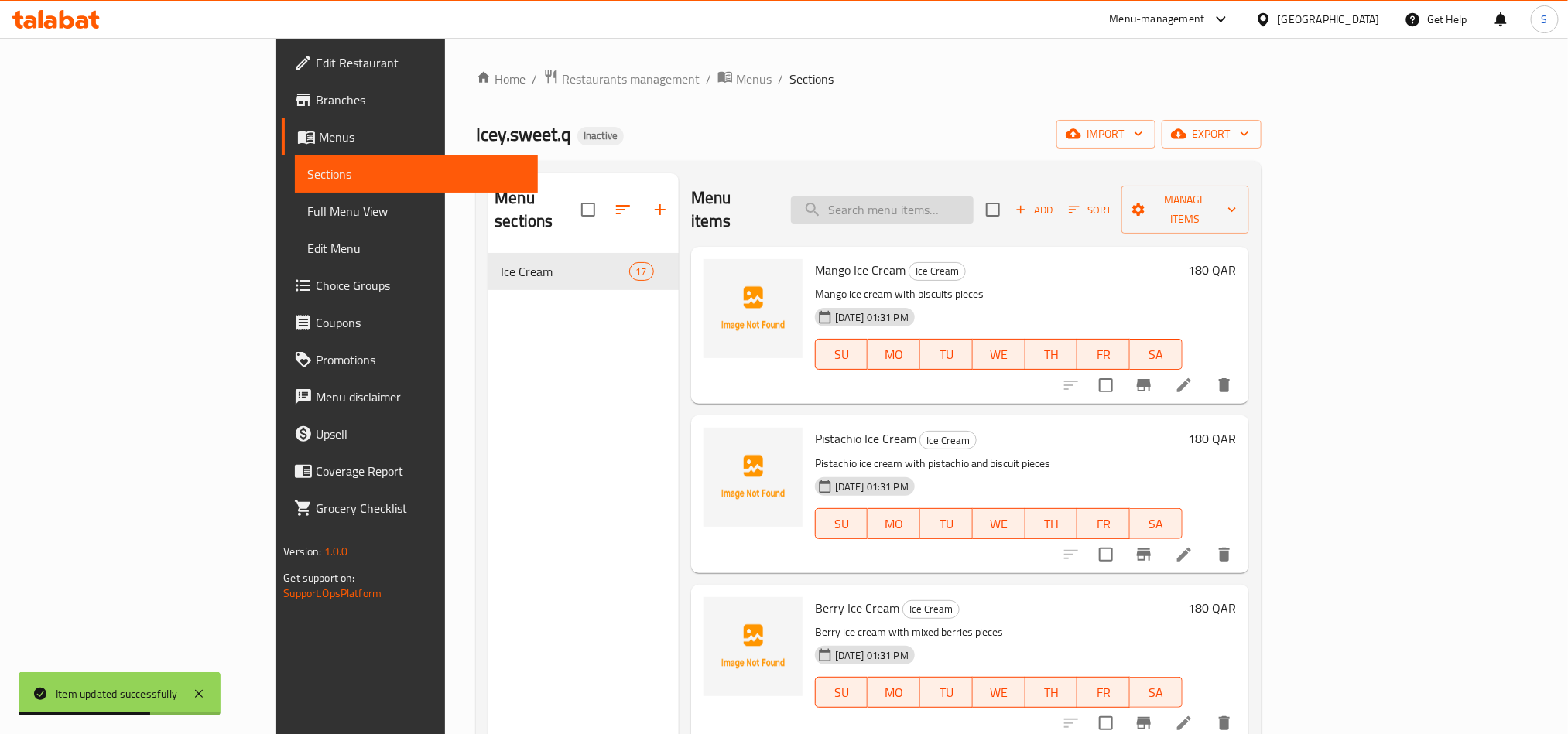
click at [969, 207] on input "search" at bounding box center [883, 210] width 182 height 27
paste input "حلوى كريمية مصنوعة من الجبن والحليب والسكر والبيض وخلاصة الفانيليا ومغطاة بالآي…"
type input "حلوى كريمية مصنوعة من الجبن والحليب والسكر والبيض وخلاصة الفانيليا ومغطاة بالآي…"
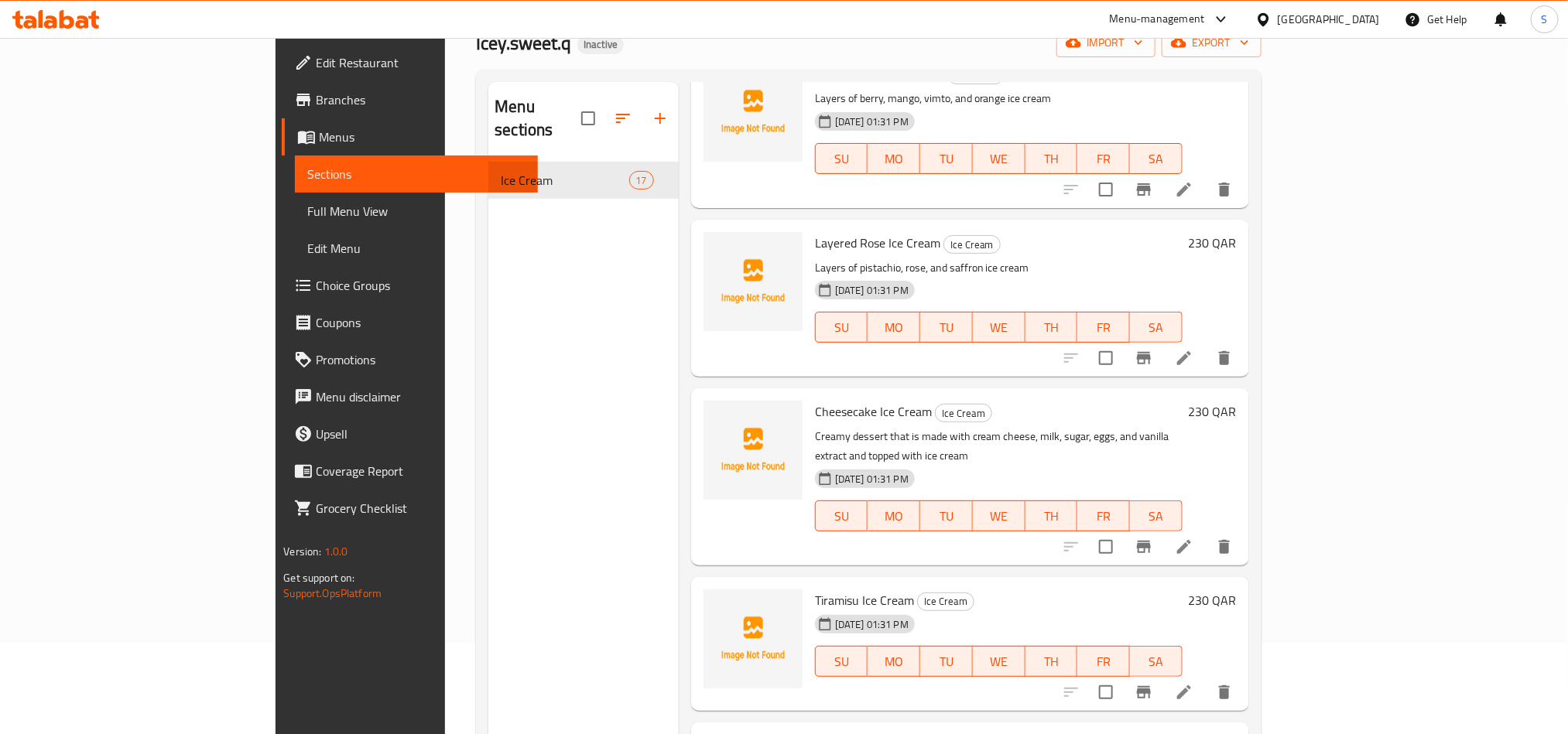
scroll to position [217, 0]
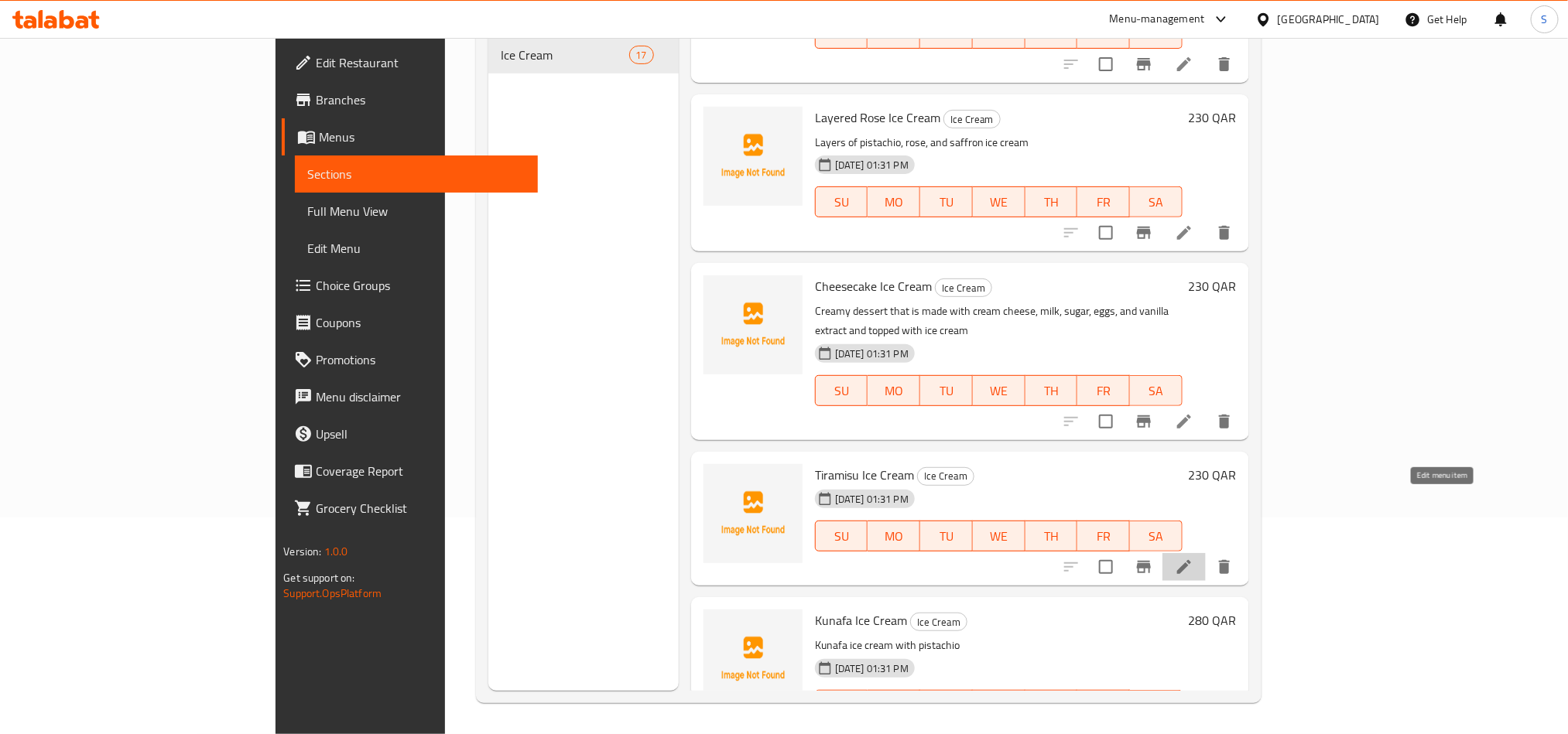
click at [1194, 558] on icon at bounding box center [1184, 567] width 19 height 19
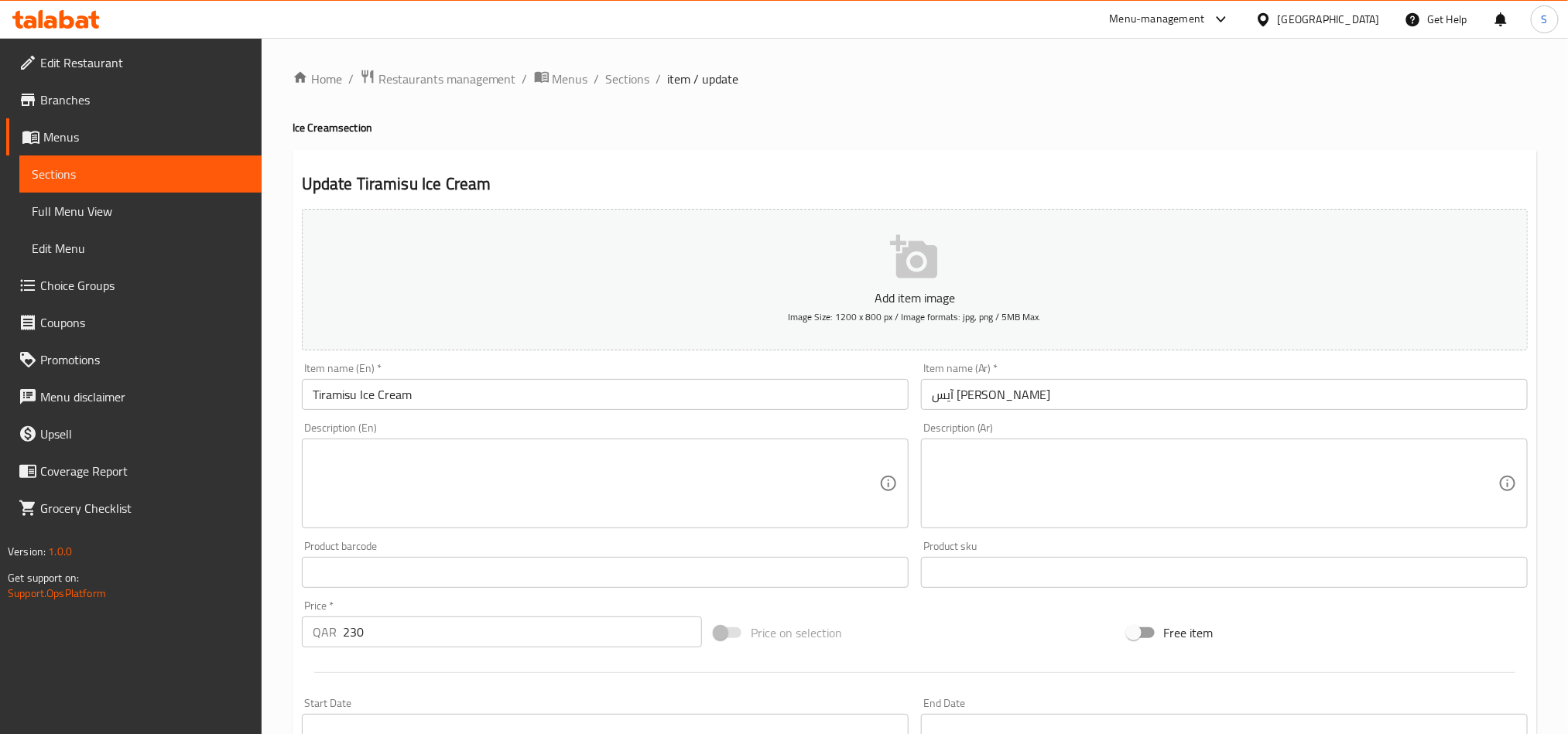
click at [508, 390] on input "Tiramisu Ice Cream" at bounding box center [605, 394] width 607 height 31
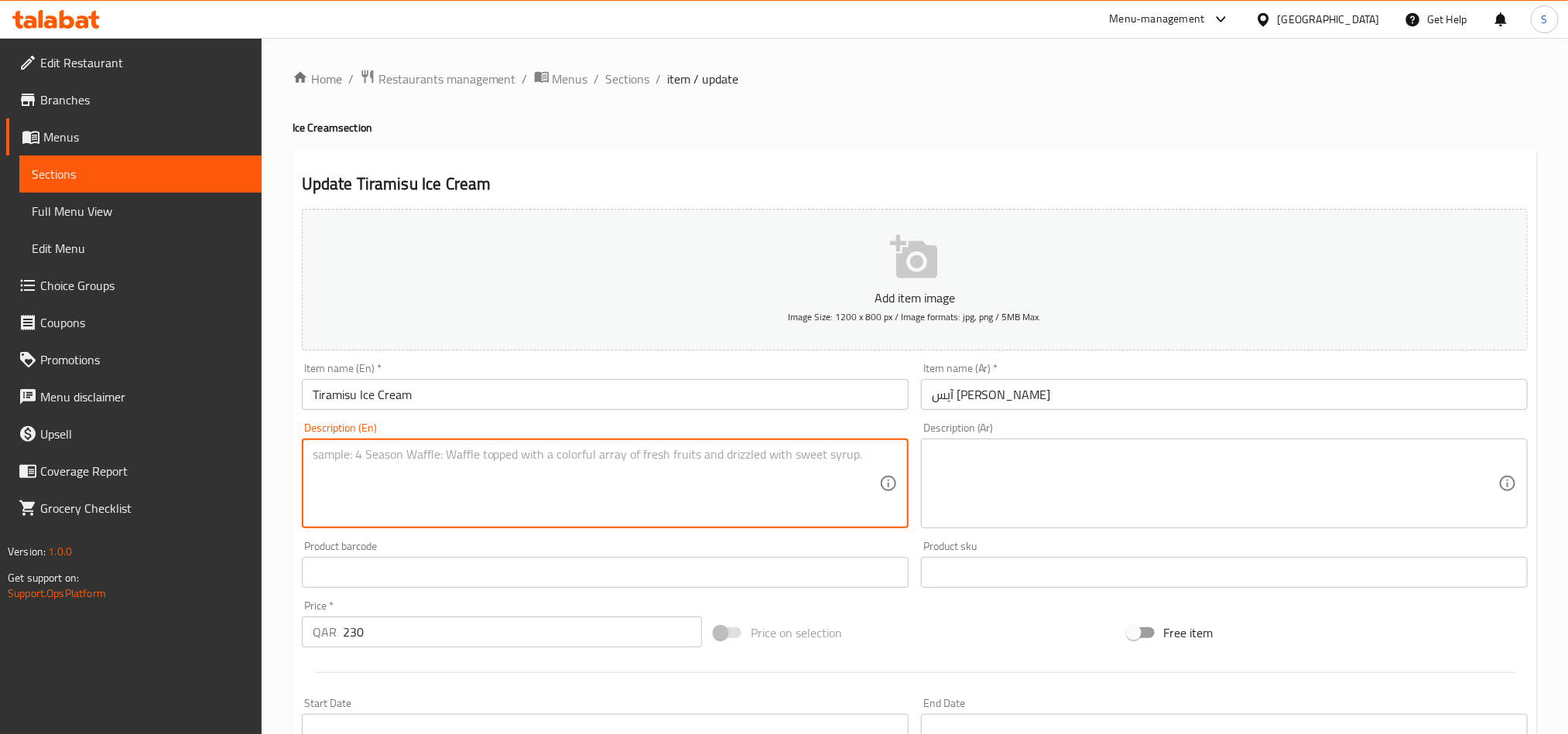
click at [804, 456] on textarea at bounding box center [596, 484] width 567 height 73
paste textarea "Ladyfingers, coffee, mascarpone, cream, sugar, cocoa"
type textarea "Ladyfingers, coffee, mascarpone, cream, sugar, cocoa"
click at [1001, 468] on textarea at bounding box center [1215, 484] width 567 height 73
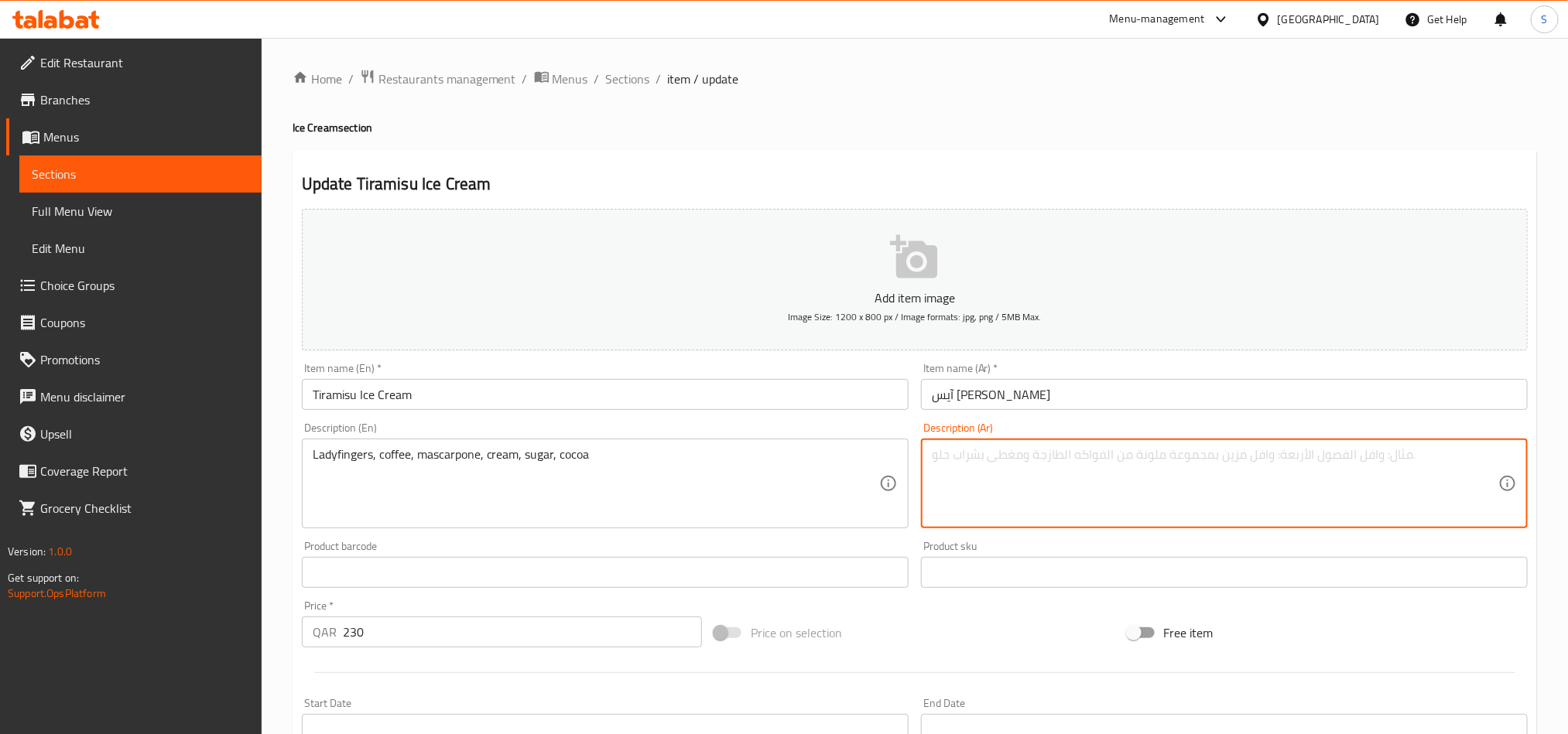
paste textarea "بسكويت سافوياردي، قهوة، ماسكاربون، كريمة، سكر، كاكاو"
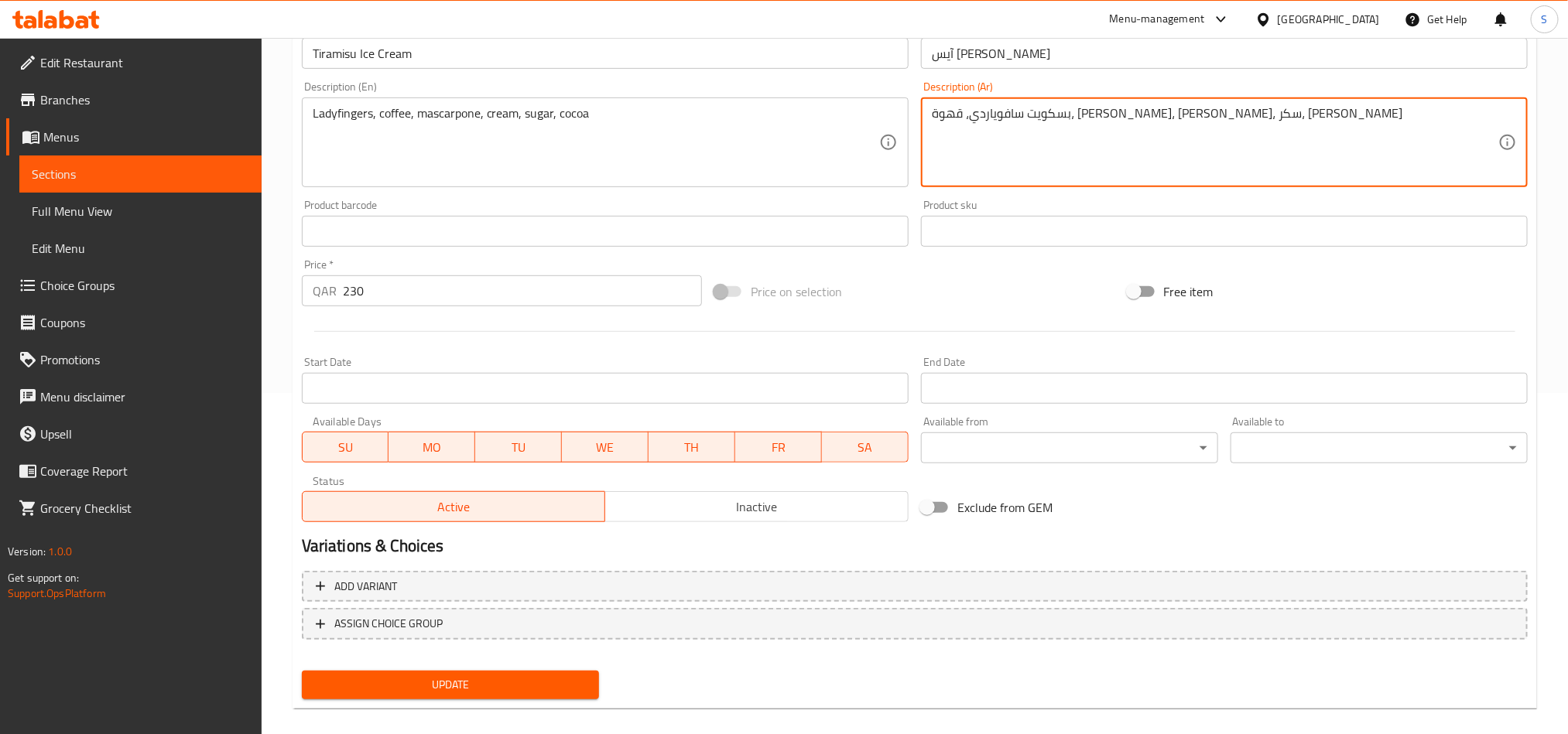
scroll to position [358, 0]
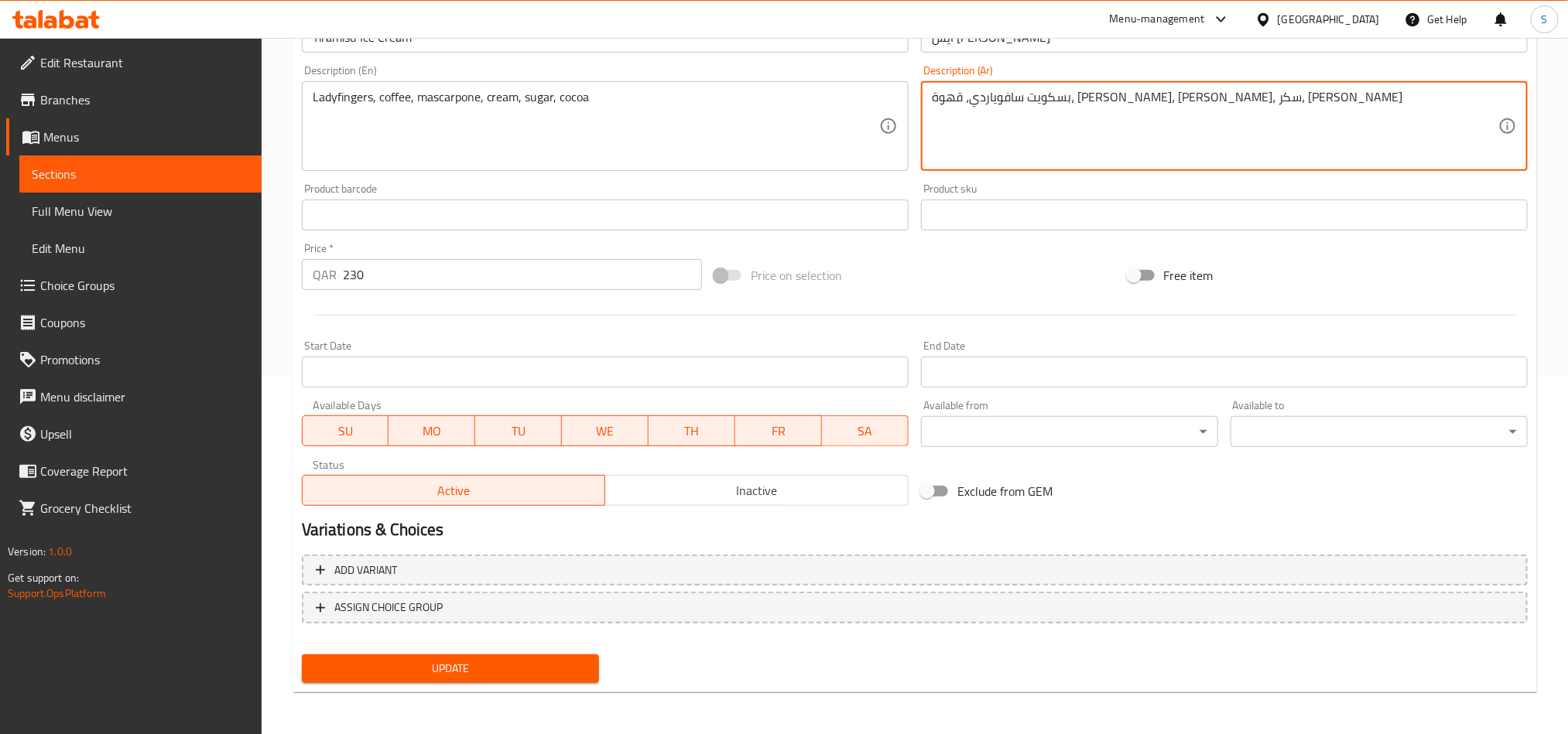
type textarea "بسكويت سافوياردي، قهوة، ماسكاربون، كريمة، سكر، كاكاو"
click at [453, 667] on span "Update" at bounding box center [450, 669] width 272 height 19
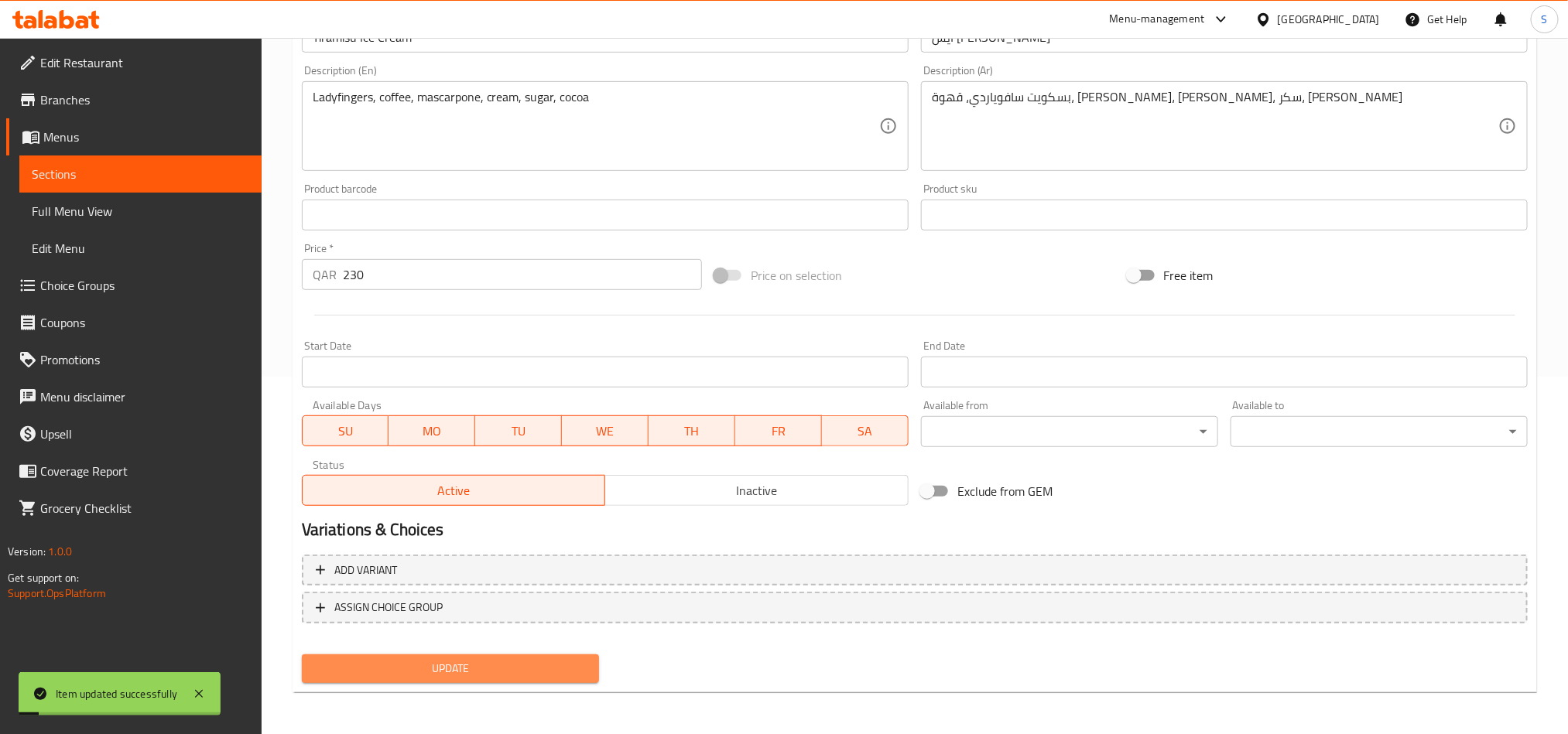
click at [511, 666] on span "Update" at bounding box center [450, 669] width 272 height 19
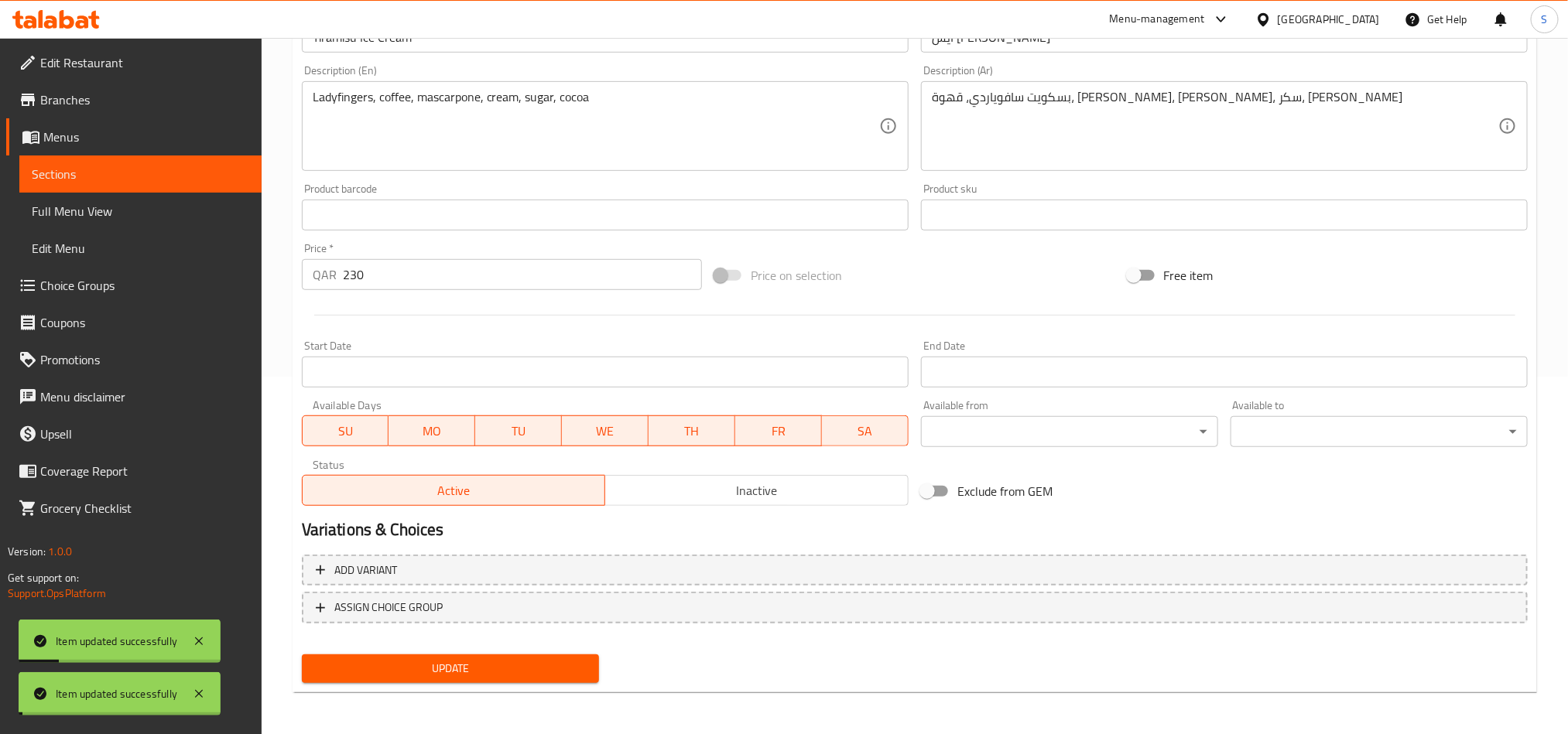
scroll to position [0, 0]
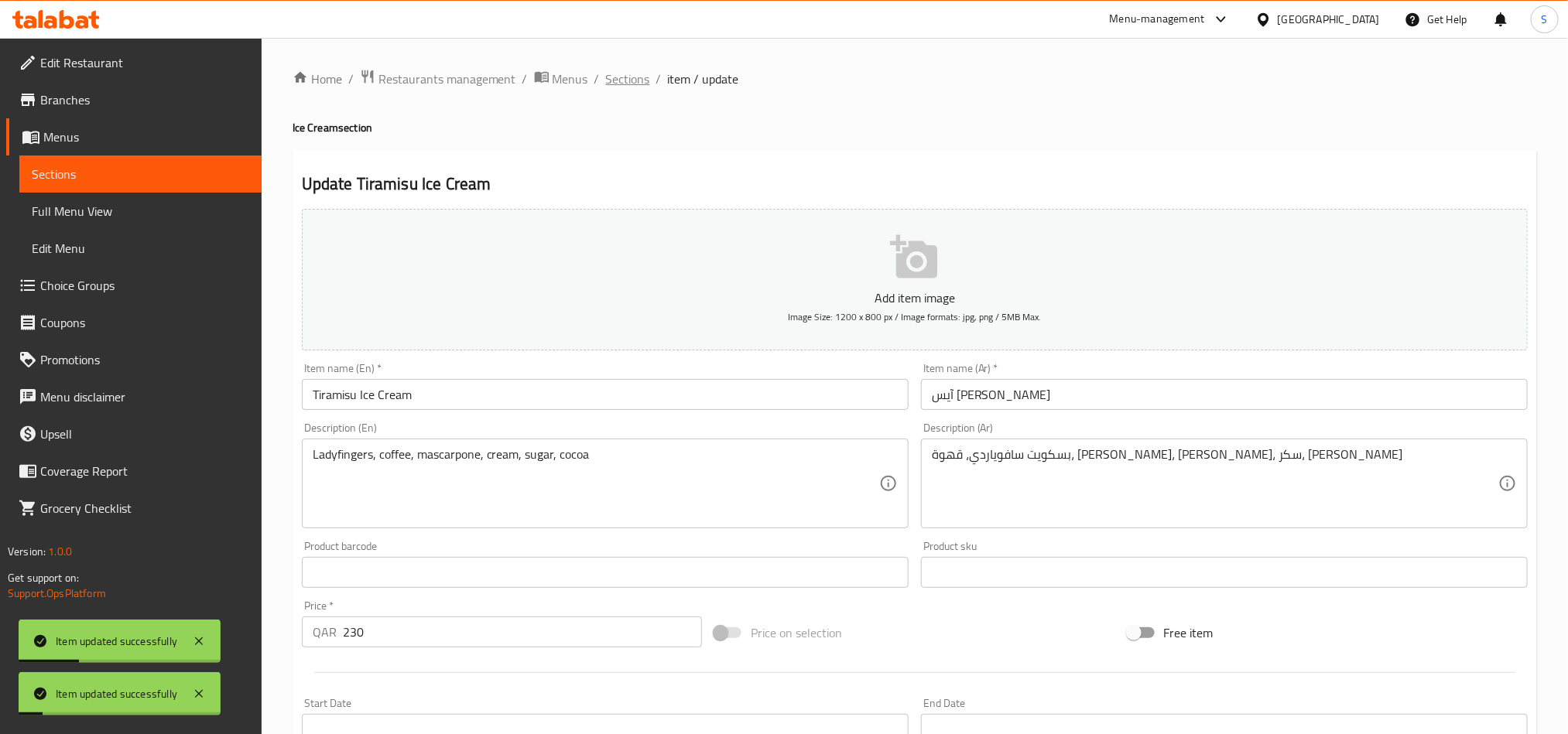
click at [625, 77] on span "Sections" at bounding box center [628, 79] width 44 height 19
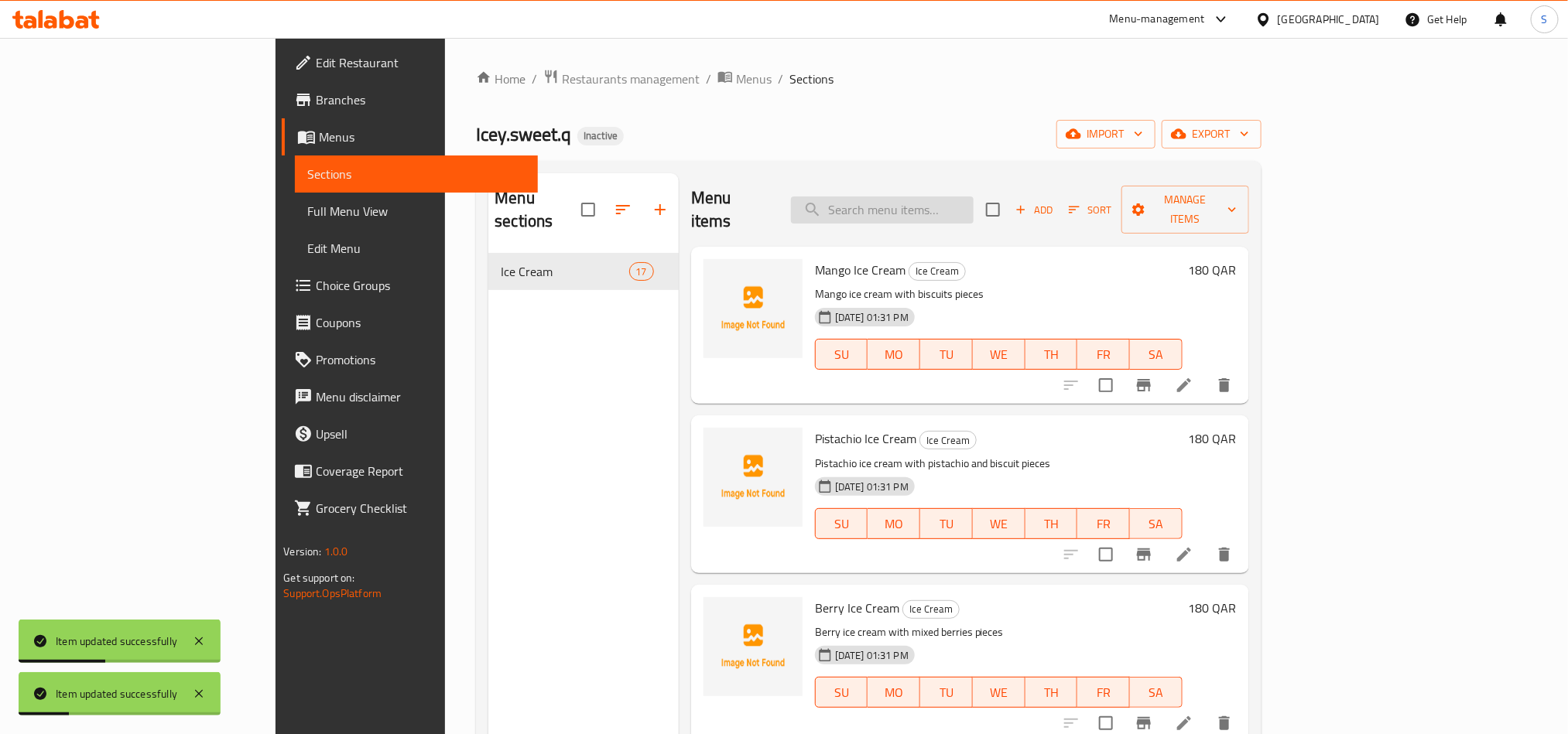
click at [947, 203] on input "search" at bounding box center [883, 210] width 182 height 27
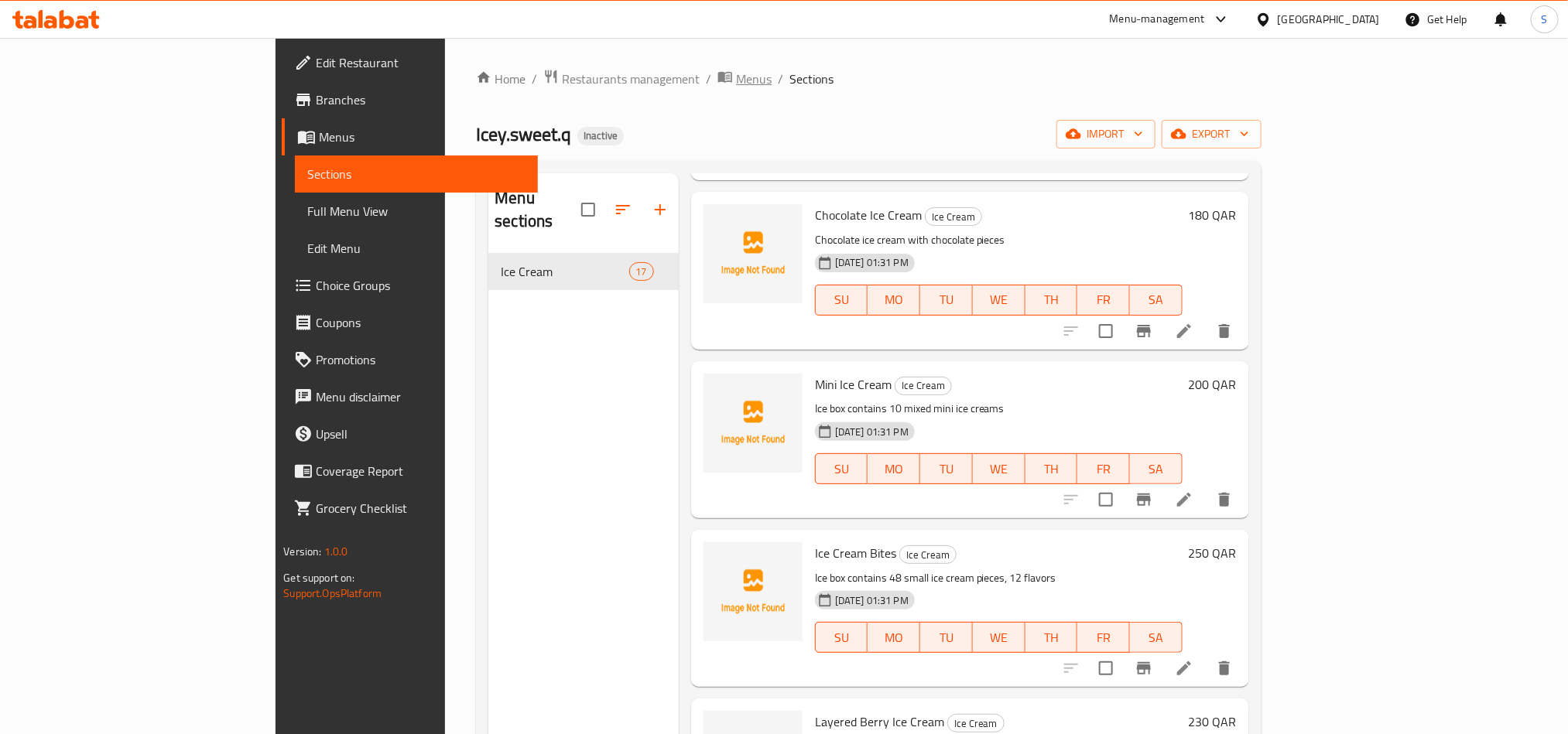
click at [717, 86] on span "breadcrumb" at bounding box center [727, 79] width 19 height 20
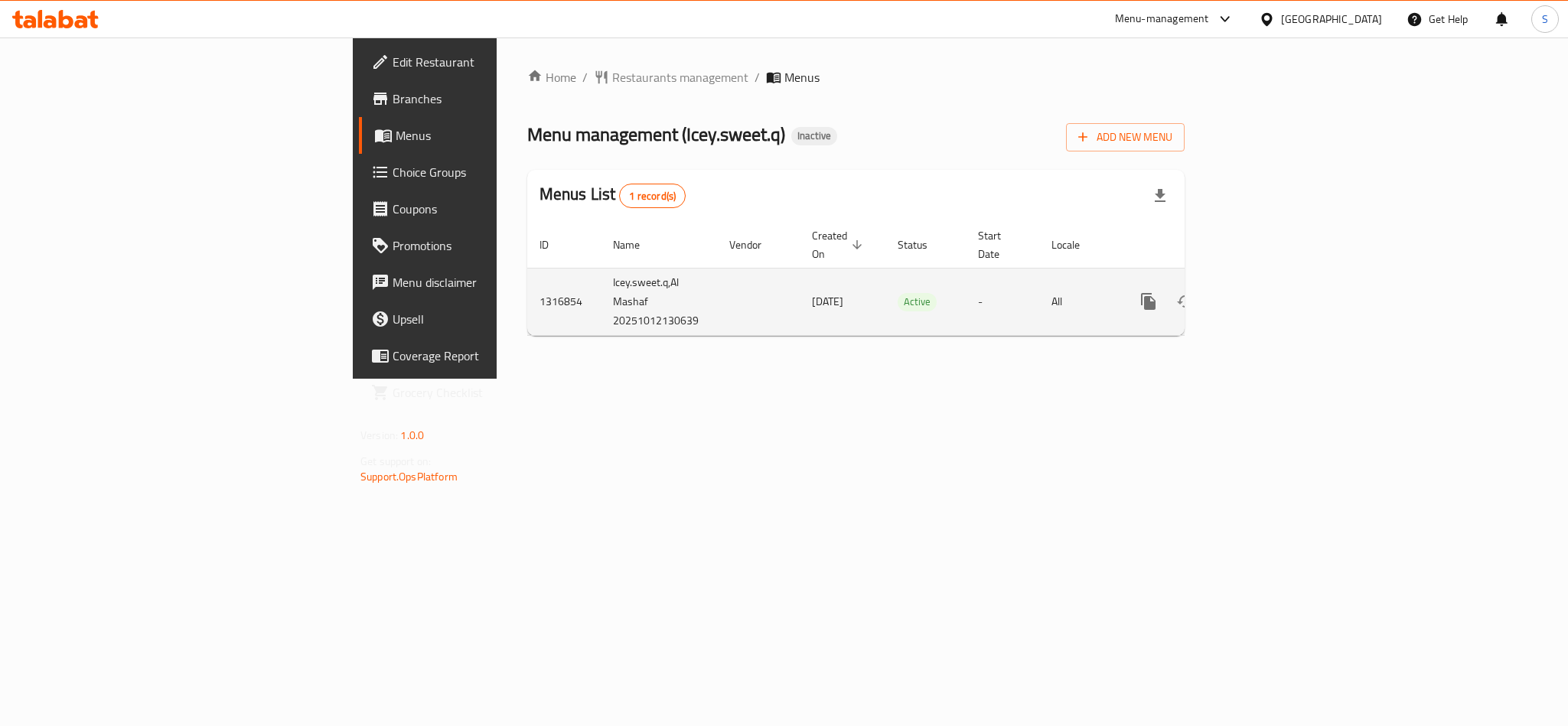
click at [1268, 292] on icon "enhanced table" at bounding box center [1259, 301] width 19 height 18
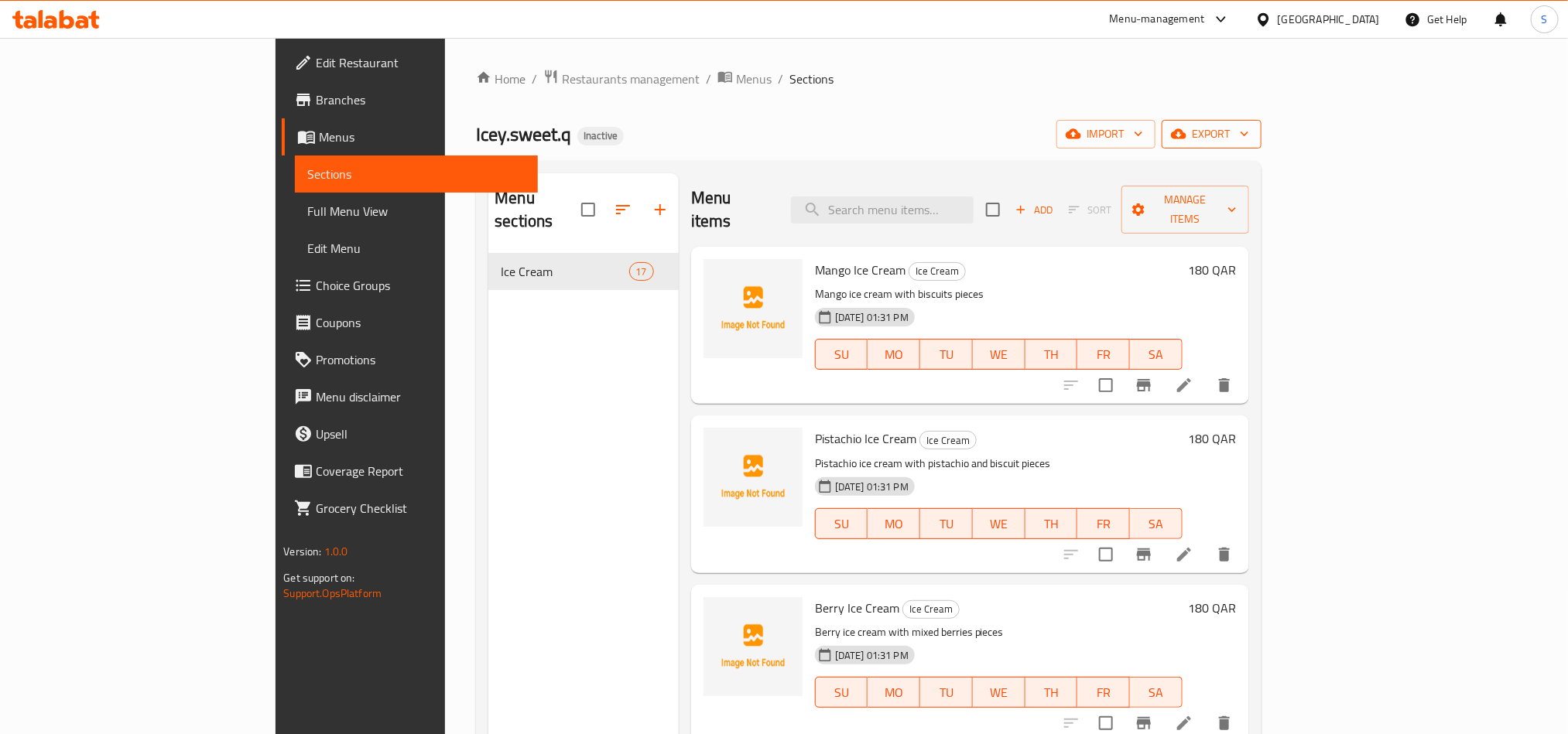
click at [1262, 145] on button "export" at bounding box center [1212, 134] width 100 height 29
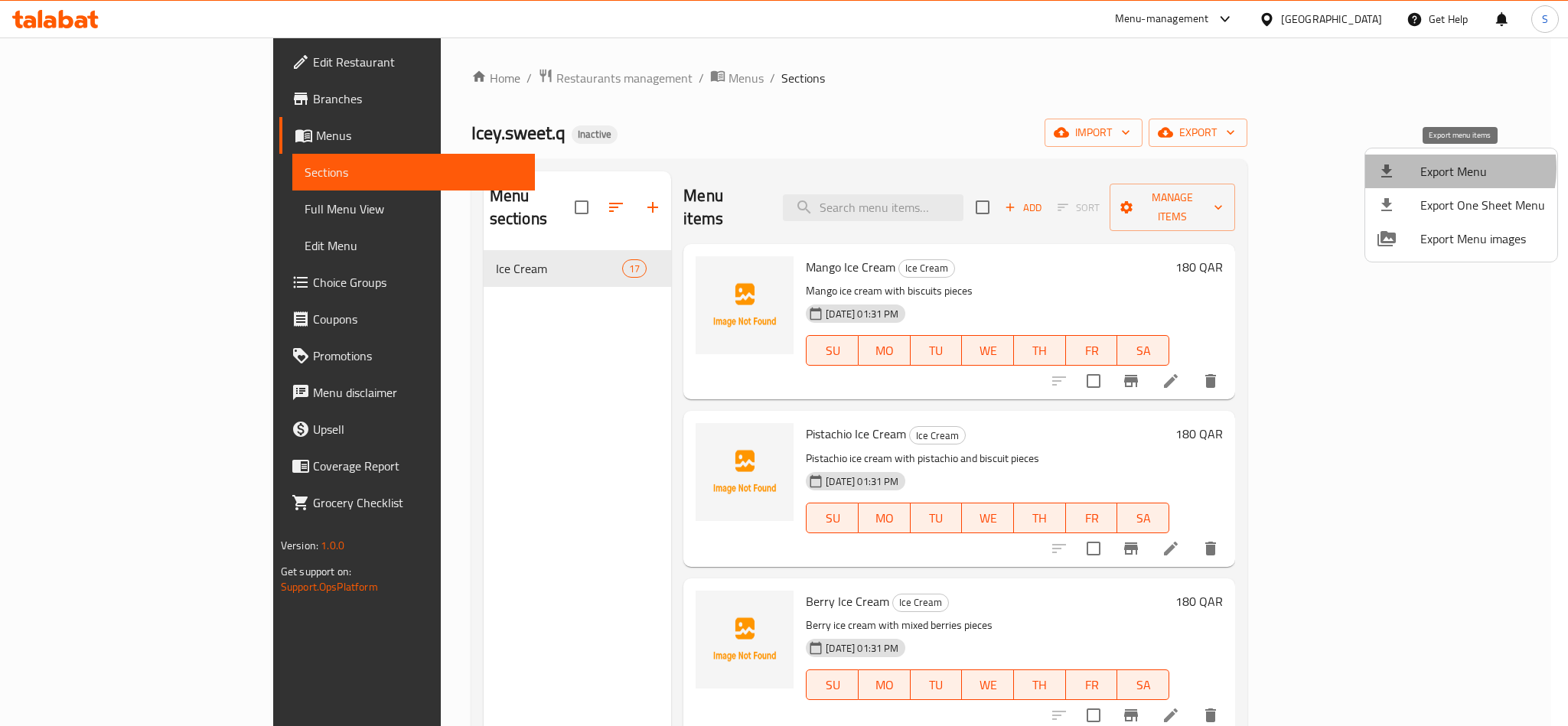
click at [1437, 168] on span "Export Menu" at bounding box center [1482, 171] width 125 height 18
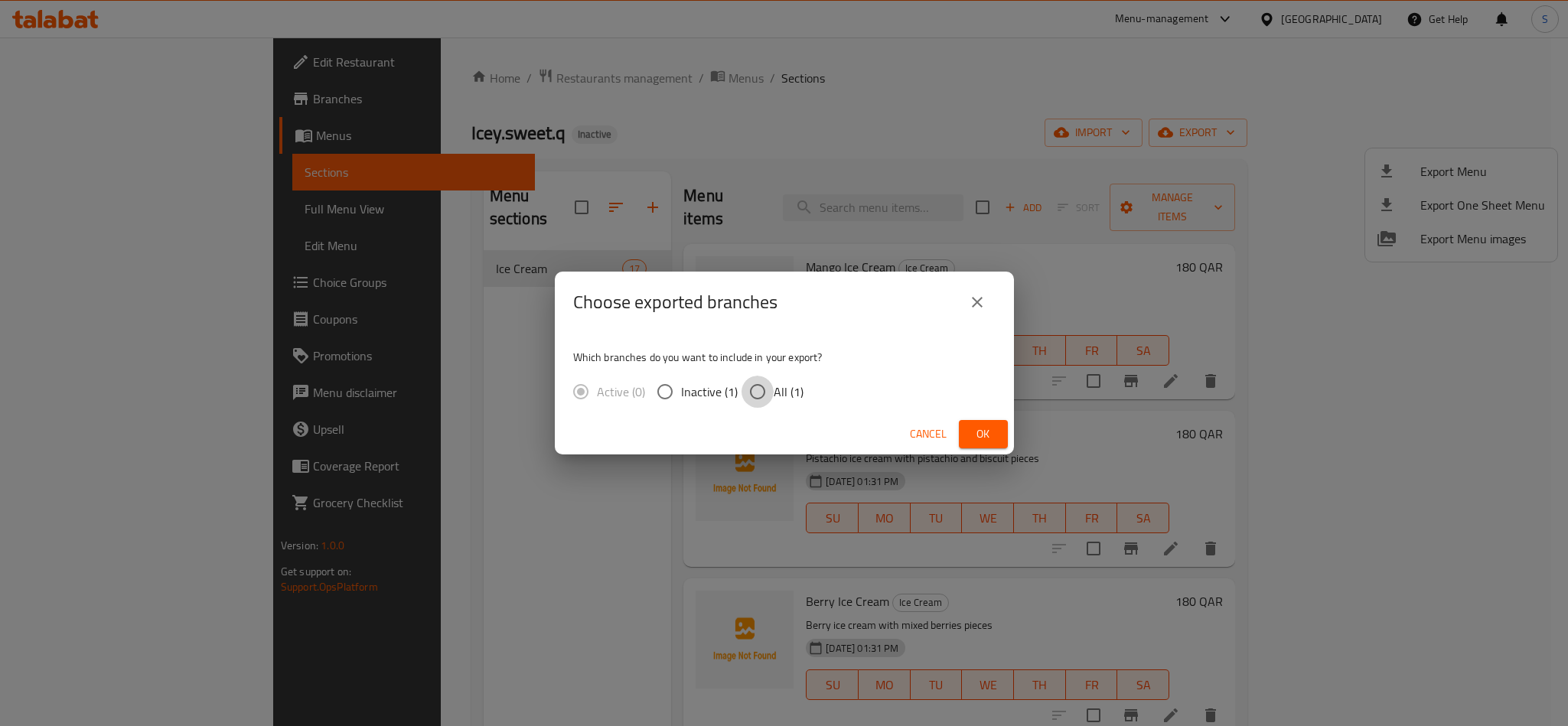
click at [749, 385] on input "All (1)" at bounding box center [758, 392] width 32 height 32
radio input "true"
click at [981, 436] on span "Ok" at bounding box center [984, 434] width 25 height 19
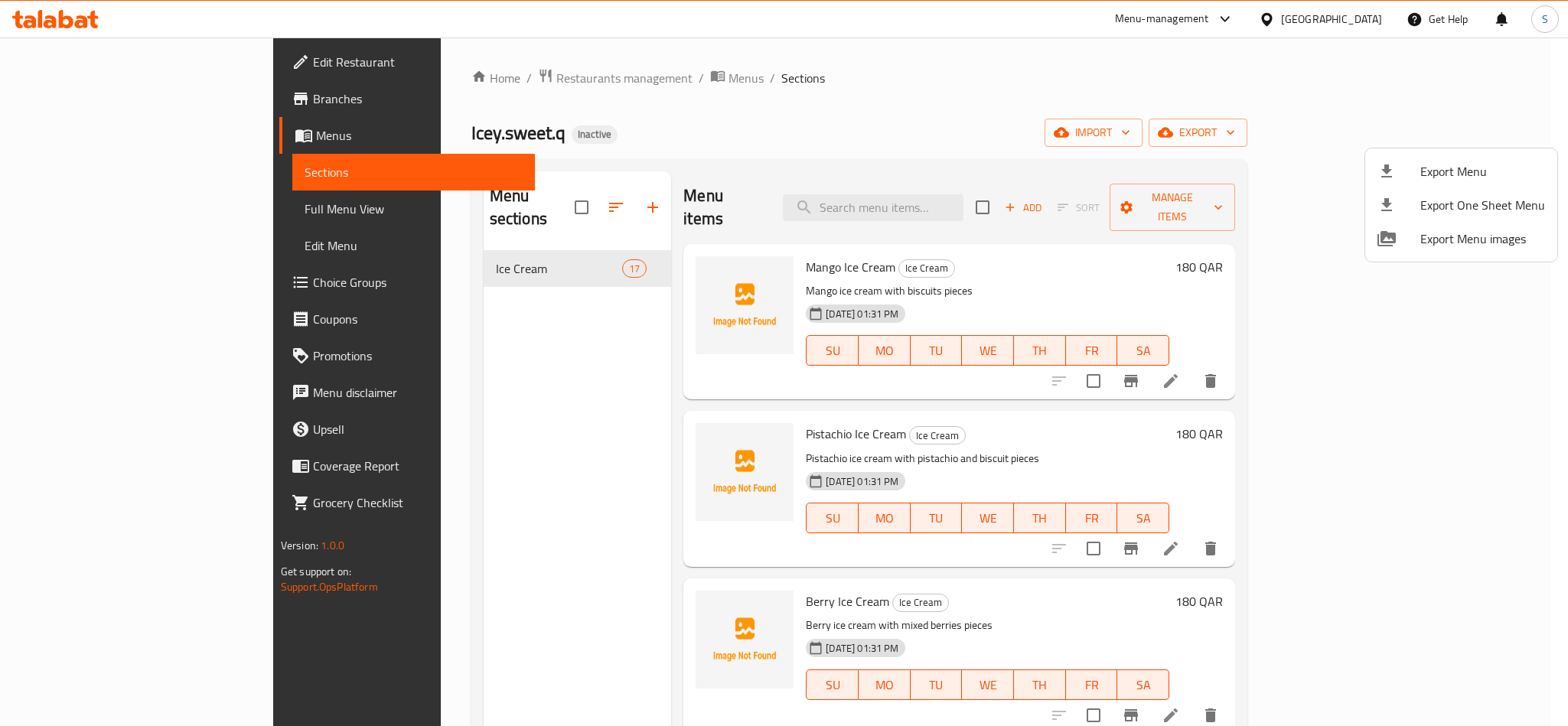
click at [1036, 74] on div at bounding box center [784, 363] width 1568 height 726
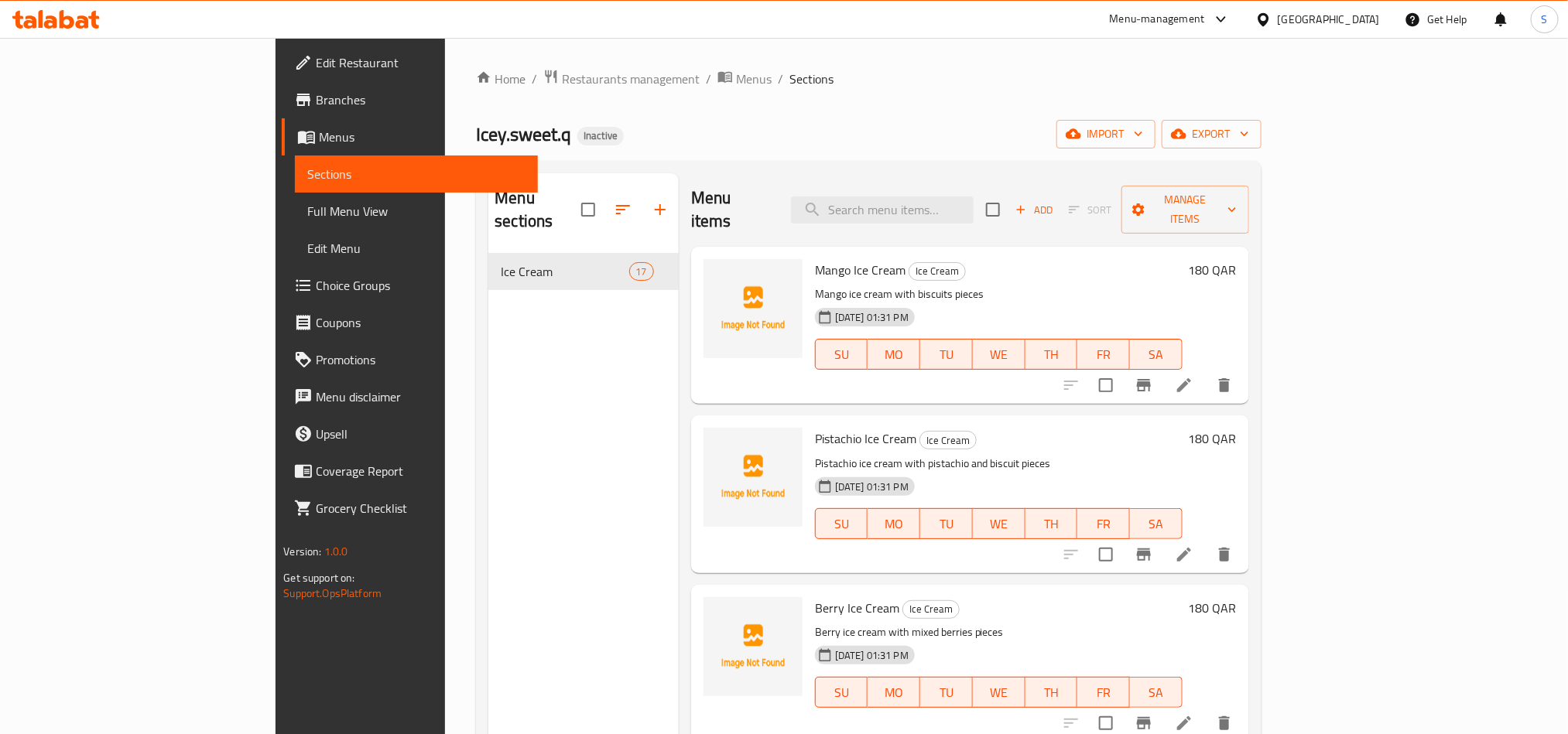
click at [307, 207] on span "Full Menu View" at bounding box center [416, 211] width 218 height 19
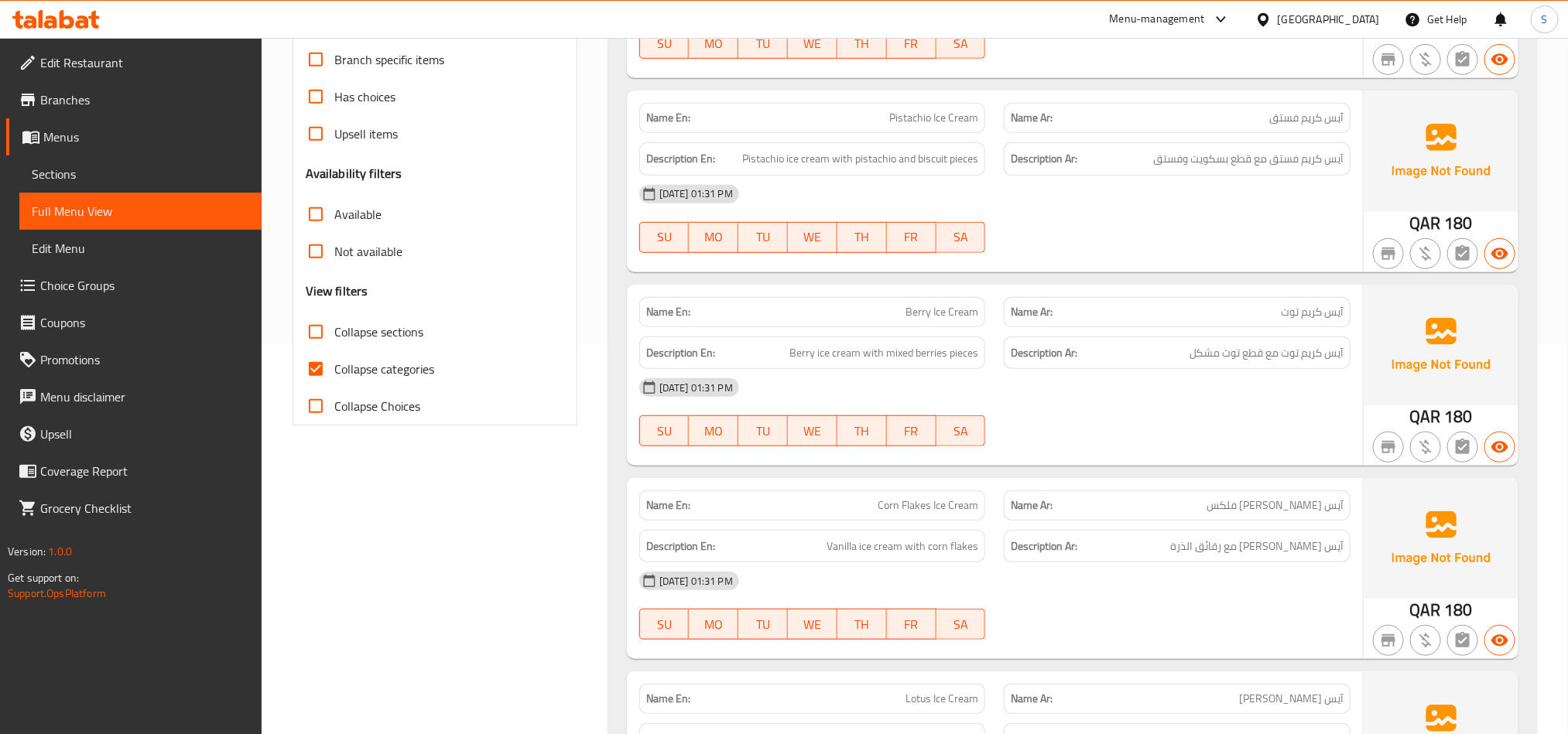
scroll to position [464, 0]
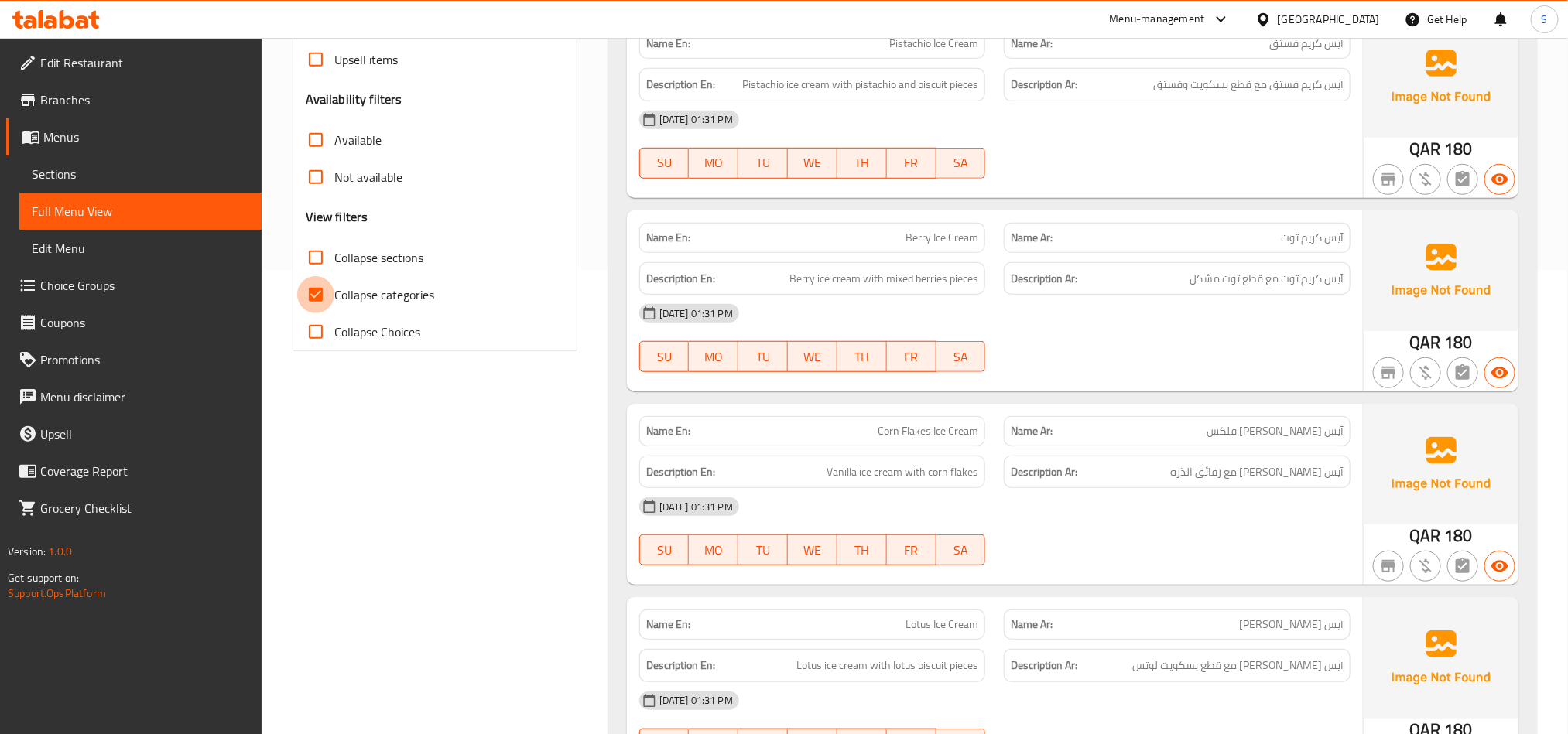
click at [332, 288] on input "Collapse categories" at bounding box center [316, 295] width 37 height 37
checkbox input "false"
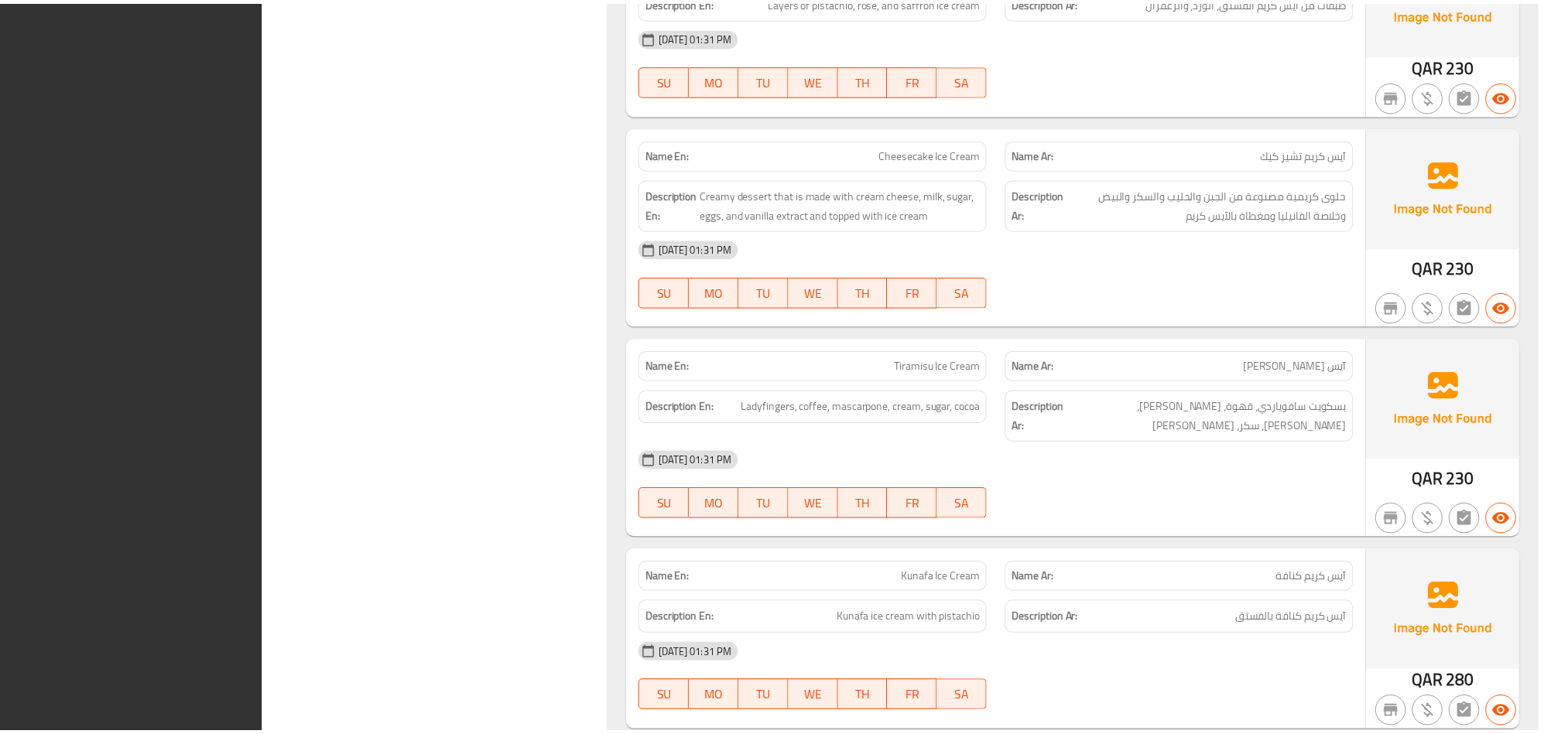
scroll to position [2945, 0]
